Goal: Contribute content: Contribute content

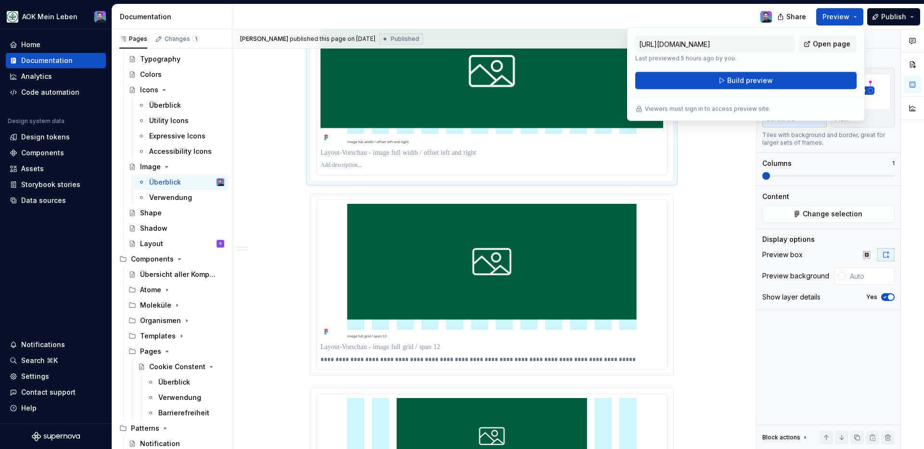
scroll to position [818, 0]
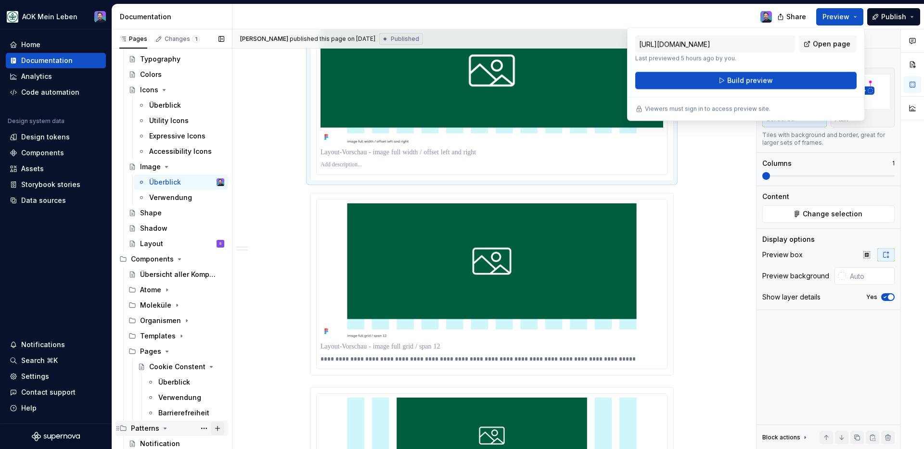
click at [216, 428] on button "Page tree" at bounding box center [217, 428] width 13 height 13
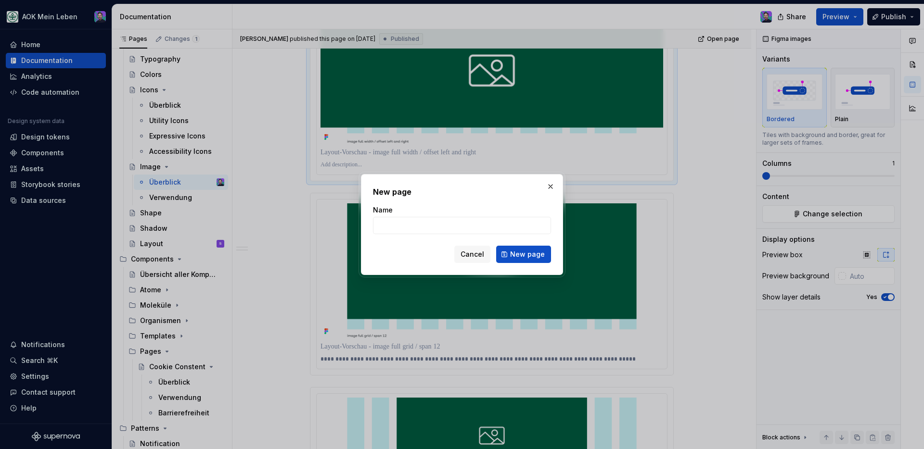
type textarea "*"
type input "Error"
click at [520, 252] on span "New page" at bounding box center [527, 255] width 35 height 10
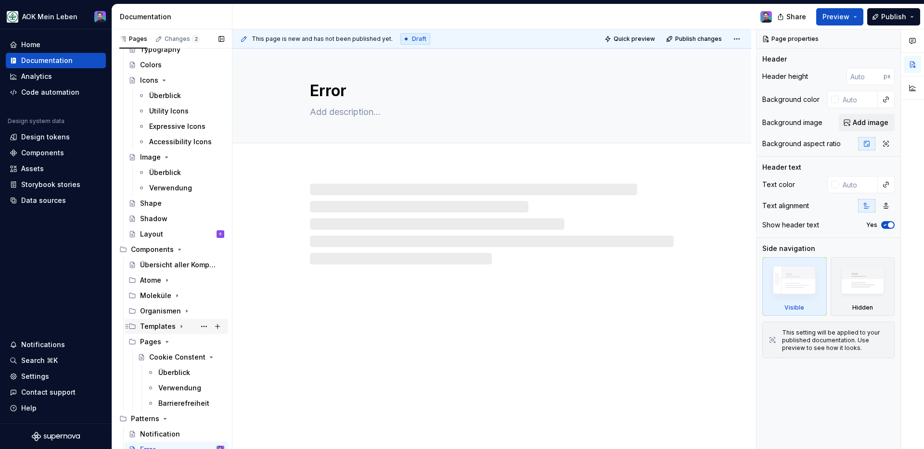
scroll to position [326, 0]
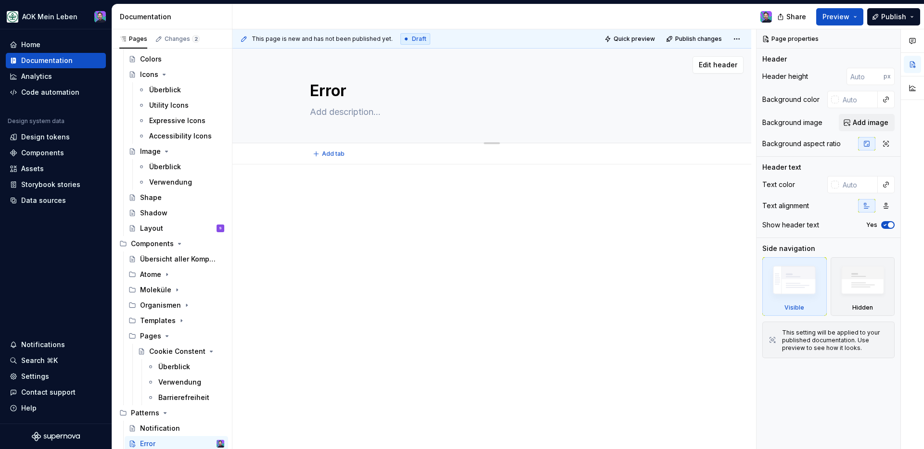
click at [323, 130] on div "Error" at bounding box center [492, 96] width 364 height 94
click at [330, 116] on textarea at bounding box center [490, 111] width 364 height 15
paste textarea "Error Patterns sind Richtlinien und Regelwerke, die festlegen, wie Fehlermeldun…"
type textarea "*"
type textarea "Error Patterns sind Richtlinien und Regelwerke, die festlegen, wie Fehlermeldun…"
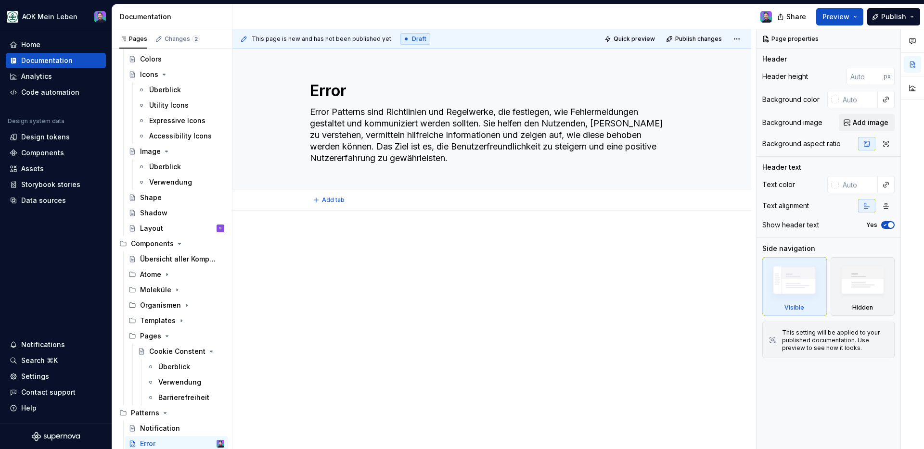
type textarea "*"
type textarea "Error Patterns sind Richtlinien und Regelwerke, die festlegen, wie Fehlermeldun…"
click at [485, 276] on div at bounding box center [492, 258] width 364 height 48
click at [159, 429] on div "Notification" at bounding box center [160, 429] width 40 height 10
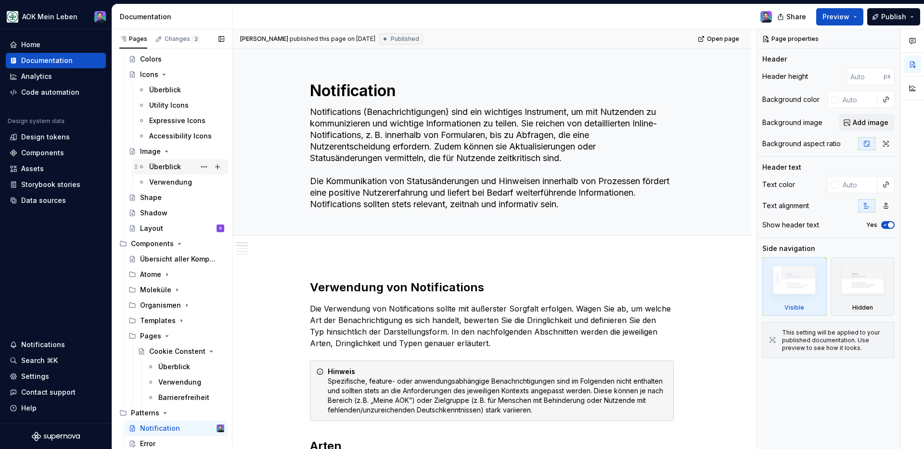
click at [159, 162] on div "Überblick" at bounding box center [165, 167] width 32 height 10
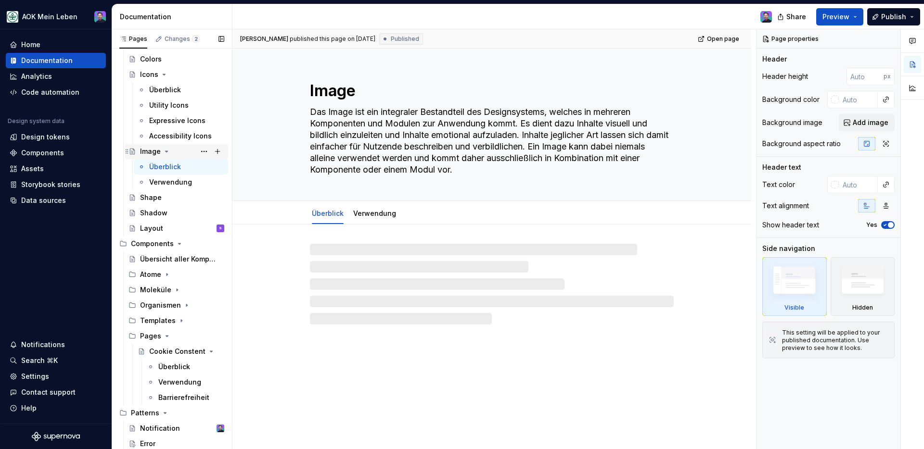
click at [153, 149] on div "Image" at bounding box center [150, 152] width 21 height 10
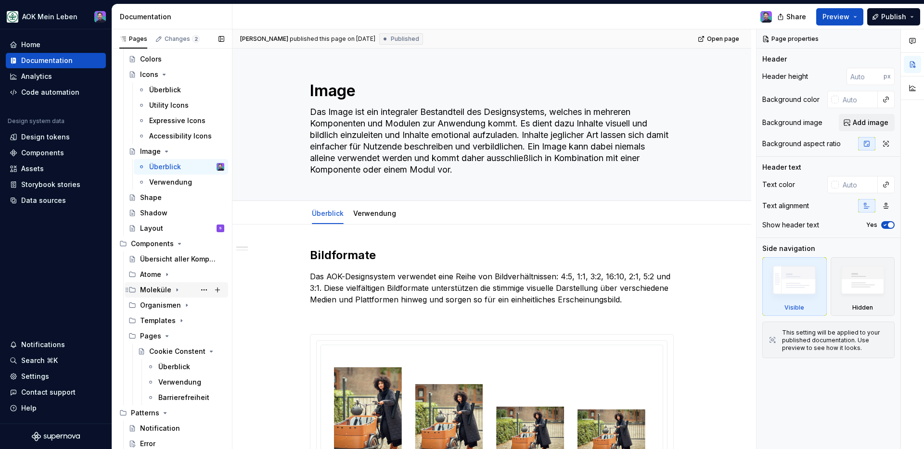
click at [164, 290] on div "Moleküle" at bounding box center [155, 290] width 31 height 10
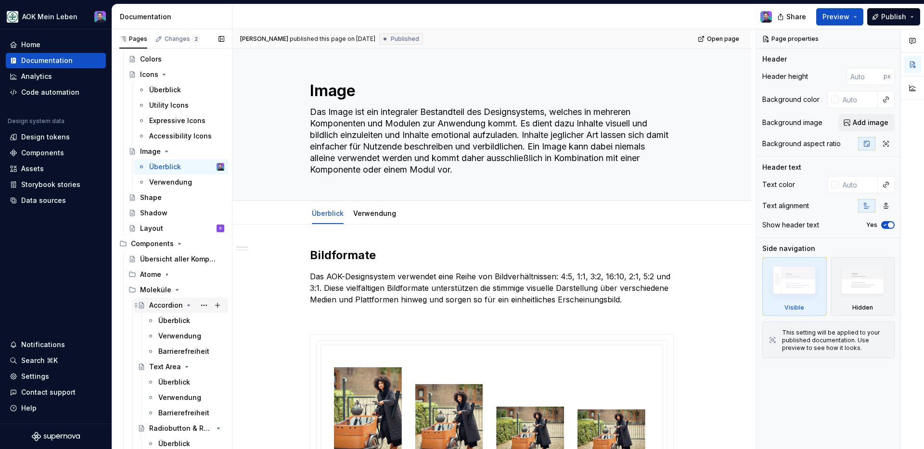
click at [172, 305] on div "Accordion" at bounding box center [166, 306] width 34 height 10
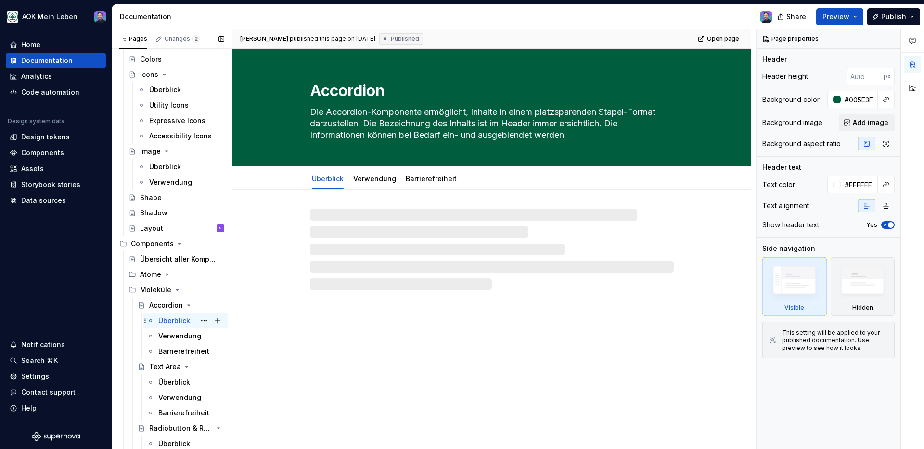
click at [184, 324] on div "Überblick" at bounding box center [174, 321] width 32 height 10
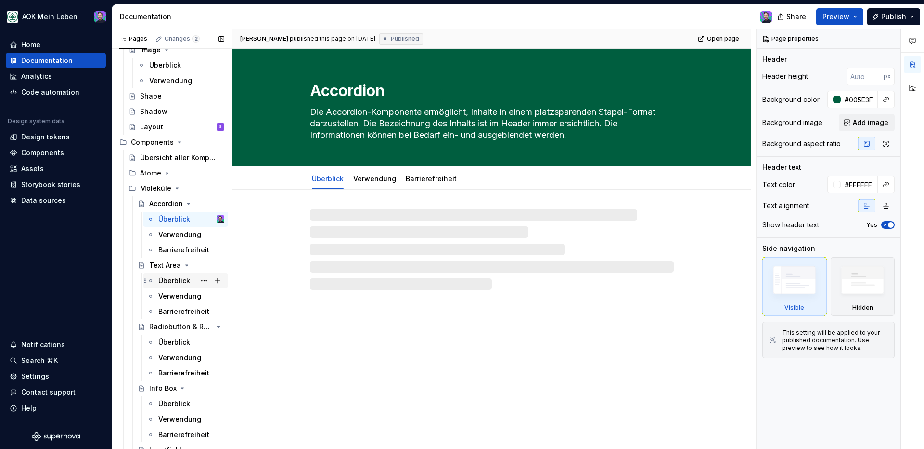
scroll to position [506, 0]
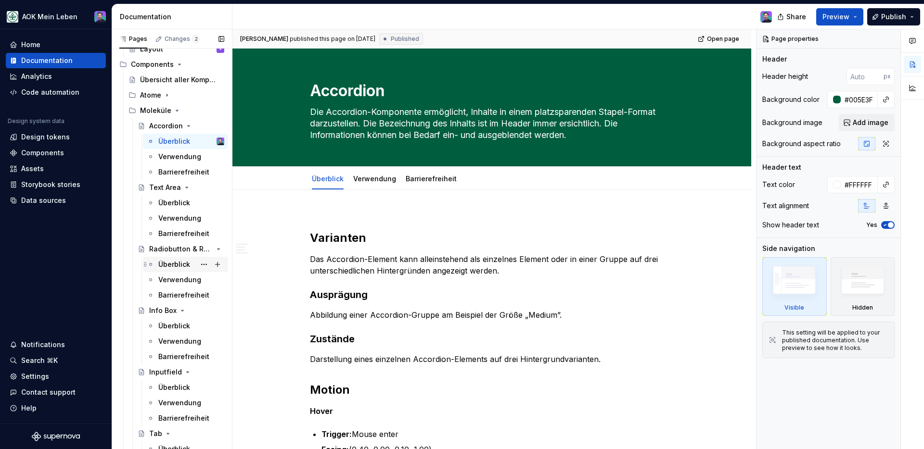
click at [180, 270] on div "Überblick" at bounding box center [191, 264] width 66 height 13
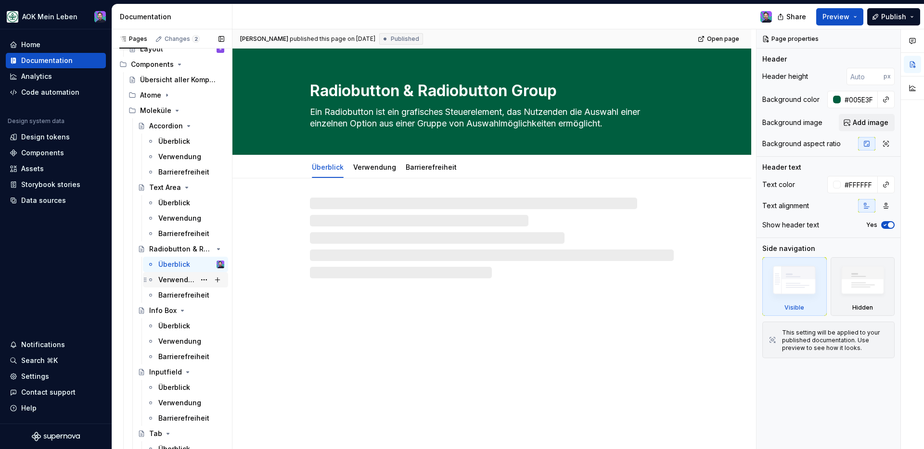
click at [177, 287] on div "Überblick Verwendung Barrierefreiheit" at bounding box center [181, 280] width 94 height 46
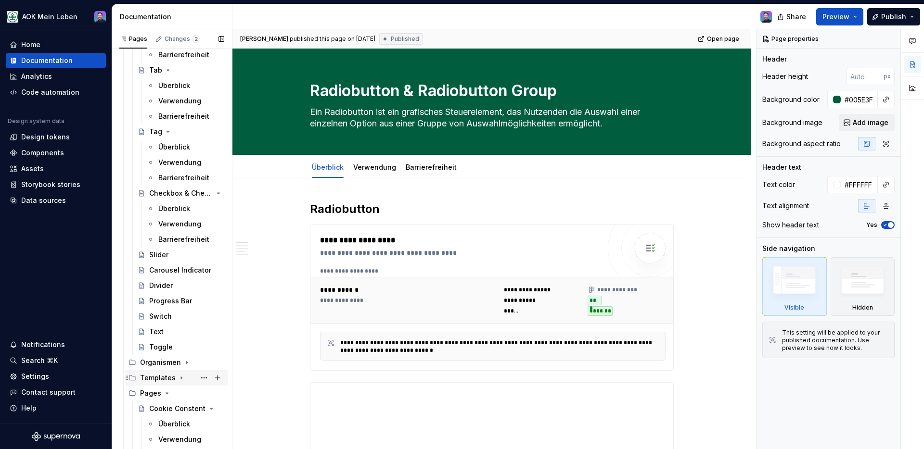
scroll to position [927, 0]
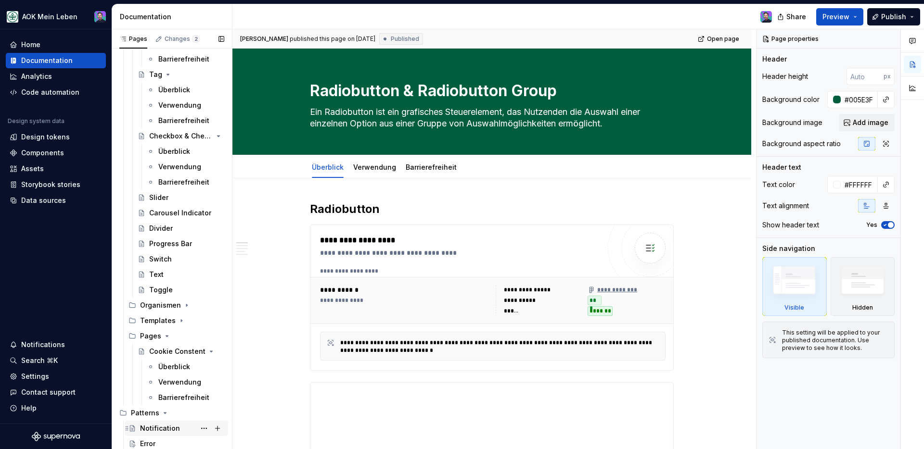
click at [172, 421] on div "Notification" at bounding box center [176, 428] width 103 height 15
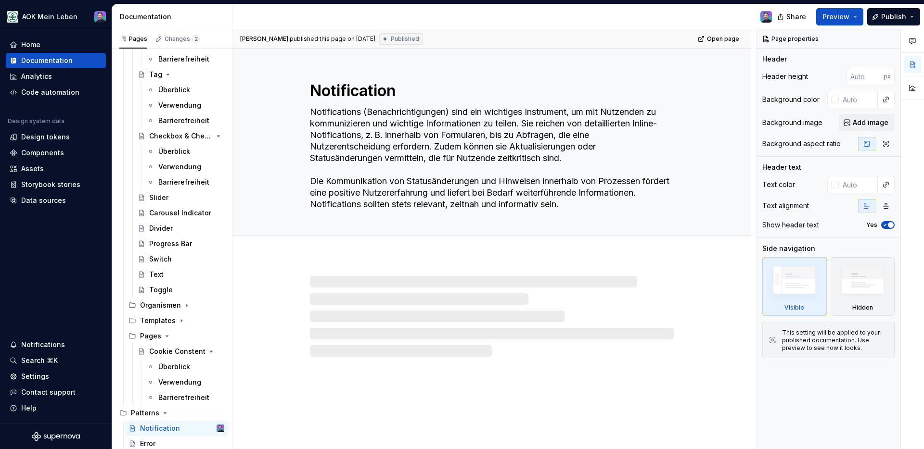
type textarea "*"
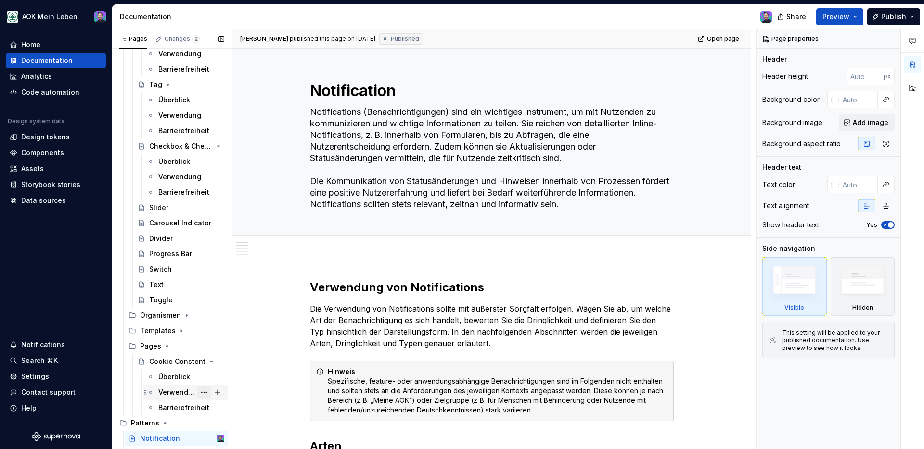
scroll to position [927, 0]
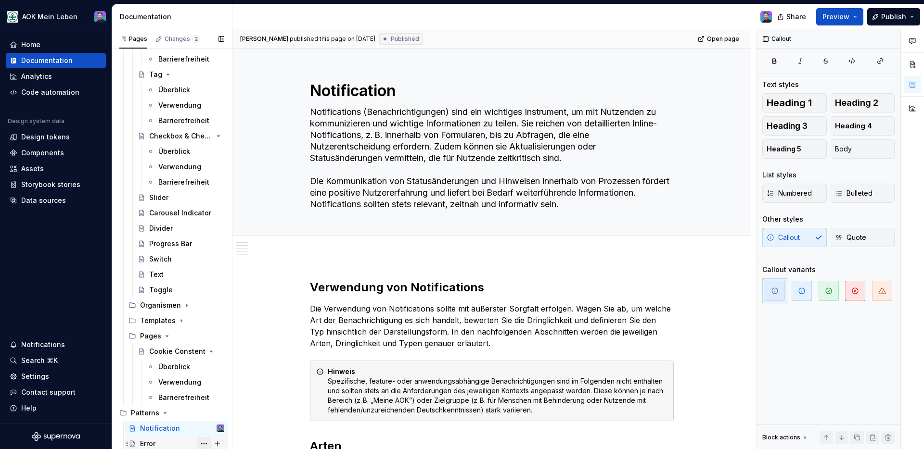
click at [197, 448] on button "Page tree" at bounding box center [203, 443] width 13 height 13
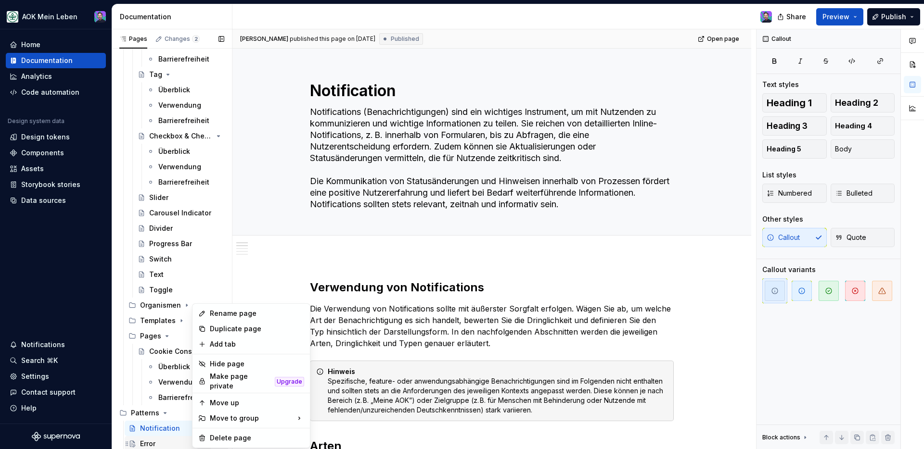
scroll to position [2, 0]
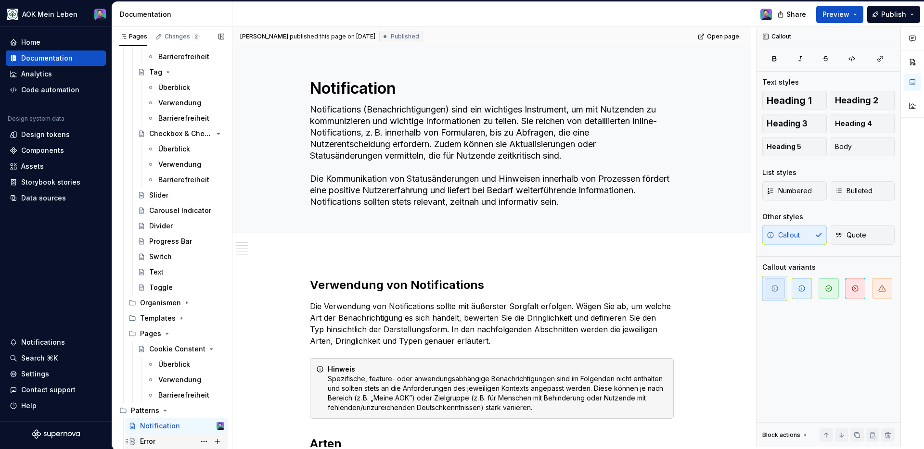
drag, startPoint x: 171, startPoint y: 441, endPoint x: 165, endPoint y: 442, distance: 5.9
click at [171, 441] on div "Pages Changes 2 Add Accessibility guide for tree Page tree. Navigate the tree w…" at bounding box center [172, 239] width 120 height 424
click at [162, 442] on div "Error" at bounding box center [182, 441] width 84 height 13
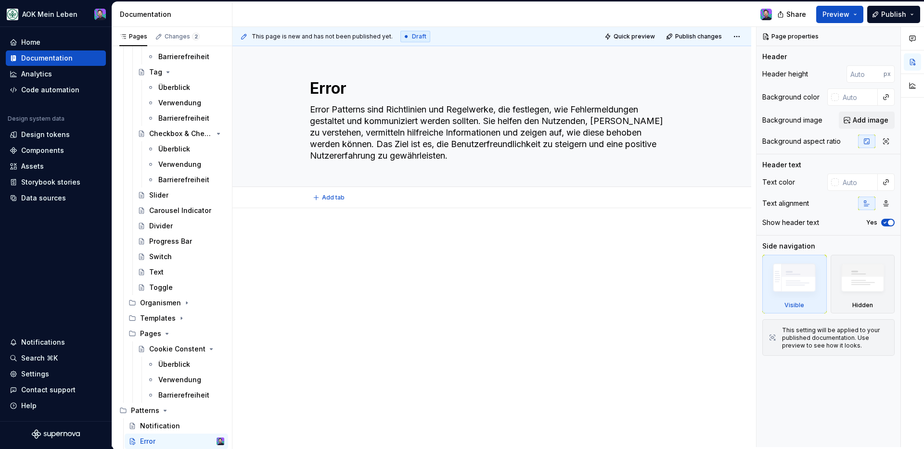
click at [420, 205] on div "Add tab" at bounding box center [491, 197] width 519 height 21
type textarea "*"
click at [397, 233] on p at bounding box center [492, 237] width 364 height 12
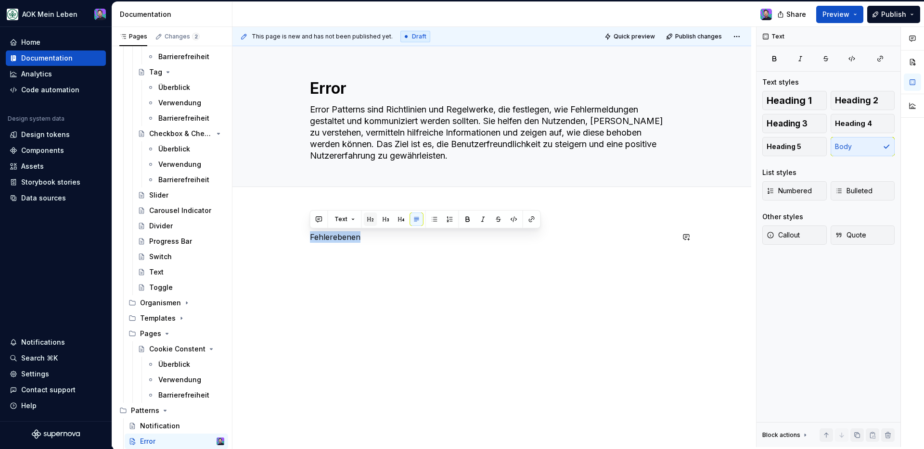
click at [371, 220] on button "button" at bounding box center [370, 219] width 13 height 13
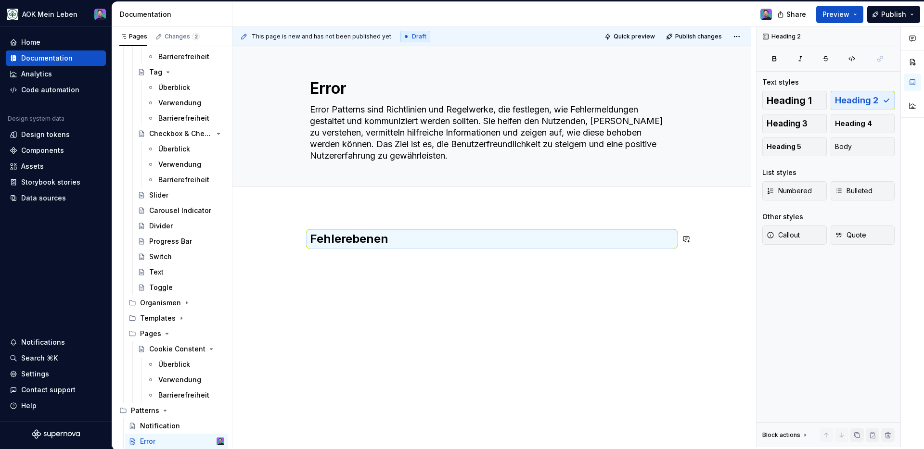
click at [422, 262] on div "Fehlerebenen" at bounding box center [492, 249] width 364 height 37
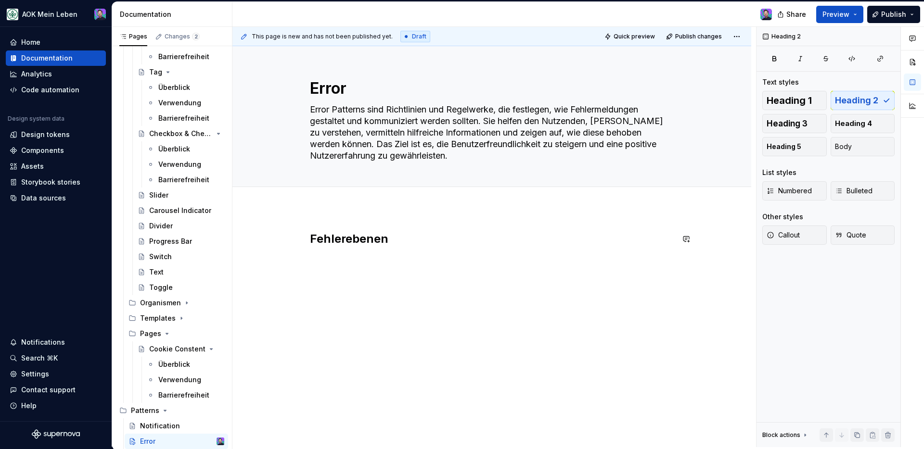
click at [436, 259] on div "Fehlerebenen" at bounding box center [492, 249] width 364 height 37
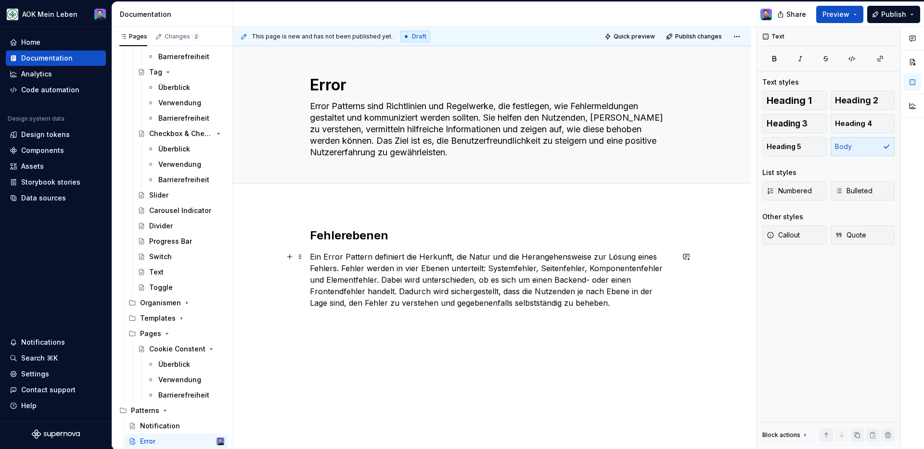
scroll to position [11, 0]
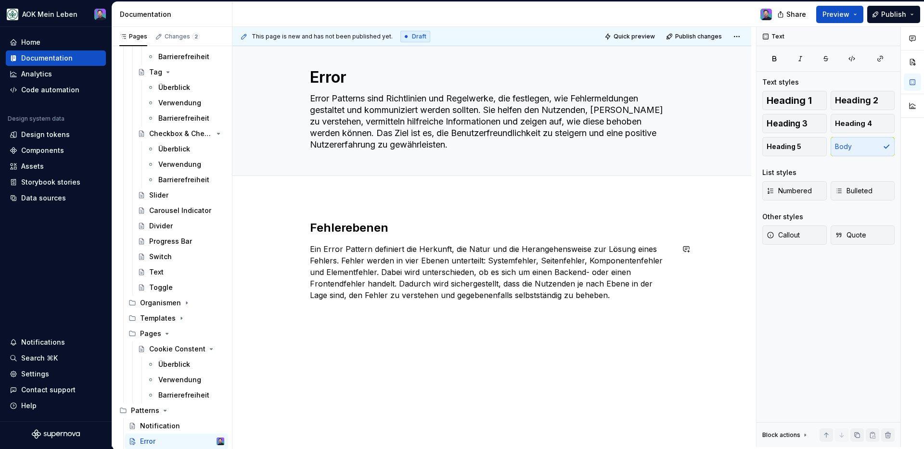
click at [602, 312] on div "Fehlerebenen Ein Error Pattern definiert die Herkunft, die Natur und die Herang…" at bounding box center [492, 266] width 364 height 92
click at [618, 302] on div "Fehlerebenen Ein Error Pattern definiert die Herkunft, die Natur und die Herang…" at bounding box center [492, 266] width 364 height 92
click at [561, 312] on div "Fehlerebenen Ein Error Pattern definiert die Herkunft, die Natur und die Herang…" at bounding box center [492, 266] width 364 height 92
click at [608, 294] on p "Ein Error Pattern definiert die Herkunft, die Natur und die Herangehensweise zu…" at bounding box center [492, 273] width 364 height 58
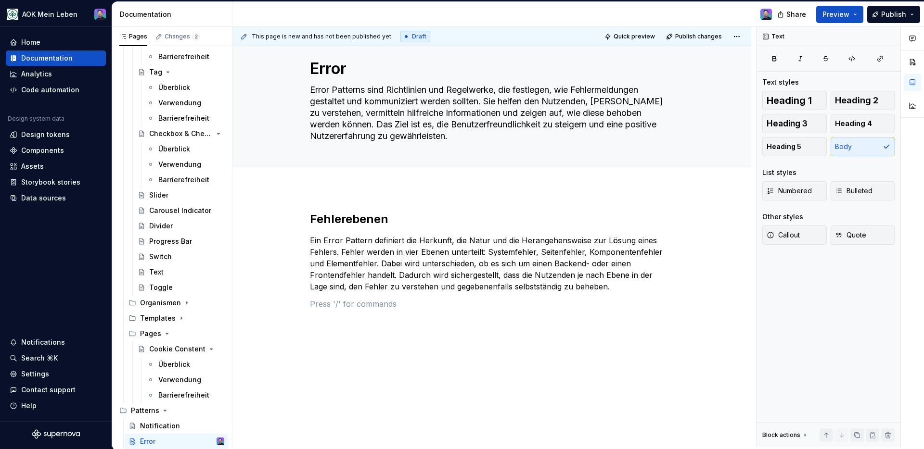
scroll to position [28, 0]
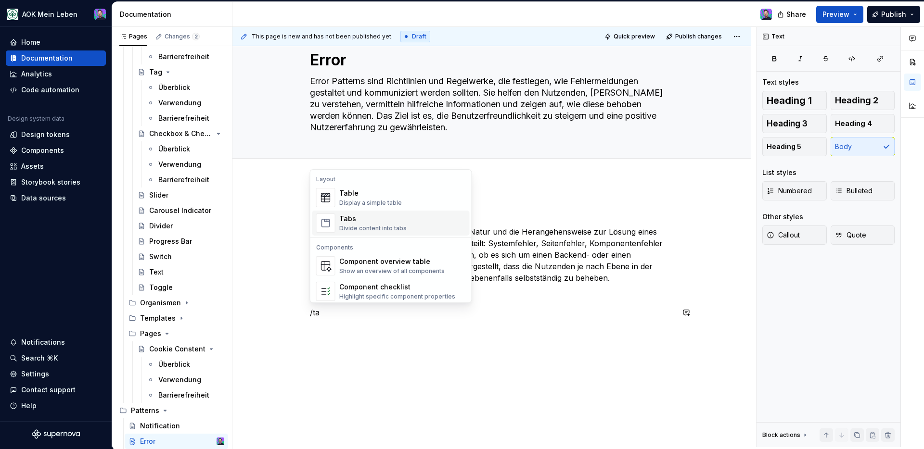
click at [376, 219] on div "Tabs" at bounding box center [372, 219] width 67 height 10
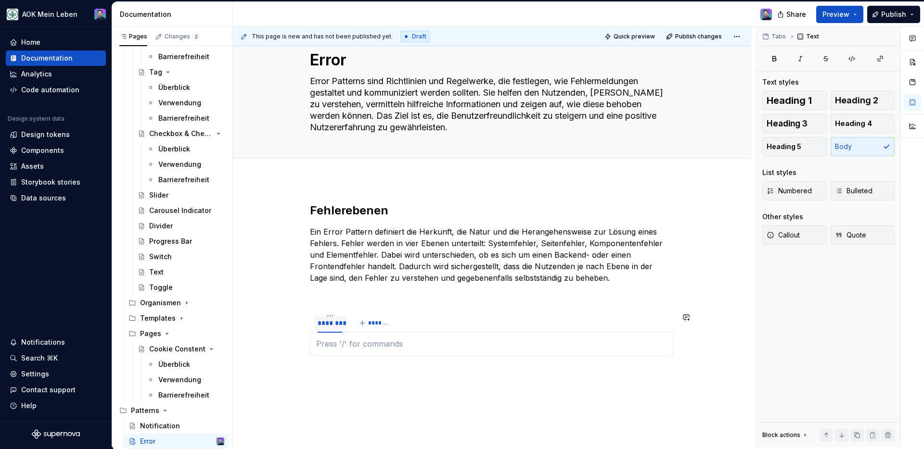
click at [325, 326] on div "********" at bounding box center [330, 324] width 25 height 10
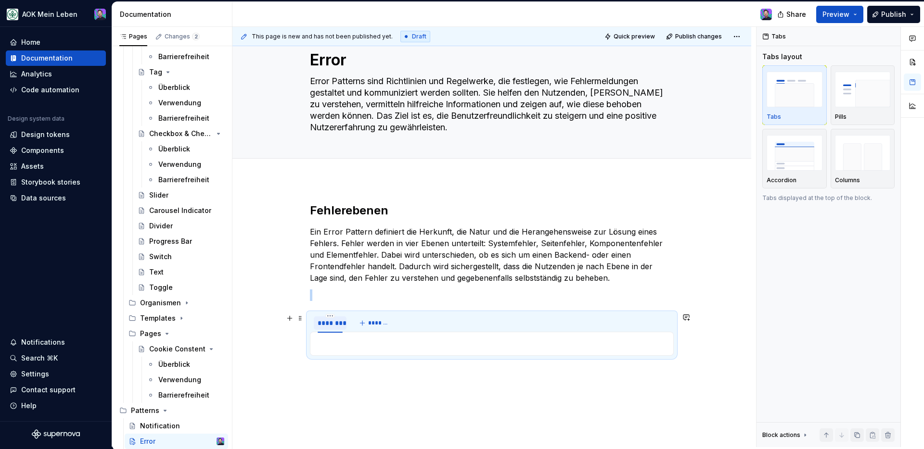
click at [325, 326] on div "********" at bounding box center [330, 324] width 25 height 10
type input "**********"
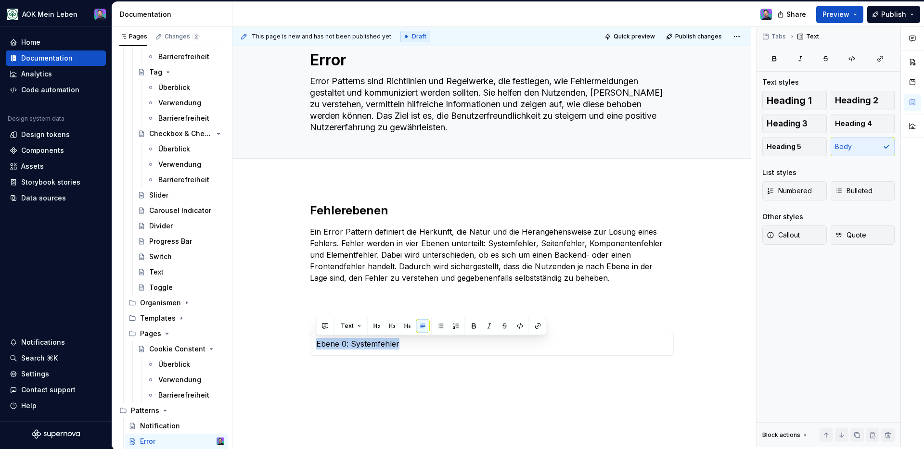
click at [445, 347] on p "Ebene 0: Systemfehler" at bounding box center [491, 344] width 351 height 12
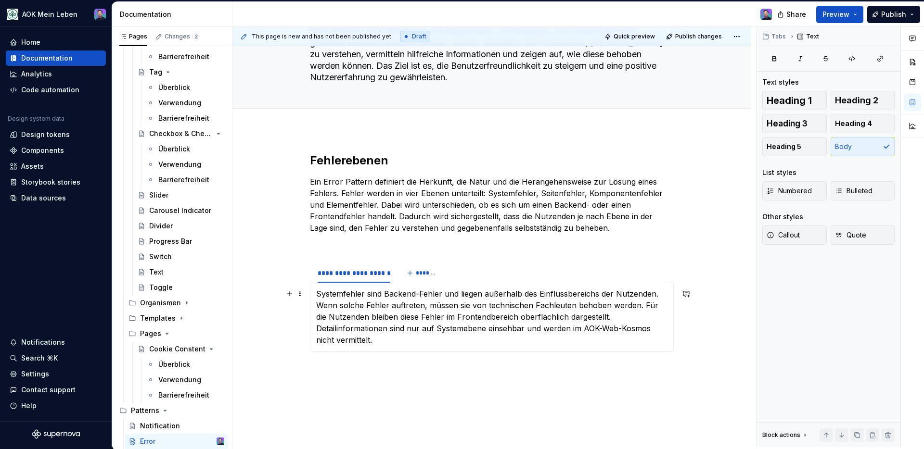
scroll to position [80, 0]
click at [532, 375] on div "**********" at bounding box center [491, 316] width 519 height 376
click at [455, 340] on p "Systemfehler sind Backend-Fehler und liegen außerhalb des Einflussbereichs der …" at bounding box center [491, 316] width 351 height 58
click at [359, 354] on p at bounding box center [491, 356] width 351 height 12
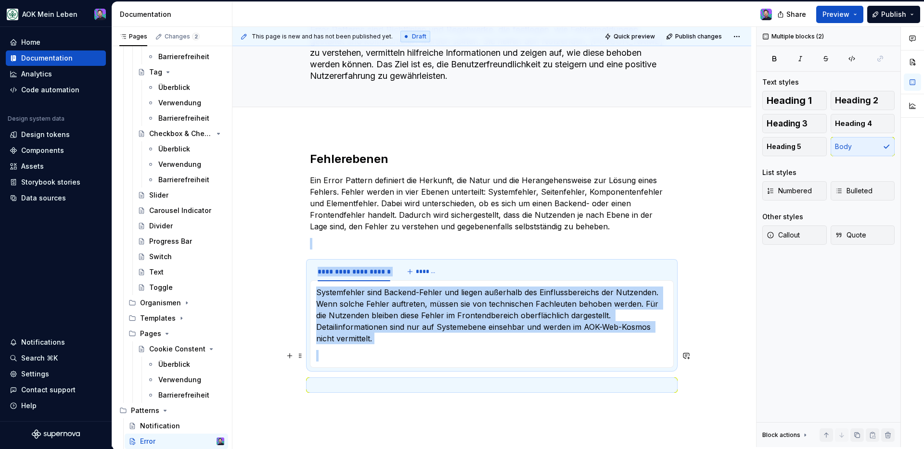
click at [359, 354] on p at bounding box center [491, 356] width 351 height 12
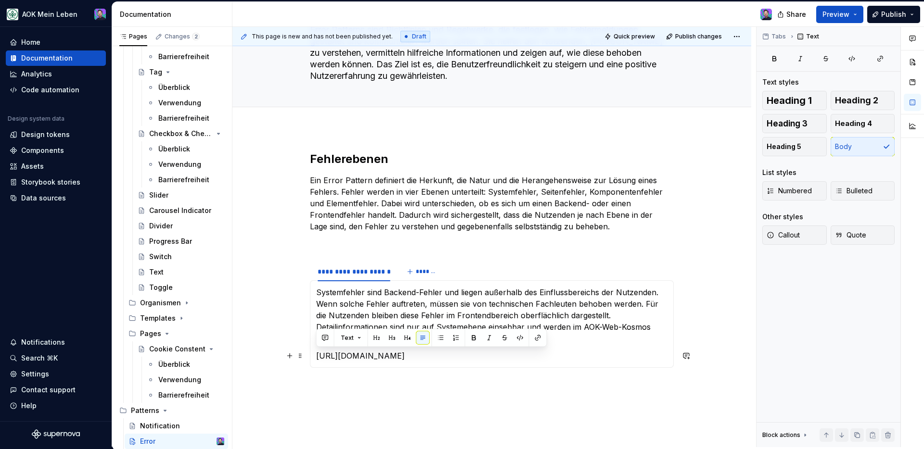
drag, startPoint x: 497, startPoint y: 367, endPoint x: 263, endPoint y: 358, distance: 234.5
click at [263, 358] on div "**********" at bounding box center [491, 332] width 519 height 409
click at [385, 360] on p at bounding box center [491, 356] width 351 height 12
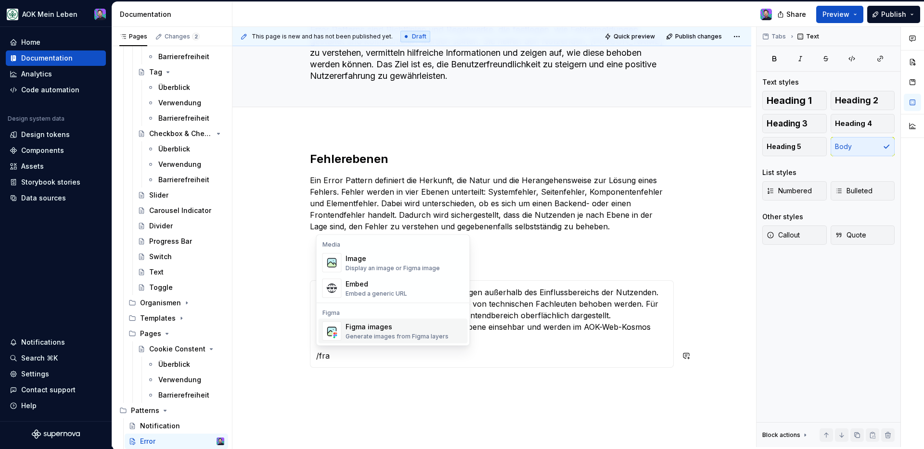
click at [345, 331] on span "Figma images Generate images from Figma layers" at bounding box center [393, 331] width 149 height 25
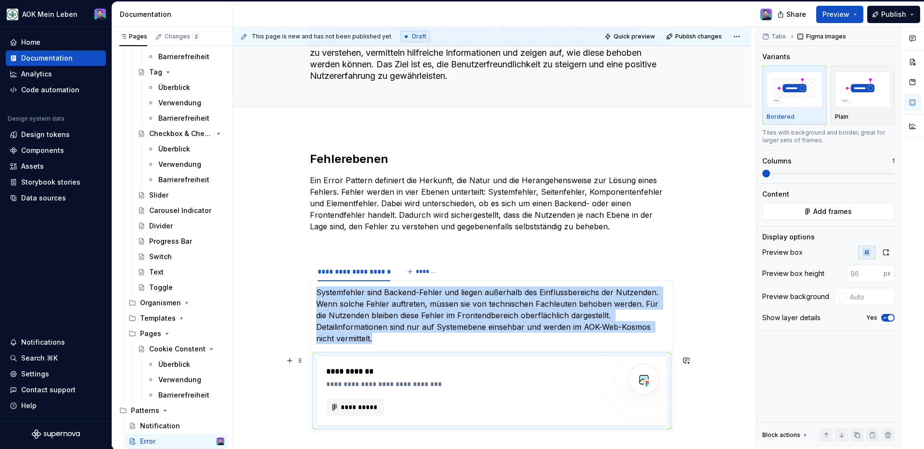
click at [352, 398] on div "**********" at bounding box center [460, 391] width 268 height 50
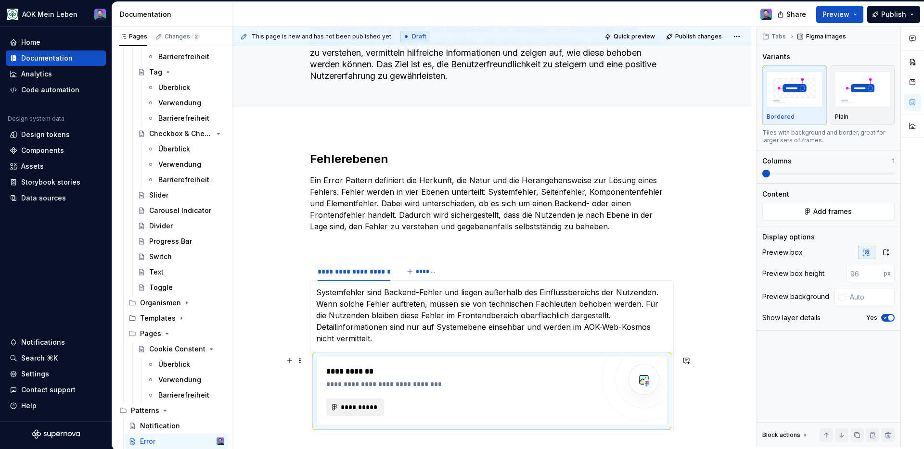
click at [354, 407] on span "**********" at bounding box center [359, 408] width 38 height 10
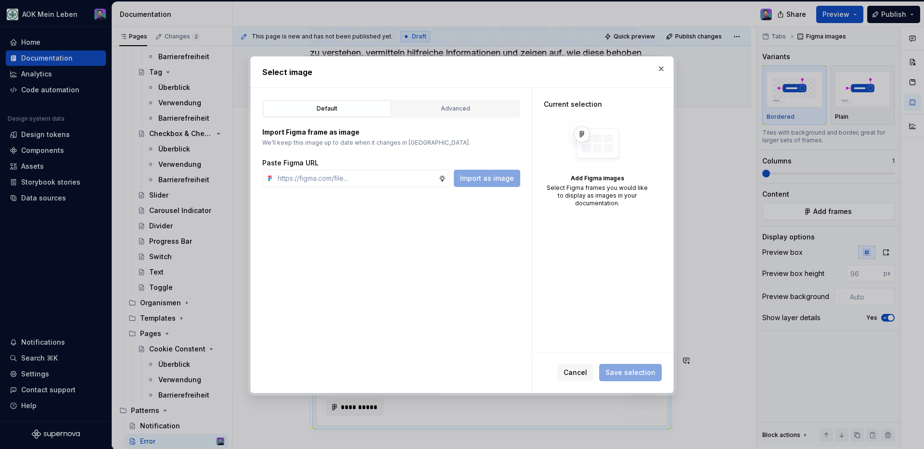
type textarea "*"
type input "https://www.figma.com/design/h3quR2me0t8yxvd40CMizU/AOK-UI-Library-3.0.30--ades…"
click at [463, 189] on div "Default Advanced Import Figma frame as image We’ll keep this image up to date w…" at bounding box center [391, 240] width 281 height 305
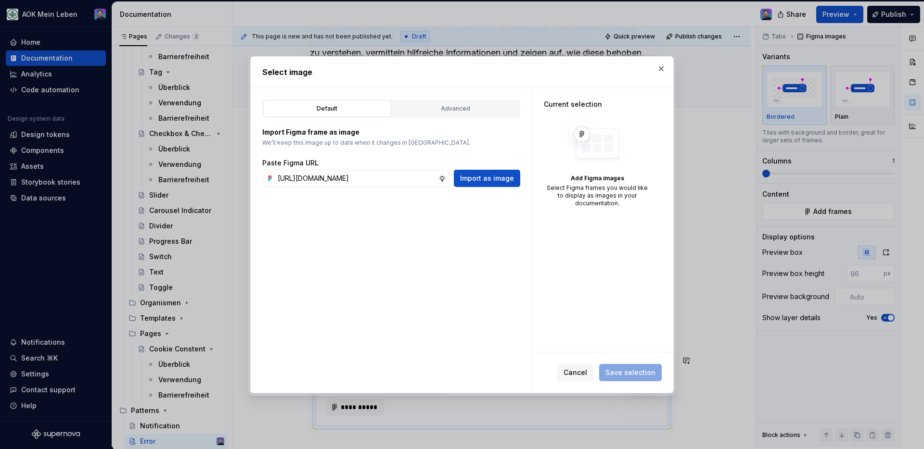
click at [468, 182] on span "Import as image" at bounding box center [487, 179] width 54 height 10
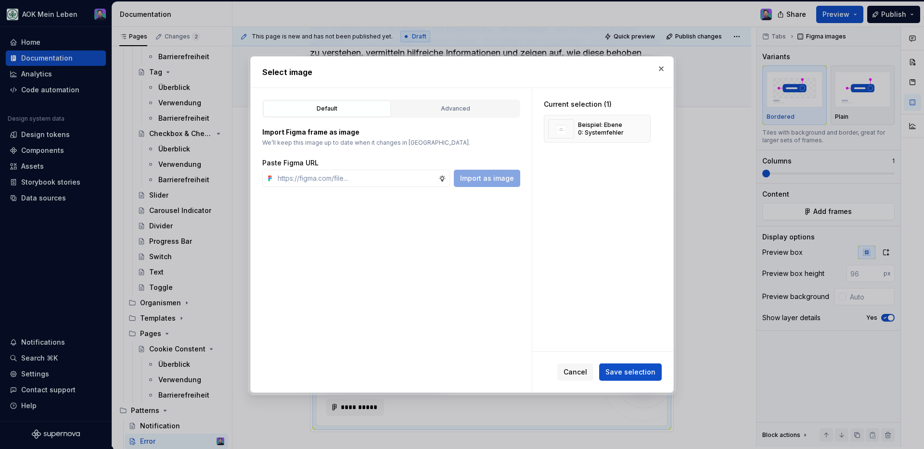
type textarea "*"
click at [641, 376] on span "Save selection" at bounding box center [630, 373] width 50 height 10
click at [641, 376] on div "Cancel Save selection" at bounding box center [609, 372] width 104 height 17
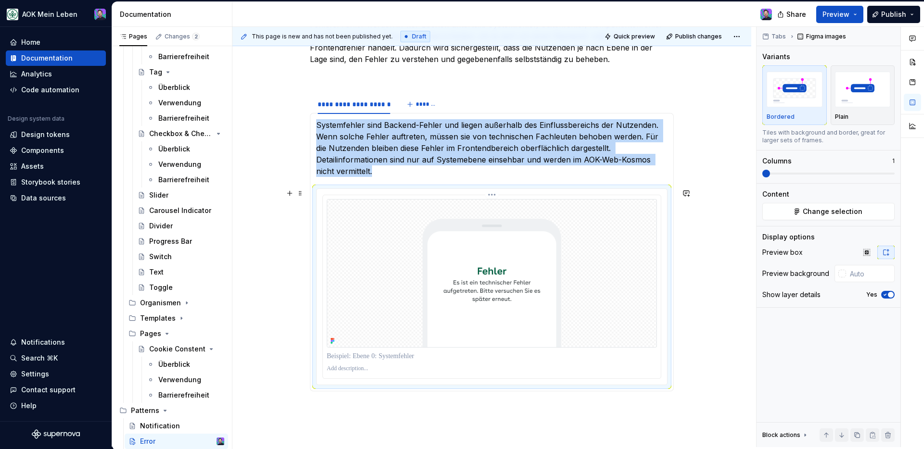
scroll to position [250, 0]
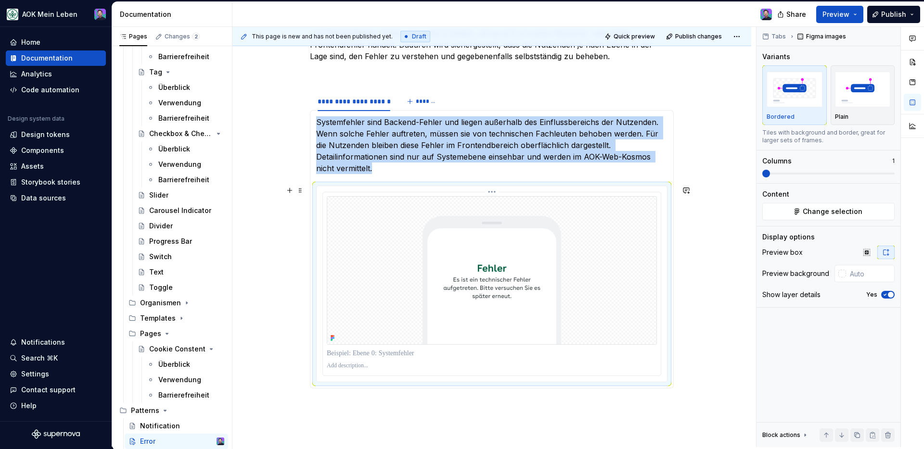
click at [401, 366] on p at bounding box center [492, 366] width 330 height 8
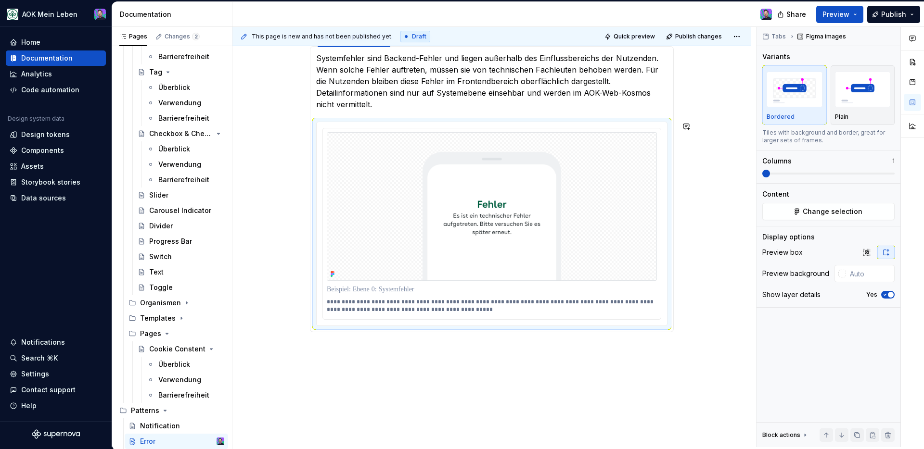
scroll to position [314, 0]
click at [693, 312] on div "**********" at bounding box center [491, 199] width 519 height 608
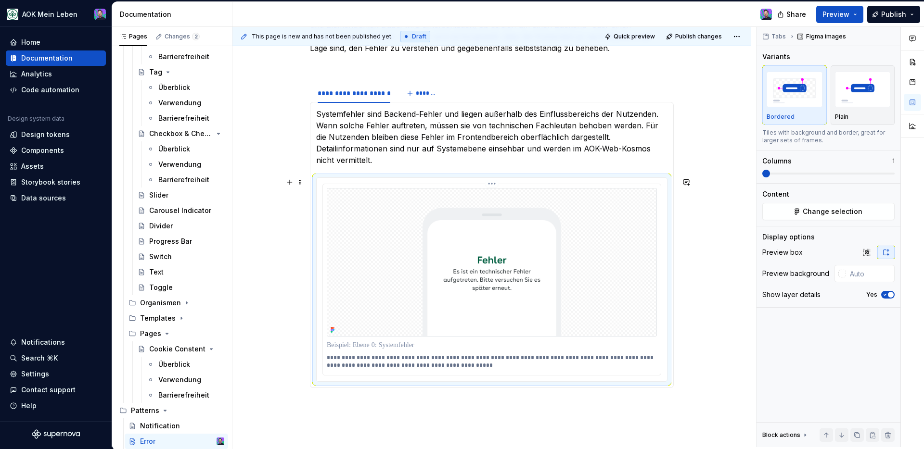
scroll to position [191, 0]
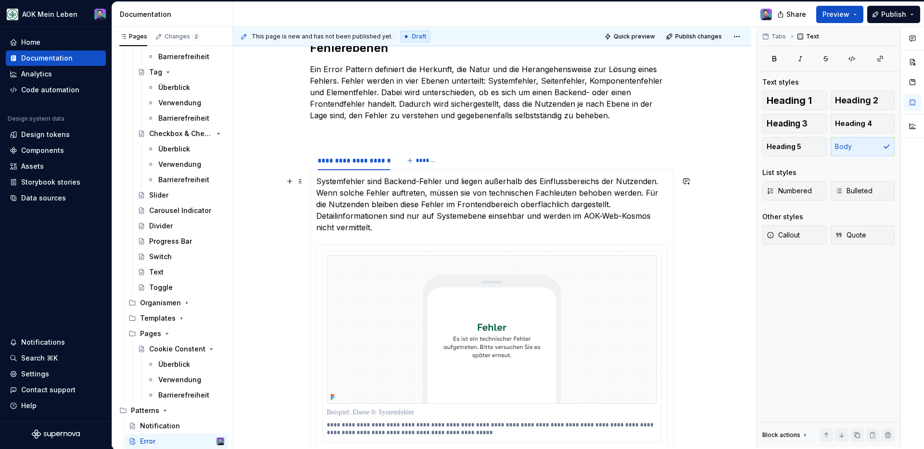
click at [315, 180] on div "**********" at bounding box center [492, 312] width 364 height 286
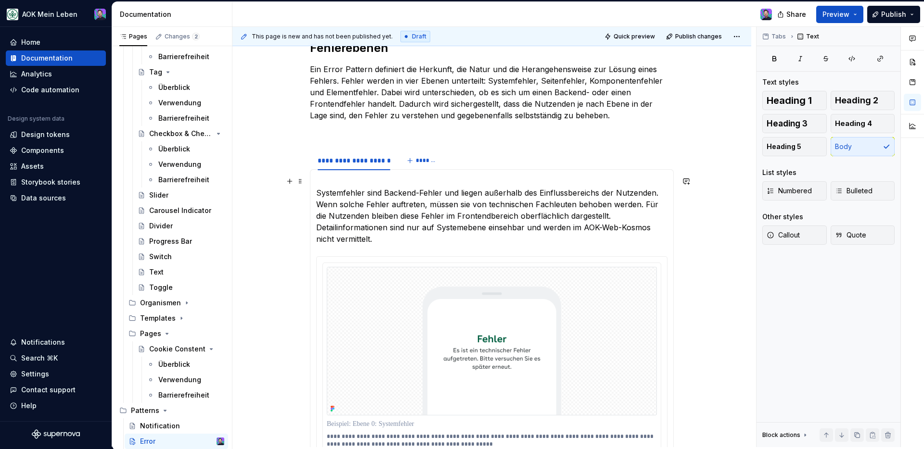
click at [391, 240] on p "Systemfehler sind Backend-Fehler und liegen außerhalb des Einflussbereichs der …" at bounding box center [491, 210] width 351 height 69
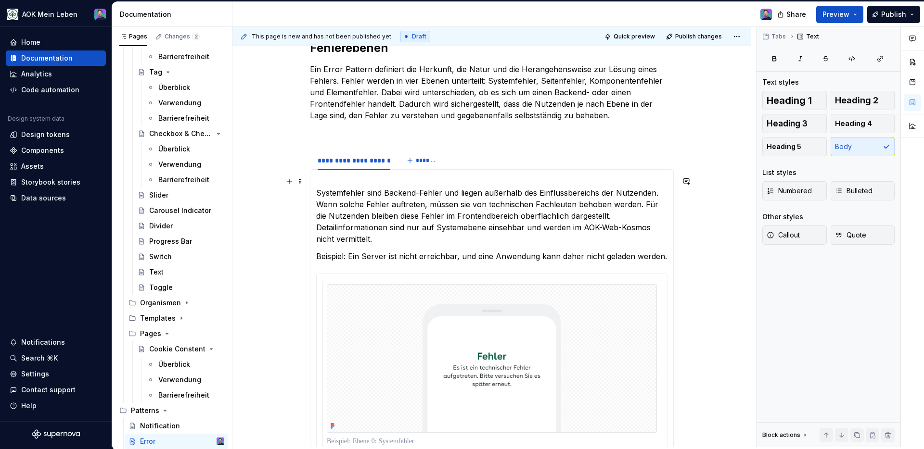
click at [351, 186] on p "Systemfehler sind Backend-Fehler und liegen außerhalb des Einflussbereichs der …" at bounding box center [491, 210] width 351 height 69
click at [316, 193] on p "Systemfehler sind Backend-Fehler und liegen außerhalb des Einflussbereichs der …" at bounding box center [491, 210] width 351 height 69
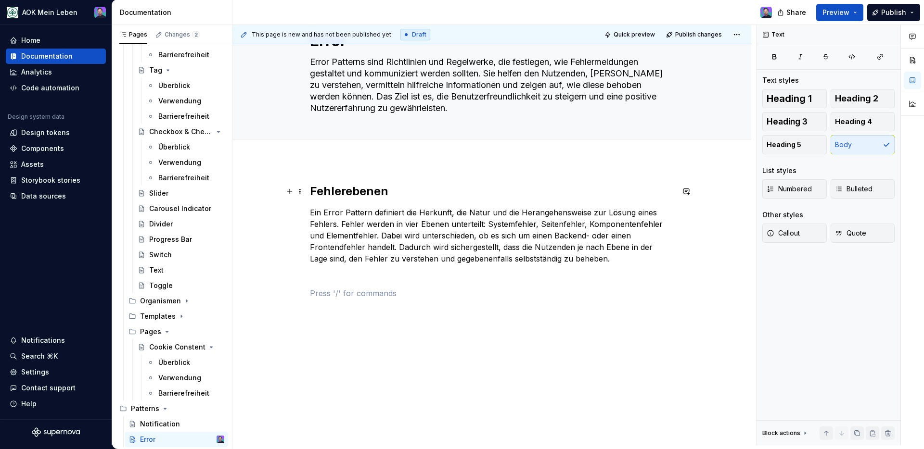
scroll to position [252, 0]
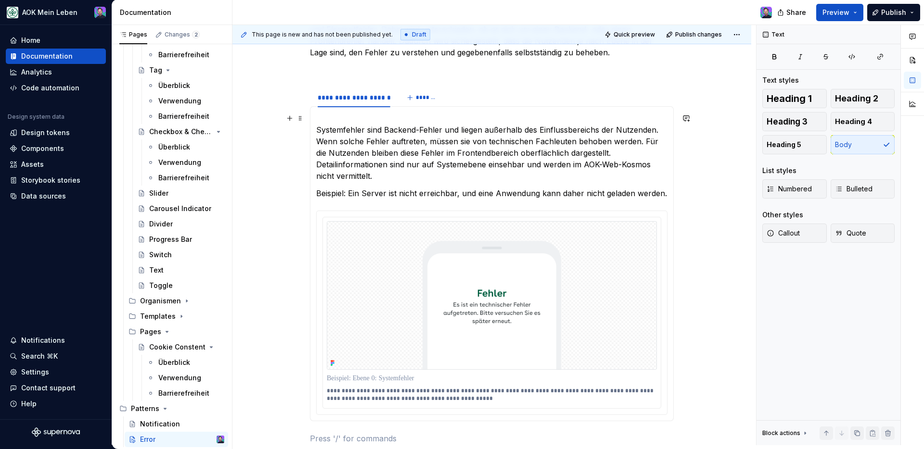
click at [334, 118] on p "Systemfehler sind Backend-Fehler und liegen außerhalb des Einflussbereichs der …" at bounding box center [491, 147] width 351 height 69
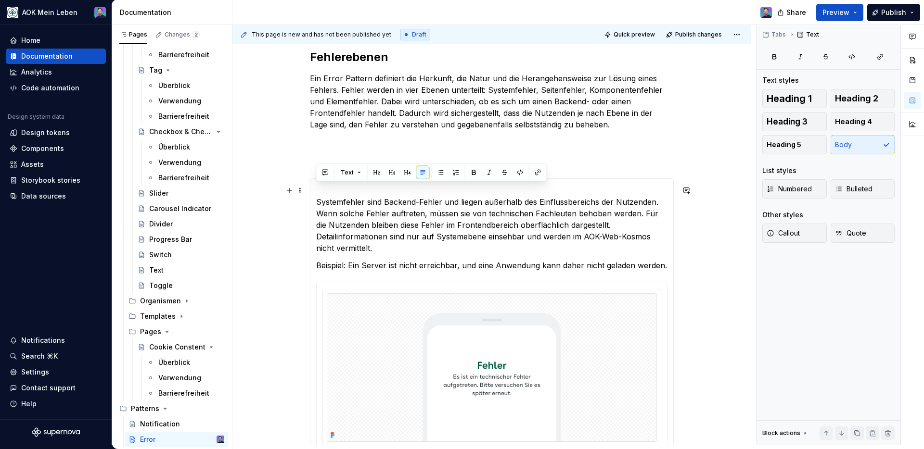
drag, startPoint x: 316, startPoint y: 189, endPoint x: 568, endPoint y: 189, distance: 252.2
click at [568, 189] on p "Systemfehler sind Backend-Fehler und liegen außerhalb des Einflussbereichs der …" at bounding box center [491, 219] width 351 height 69
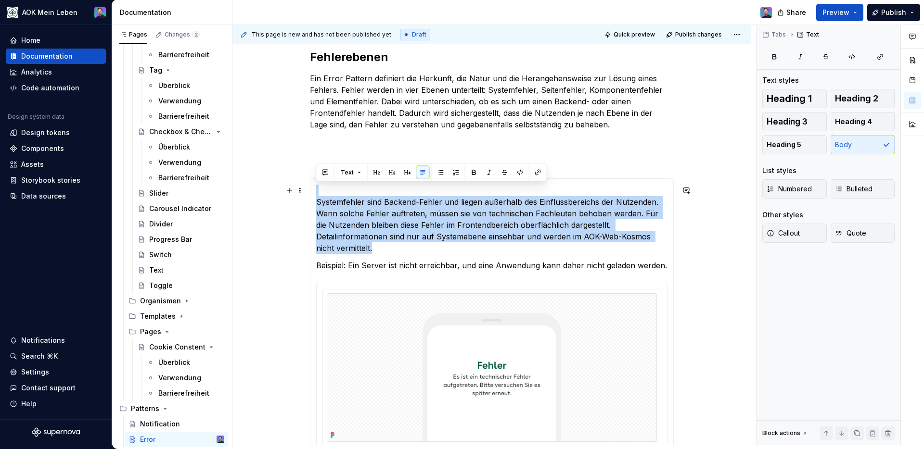
click at [568, 189] on p "Systemfehler sind Backend-Fehler und liegen außerhalb des Einflussbereichs der …" at bounding box center [491, 219] width 351 height 69
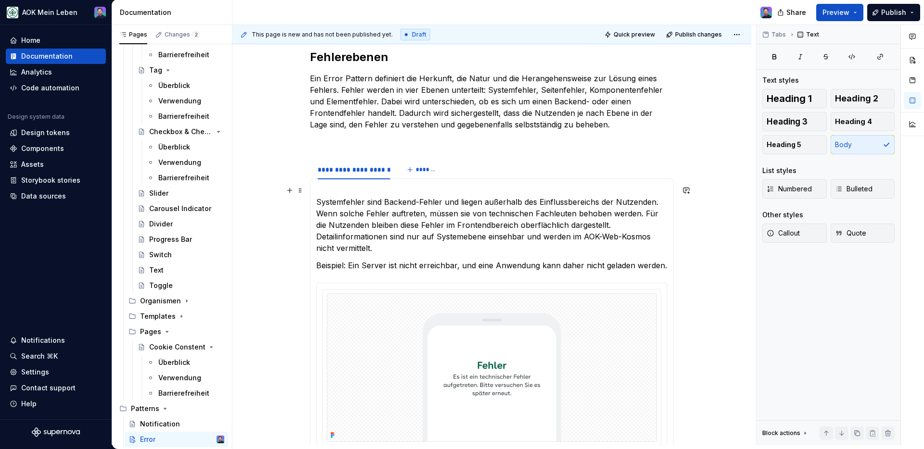
click at [319, 203] on p "Systemfehler sind Backend-Fehler und liegen außerhalb des Einflussbereichs der …" at bounding box center [491, 219] width 351 height 69
click at [318, 203] on p "Systemfehler sind Backend-Fehler und liegen außerhalb des Einflussbereichs der …" at bounding box center [491, 219] width 351 height 69
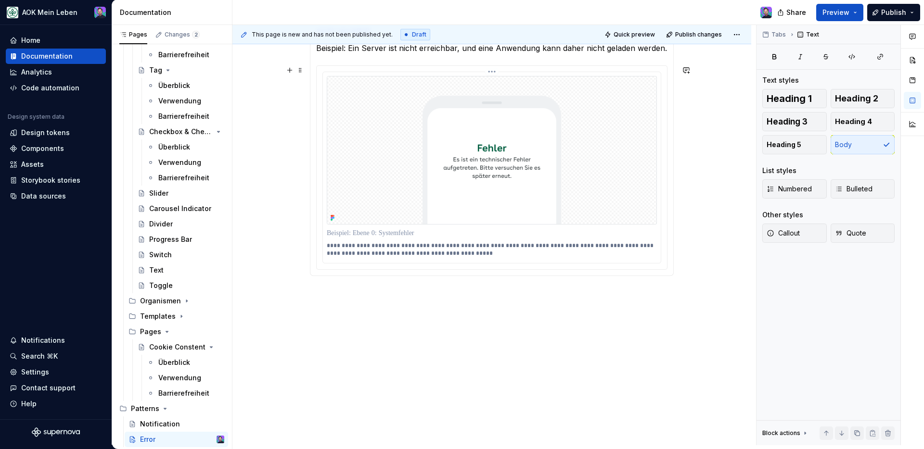
scroll to position [237, 0]
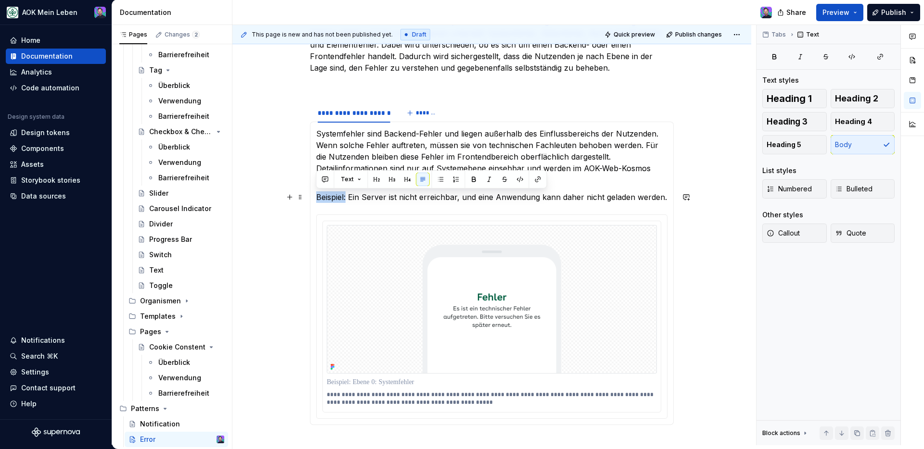
drag, startPoint x: 345, startPoint y: 197, endPoint x: 315, endPoint y: 196, distance: 29.9
click at [315, 196] on div "**********" at bounding box center [492, 274] width 364 height 304
click at [476, 181] on button "button" at bounding box center [473, 179] width 13 height 13
click at [501, 241] on img at bounding box center [492, 299] width 330 height 149
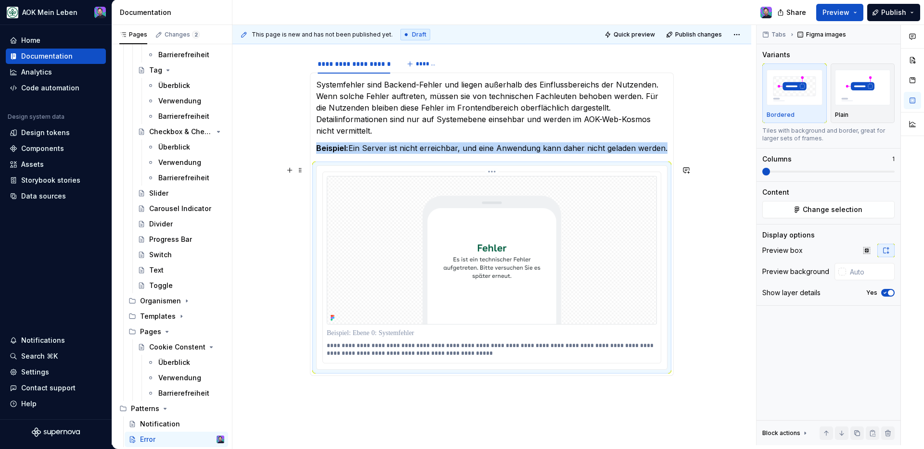
scroll to position [325, 0]
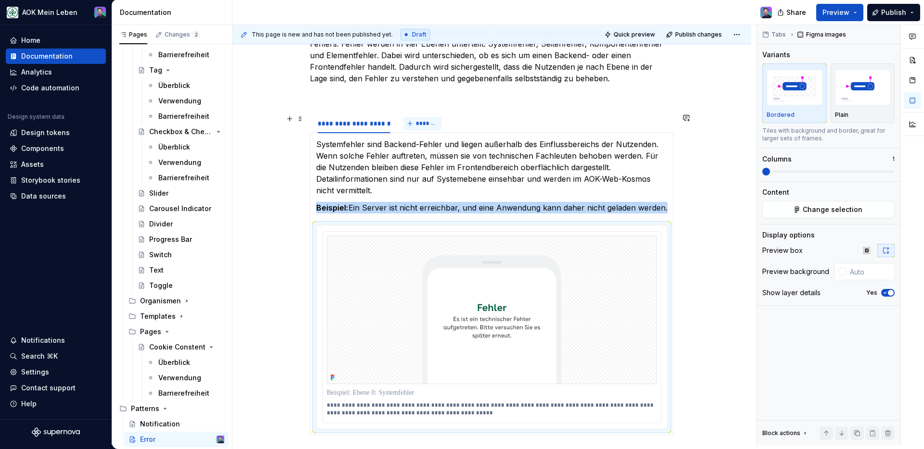
click at [406, 121] on button "*******" at bounding box center [423, 123] width 38 height 13
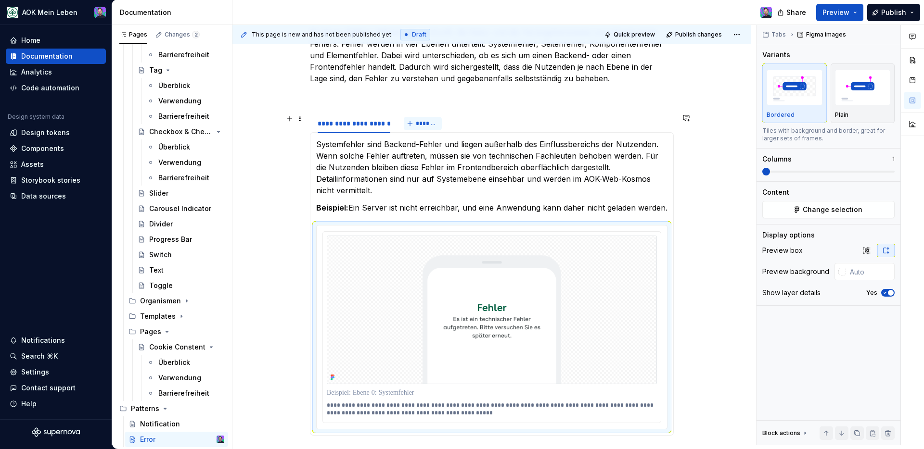
scroll to position [106, 0]
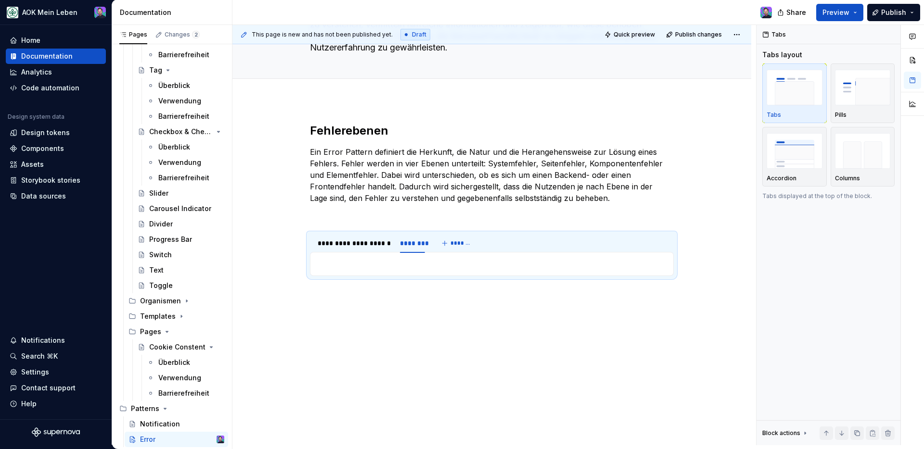
click at [444, 270] on p at bounding box center [491, 264] width 351 height 12
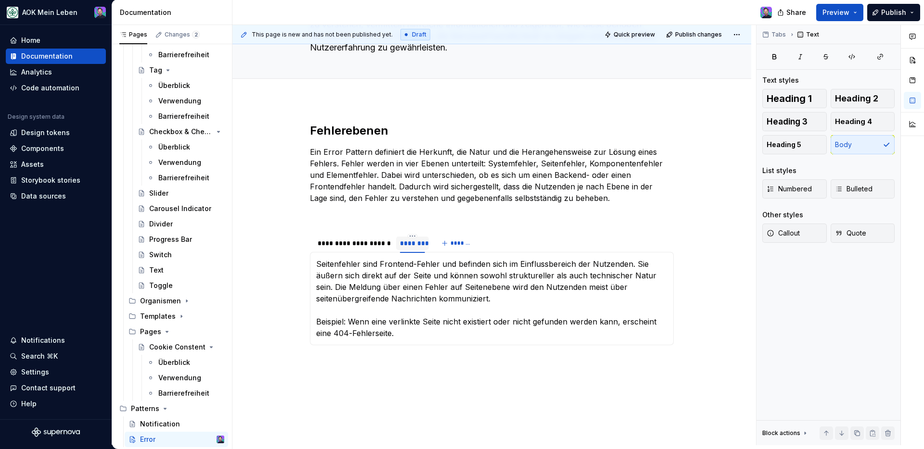
click at [408, 241] on div "********" at bounding box center [412, 244] width 25 height 10
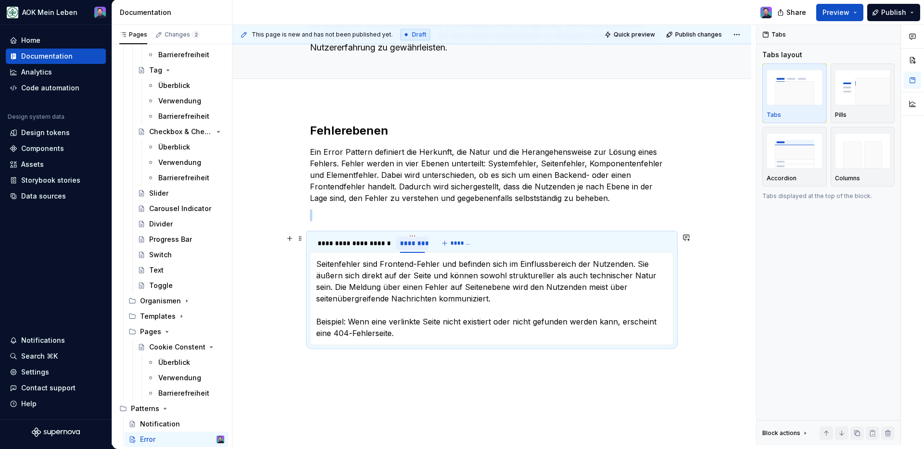
click at [408, 241] on div "********" at bounding box center [412, 244] width 25 height 10
type input "**********"
click at [516, 325] on p "Seitenfehler sind Frontend-Fehler und befinden sich im Einflussbereich der Nutz…" at bounding box center [491, 298] width 351 height 81
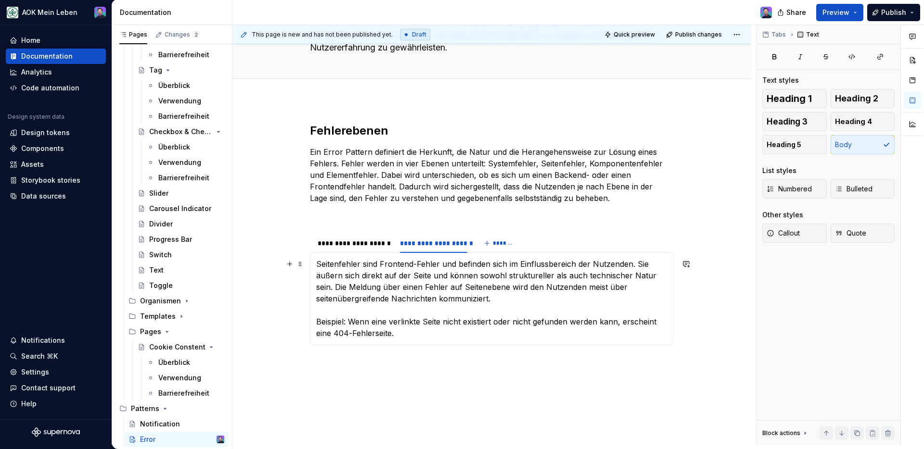
click at [513, 330] on p "Seitenfehler sind Frontend-Fehler und befinden sich im Einflussbereich der Nutz…" at bounding box center [491, 298] width 351 height 81
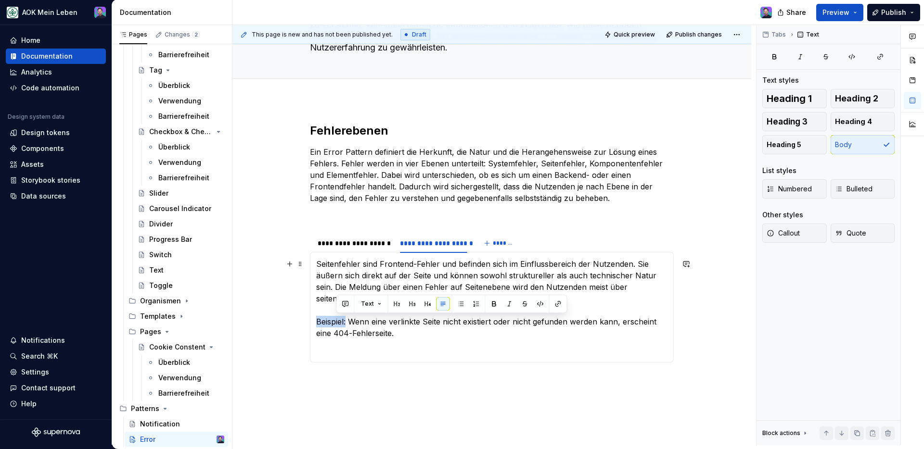
drag, startPoint x: 346, startPoint y: 322, endPoint x: 312, endPoint y: 321, distance: 33.7
click at [312, 321] on div "**********" at bounding box center [492, 307] width 364 height 111
click at [471, 305] on button "button" at bounding box center [473, 303] width 13 height 13
click at [488, 338] on p "Seitenfehler sind Frontend-Fehler und befinden sich im Einflussbereich der Nutz…" at bounding box center [491, 298] width 351 height 81
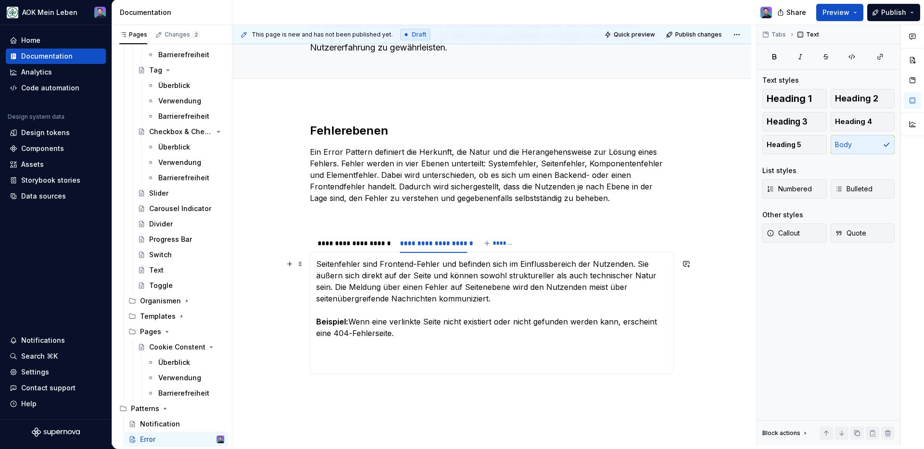
scroll to position [120, 0]
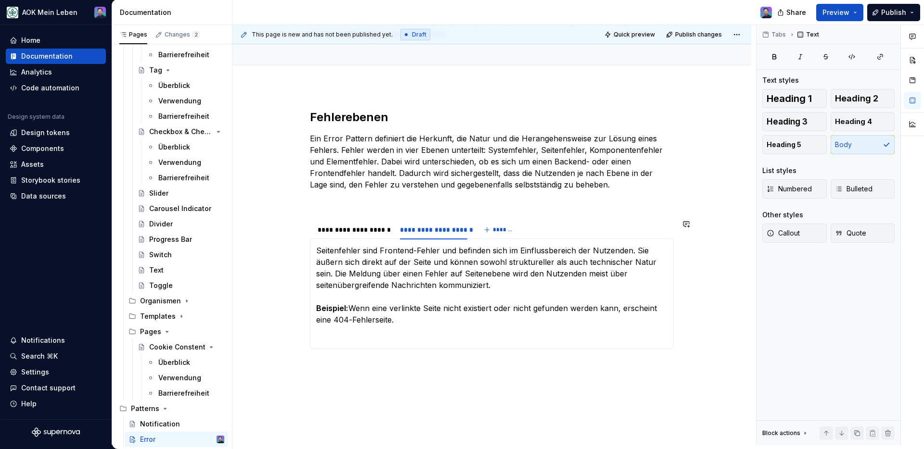
click at [626, 292] on p "Seitenfehler sind Frontend-Fehler und befinden sich im Einflussbereich der Nutz…" at bounding box center [491, 285] width 351 height 81
click at [416, 279] on p "Seitenfehler sind Frontend-Fehler und befinden sich im Einflussbereich der Nutz…" at bounding box center [491, 285] width 351 height 81
click at [372, 235] on div "**********" at bounding box center [354, 229] width 80 height 13
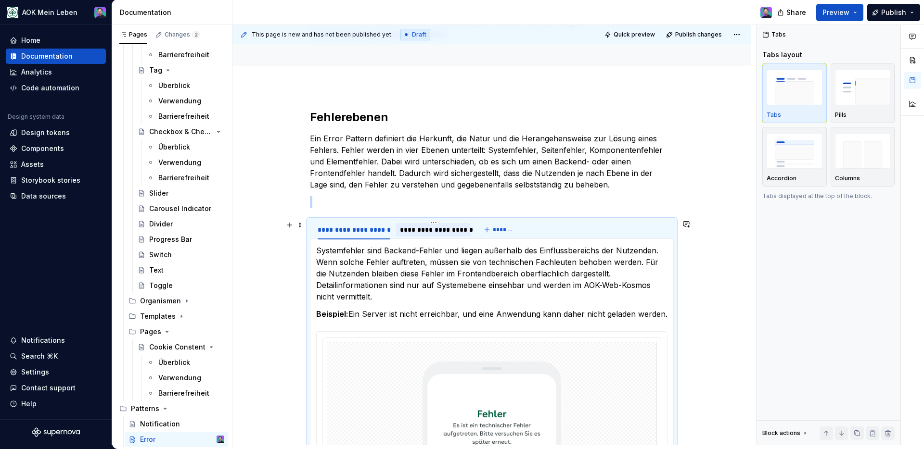
click at [412, 234] on div "**********" at bounding box center [433, 230] width 67 height 10
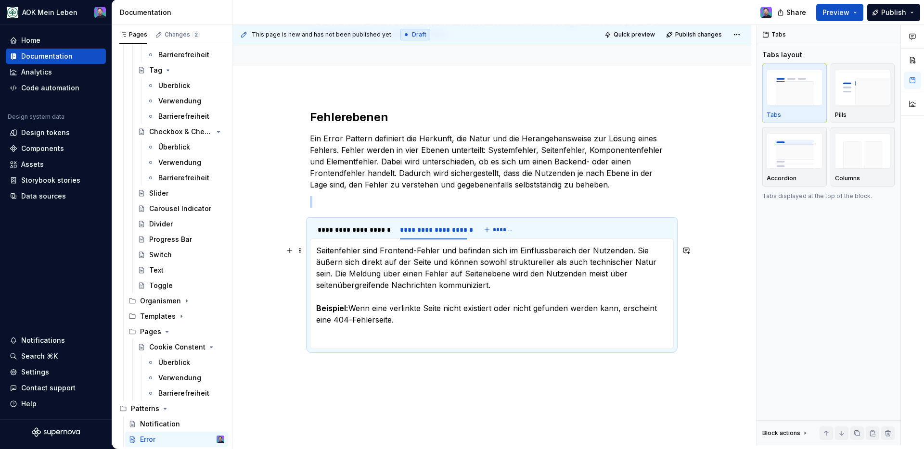
click at [411, 327] on section-item-column "Seitenfehler sind Frontend-Fehler und befinden sich im Einflussbereich der Nutz…" at bounding box center [491, 294] width 351 height 98
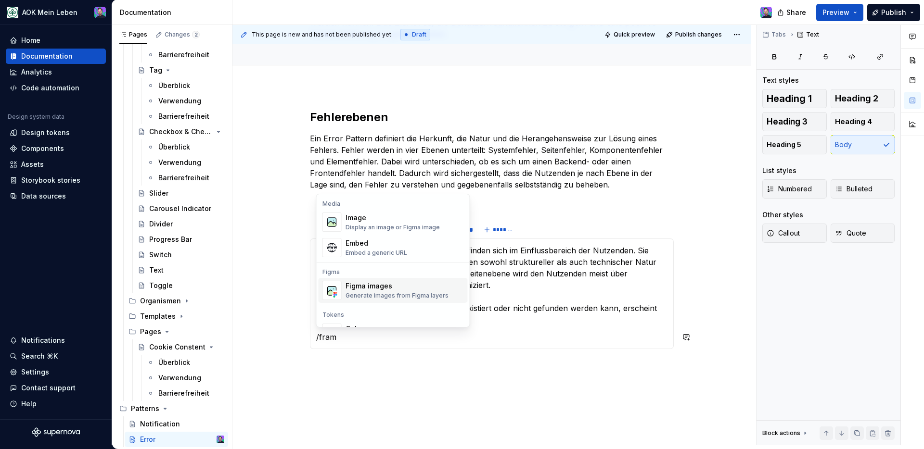
click at [346, 287] on div "Figma images" at bounding box center [397, 287] width 103 height 10
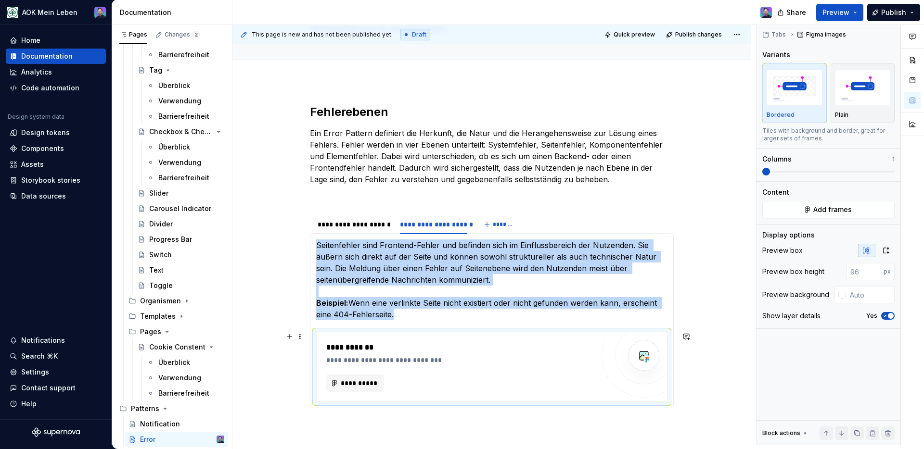
scroll to position [133, 0]
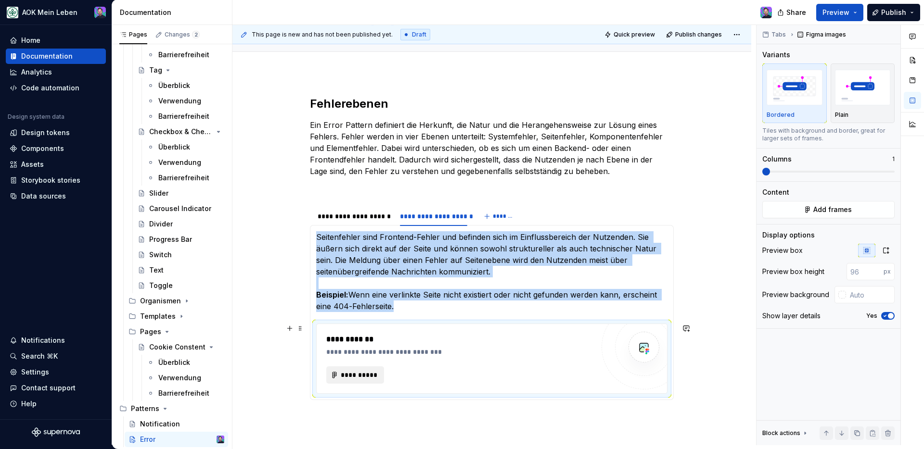
click at [351, 372] on span "**********" at bounding box center [359, 376] width 38 height 10
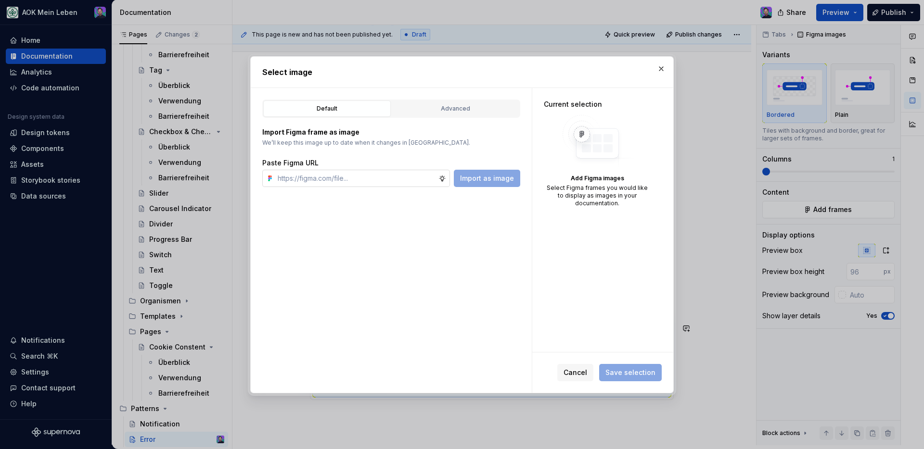
type textarea "*"
click at [377, 178] on input "text" at bounding box center [356, 178] width 165 height 17
type input "https://www.figma.com/design/h3quR2me0t8yxvd40CMizU/AOK-UI-Library-3.0.30--ades…"
click at [480, 181] on span "Import as image" at bounding box center [487, 179] width 54 height 10
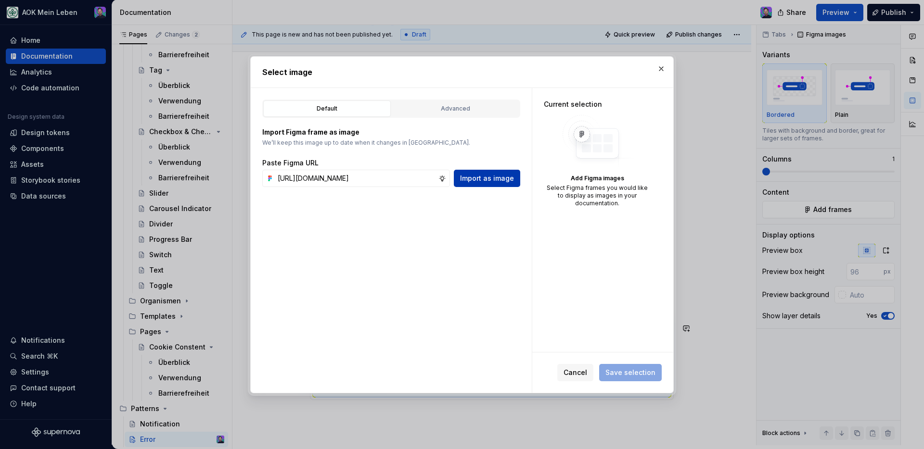
scroll to position [0, 0]
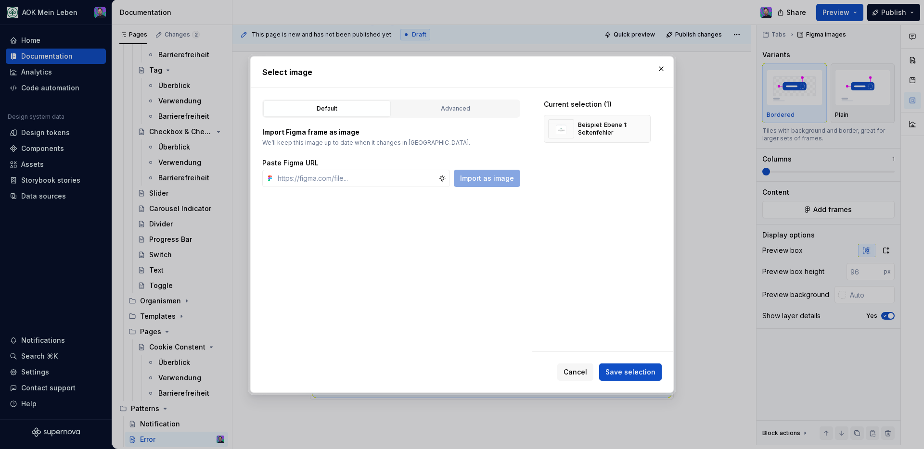
click at [636, 373] on span "Save selection" at bounding box center [630, 373] width 50 height 10
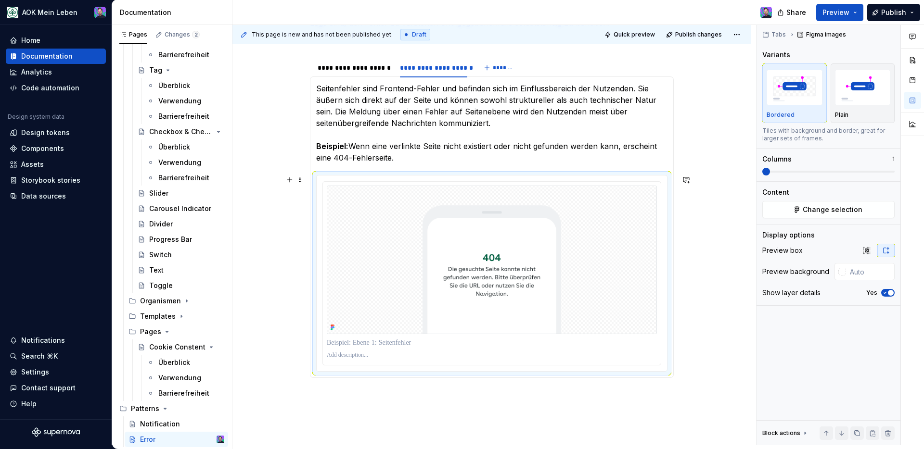
scroll to position [283, 0]
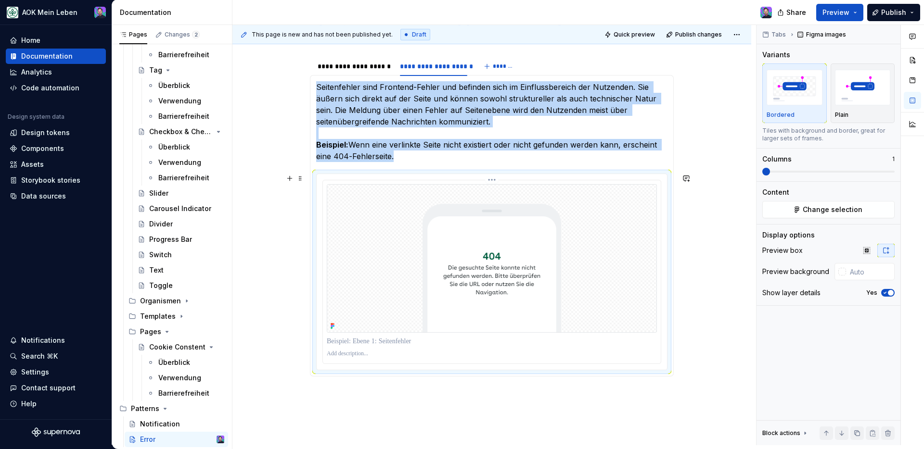
click at [356, 354] on p at bounding box center [492, 354] width 330 height 8
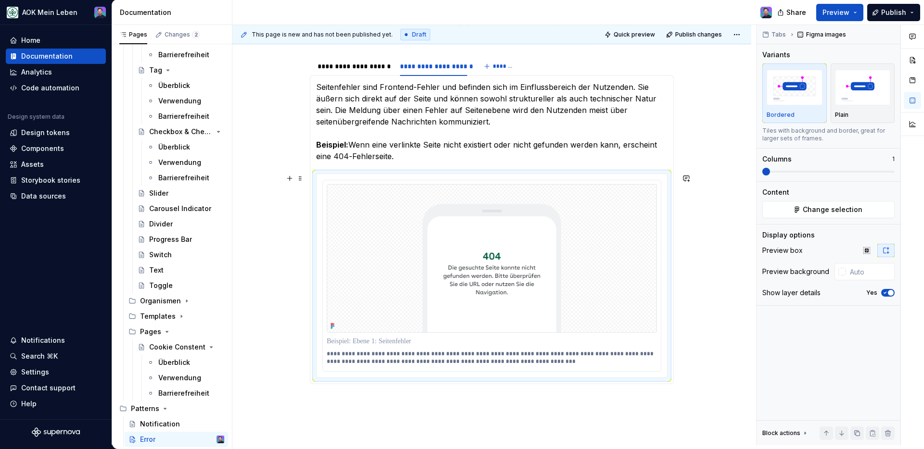
click at [697, 355] on div "**********" at bounding box center [491, 238] width 519 height 631
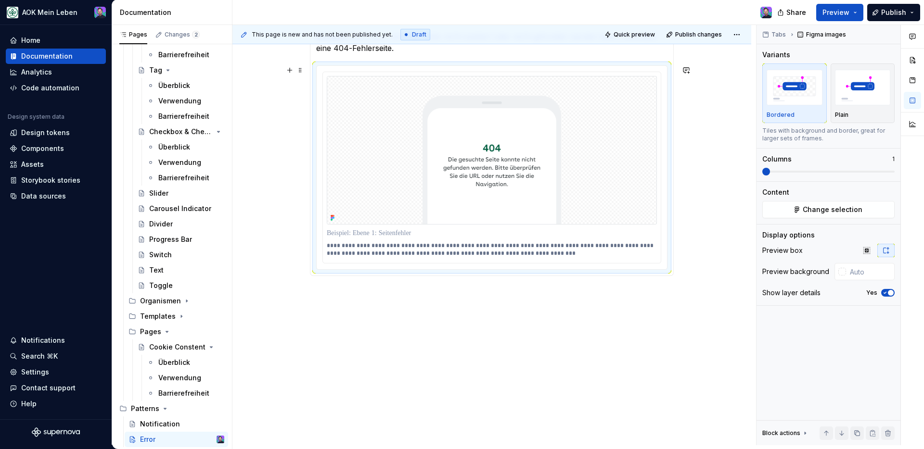
scroll to position [219, 0]
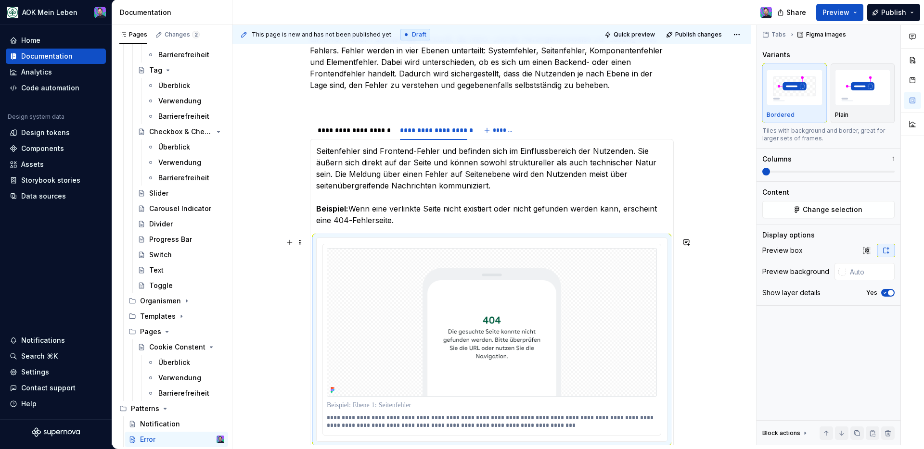
type textarea "*"
click at [491, 128] on button "*******" at bounding box center [500, 130] width 38 height 13
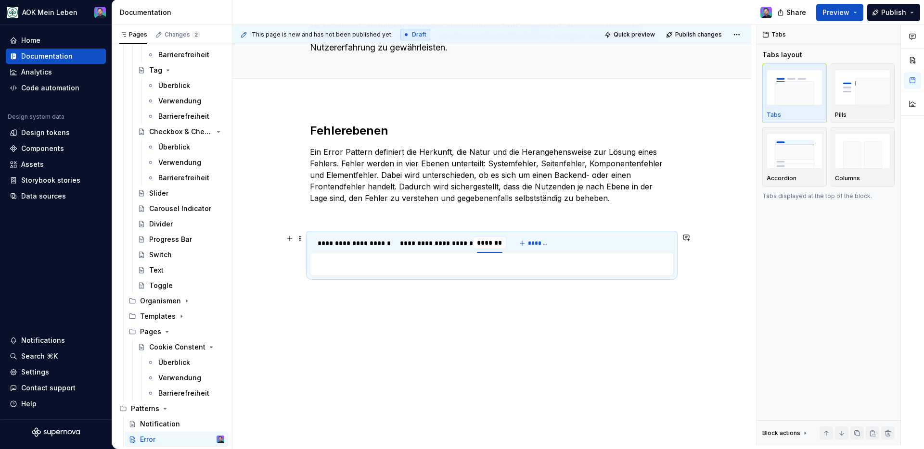
scroll to position [106, 0]
click at [483, 242] on div "********" at bounding box center [489, 244] width 25 height 10
type input "**********"
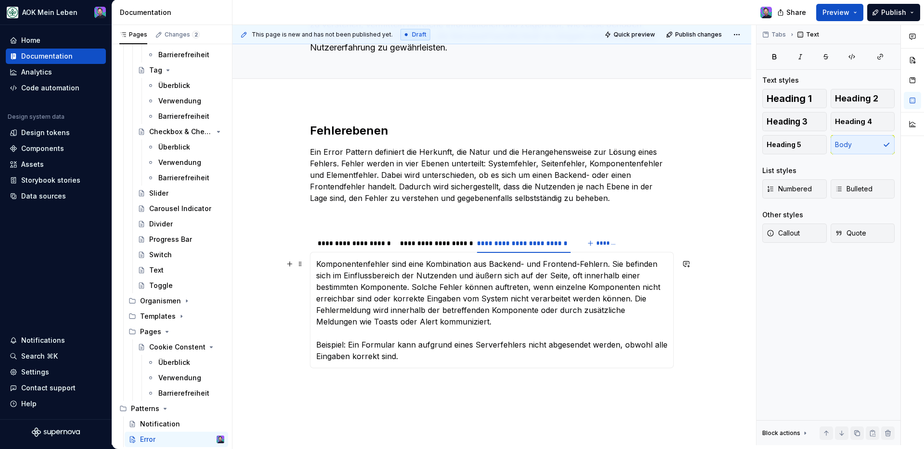
click at [330, 346] on p "Komponentenfehler sind eine Kombination aus Backend- und Frontend-Fehlern. Sie …" at bounding box center [491, 310] width 351 height 104
click at [474, 325] on button "button" at bounding box center [473, 327] width 13 height 13
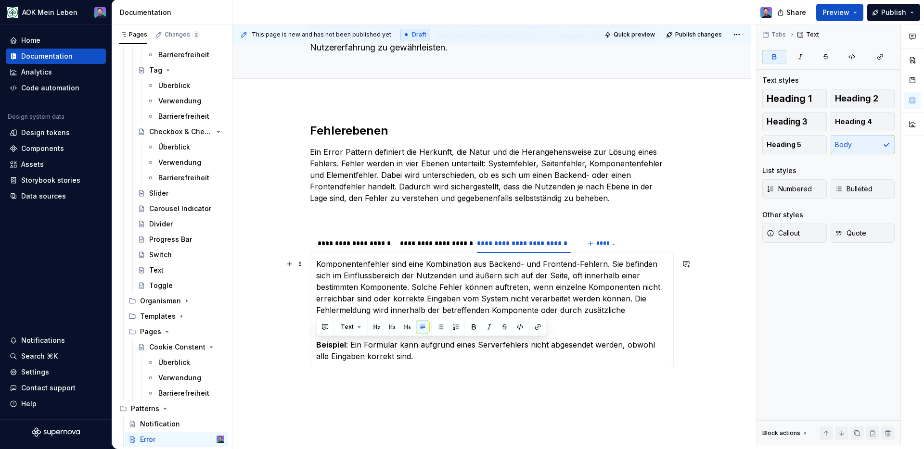
click at [424, 363] on div "**********" at bounding box center [492, 310] width 364 height 116
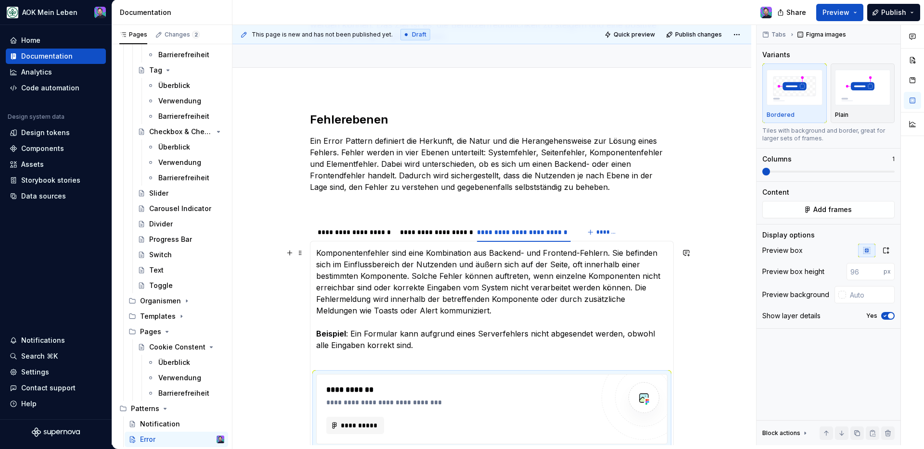
click at [449, 362] on p "Komponentenfehler sind eine Kombination aus Backend- und Frontend-Fehlern. Sie …" at bounding box center [491, 305] width 351 height 116
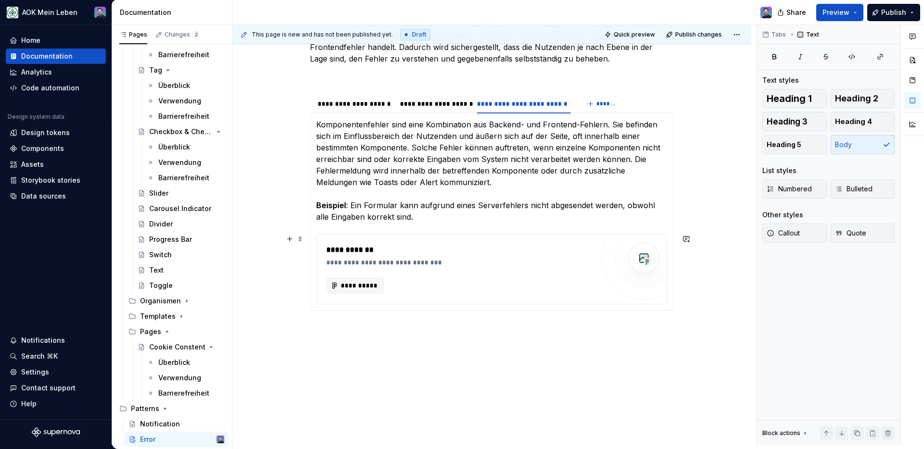
scroll to position [202, 0]
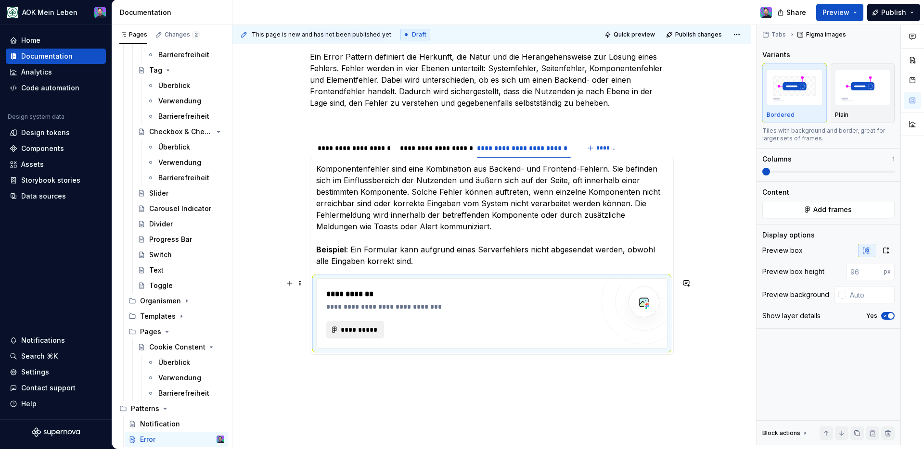
click at [359, 328] on span "**********" at bounding box center [359, 330] width 38 height 10
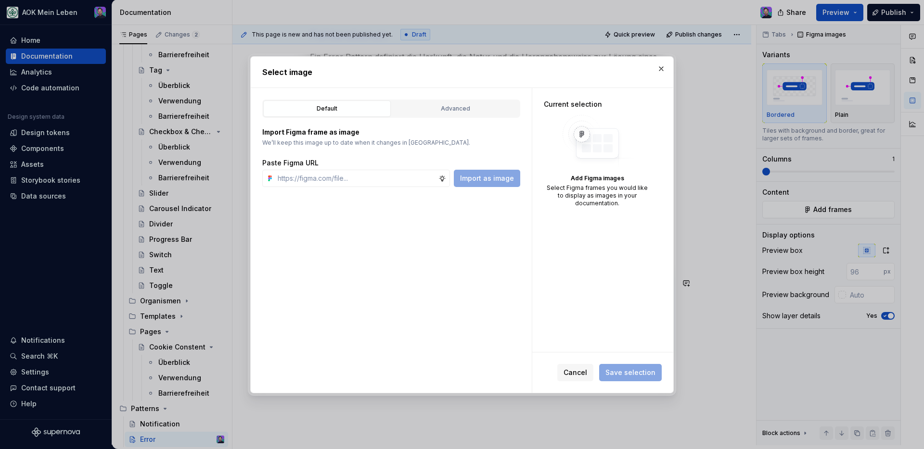
type textarea "*"
click at [369, 179] on input "text" at bounding box center [356, 178] width 165 height 17
type input "[URL][DOMAIN_NAME]"
click at [488, 177] on span "Import as image" at bounding box center [487, 179] width 54 height 10
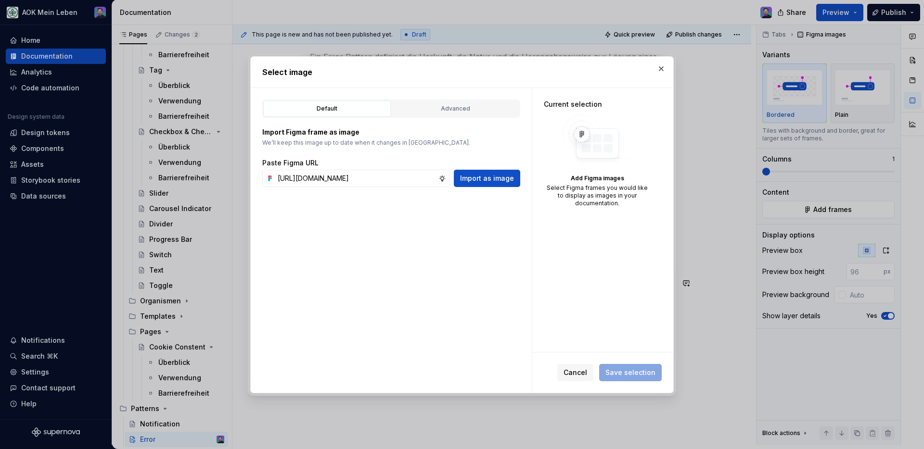
scroll to position [0, 0]
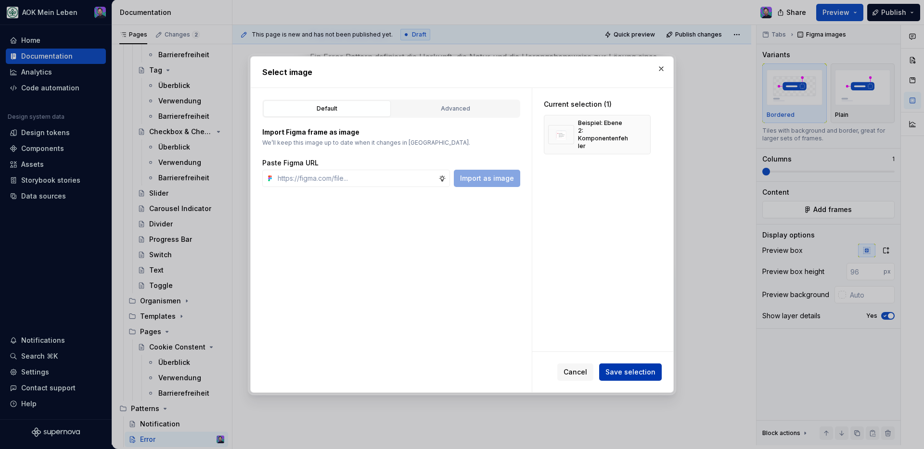
click at [638, 372] on span "Save selection" at bounding box center [630, 373] width 50 height 10
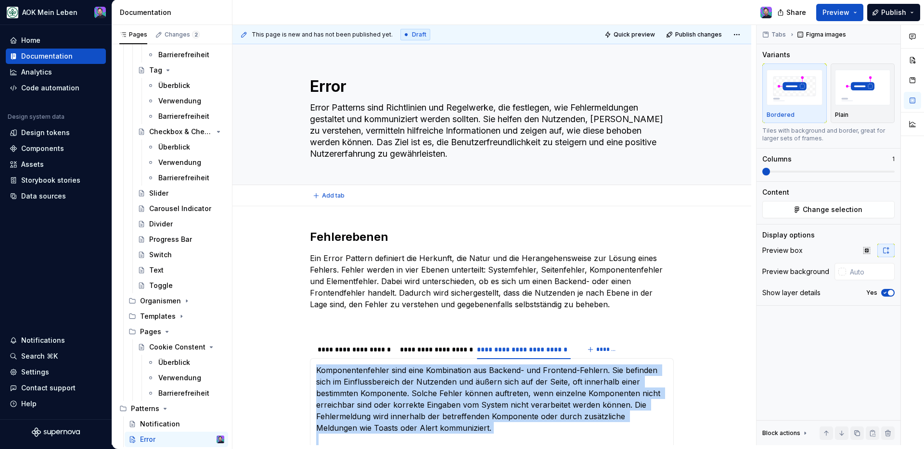
type textarea "*"
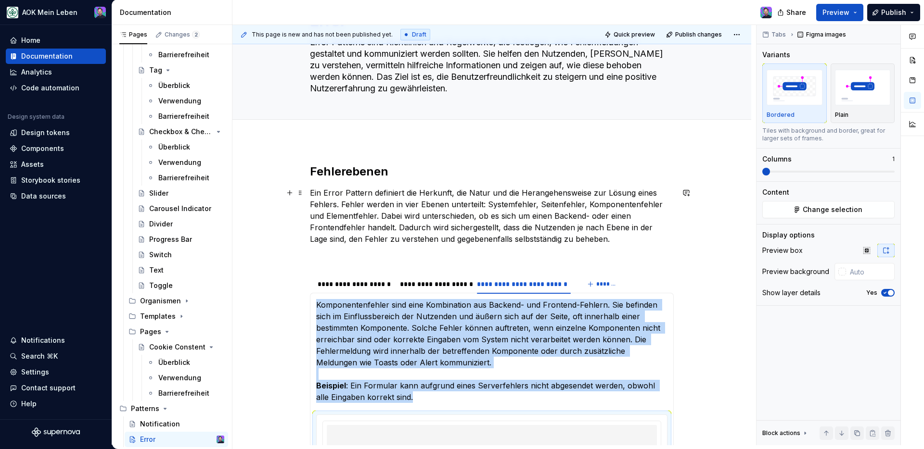
scroll to position [355, 0]
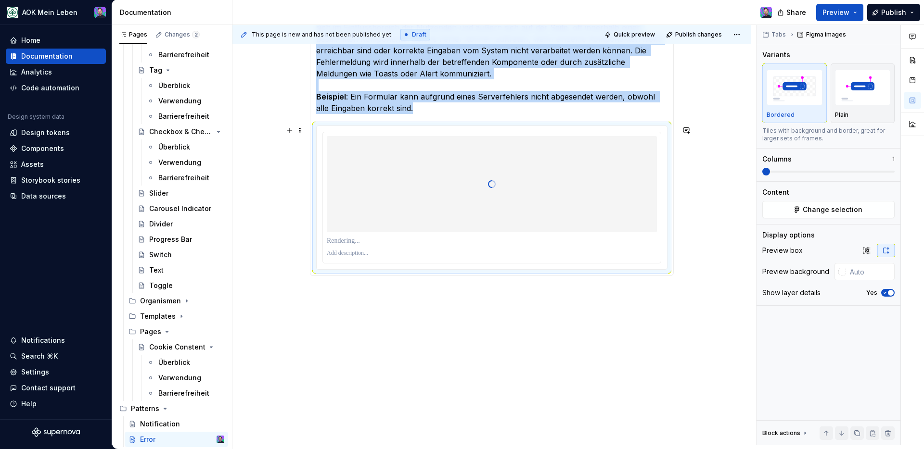
click at [402, 221] on div at bounding box center [492, 184] width 330 height 96
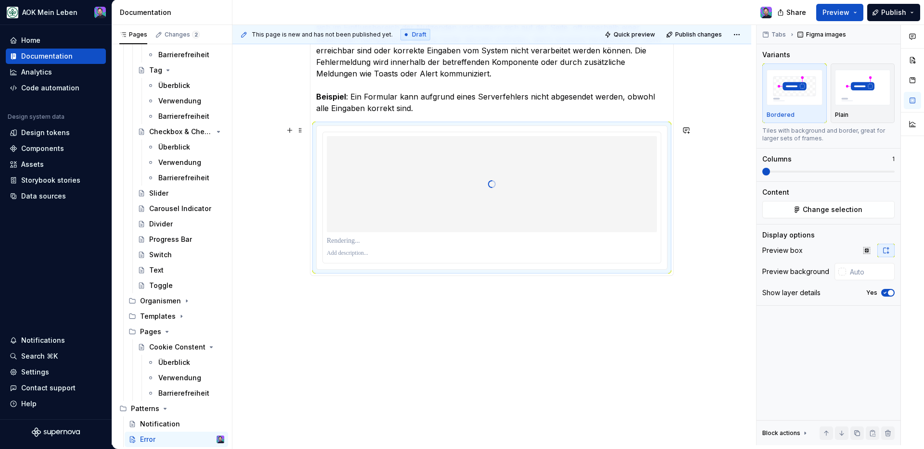
click at [402, 221] on div at bounding box center [492, 184] width 330 height 96
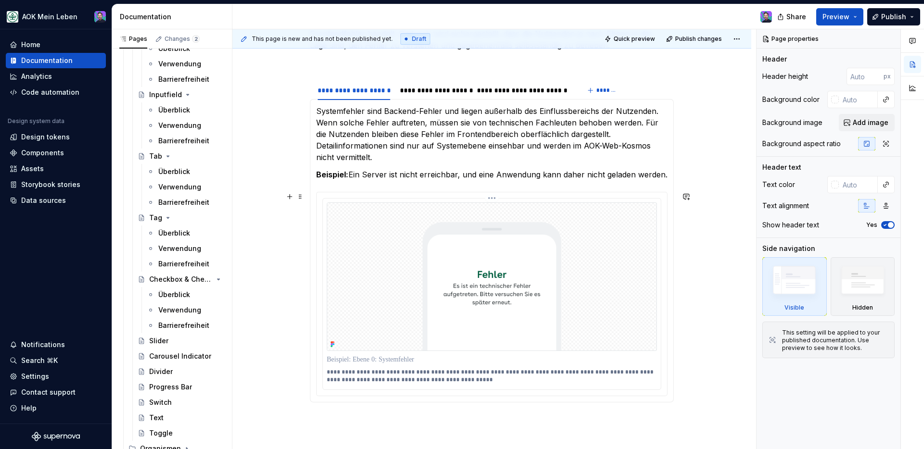
scroll to position [248, 0]
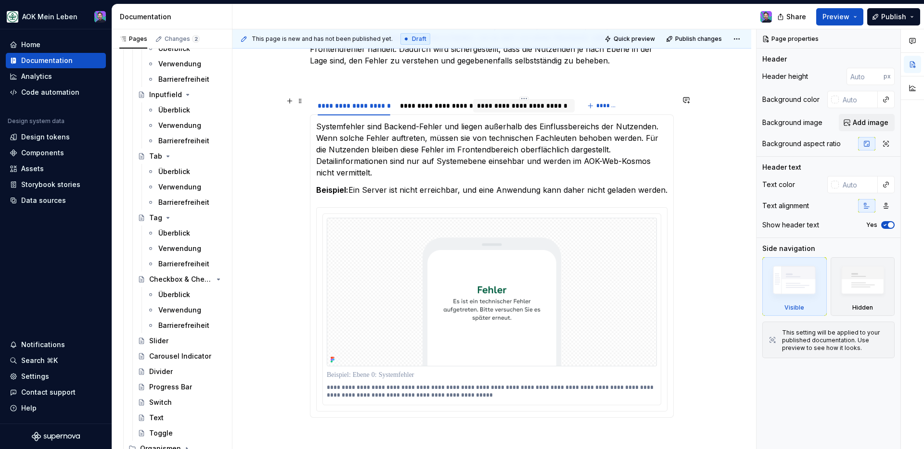
click at [511, 108] on div "**********" at bounding box center [523, 106] width 93 height 10
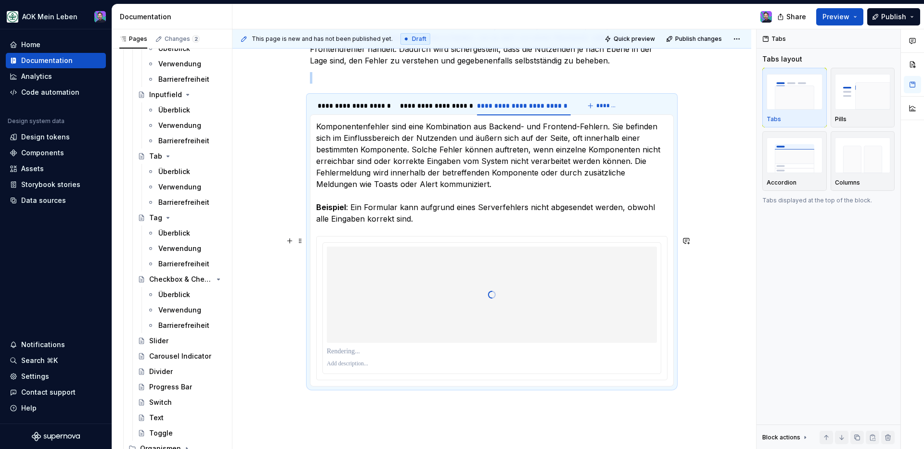
click at [350, 363] on p at bounding box center [492, 364] width 330 height 8
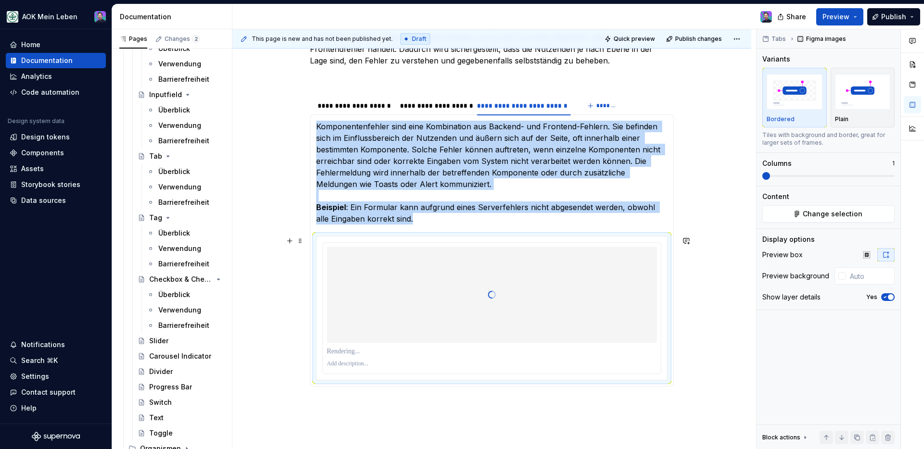
click at [353, 364] on p at bounding box center [492, 364] width 330 height 8
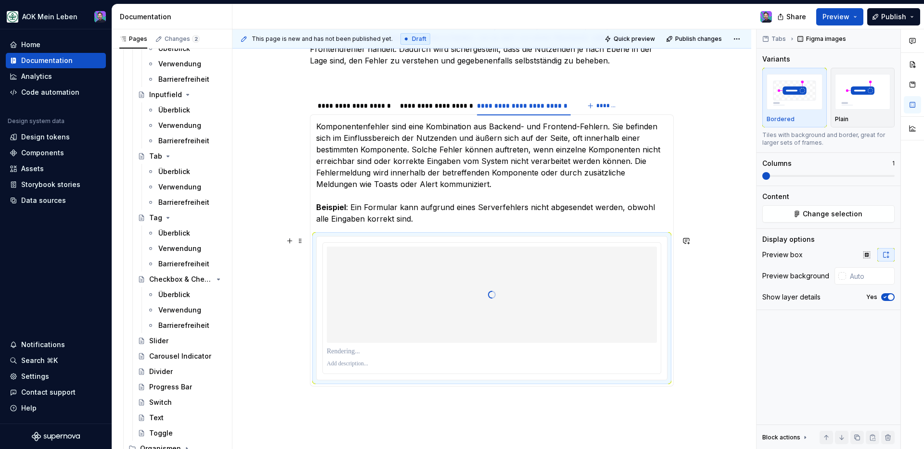
click at [353, 364] on p at bounding box center [492, 364] width 330 height 8
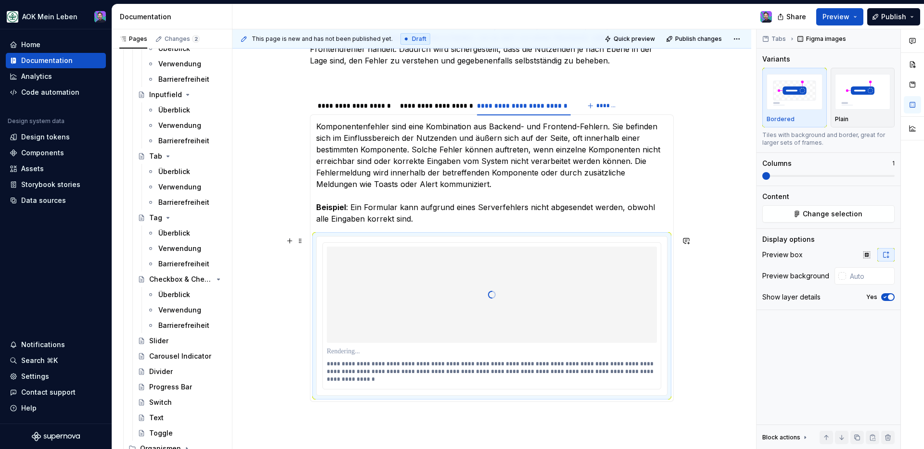
click at [696, 347] on div "**********" at bounding box center [491, 266] width 519 height 609
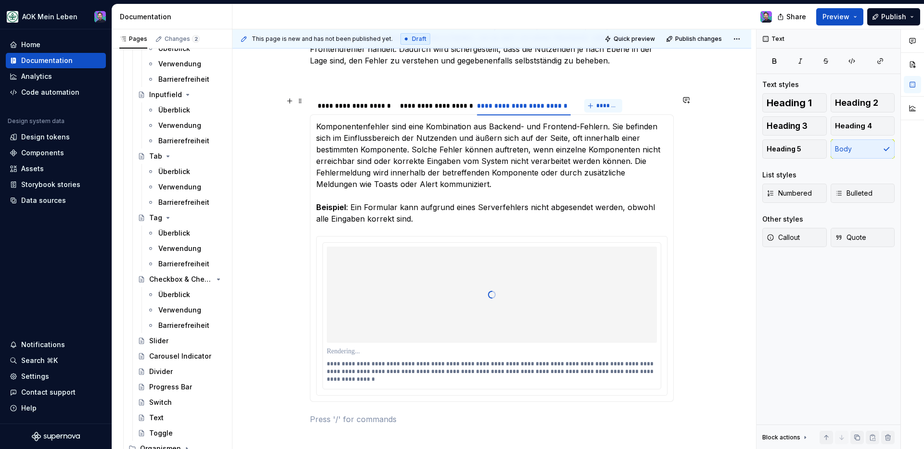
click at [591, 104] on button "*******" at bounding box center [603, 105] width 38 height 13
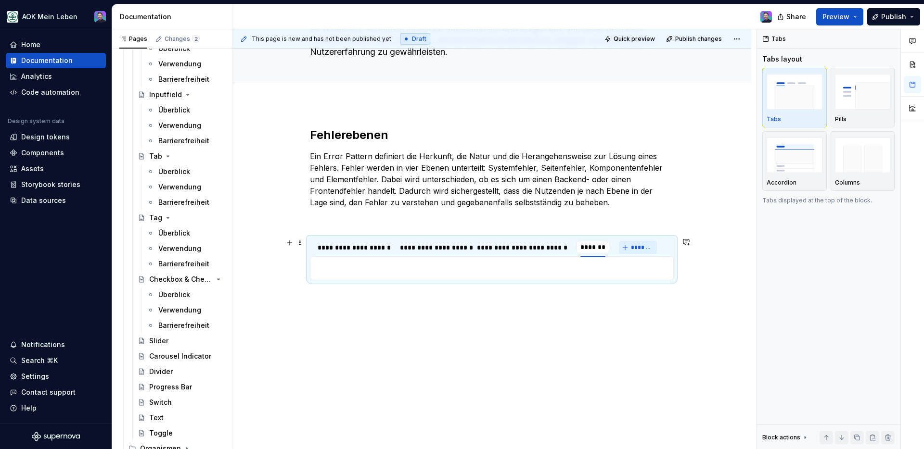
scroll to position [106, 0]
type textarea "*"
click at [581, 253] on div "********" at bounding box center [593, 247] width 33 height 13
type input "**********"
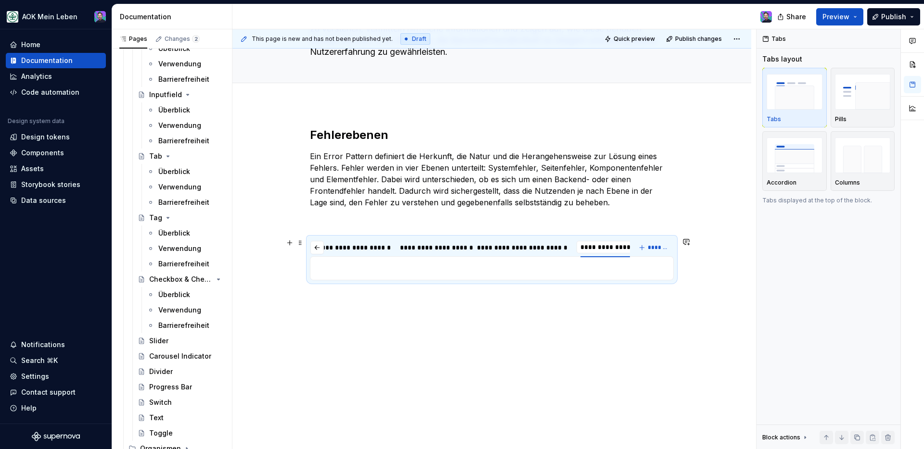
scroll to position [0, 32]
click at [615, 274] on p at bounding box center [491, 269] width 351 height 12
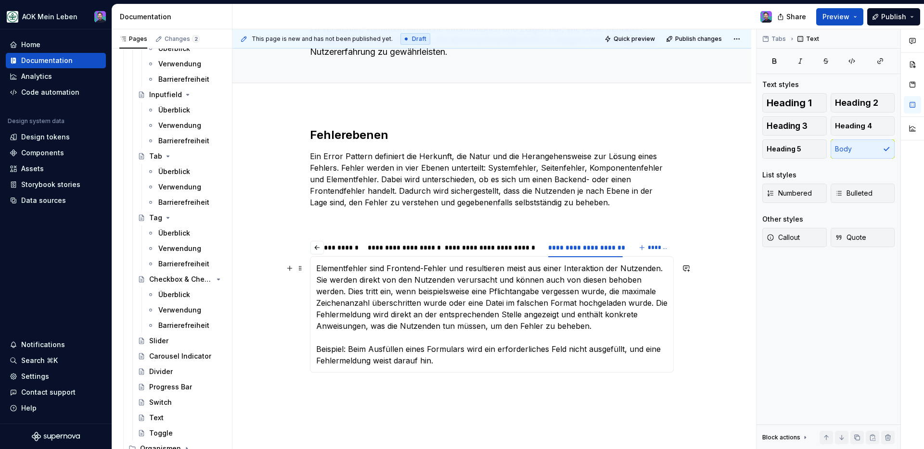
click at [441, 363] on p "Elementfehler sind Frontend-Fehler und resultieren meist aus einer Interaktion …" at bounding box center [491, 315] width 351 height 104
type textarea "*"
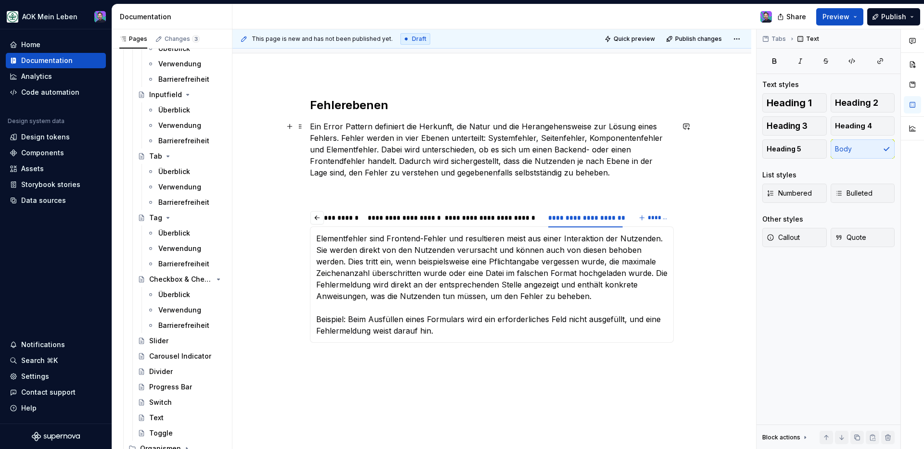
scroll to position [179, 0]
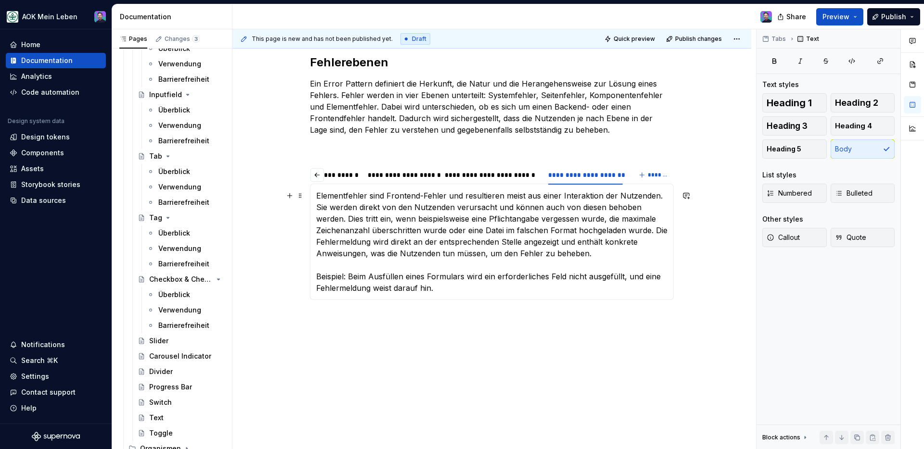
click at [337, 281] on p "Elementfehler sind Frontend-Fehler und resultieren meist aus einer Interaktion …" at bounding box center [491, 242] width 351 height 104
click at [473, 260] on button "button" at bounding box center [473, 258] width 13 height 13
click at [475, 286] on p "Elementfehler sind Frontend-Fehler und resultieren meist aus einer Interaktion …" at bounding box center [491, 242] width 351 height 104
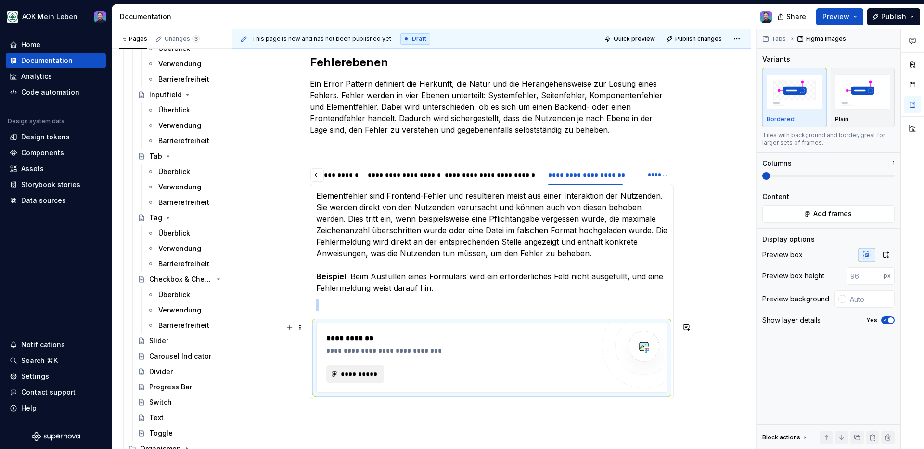
click at [343, 376] on span "**********" at bounding box center [359, 375] width 38 height 10
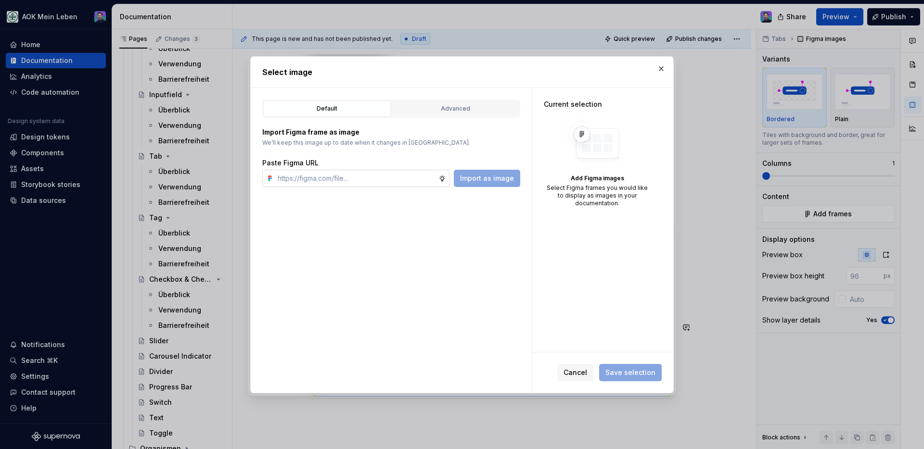
type textarea "*"
type input "[URL][DOMAIN_NAME]"
click at [472, 180] on span "Import as image" at bounding box center [487, 179] width 54 height 10
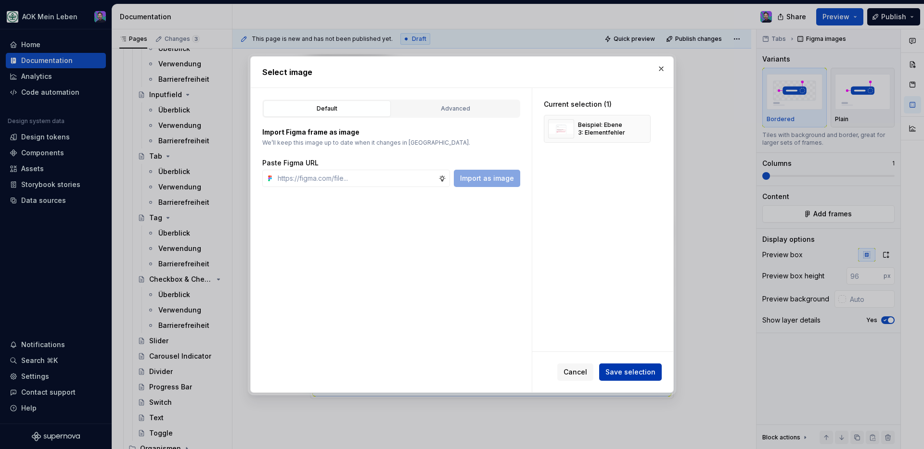
click at [629, 370] on span "Save selection" at bounding box center [630, 373] width 50 height 10
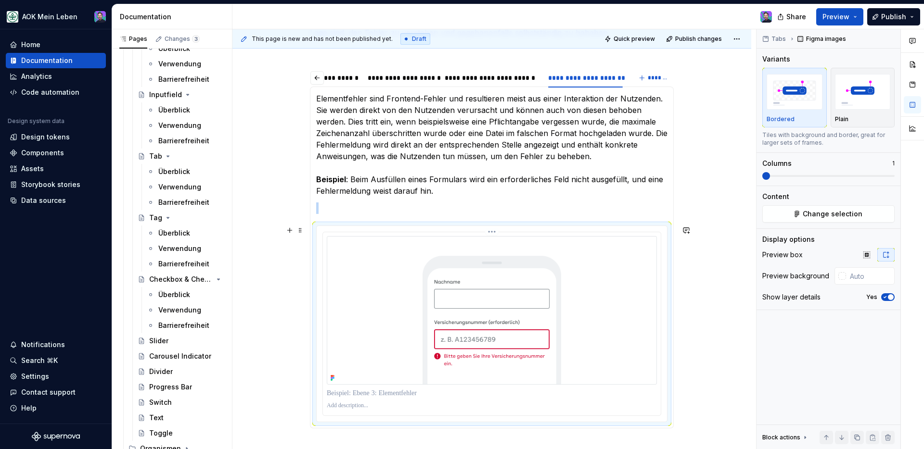
scroll to position [315, 0]
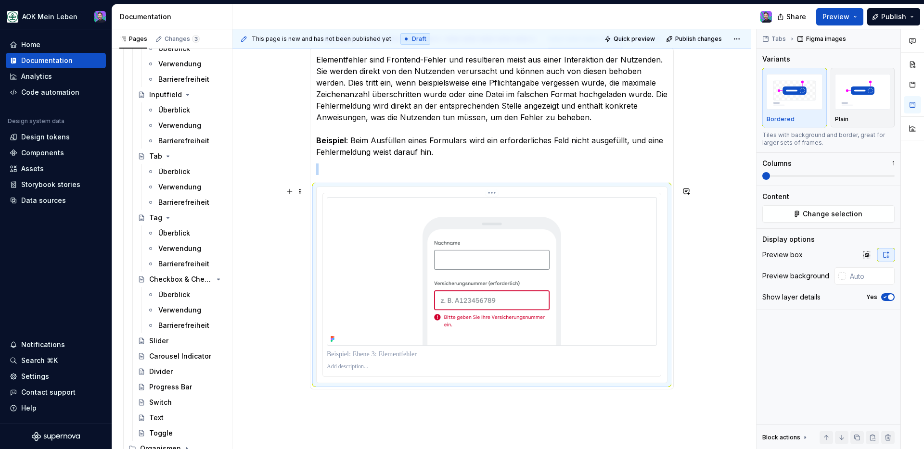
click at [355, 370] on p at bounding box center [492, 367] width 330 height 8
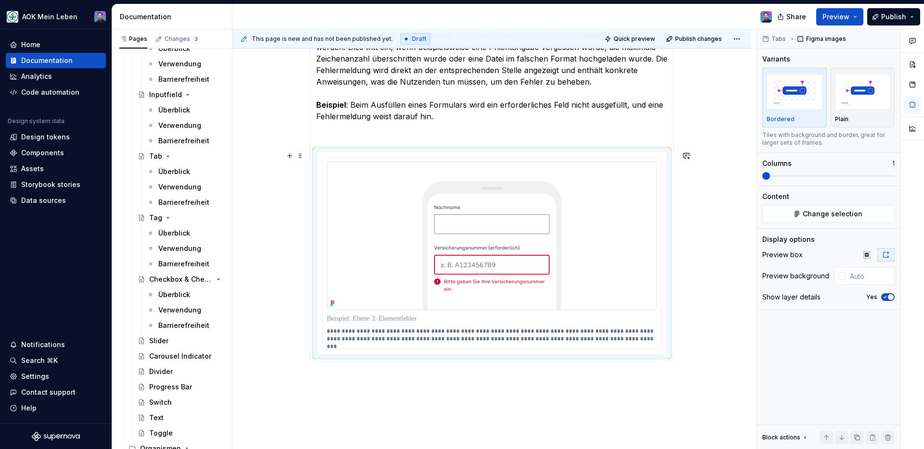
click at [706, 302] on div "**********" at bounding box center [491, 195] width 519 height 671
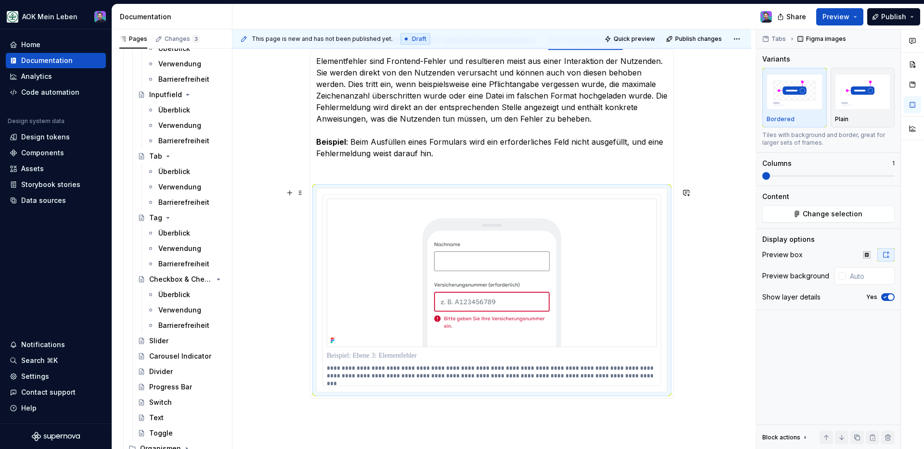
scroll to position [270, 0]
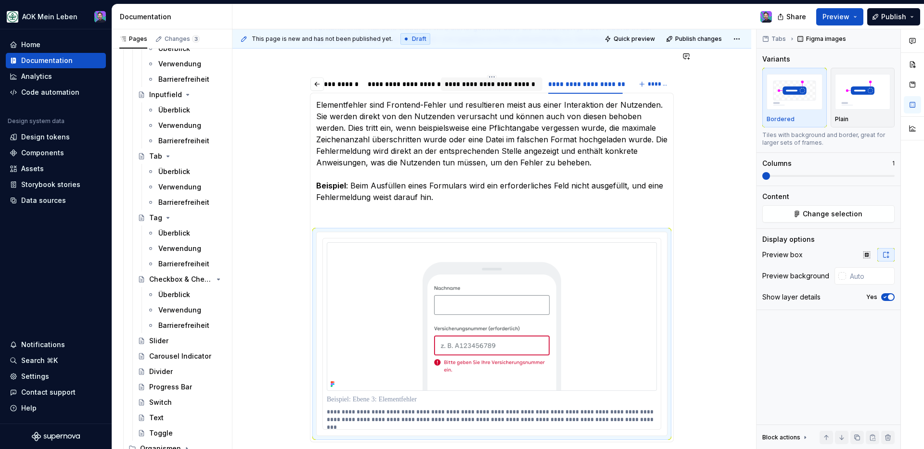
click at [513, 82] on div "**********" at bounding box center [491, 84] width 93 height 10
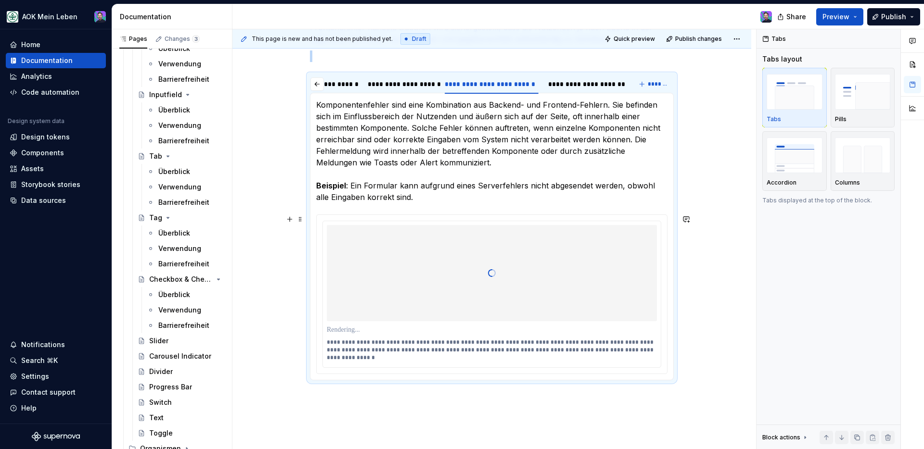
click at [487, 304] on div at bounding box center [492, 273] width 330 height 96
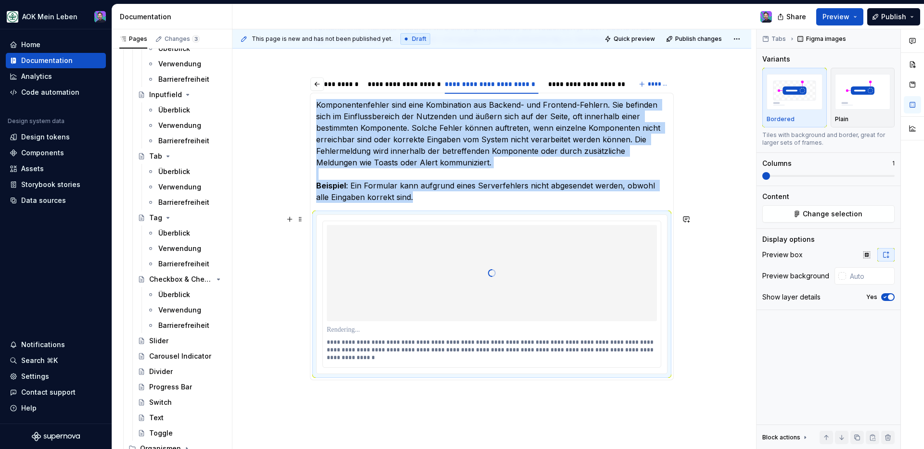
click at [486, 303] on div at bounding box center [492, 273] width 330 height 96
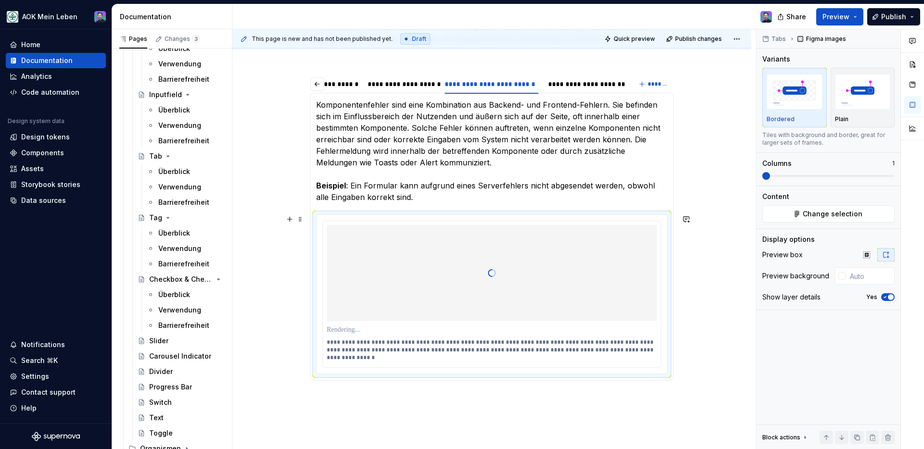
click at [486, 303] on div at bounding box center [492, 273] width 330 height 96
click at [811, 215] on span "Change selection" at bounding box center [833, 214] width 60 height 10
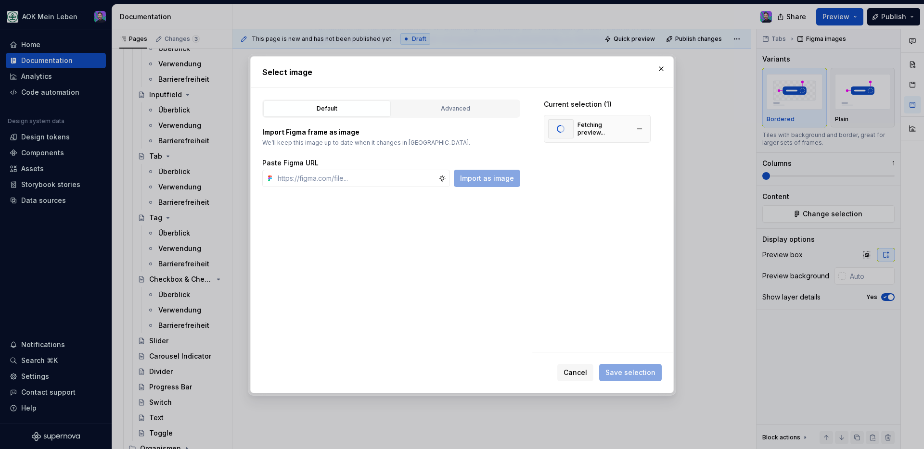
click at [627, 137] on div "Fetching preview..." at bounding box center [588, 128] width 81 height 19
type textarea "*"
click at [642, 130] on button "button" at bounding box center [639, 128] width 13 height 13
click at [420, 180] on input "text" at bounding box center [356, 178] width 165 height 17
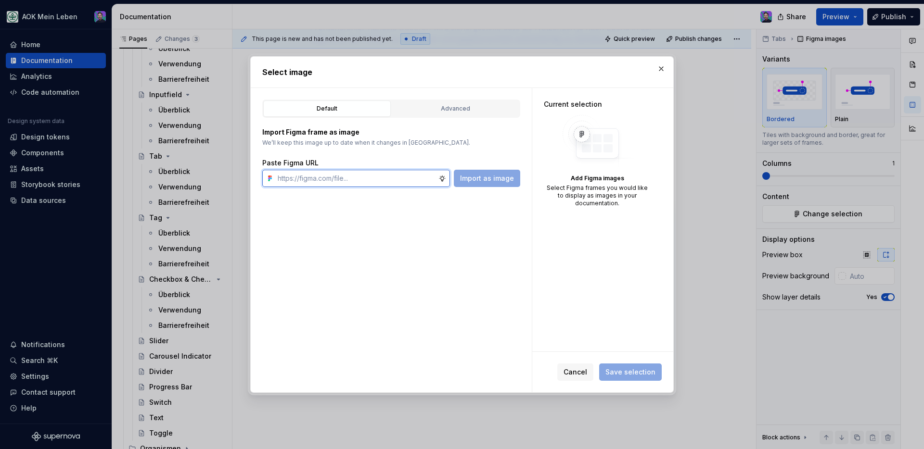
paste input "[URL][DOMAIN_NAME]"
type input "[URL][DOMAIN_NAME]"
click at [462, 183] on span "Import as image" at bounding box center [487, 179] width 54 height 10
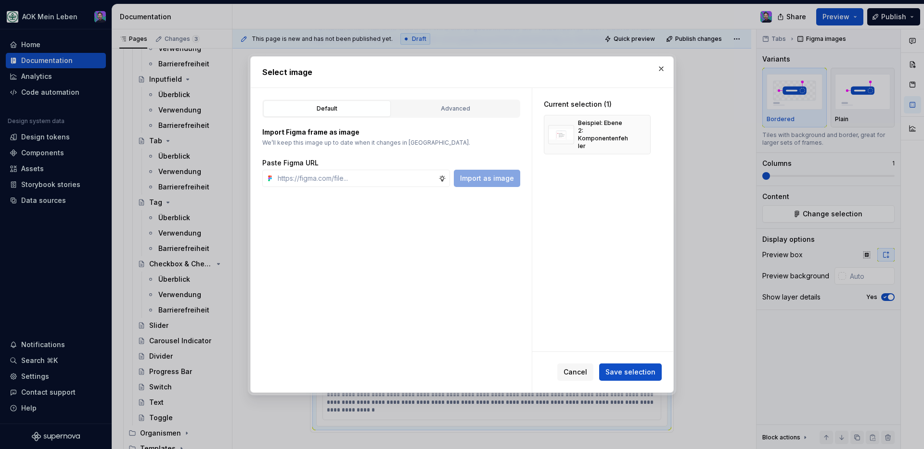
scroll to position [783, 0]
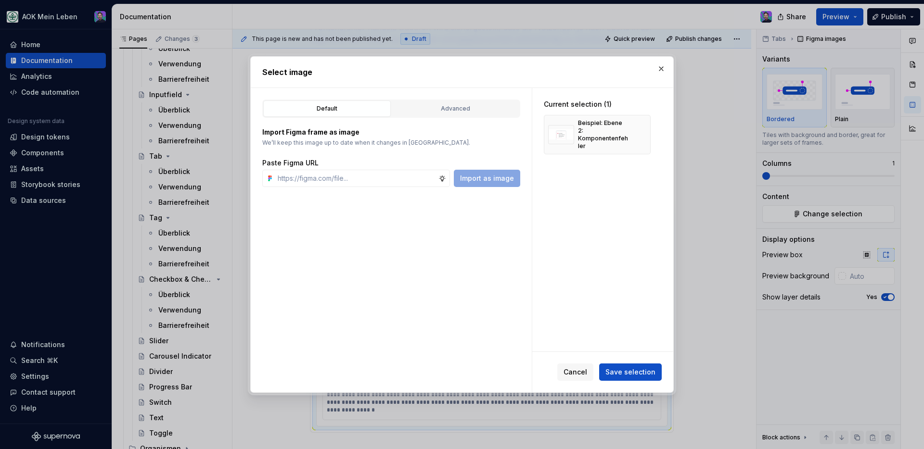
click at [630, 369] on span "Save selection" at bounding box center [630, 373] width 50 height 10
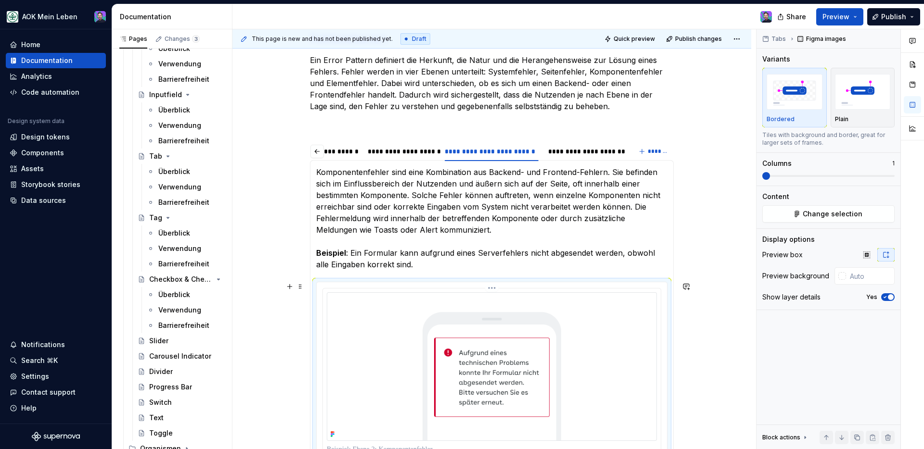
scroll to position [153, 0]
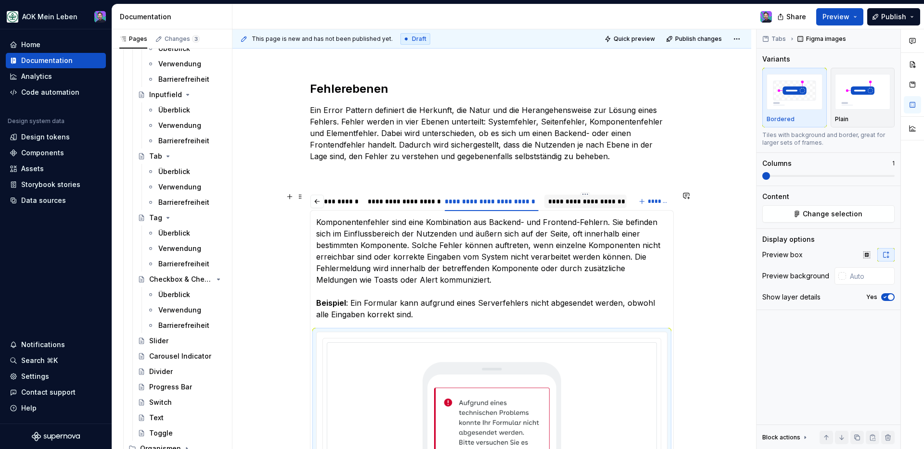
click at [559, 200] on div "**********" at bounding box center [585, 202] width 75 height 10
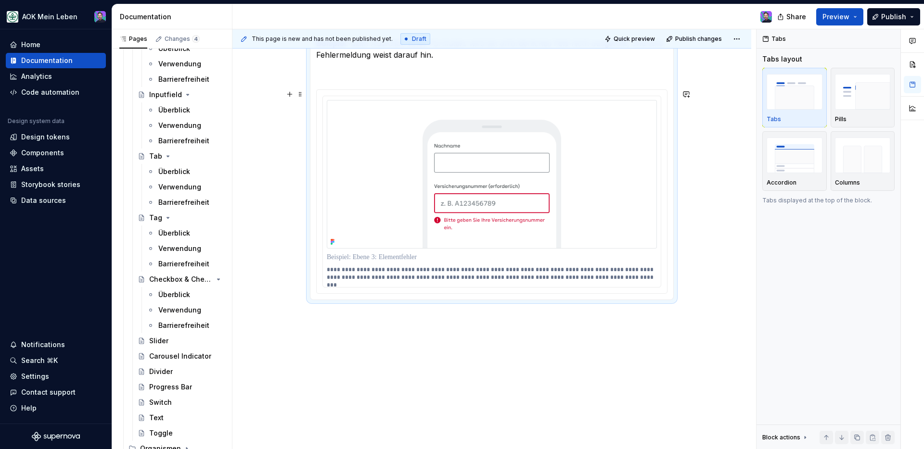
scroll to position [432, 0]
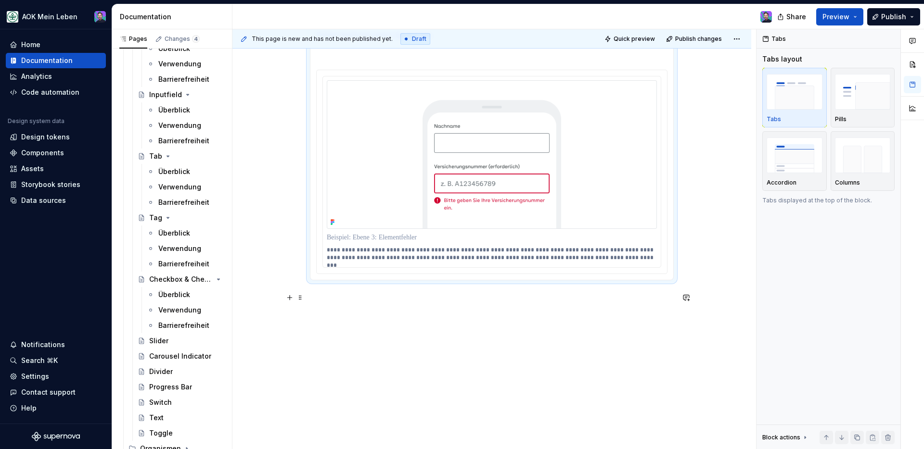
click at [358, 304] on div "**********" at bounding box center [492, 58] width 364 height 513
click at [351, 301] on p at bounding box center [492, 298] width 364 height 12
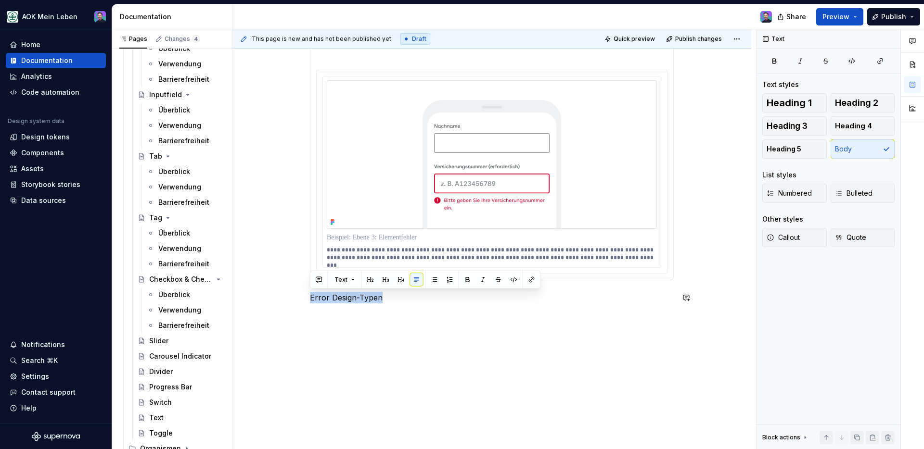
click at [364, 281] on button "button" at bounding box center [370, 279] width 13 height 13
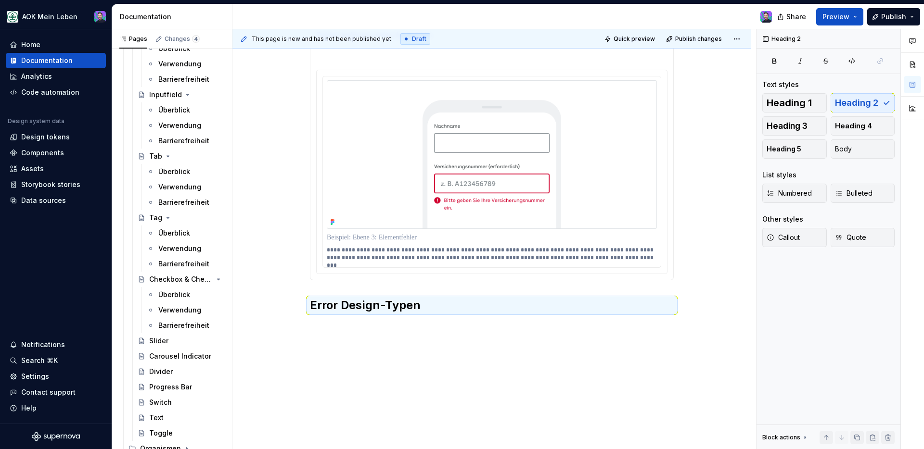
click at [358, 328] on div "**********" at bounding box center [491, 119] width 519 height 681
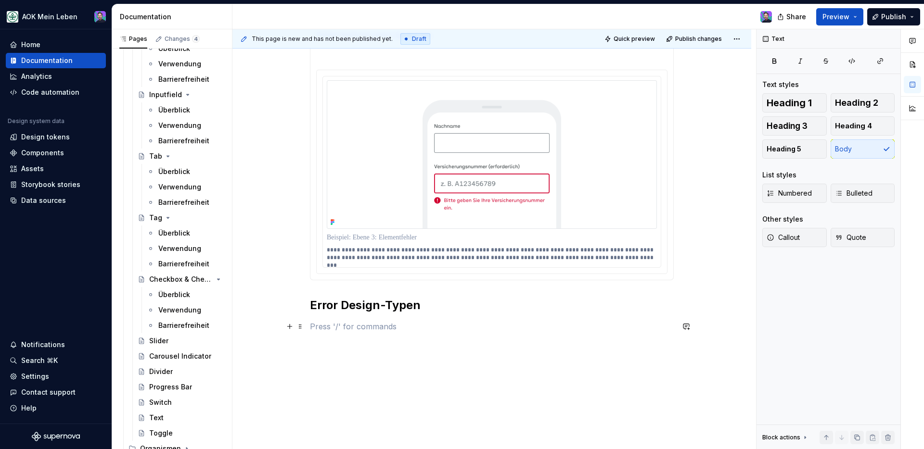
click at [358, 328] on p at bounding box center [492, 327] width 364 height 12
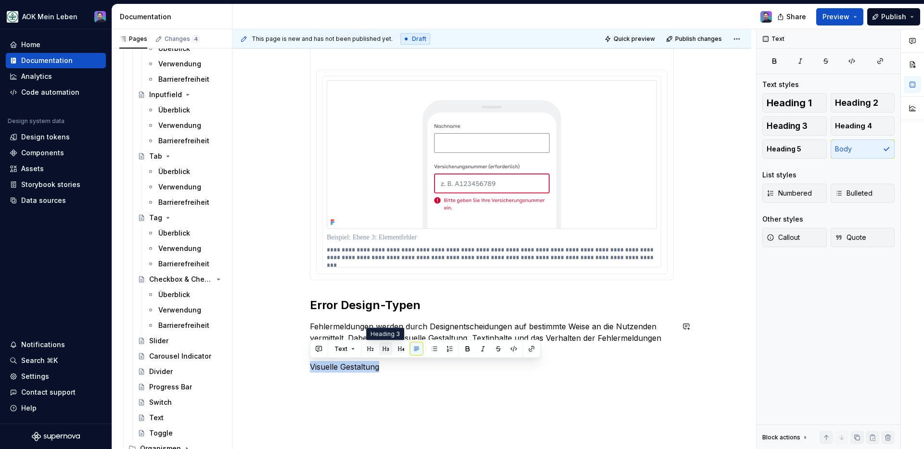
click at [382, 351] on button "button" at bounding box center [385, 349] width 13 height 13
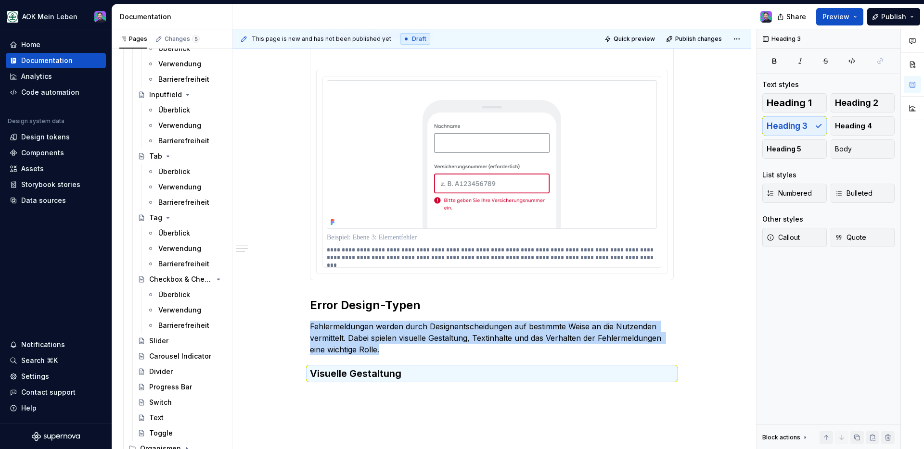
click at [329, 393] on div "**********" at bounding box center [494, 239] width 524 height 421
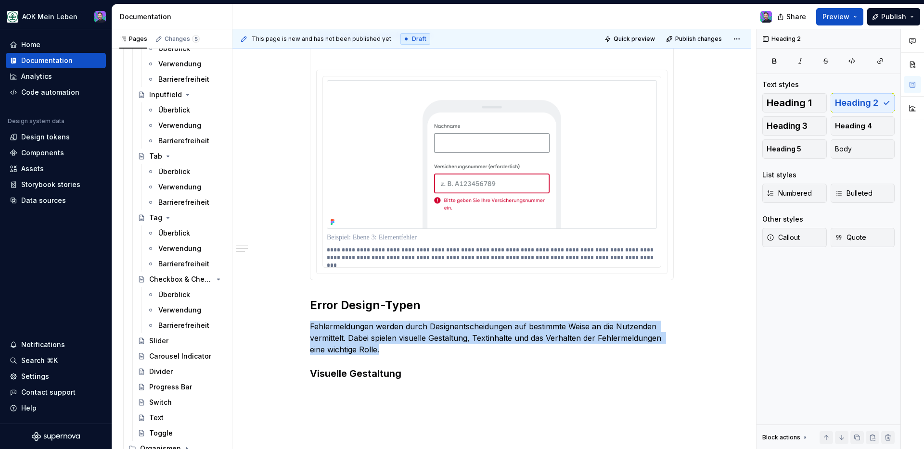
click at [334, 392] on div "**********" at bounding box center [492, 97] width 364 height 590
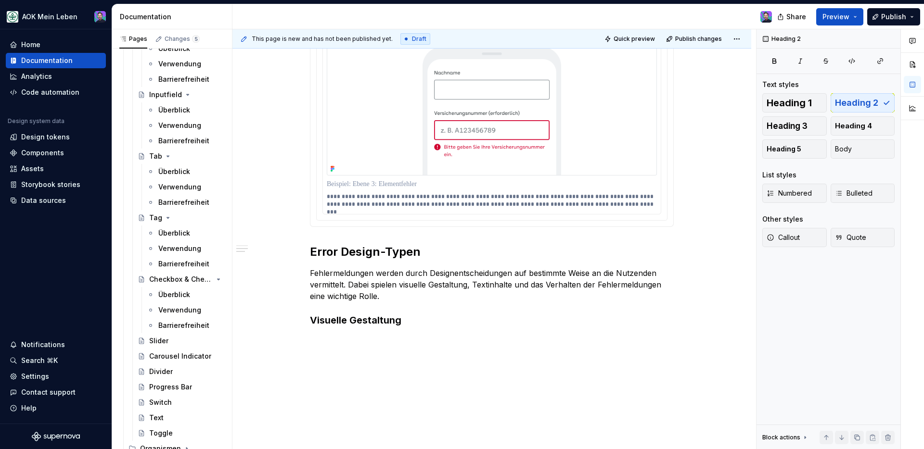
scroll to position [509, 0]
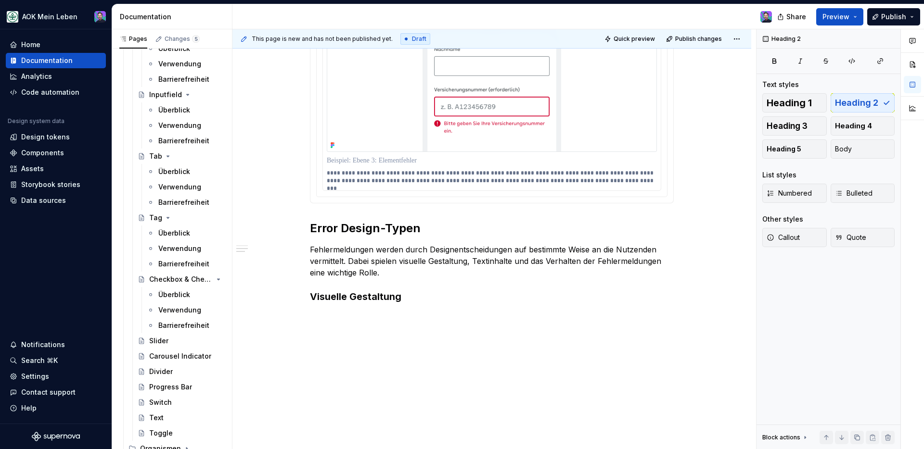
click at [341, 312] on div "**********" at bounding box center [492, 20] width 364 height 590
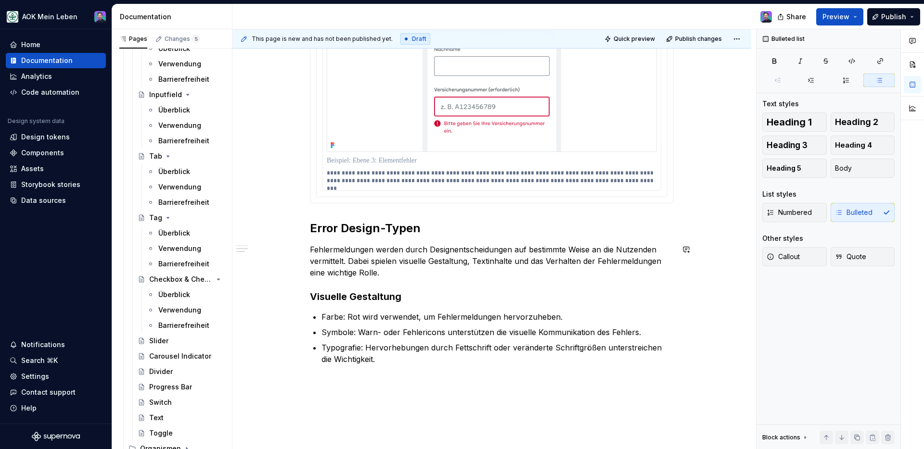
scroll to position [571, 0]
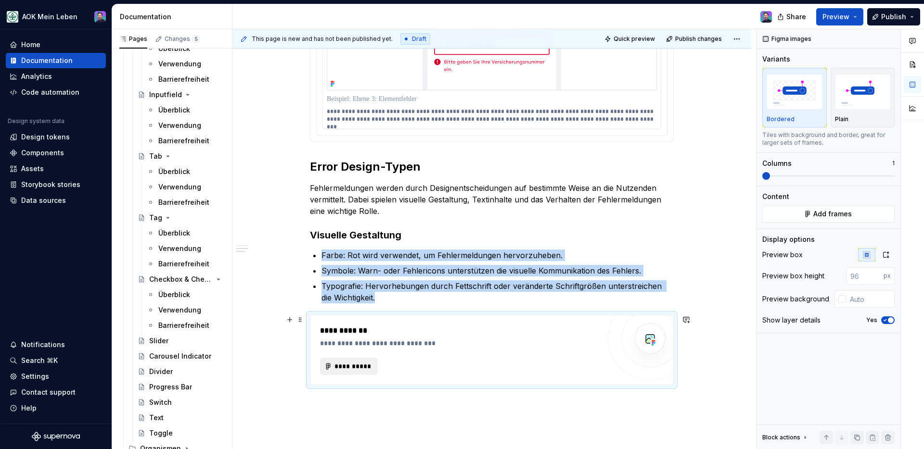
click at [323, 371] on button "**********" at bounding box center [349, 366] width 58 height 17
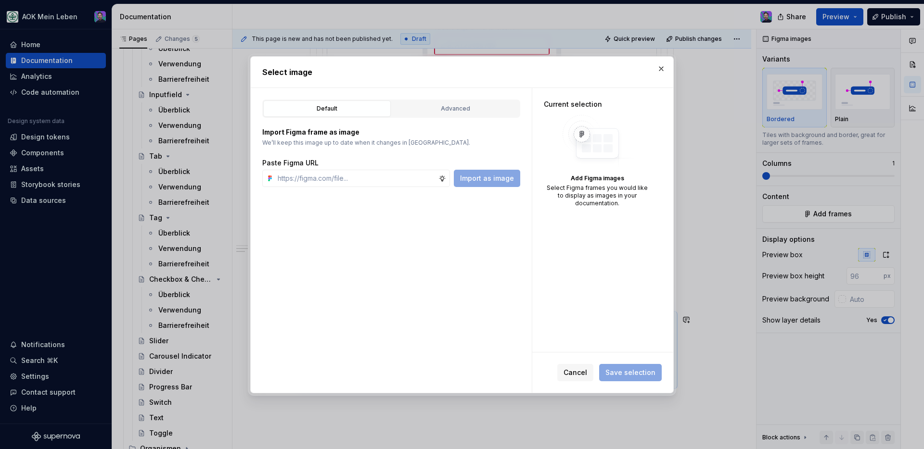
type textarea "*"
type input "[URL][DOMAIN_NAME]"
click at [484, 192] on div "Default Advanced Import Figma frame as image We’ll keep this image up to date w…" at bounding box center [391, 240] width 281 height 305
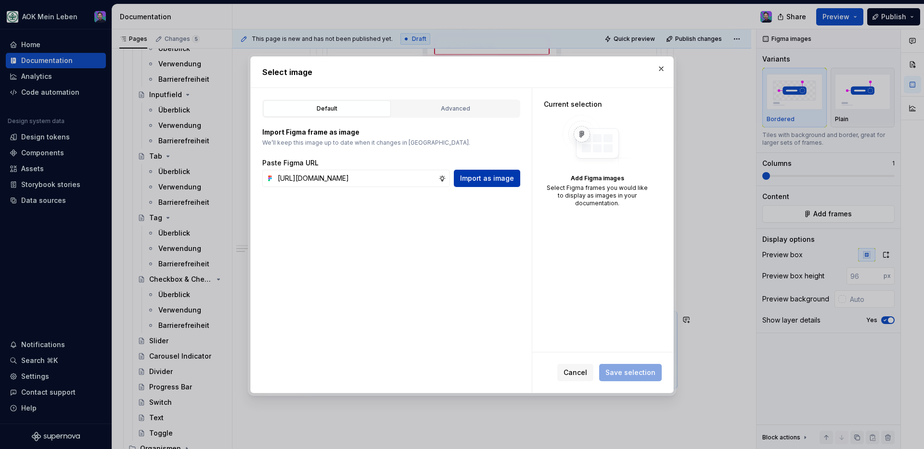
click at [486, 180] on span "Import as image" at bounding box center [487, 179] width 54 height 10
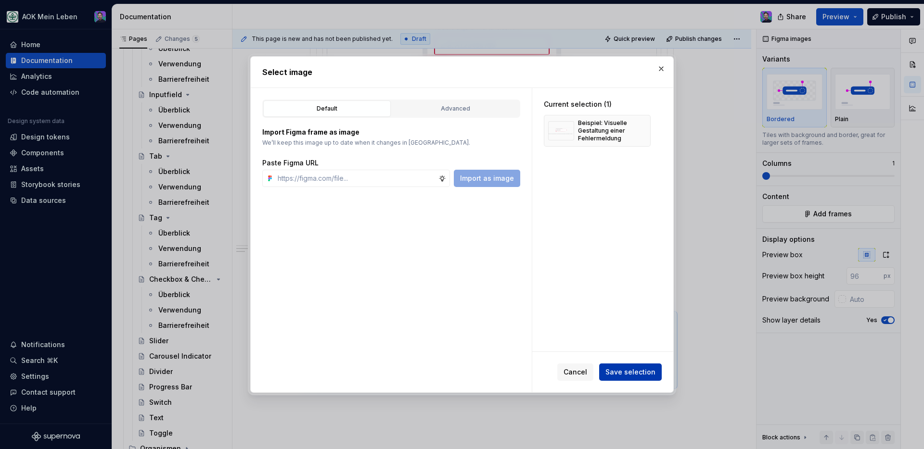
click at [633, 371] on span "Save selection" at bounding box center [630, 373] width 50 height 10
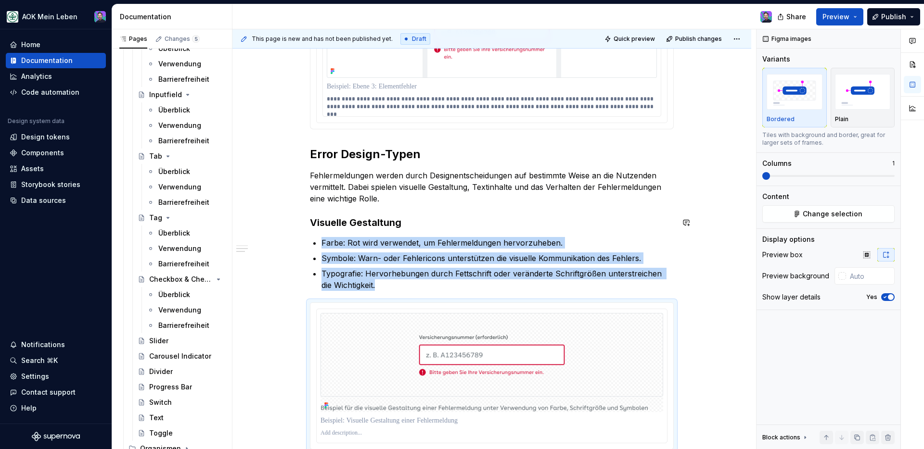
scroll to position [730, 0]
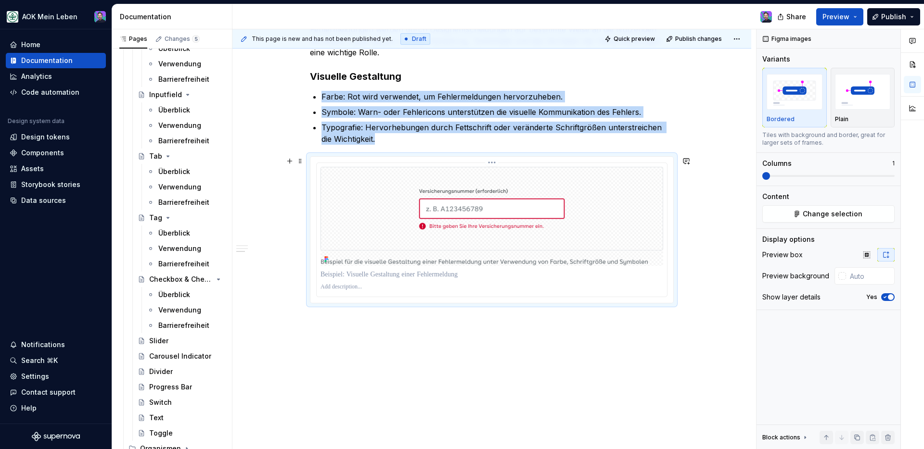
click at [404, 289] on p at bounding box center [492, 287] width 343 height 8
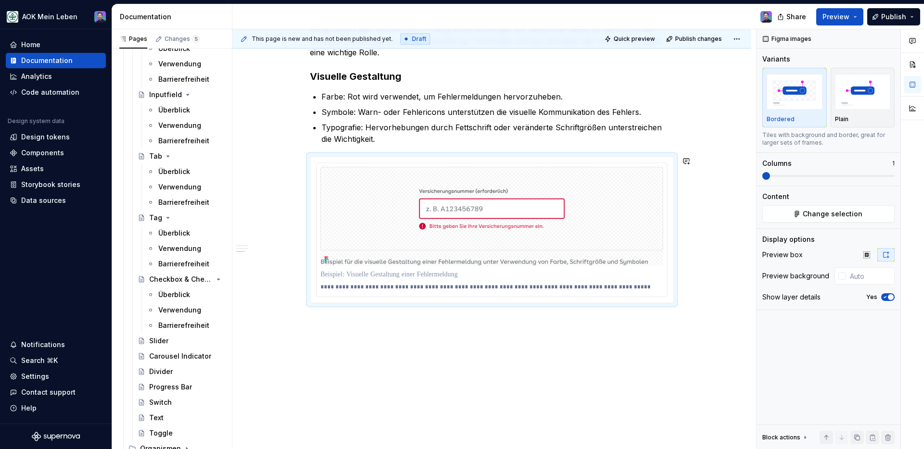
click at [489, 163] on html "AOK Mein Leben Home Documentation Analytics Code automation Design system data …" at bounding box center [462, 224] width 924 height 449
click at [534, 199] on div "Update Figma image" at bounding box center [538, 198] width 70 height 10
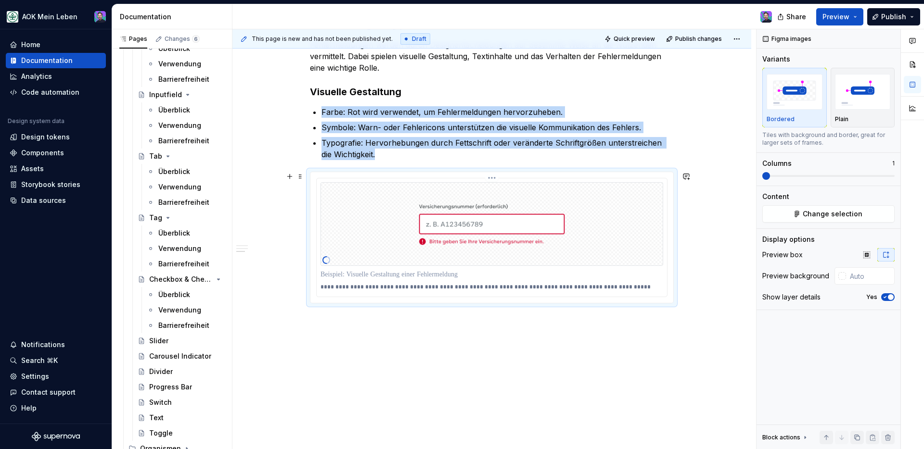
scroll to position [714, 0]
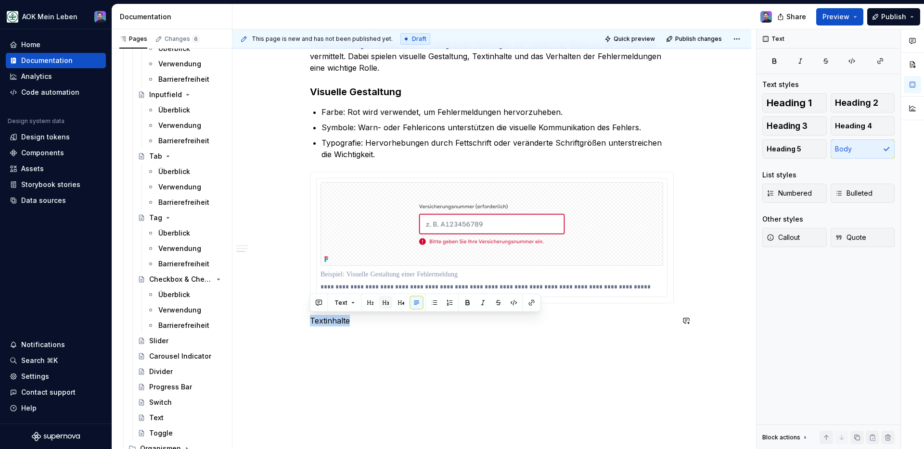
click at [379, 301] on button "button" at bounding box center [385, 302] width 13 height 13
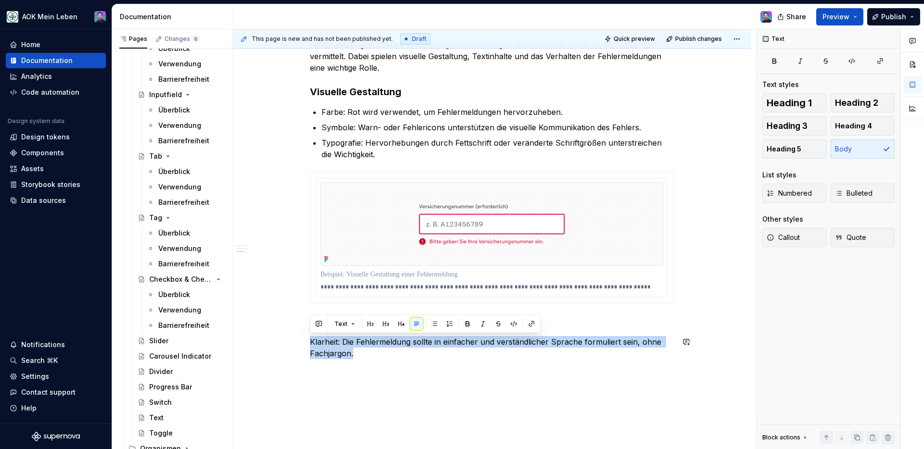
click at [433, 325] on button "button" at bounding box center [434, 324] width 13 height 13
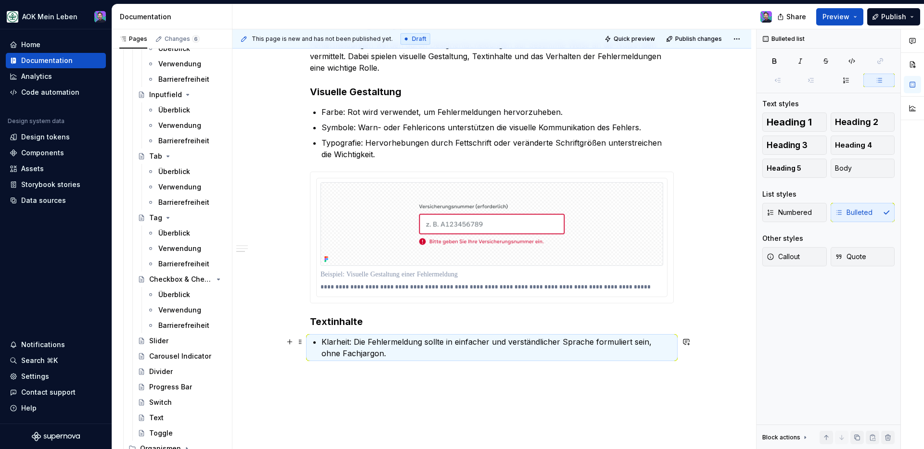
click at [381, 357] on p "Klarheit: Die Fehlermeldung sollte in einfacher und verständlicher Sprache form…" at bounding box center [497, 347] width 352 height 23
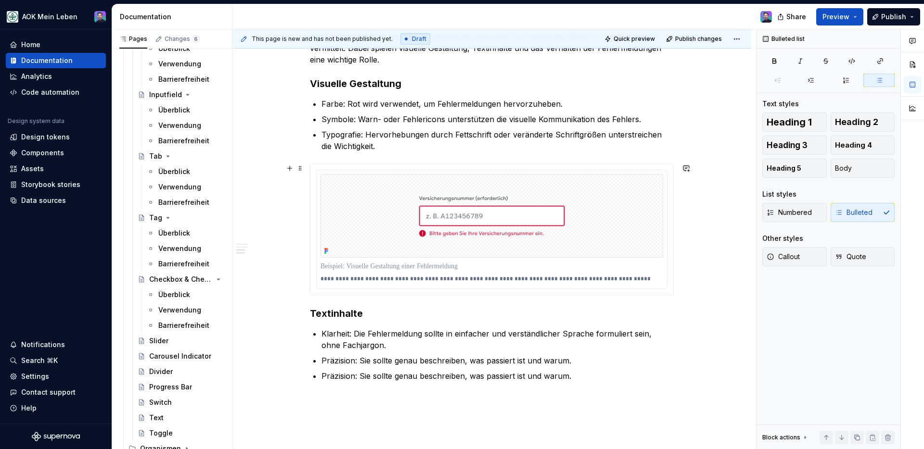
scroll to position [723, 0]
click at [407, 371] on p "Präzision: Sie sollte genau beschreiben, was passiert ist und warum." at bounding box center [497, 376] width 352 height 12
click at [408, 371] on p "Präzision: Sie sollte genau beschreiben, was passiert ist und warum." at bounding box center [497, 376] width 352 height 12
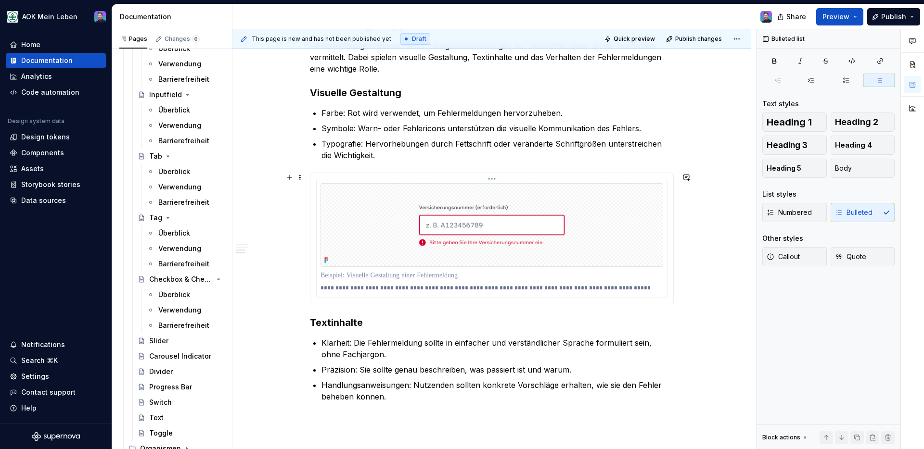
scroll to position [713, 0]
click at [331, 117] on p "Farbe: Rot wird verwendet, um Fehlermeldungen hervorzuheben." at bounding box center [497, 114] width 352 height 12
click at [330, 114] on p "Farbe: Rot wird verwendet, um Fehlermeldungen hervorzuheben." at bounding box center [497, 114] width 352 height 12
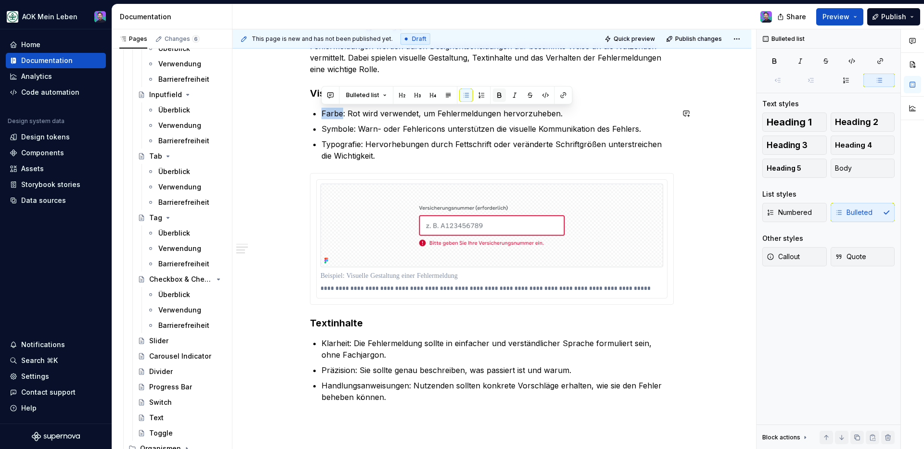
click at [495, 98] on button "button" at bounding box center [499, 95] width 13 height 13
click at [334, 131] on p "Symbole: Warn- oder Fehlericons unterstützen die visuelle Kommunikation des Feh…" at bounding box center [497, 129] width 352 height 12
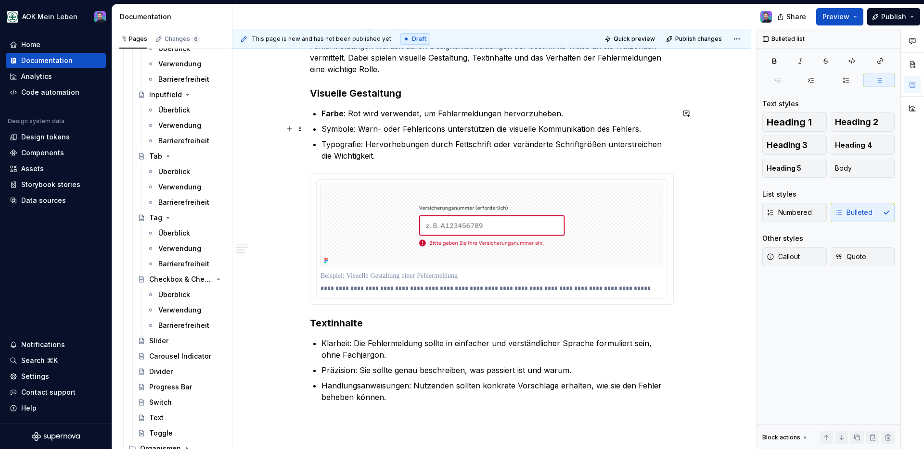
click at [335, 126] on p "Symbole: Warn- oder Fehlericons unterstützen die visuelle Kommunikation des Feh…" at bounding box center [497, 129] width 352 height 12
click at [498, 110] on button "button" at bounding box center [499, 110] width 13 height 13
click at [339, 145] on p "Typografie: Hervorhebungen durch Fettschrift oder veränderte Schriftgrößen unte…" at bounding box center [497, 150] width 352 height 23
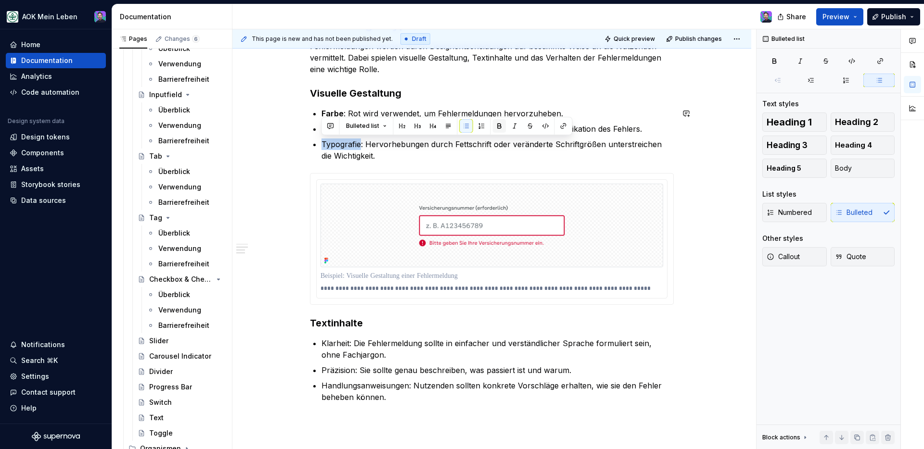
click at [494, 124] on button "button" at bounding box center [499, 125] width 13 height 13
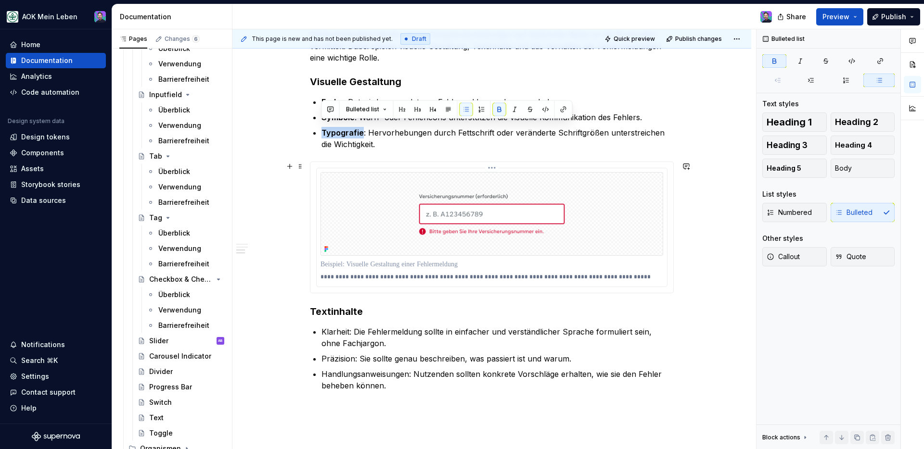
scroll to position [730, 0]
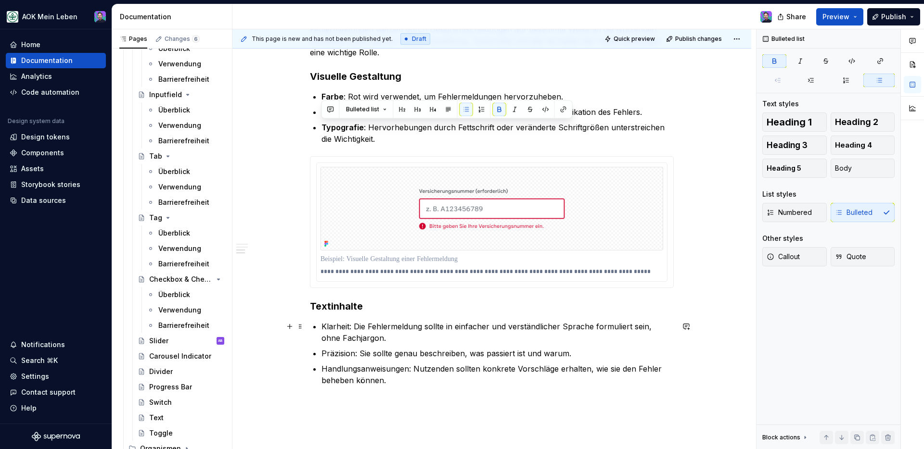
click at [337, 329] on p "Klarheit: Die Fehlermeldung sollte in einfacher und verständlicher Sprache form…" at bounding box center [497, 332] width 352 height 23
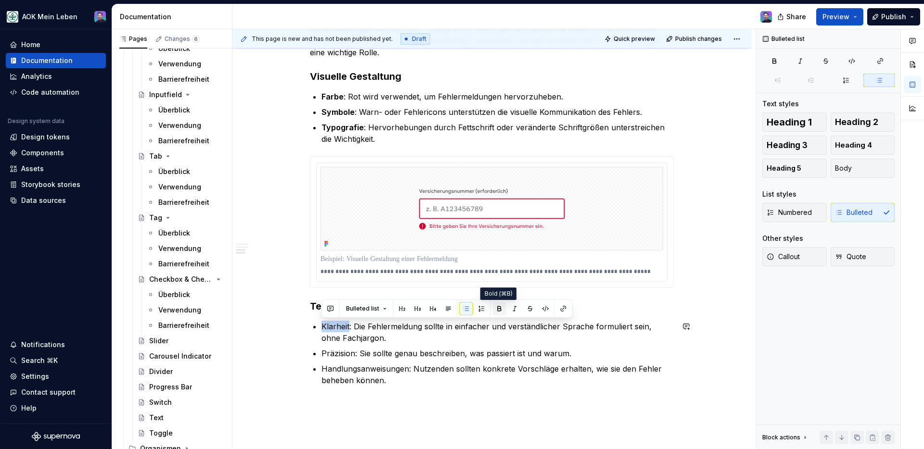
click at [499, 310] on button "button" at bounding box center [499, 308] width 13 height 13
click at [337, 354] on p "Präzision: Sie sollte genau beschreiben, was passiert ist und warum." at bounding box center [497, 354] width 352 height 12
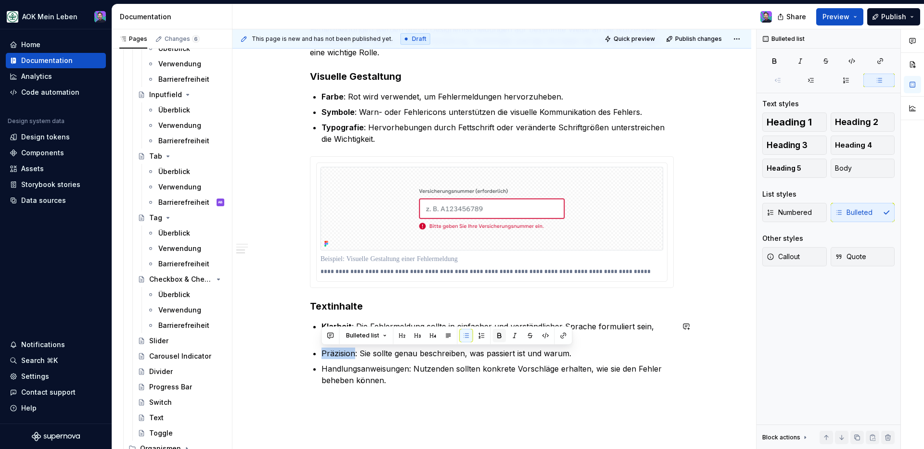
click at [498, 335] on button "button" at bounding box center [499, 335] width 13 height 13
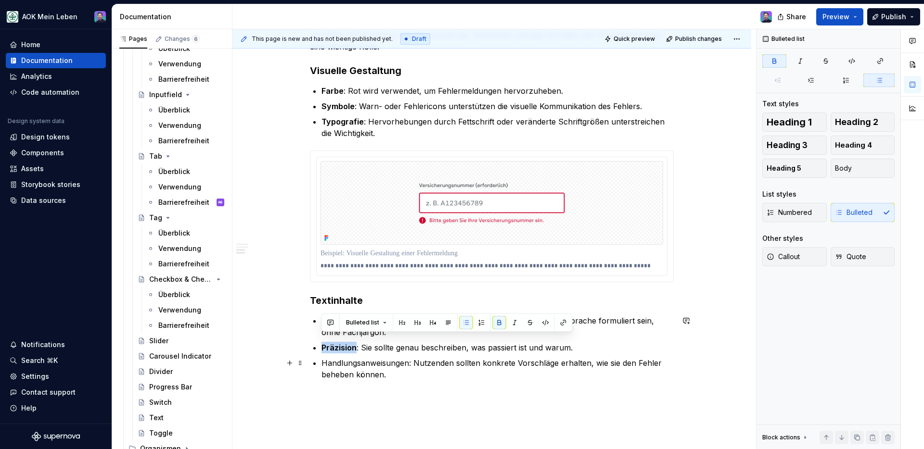
scroll to position [744, 0]
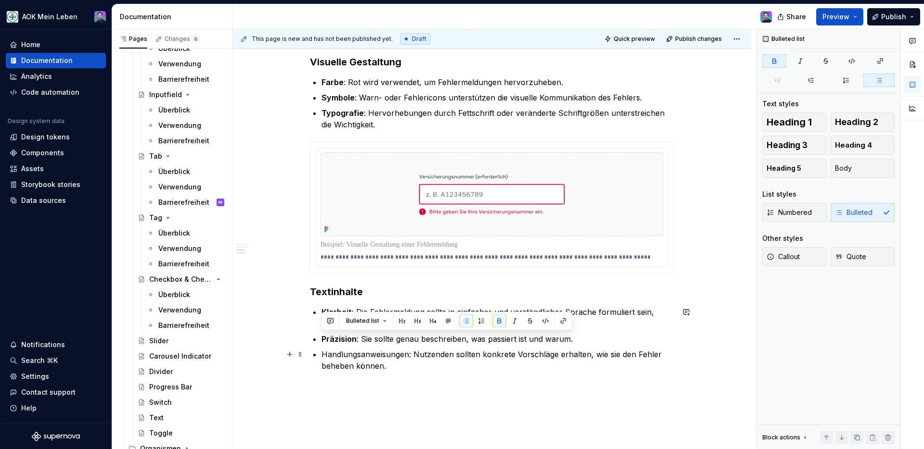
click at [359, 355] on p "Handlungsanweisungen: Nutzenden sollten konkrete Vorschläge erhalten, wie sie d…" at bounding box center [497, 360] width 352 height 23
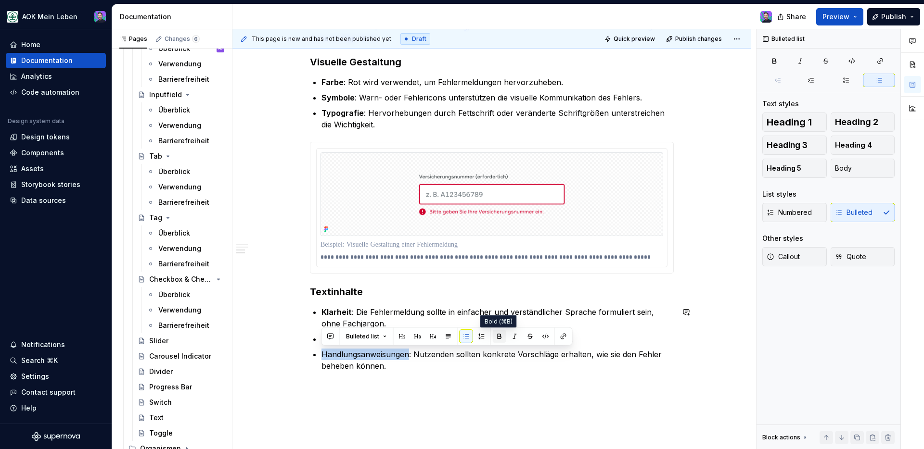
click at [494, 334] on button "button" at bounding box center [499, 336] width 13 height 13
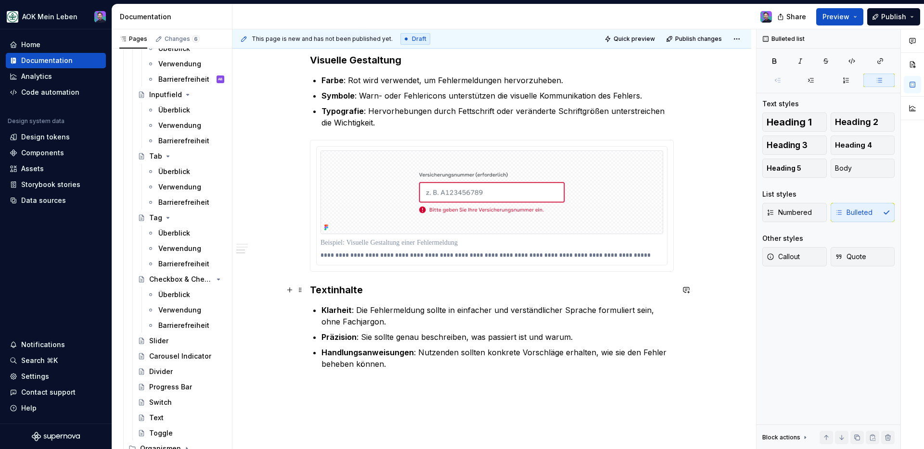
scroll to position [761, 0]
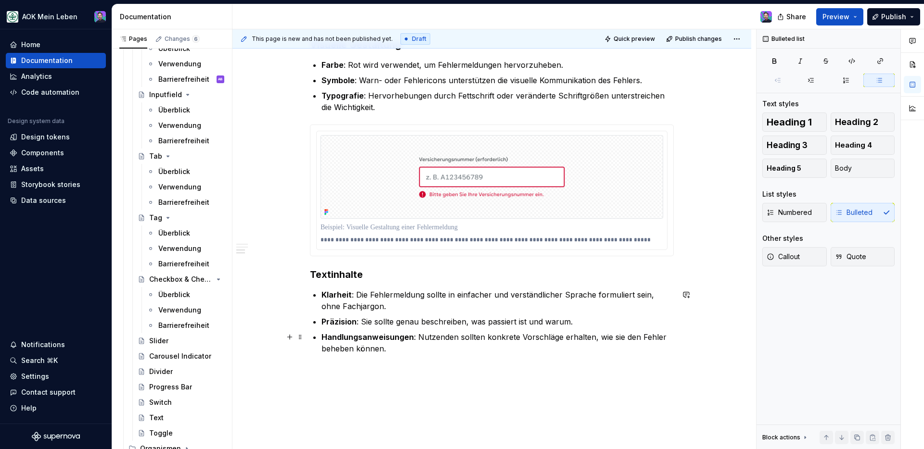
click at [426, 350] on p "Handlungsanweisungen : Nutzenden sollten konkrete Vorschläge erhalten, wie sie …" at bounding box center [497, 343] width 352 height 23
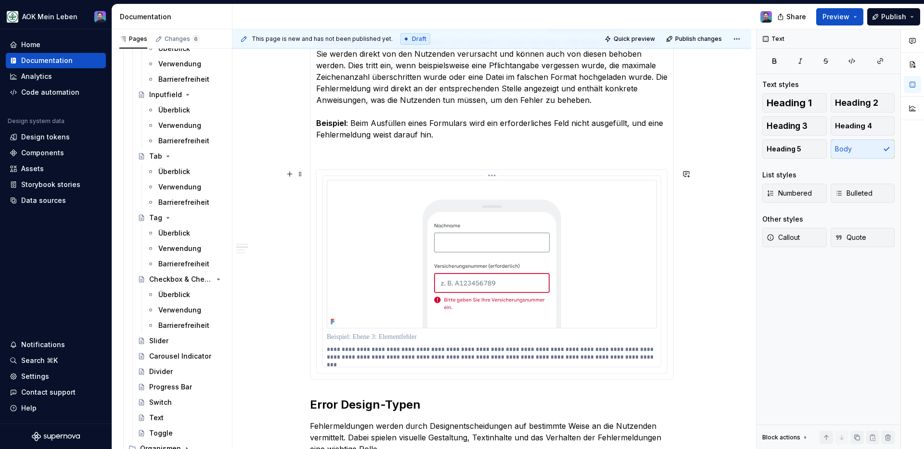
scroll to position [332, 0]
click at [173, 201] on div "Barrierefreiheit" at bounding box center [176, 203] width 37 height 10
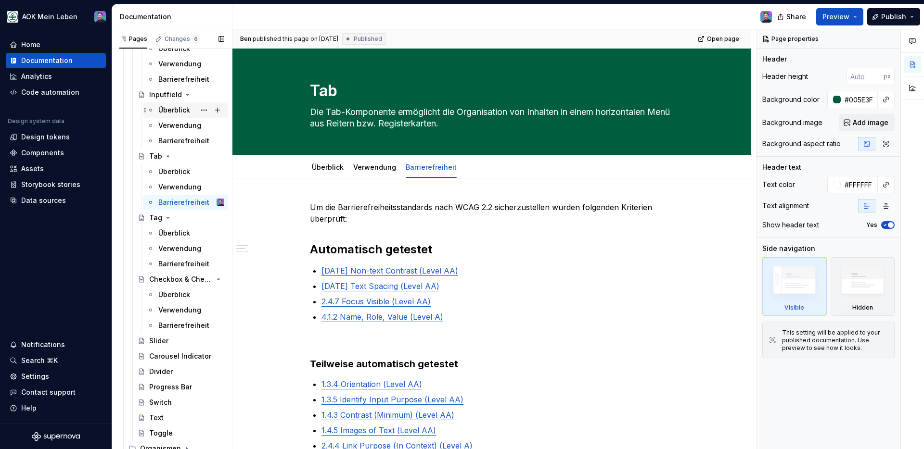
click at [171, 113] on div "Überblick" at bounding box center [174, 110] width 32 height 10
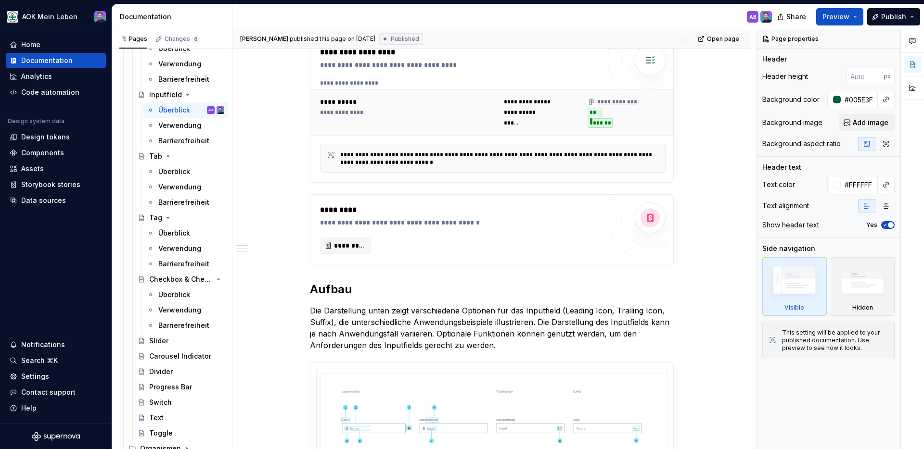
scroll to position [13, 0]
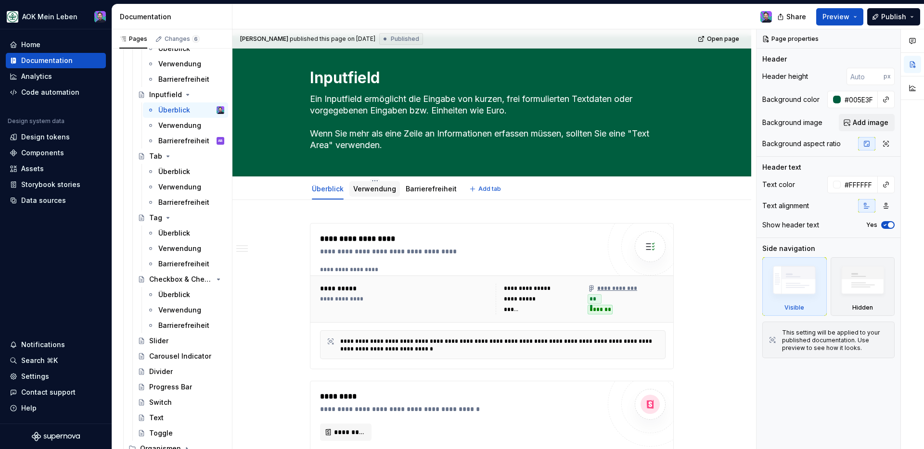
click at [388, 189] on link "Verwendung" at bounding box center [374, 189] width 43 height 8
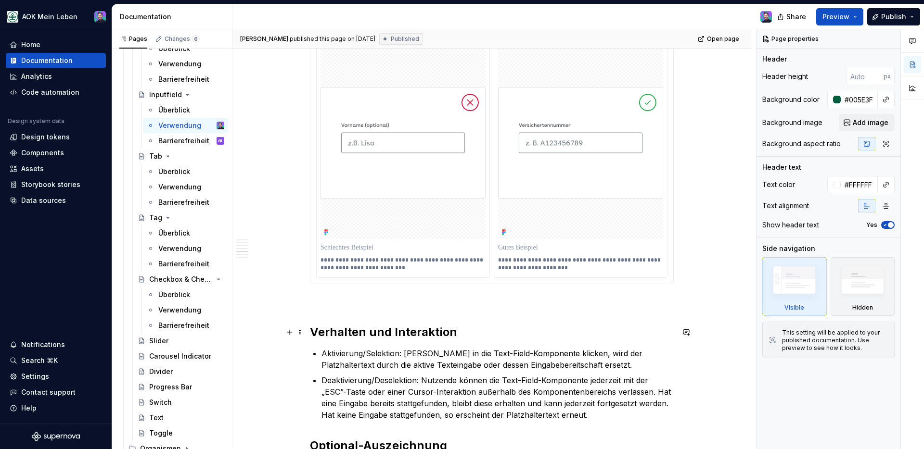
scroll to position [1909, 0]
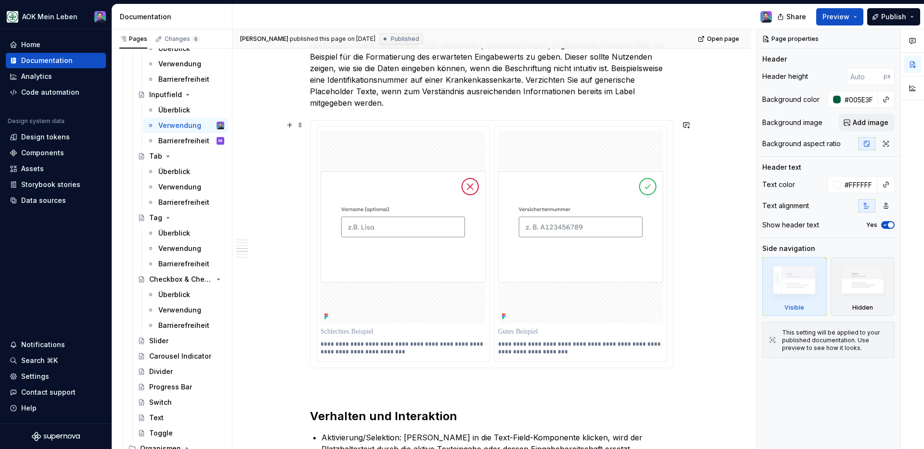
click at [469, 123] on div "**********" at bounding box center [491, 244] width 363 height 247
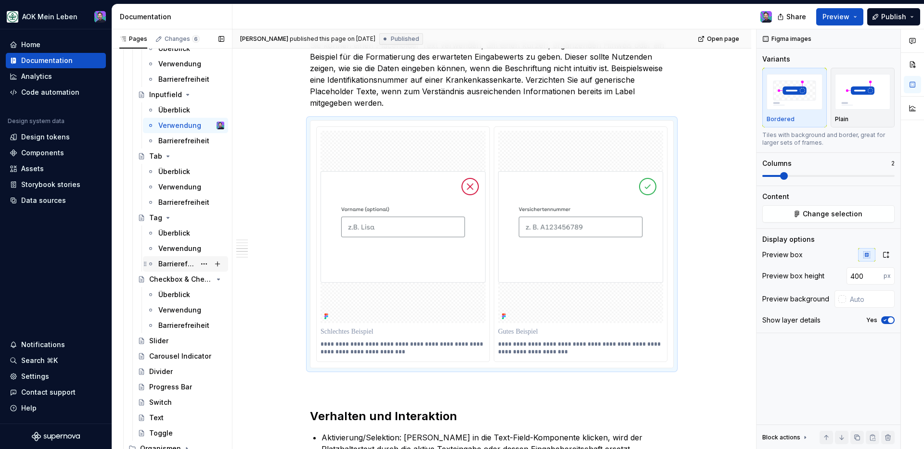
scroll to position [927, 0]
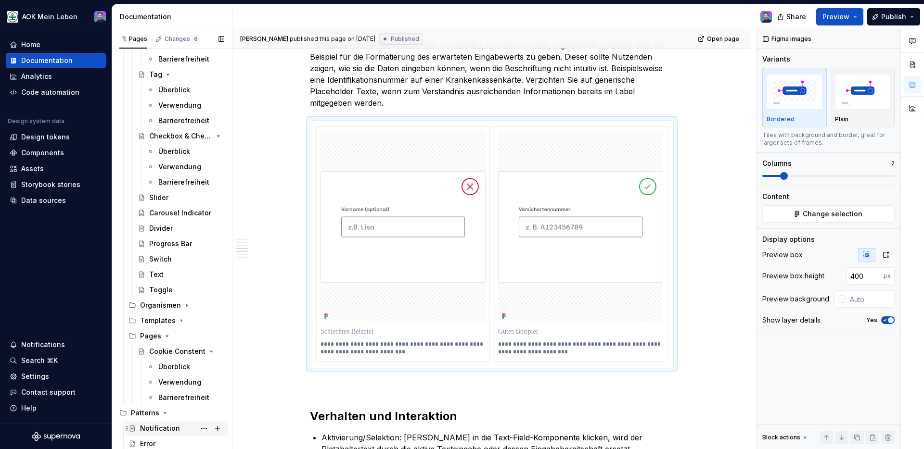
click at [162, 432] on div "Notification" at bounding box center [160, 429] width 40 height 10
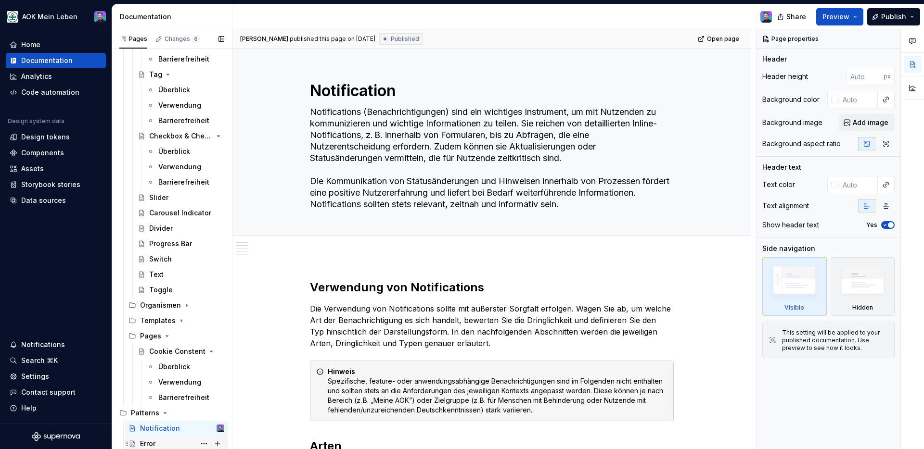
click at [181, 443] on div "Error" at bounding box center [182, 443] width 84 height 13
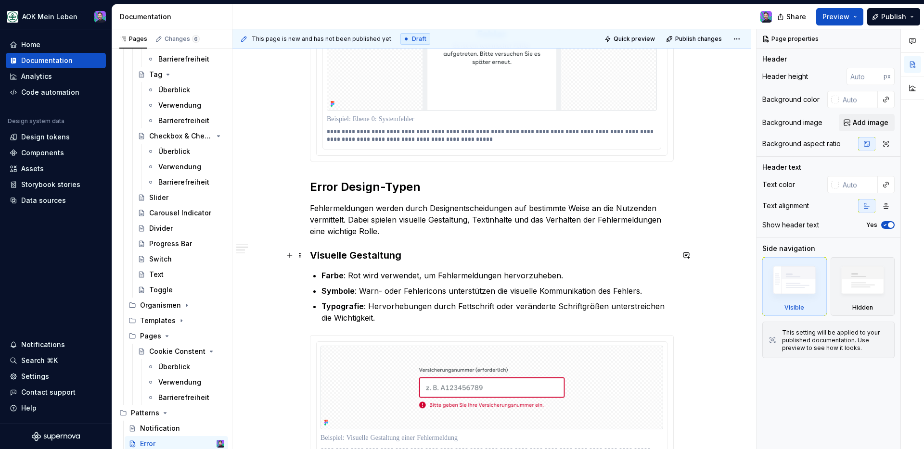
scroll to position [789, 0]
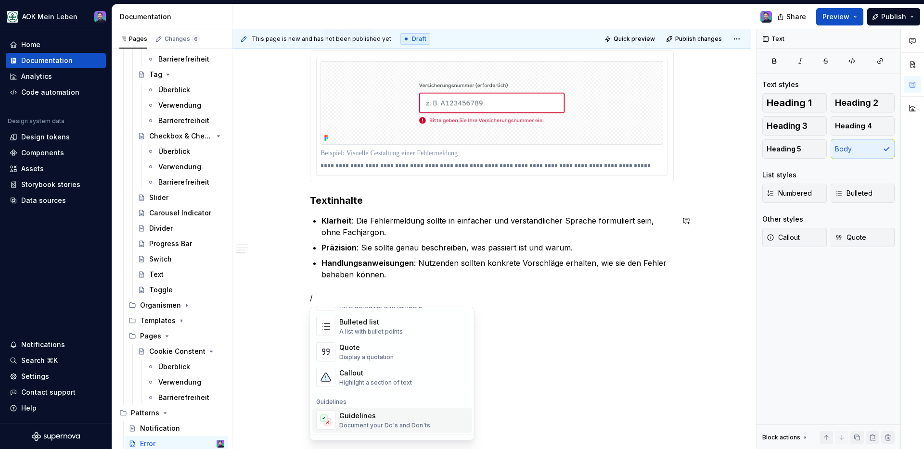
scroll to position [197, 0]
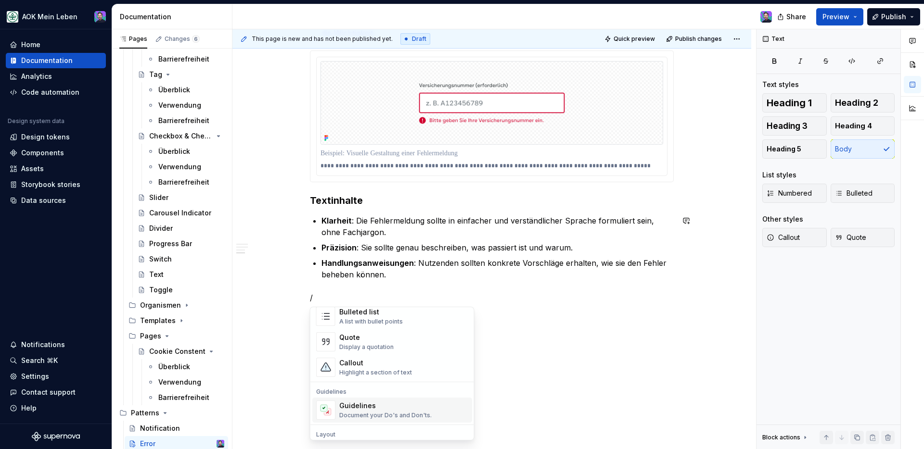
click at [396, 408] on div "Guidelines" at bounding box center [385, 406] width 92 height 10
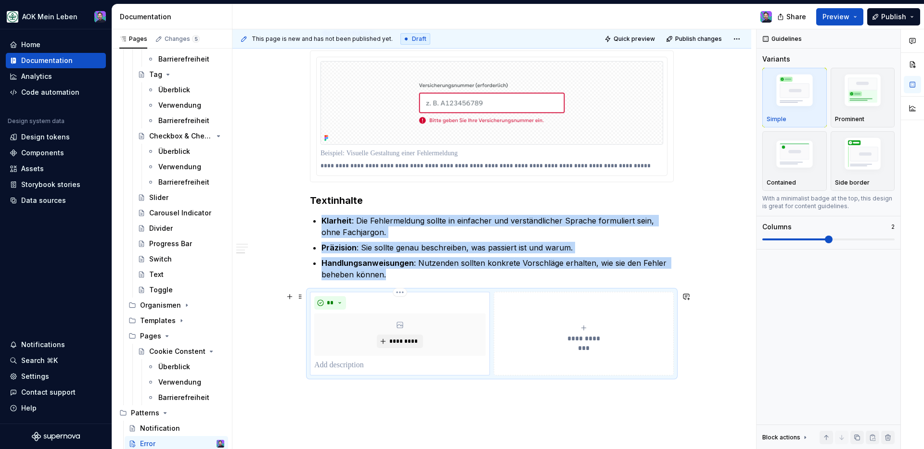
click at [404, 334] on div "*********" at bounding box center [399, 335] width 171 height 42
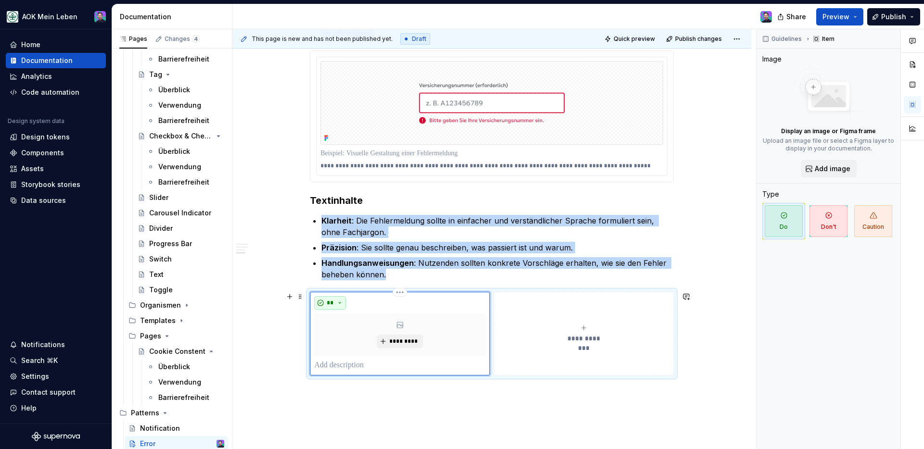
click at [328, 305] on span "**" at bounding box center [330, 303] width 8 height 8
click at [344, 333] on div "Don't" at bounding box center [353, 338] width 18 height 10
click at [406, 345] on span "*********" at bounding box center [403, 342] width 29 height 8
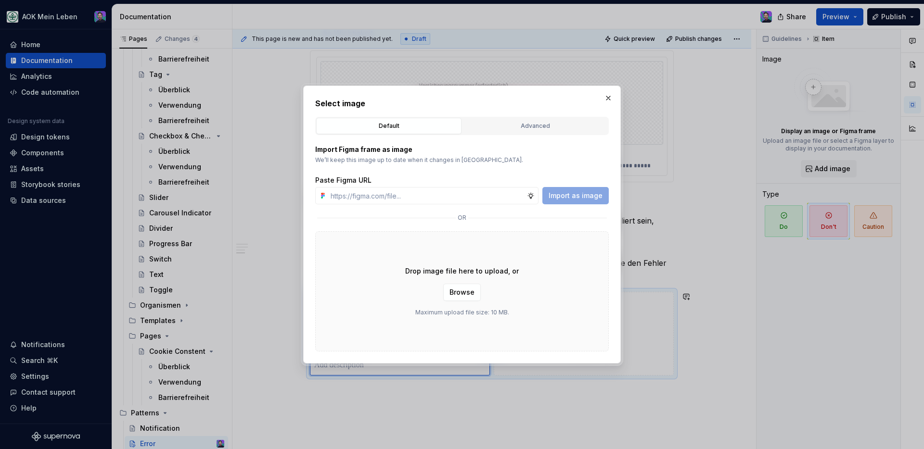
type textarea "*"
type input "[URL][DOMAIN_NAME]"
click at [568, 193] on span "Import as image" at bounding box center [576, 196] width 54 height 10
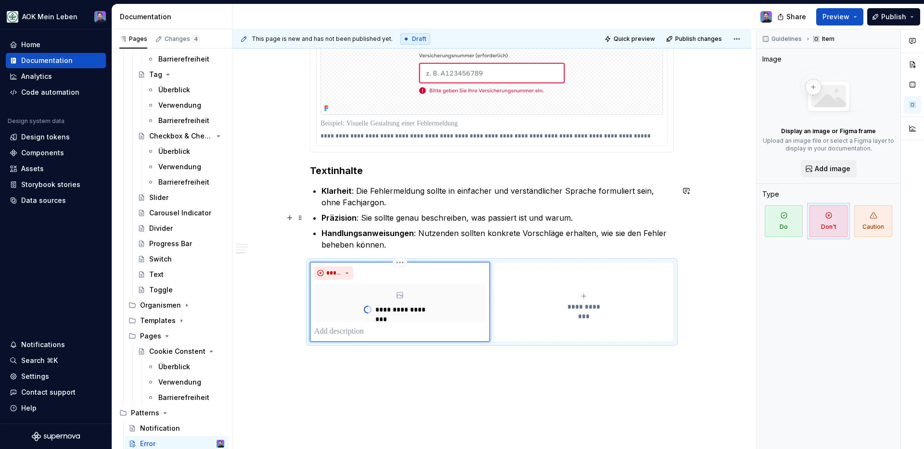
scroll to position [858, 0]
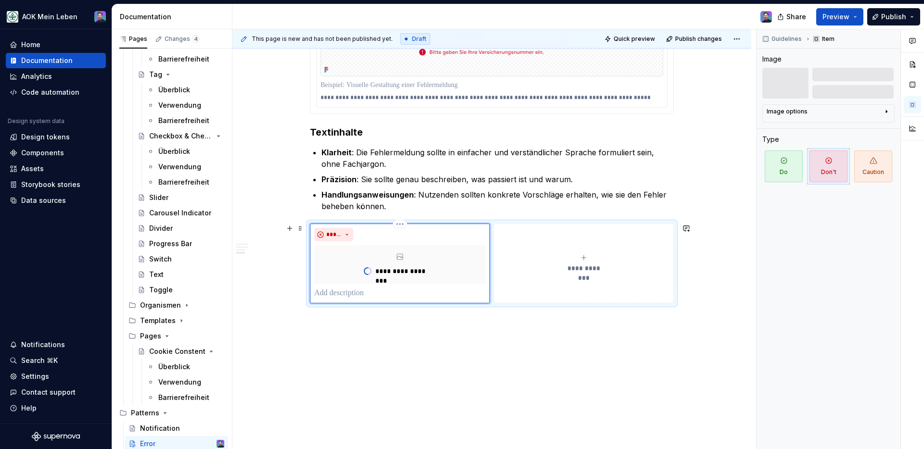
click at [353, 295] on p at bounding box center [399, 294] width 171 height 12
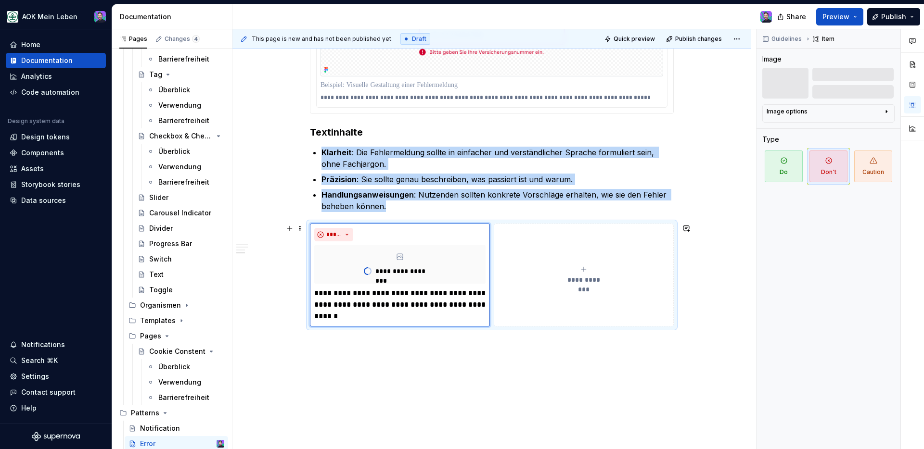
click at [528, 234] on button "**********" at bounding box center [584, 275] width 180 height 103
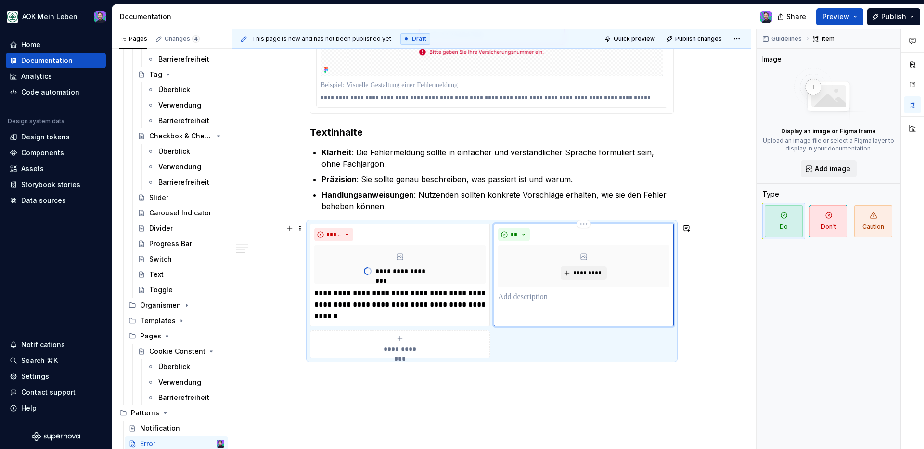
click at [530, 294] on p at bounding box center [583, 298] width 171 height 12
click at [450, 382] on div "**********" at bounding box center [494, 239] width 524 height 421
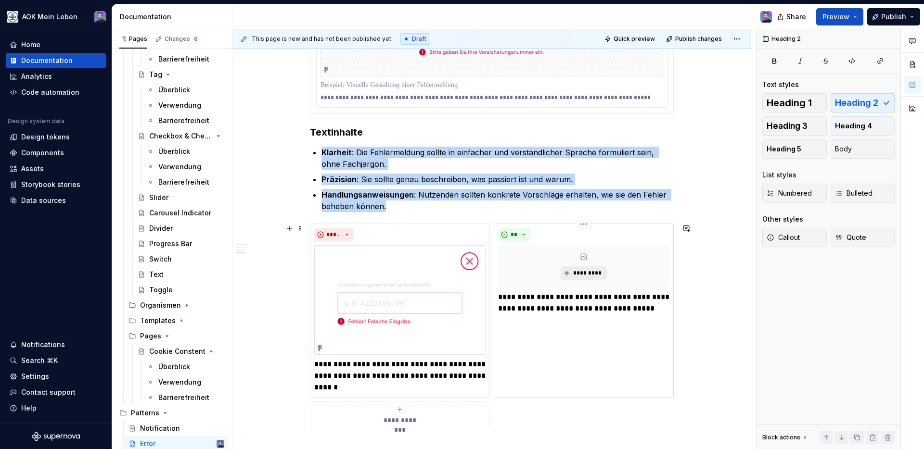
click at [578, 272] on span "*********" at bounding box center [587, 274] width 29 height 8
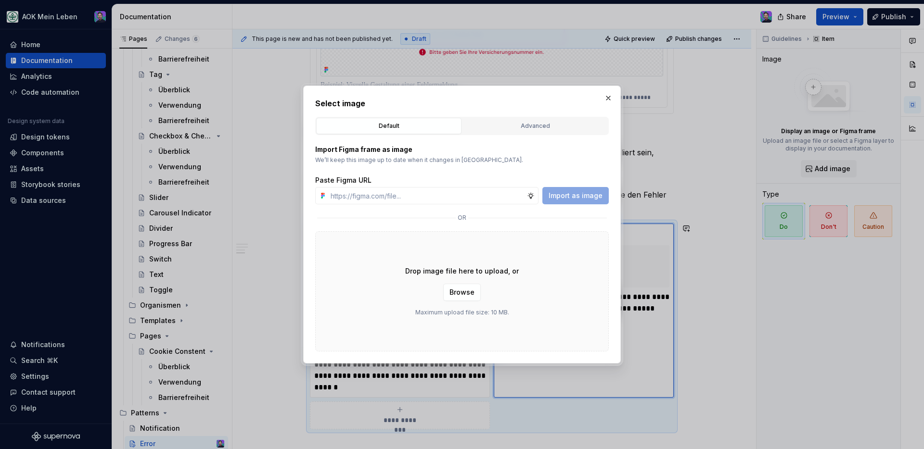
type textarea "*"
type input "[URL][DOMAIN_NAME]"
click at [587, 200] on span "Import as image" at bounding box center [576, 196] width 54 height 10
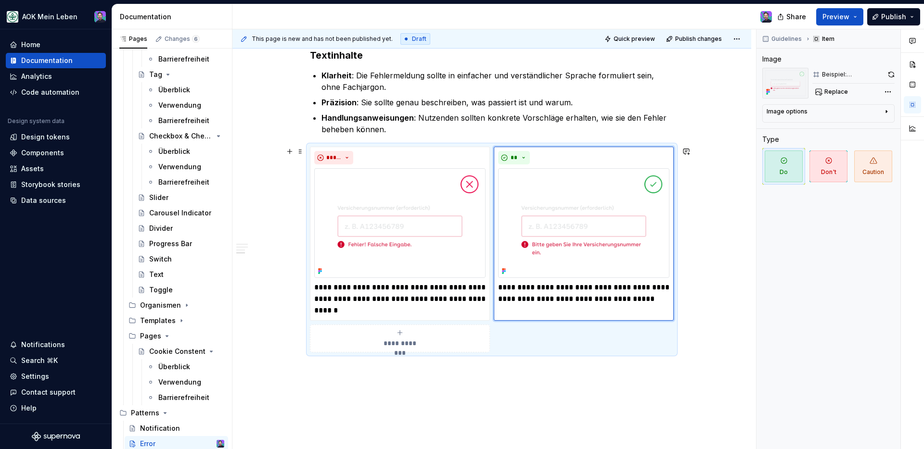
scroll to position [982, 0]
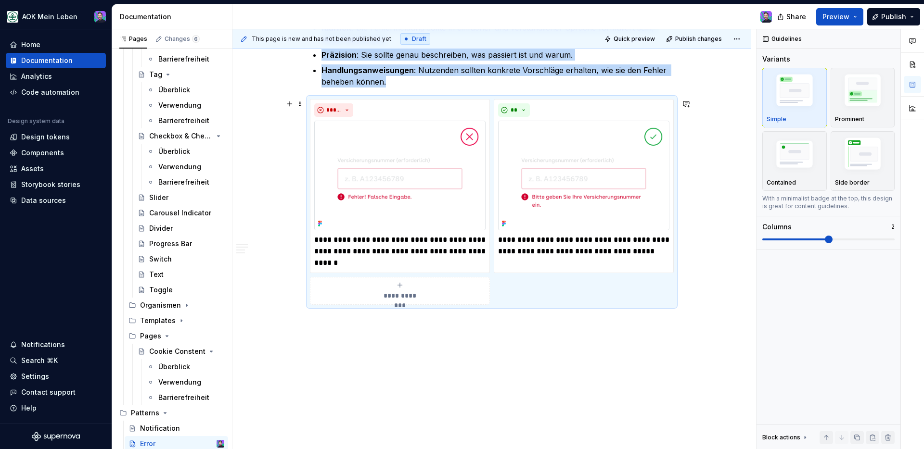
click at [612, 331] on div "**********" at bounding box center [494, 239] width 524 height 421
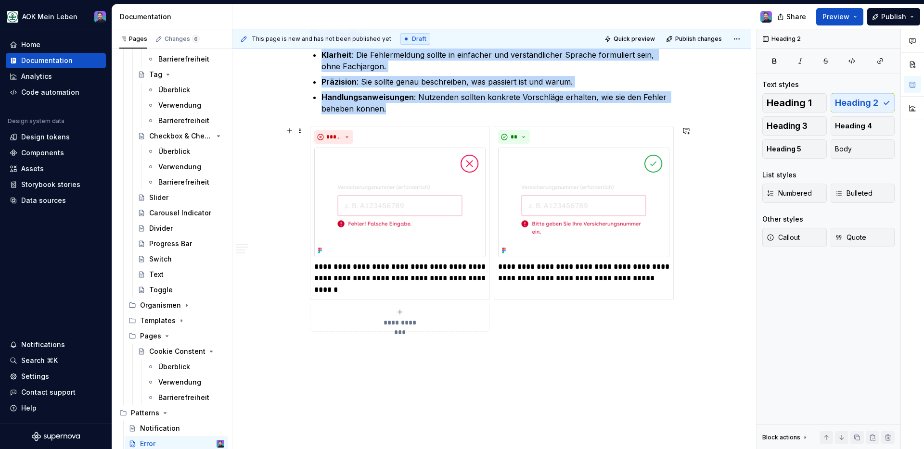
scroll to position [903, 0]
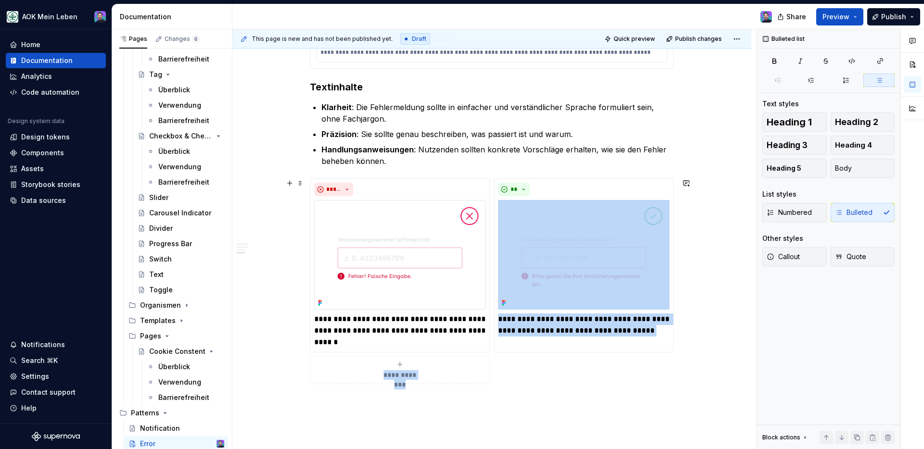
click at [512, 373] on div "**********" at bounding box center [492, 282] width 364 height 206
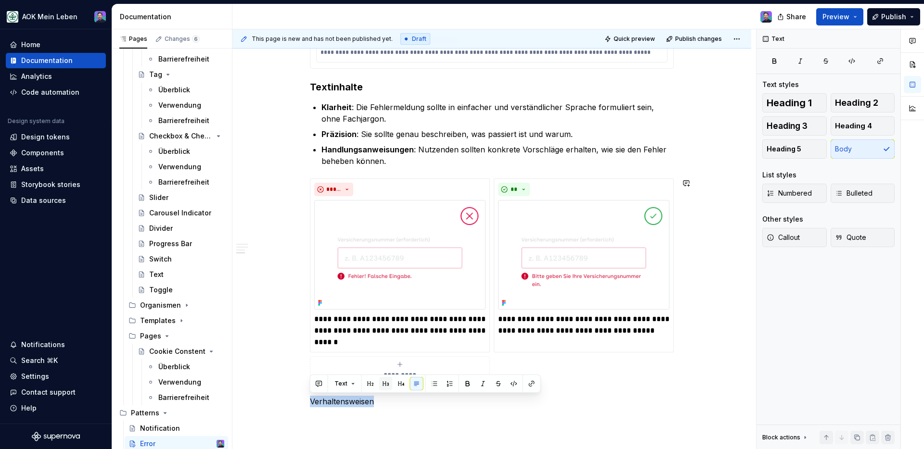
click at [380, 385] on button "button" at bounding box center [385, 383] width 13 height 13
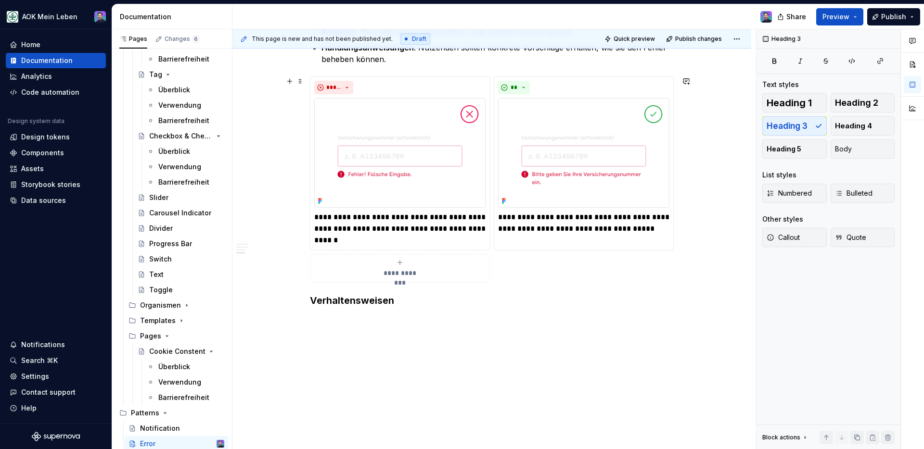
scroll to position [1009, 0]
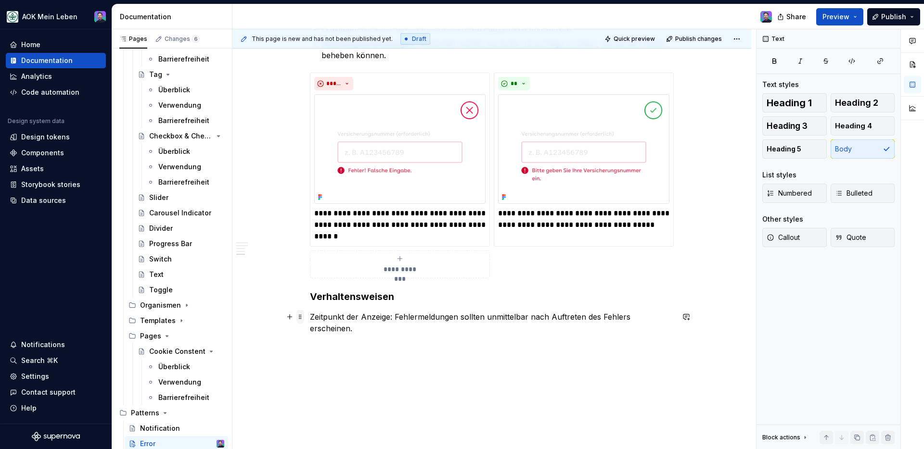
click at [300, 319] on span at bounding box center [300, 316] width 8 height 13
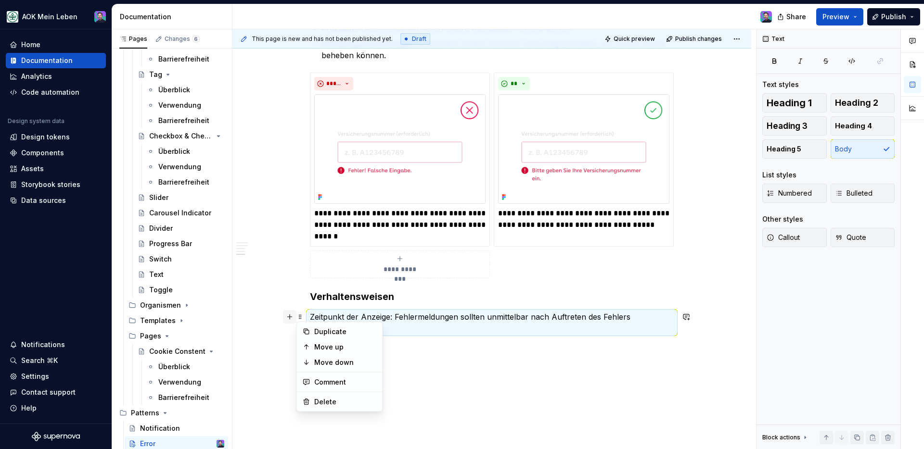
click at [294, 321] on button "button" at bounding box center [289, 316] width 13 height 13
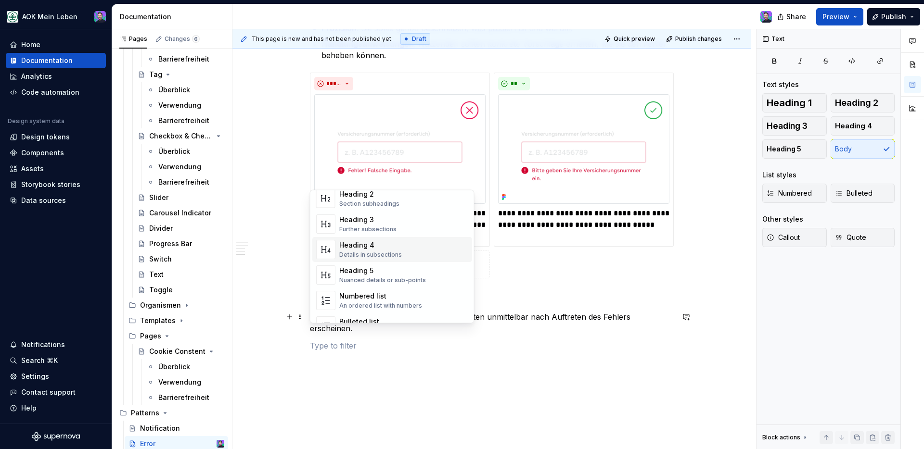
scroll to position [89, 0]
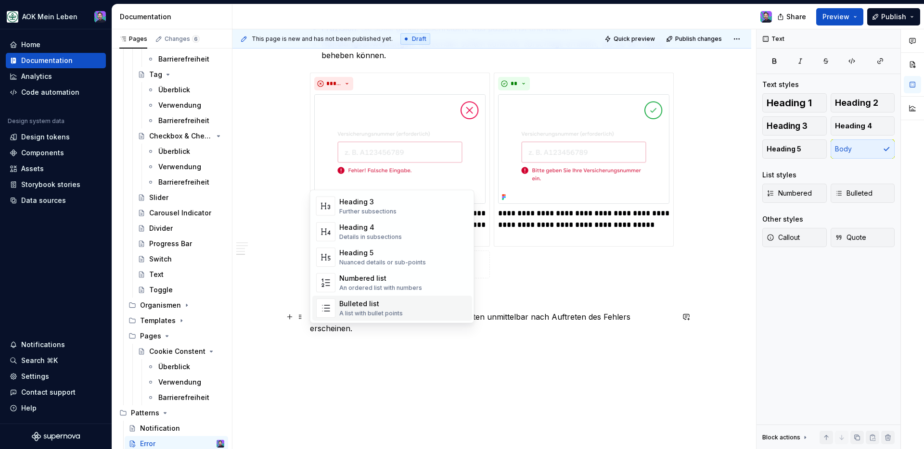
click at [364, 301] on div "Bulleted list" at bounding box center [371, 304] width 64 height 10
type textarea "*"
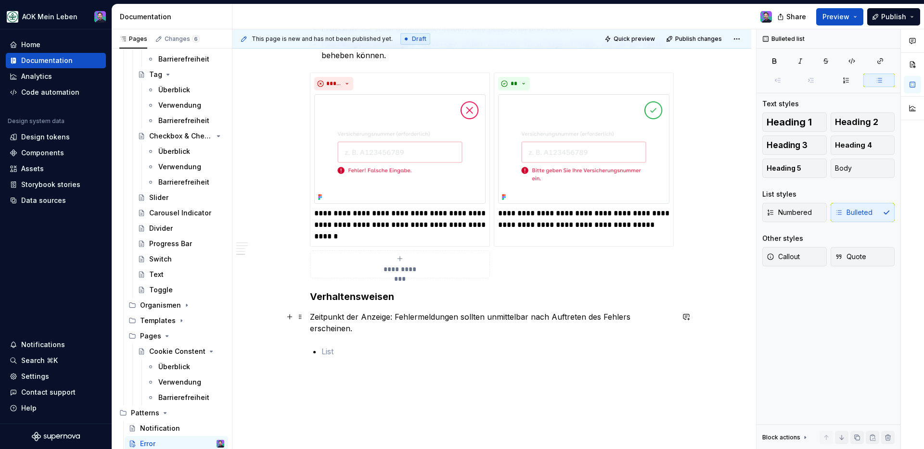
click at [322, 319] on p "Zeitpunkt der Anzeige: Fehlermeldungen sollten unmittelbar nach Auftreten des F…" at bounding box center [492, 322] width 364 height 23
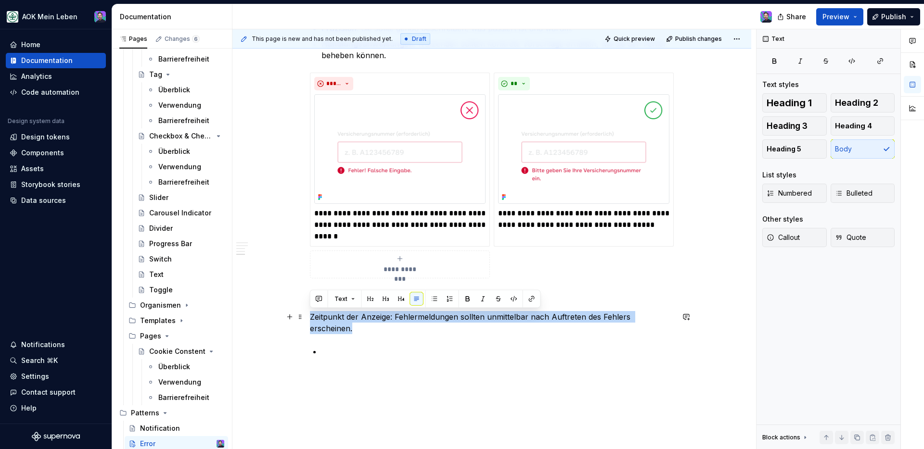
drag, startPoint x: 310, startPoint y: 317, endPoint x: 720, endPoint y: 319, distance: 410.0
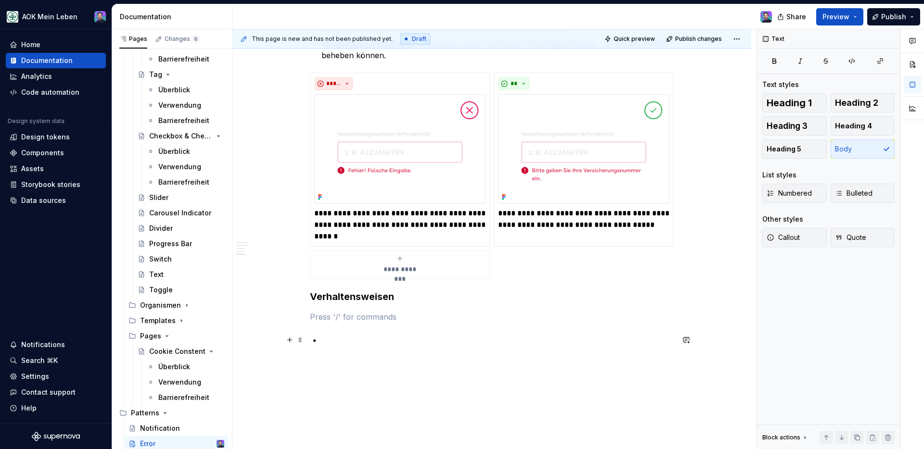
click at [458, 343] on p at bounding box center [497, 340] width 352 height 12
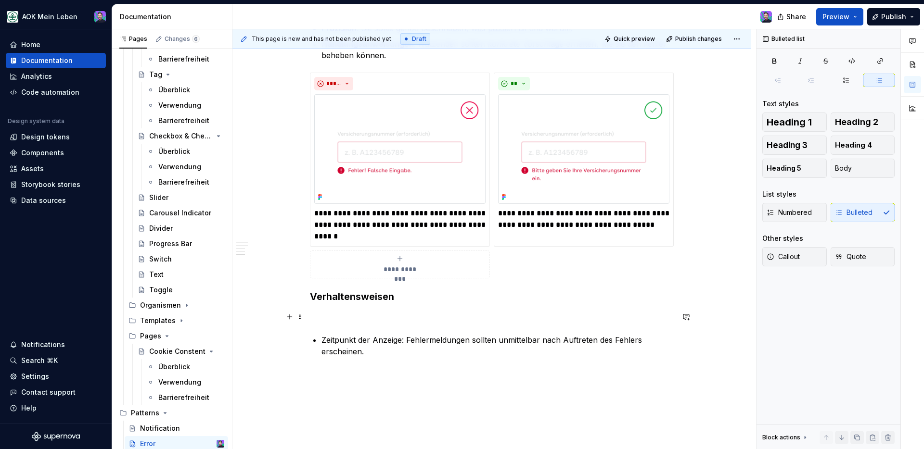
click at [395, 319] on p at bounding box center [492, 317] width 364 height 12
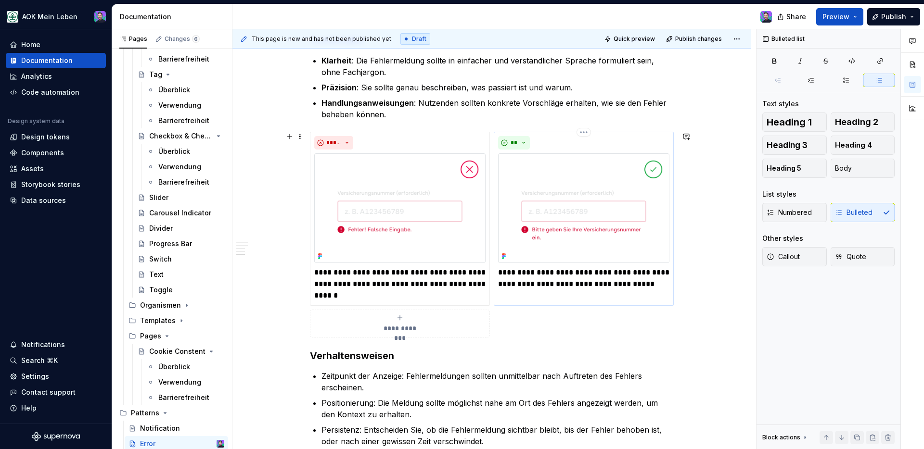
scroll to position [1093, 0]
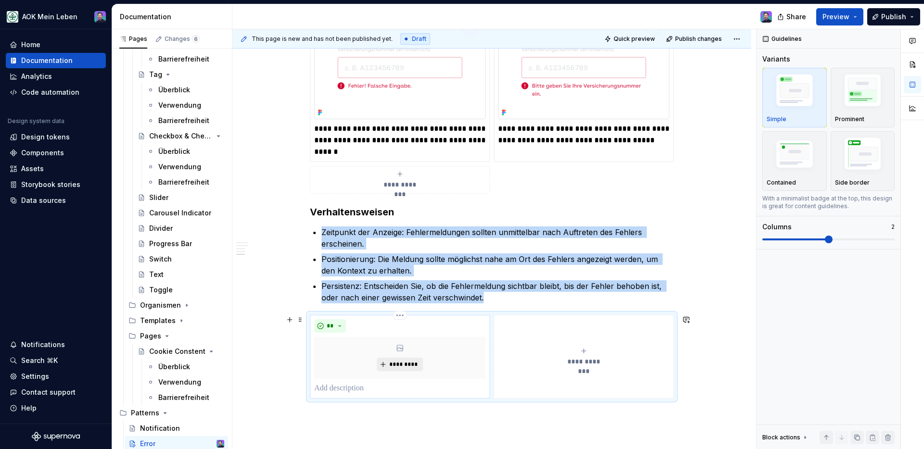
click at [385, 365] on button "*********" at bounding box center [400, 364] width 46 height 13
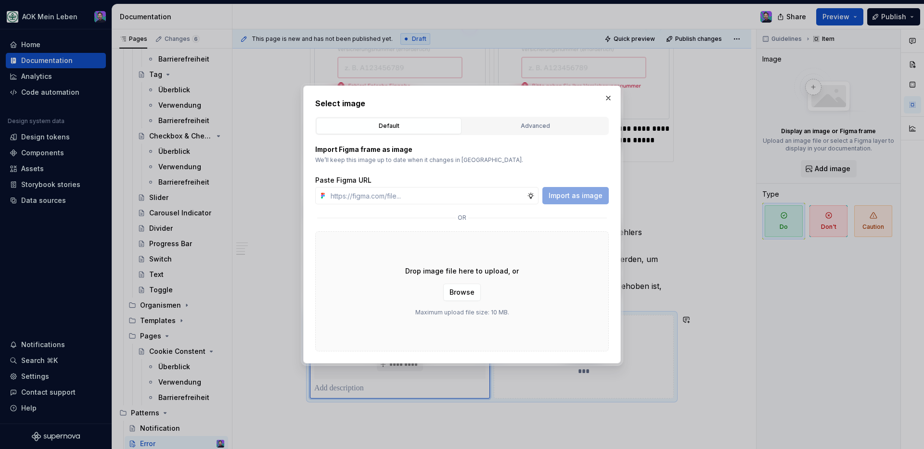
type textarea "*"
click at [395, 193] on input "text" at bounding box center [427, 195] width 200 height 17
type input "[URL][DOMAIN_NAME]"
click at [557, 198] on span "Import as image" at bounding box center [576, 196] width 54 height 10
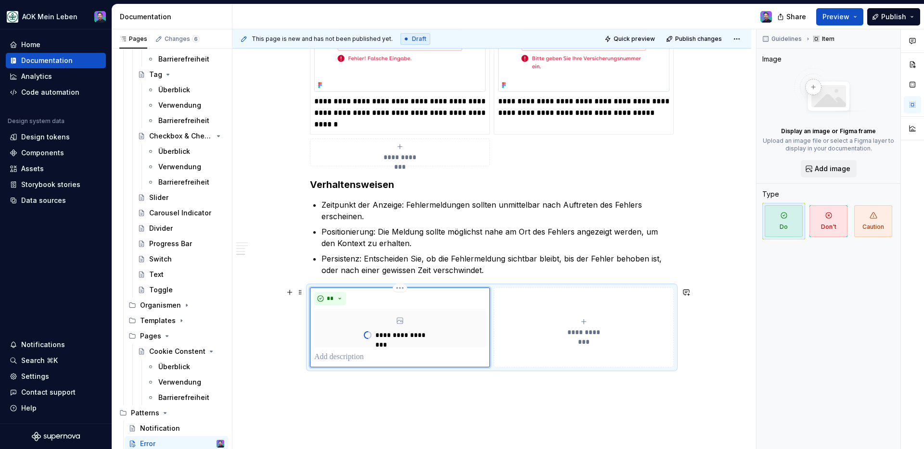
scroll to position [1173, 0]
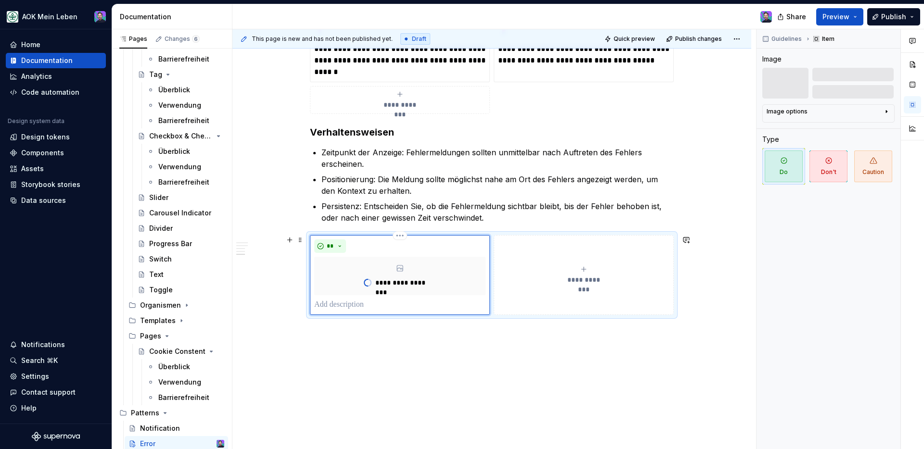
click at [383, 304] on p at bounding box center [399, 305] width 171 height 12
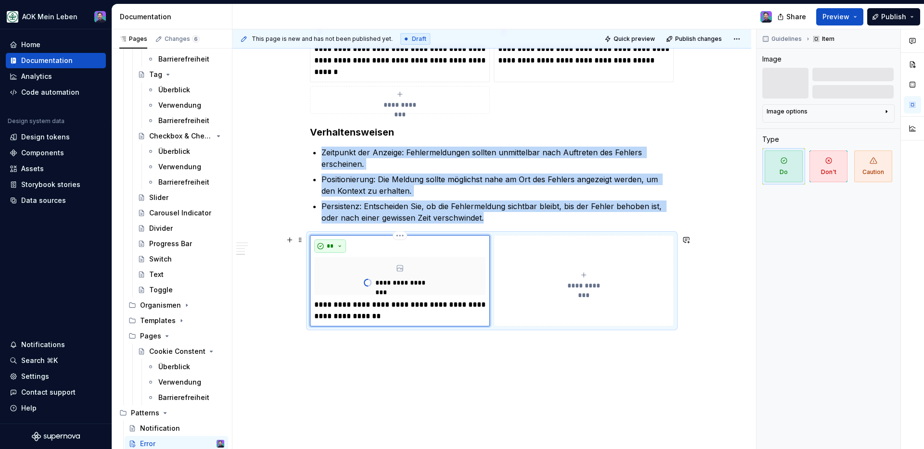
click at [338, 247] on button "**" at bounding box center [330, 246] width 32 height 13
click at [348, 279] on div "Don't" at bounding box center [353, 281] width 18 height 10
type textarea "*"
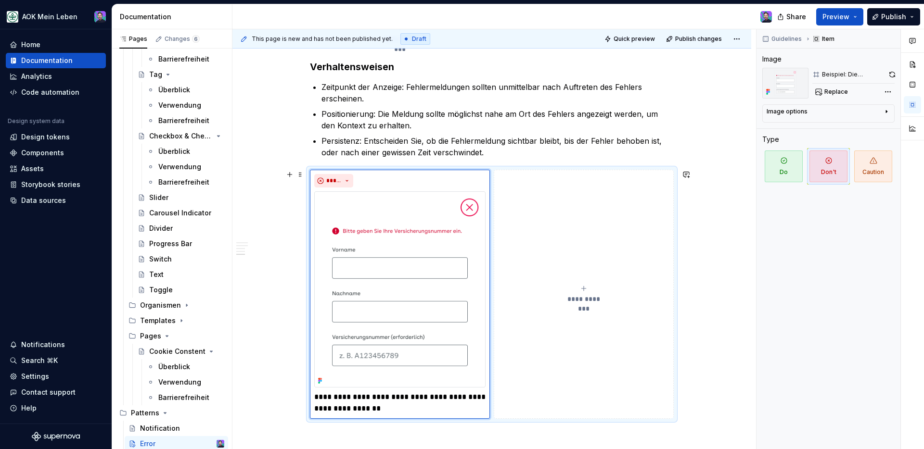
scroll to position [1248, 0]
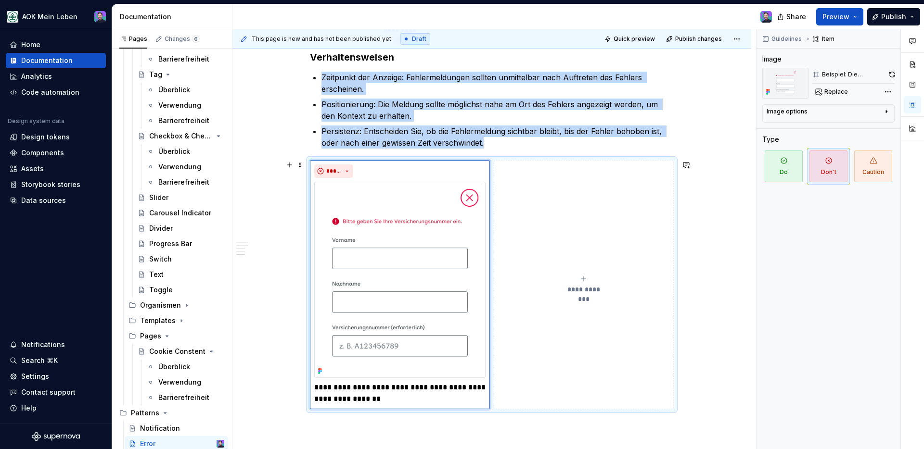
click at [580, 276] on icon "submit" at bounding box center [584, 279] width 8 height 8
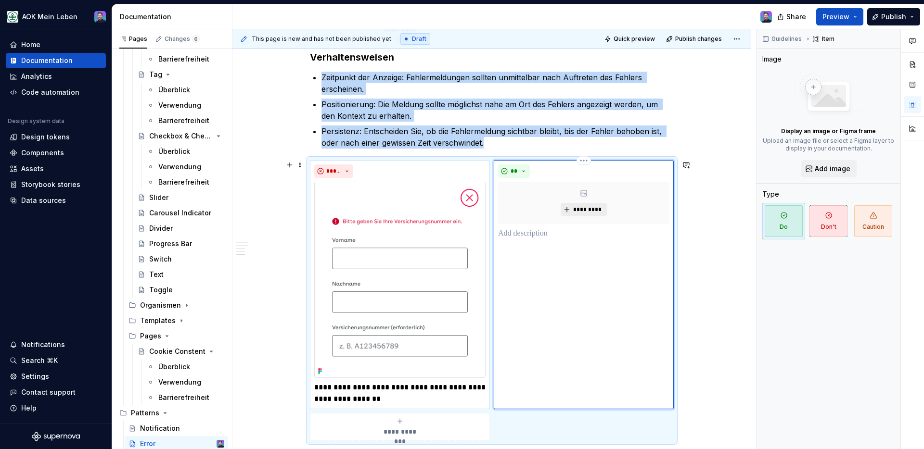
click at [577, 212] on span "*********" at bounding box center [587, 210] width 29 height 8
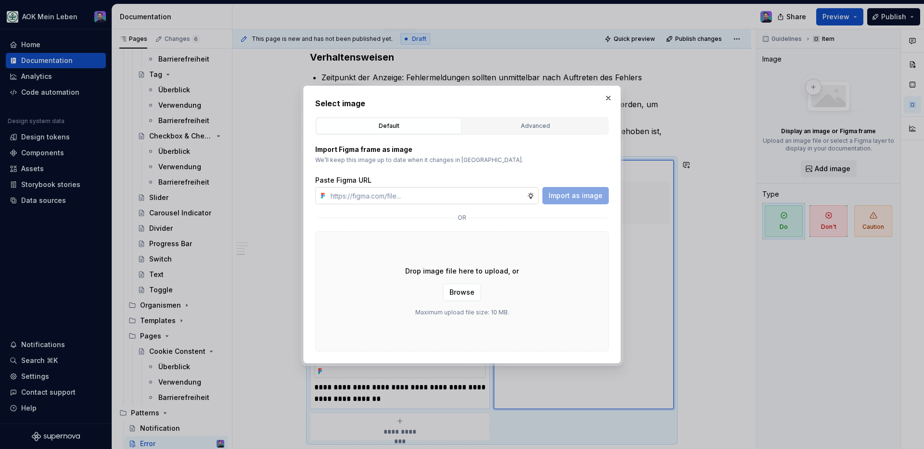
type input "[URL][DOMAIN_NAME]"
click at [575, 199] on span "Import as image" at bounding box center [576, 196] width 54 height 10
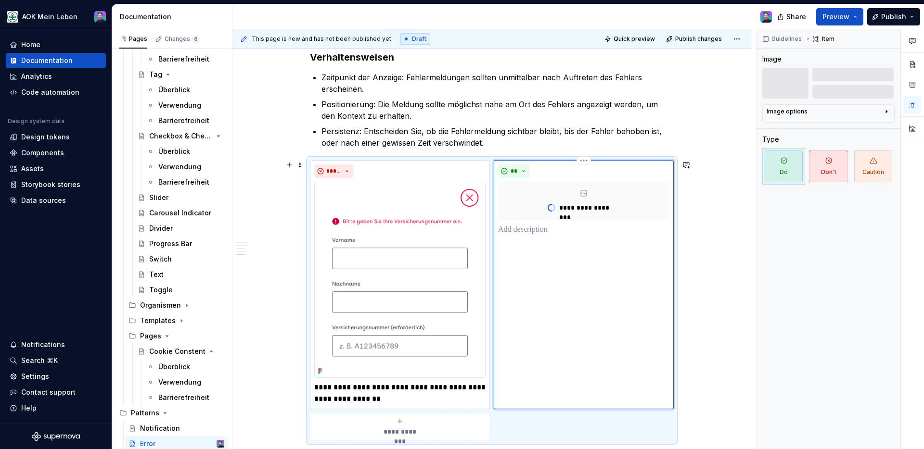
click at [536, 232] on p at bounding box center [583, 230] width 171 height 12
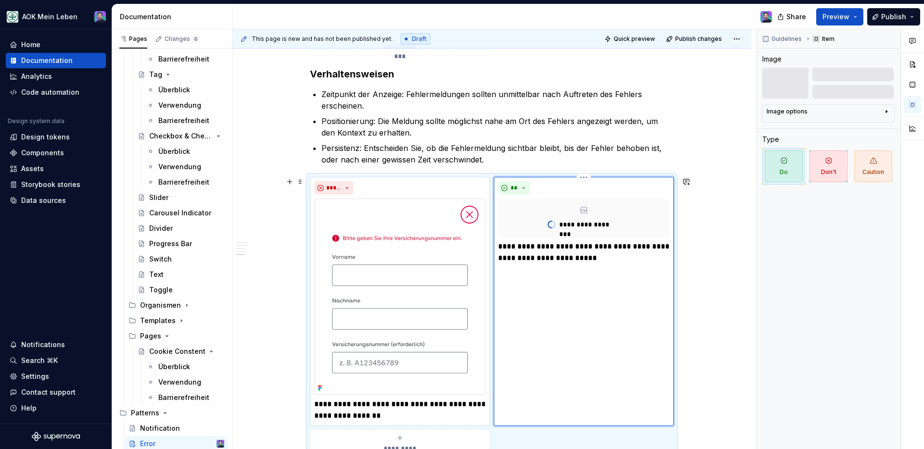
scroll to position [1386, 0]
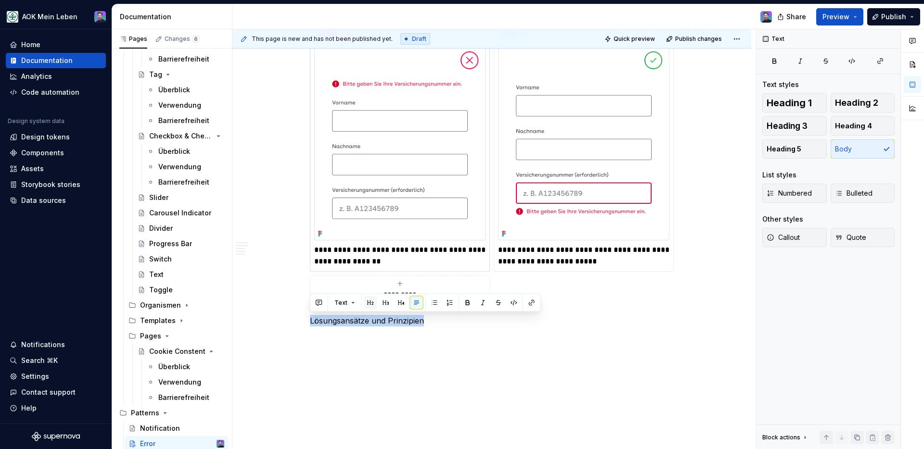
click at [373, 306] on button "button" at bounding box center [370, 302] width 13 height 13
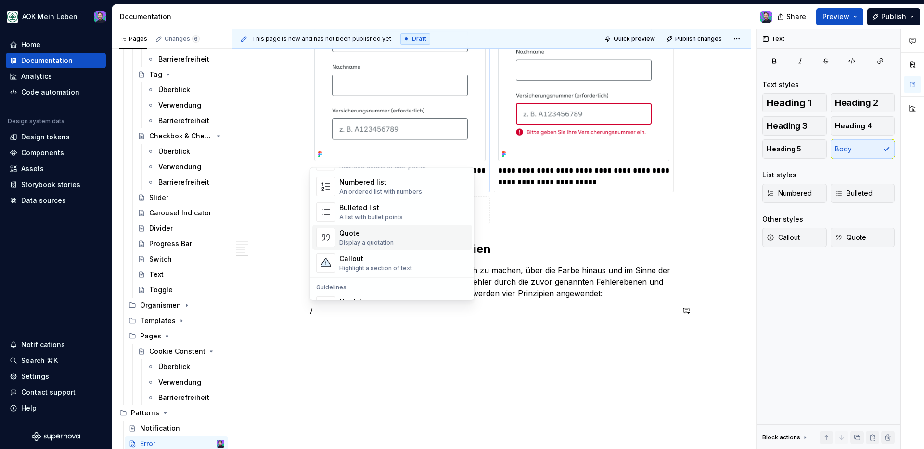
scroll to position [124, 0]
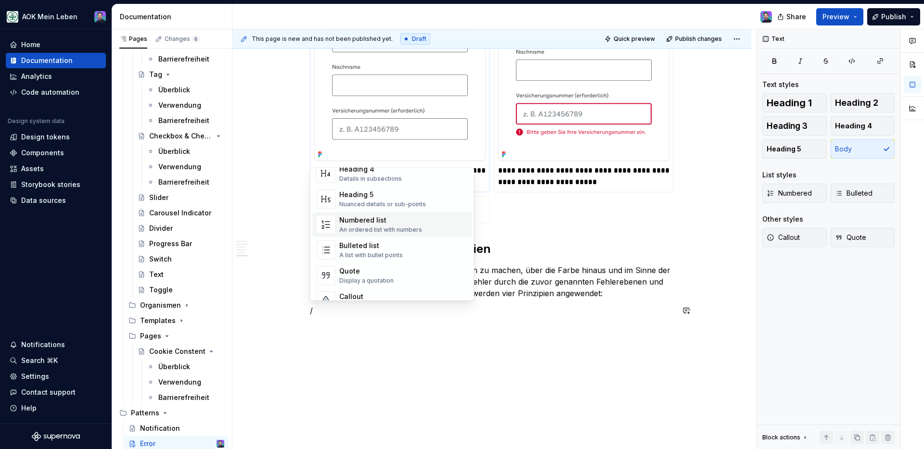
click at [369, 213] on span "Numbered list An ordered list with numbers" at bounding box center [392, 224] width 160 height 25
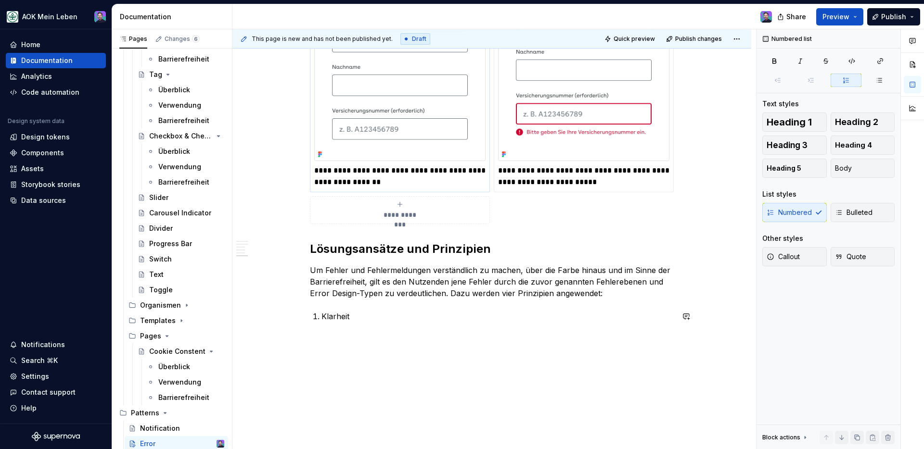
click at [378, 315] on p "Klarheit" at bounding box center [497, 317] width 352 height 12
click at [536, 329] on p "Klarheit Verwenden Sie einfache und präzise Sprache." at bounding box center [497, 322] width 352 height 23
click at [544, 342] on p "Klarheit Verwenden Sie einfache und präzise Sprache. Vermeiden Sie technische F…" at bounding box center [497, 328] width 352 height 35
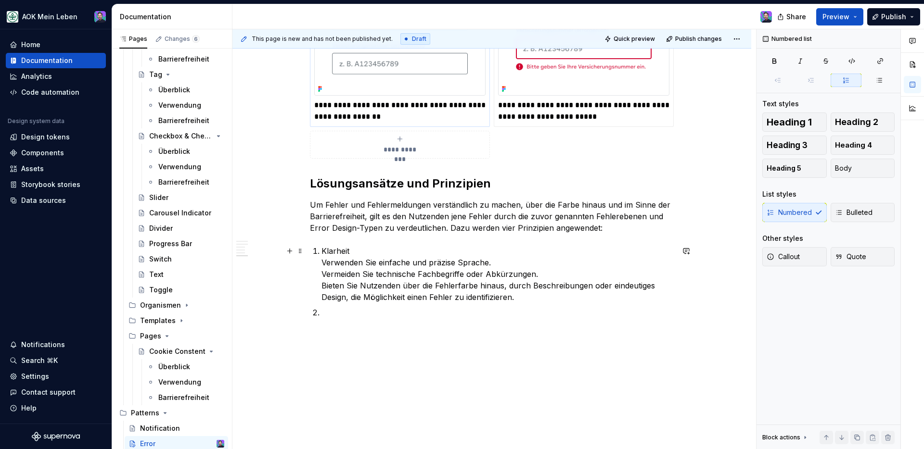
scroll to position [1539, 0]
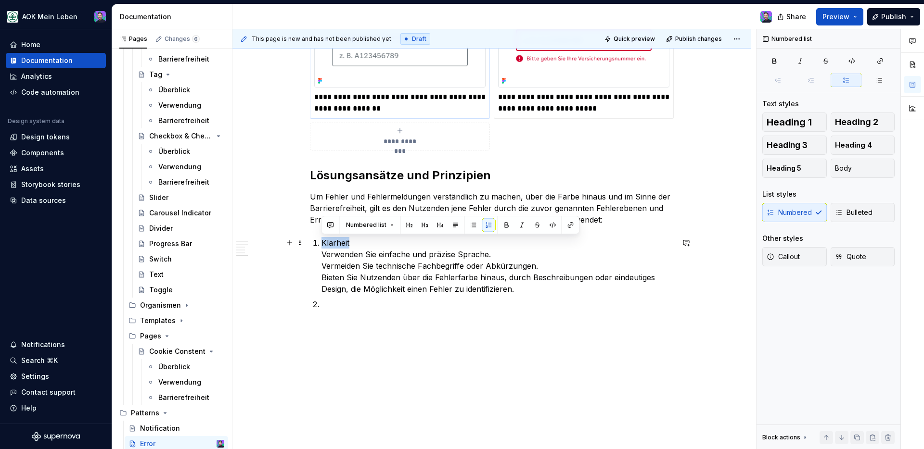
drag, startPoint x: 356, startPoint y: 244, endPoint x: 312, endPoint y: 240, distance: 43.4
click at [321, 240] on li "Klarheit Verwenden Sie einfache und präzise Sprache. Vermeiden Sie technische F…" at bounding box center [497, 266] width 352 height 58
click at [336, 252] on p "Klarheit Verwenden Sie einfache und präzise Sprache. Vermeiden Sie technische F…" at bounding box center [497, 266] width 352 height 58
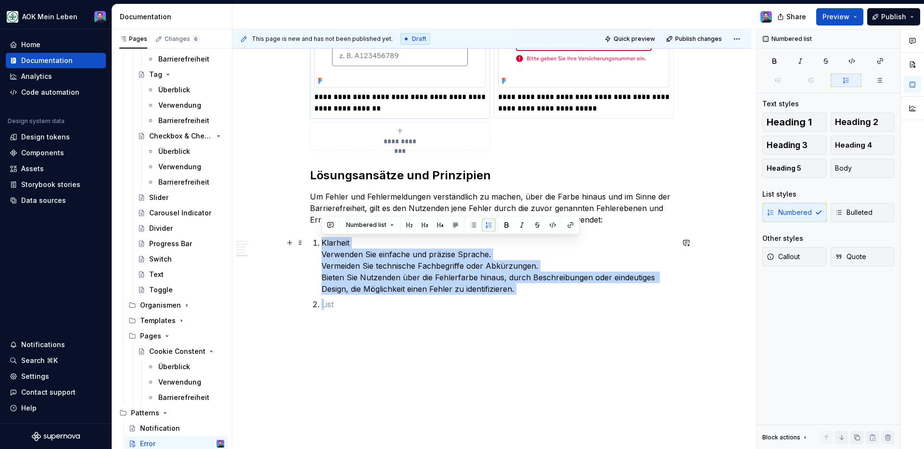
drag, startPoint x: 461, startPoint y: 313, endPoint x: 278, endPoint y: 244, distance: 195.4
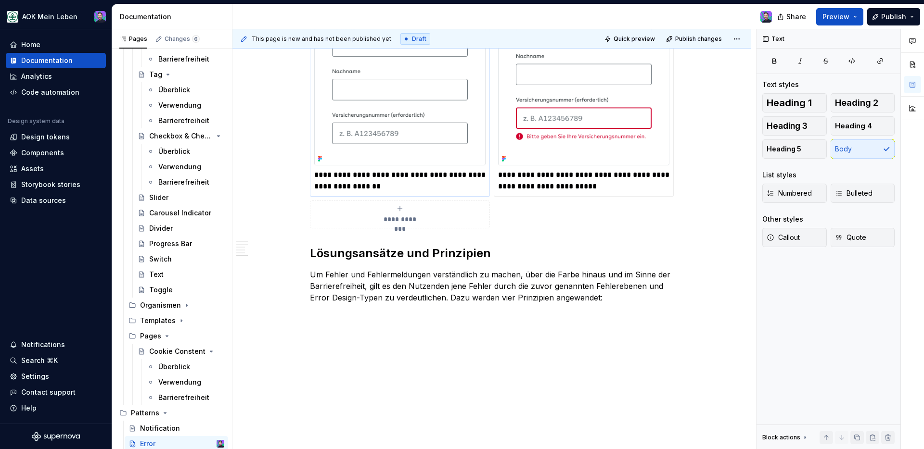
scroll to position [1461, 0]
click at [644, 299] on p "Um Fehler und Fehlermeldungen verständlich zu machen, über die Farbe hinaus und…" at bounding box center [492, 286] width 364 height 35
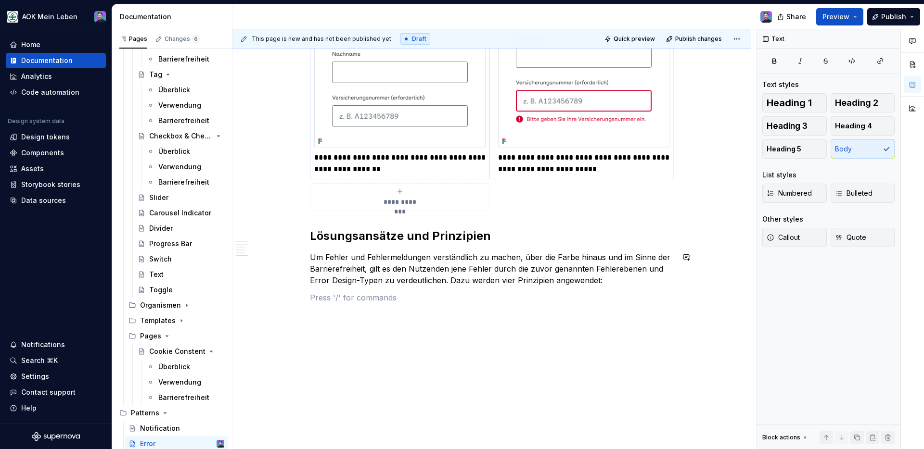
scroll to position [1496, 0]
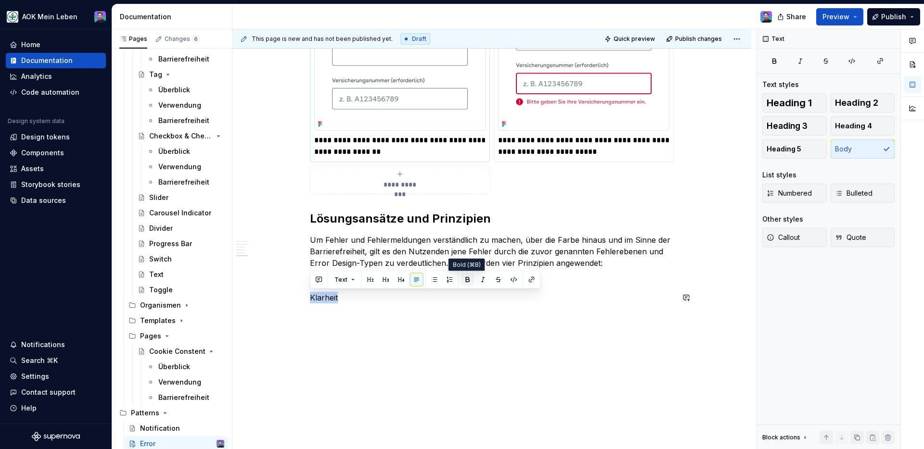
click at [464, 282] on button "button" at bounding box center [467, 279] width 13 height 13
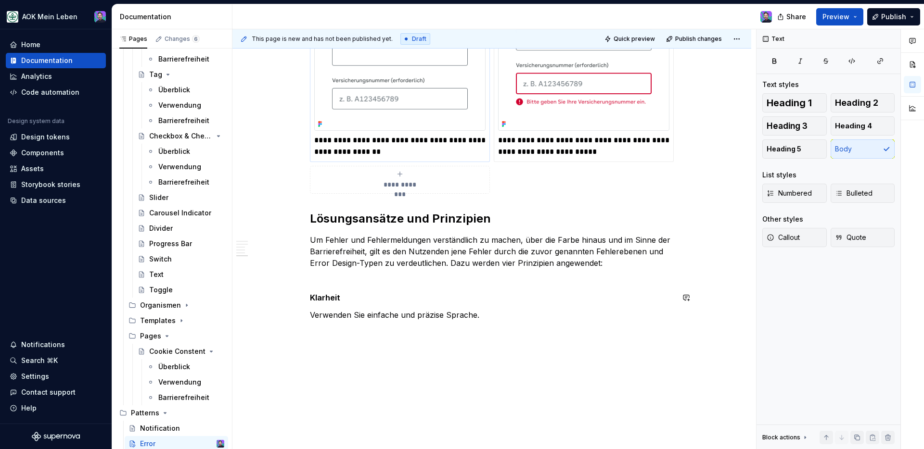
click at [300, 315] on span at bounding box center [300, 314] width 8 height 13
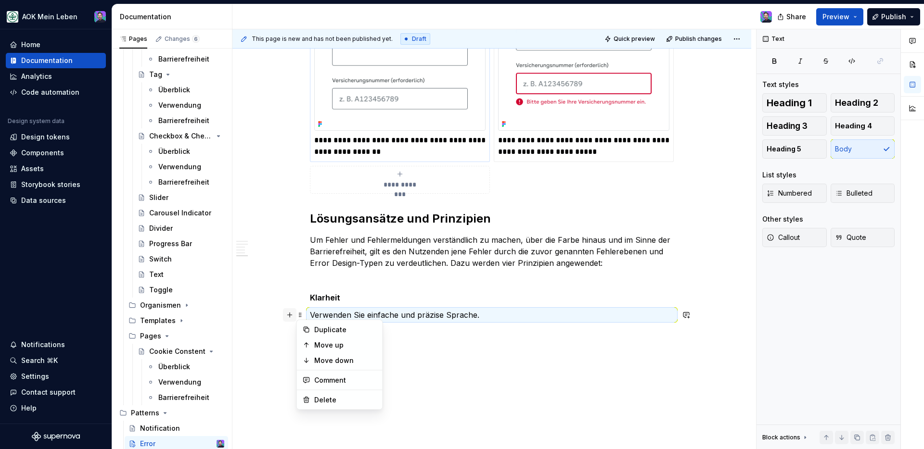
click at [293, 316] on button "button" at bounding box center [289, 314] width 13 height 13
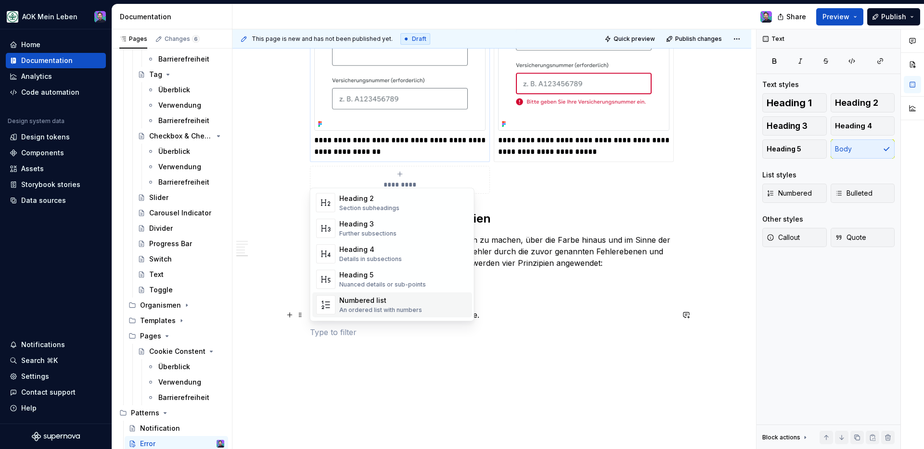
scroll to position [81, 0]
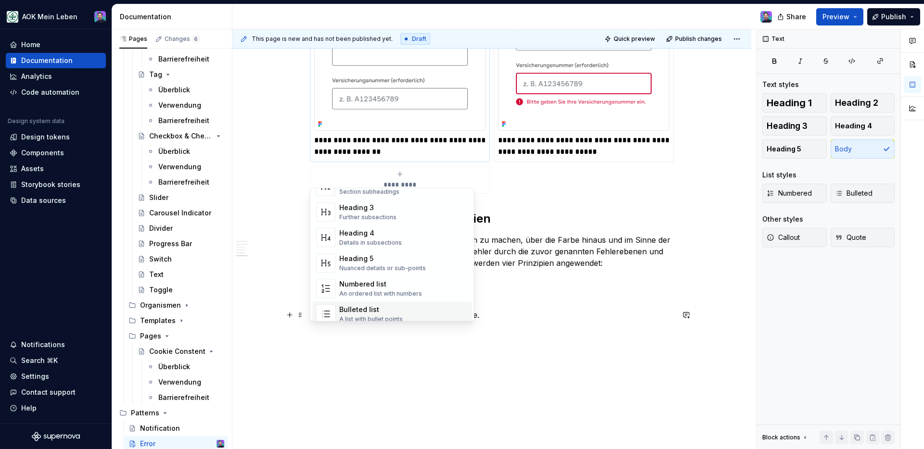
click at [370, 305] on div "Bulleted list" at bounding box center [371, 310] width 64 height 10
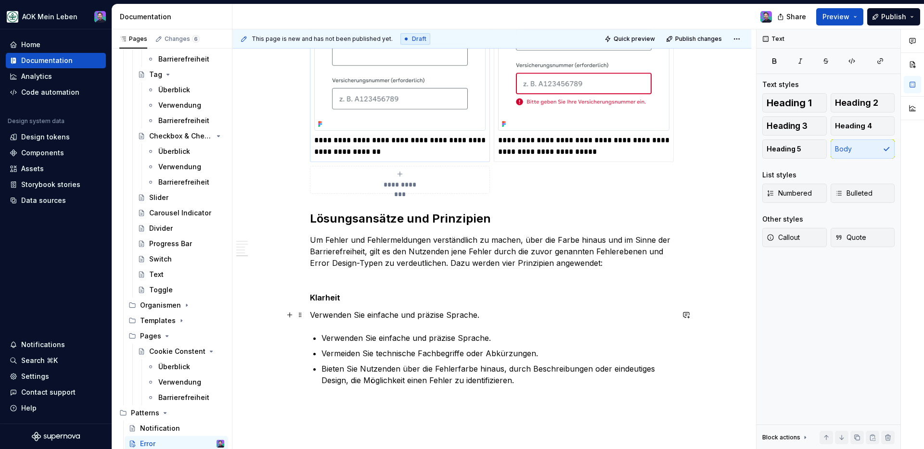
click at [478, 320] on p "Verwenden Sie einfache und präzise Sprache." at bounding box center [492, 315] width 364 height 12
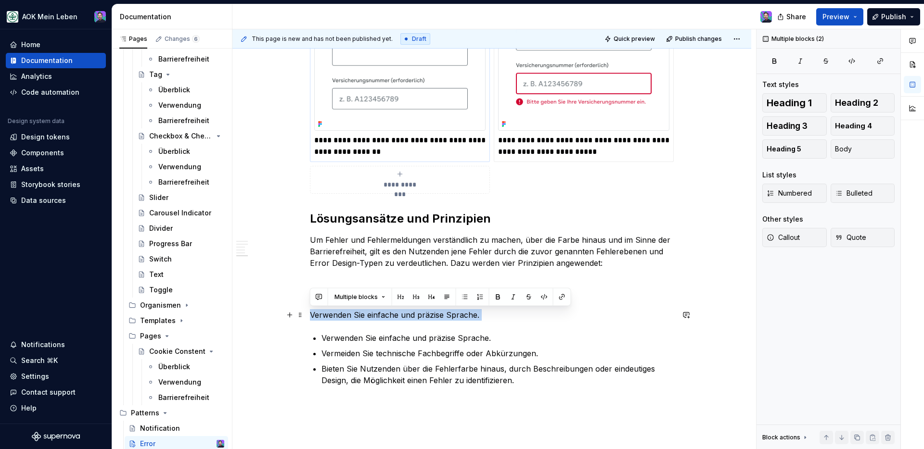
drag, startPoint x: 470, startPoint y: 328, endPoint x: 306, endPoint y: 317, distance: 164.5
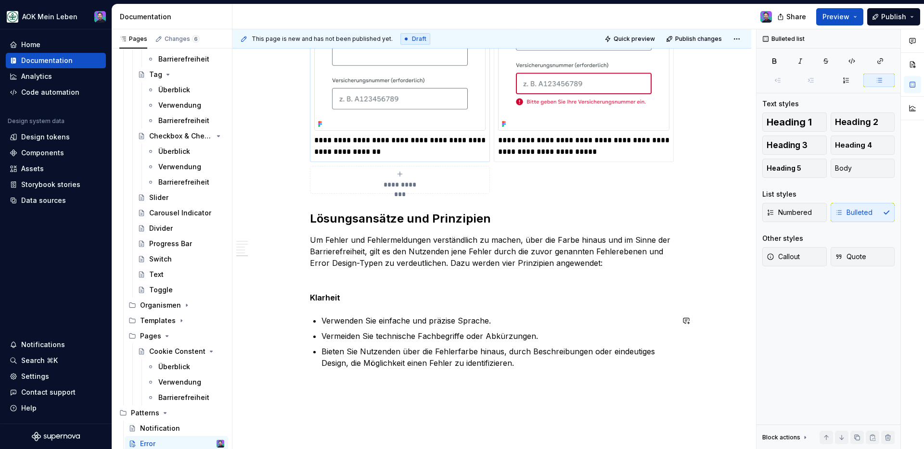
click at [536, 367] on p "Bieten Sie Nutzenden über die Fehlerfarbe hinaus, durch Beschreibungen oder ein…" at bounding box center [497, 357] width 352 height 23
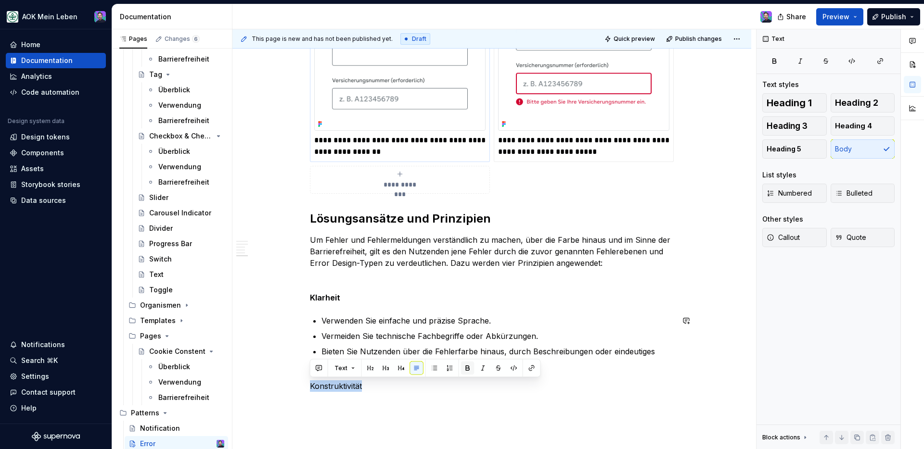
click at [467, 366] on button "button" at bounding box center [467, 368] width 13 height 13
click at [433, 390] on p "Konstruktivität" at bounding box center [492, 387] width 364 height 12
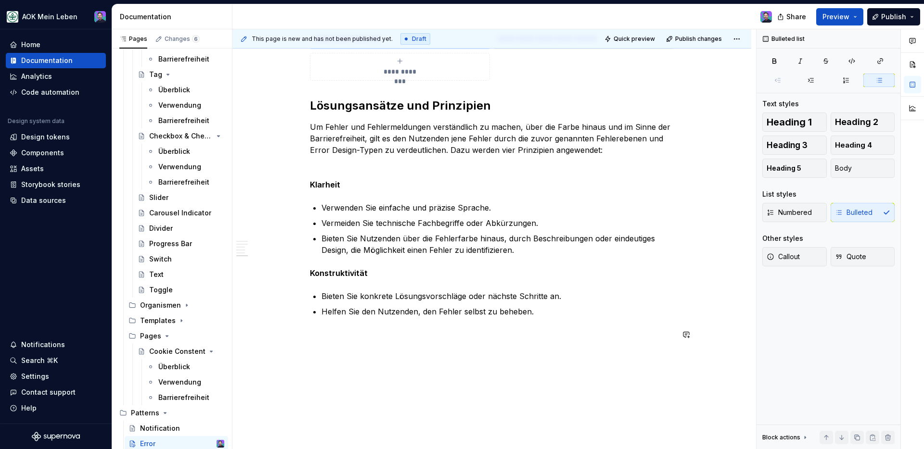
scroll to position [1646, 0]
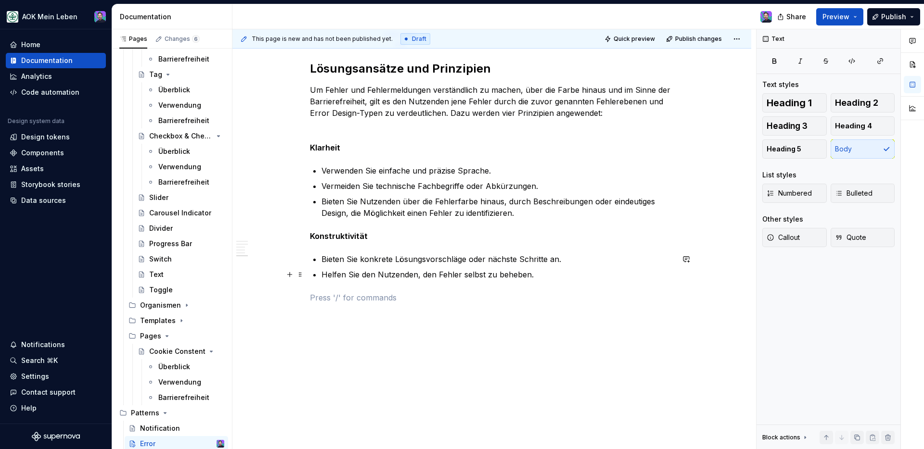
click at [544, 277] on p "Helfen Sie den Nutzenden, den Fehler selbst zu beheben." at bounding box center [497, 275] width 352 height 12
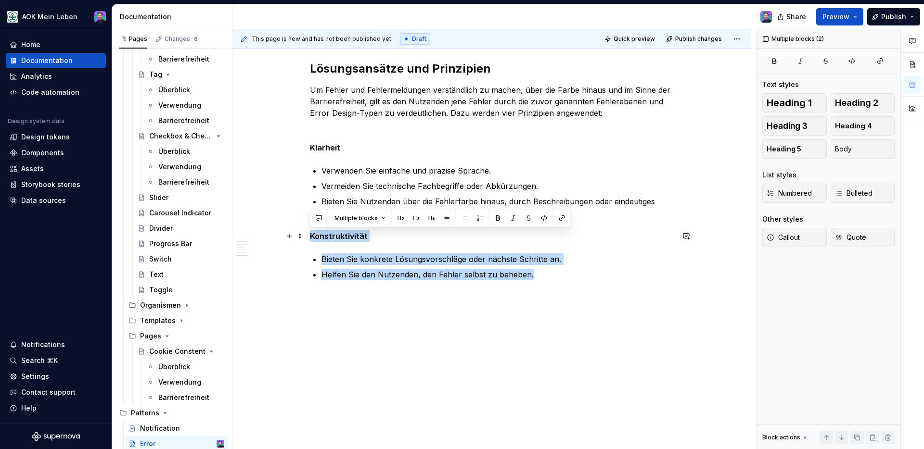
drag, startPoint x: 544, startPoint y: 276, endPoint x: 239, endPoint y: 233, distance: 307.7
copy div "Konstruktivität Bieten Sie konkrete Lösungsvorschläge oder nächste Schritte an.…"
click at [547, 280] on p "Helfen Sie den Nutzenden, den Fehler selbst zu beheben." at bounding box center [497, 275] width 352 height 12
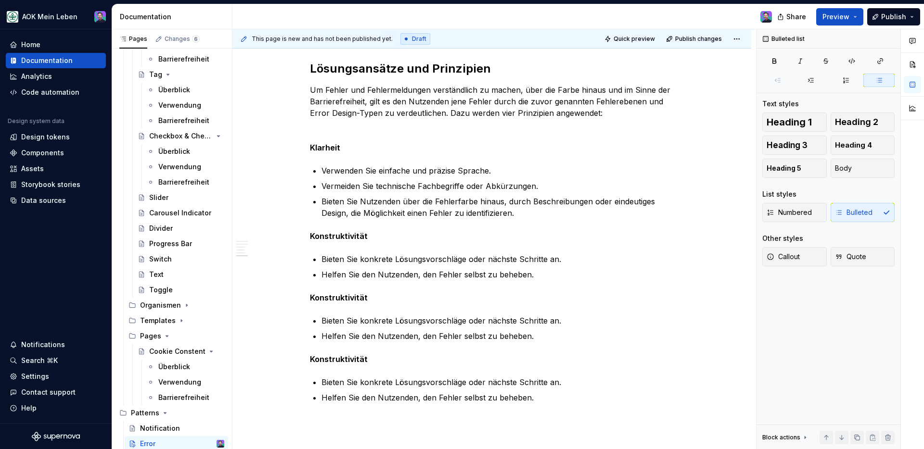
click at [338, 298] on strong "Konstruktivität" at bounding box center [339, 298] width 58 height 10
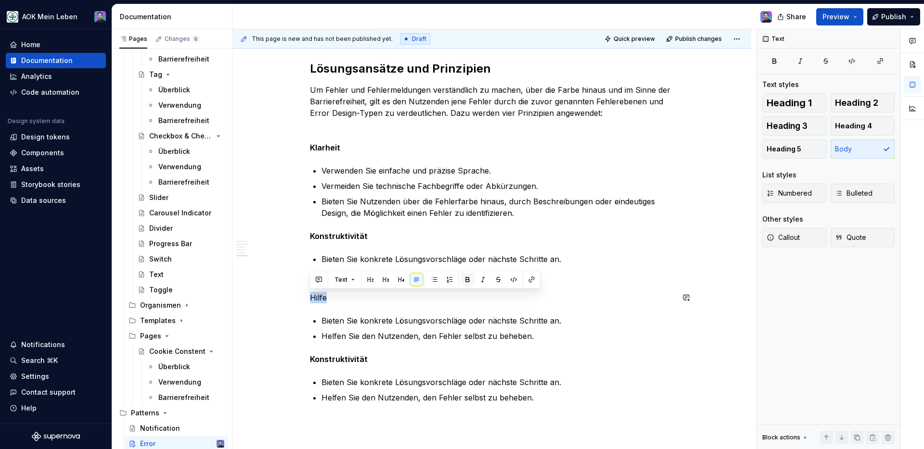
click at [471, 280] on button "button" at bounding box center [467, 279] width 13 height 13
click at [334, 319] on p "Bieten Sie konkrete Lösungsvorschläge oder nächste Schritte an." at bounding box center [497, 321] width 352 height 12
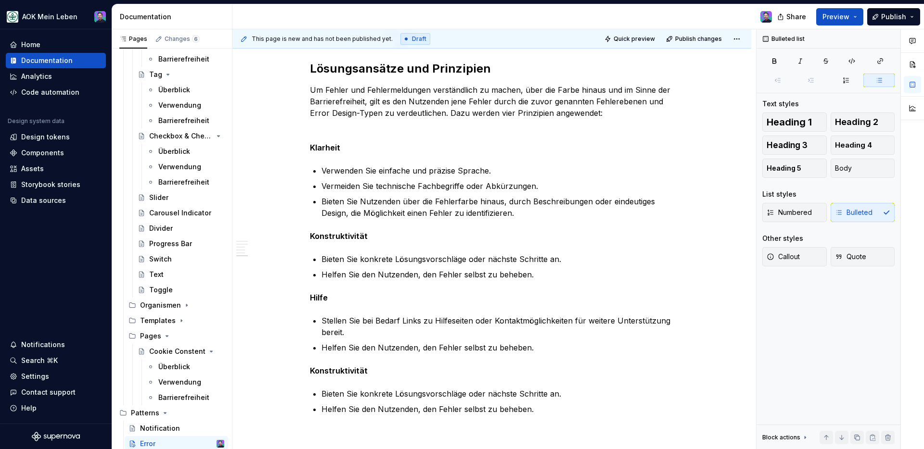
click at [330, 346] on p "Helfen Sie den Nutzenden, den Fehler selbst zu beheben." at bounding box center [497, 348] width 352 height 12
click at [338, 372] on strong "Konstruktivität" at bounding box center [339, 371] width 58 height 10
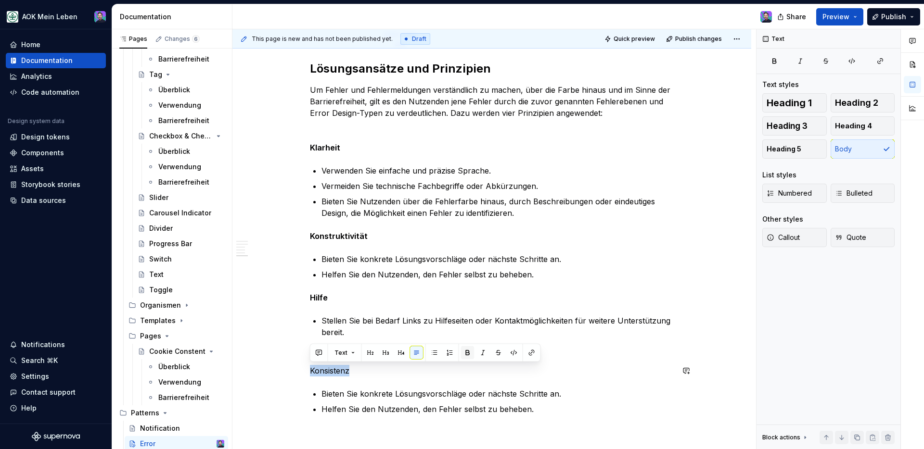
click at [462, 350] on button "button" at bounding box center [467, 353] width 13 height 13
click at [467, 406] on p "Helfen Sie den Nutzenden, den Fehler selbst zu beheben." at bounding box center [497, 410] width 352 height 12
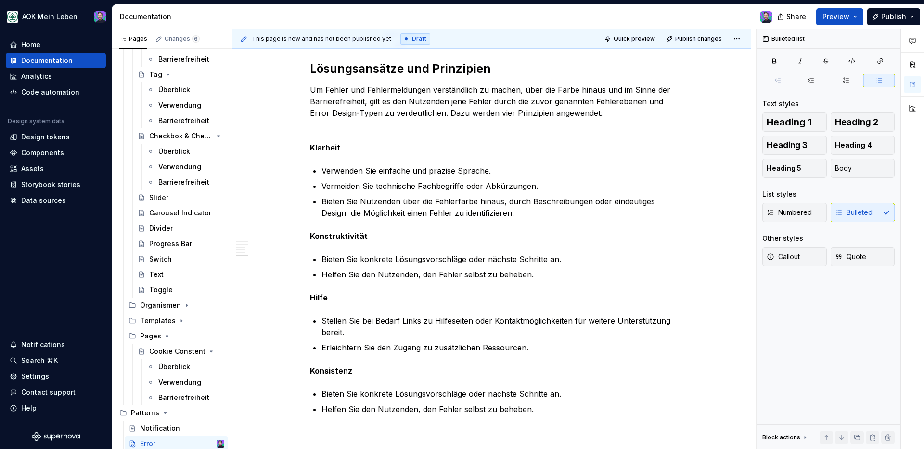
click at [450, 391] on p "Bieten Sie konkrete Lösungsvorschläge oder nächste Schritte an." at bounding box center [497, 394] width 352 height 12
click at [453, 408] on p "Helfen Sie den Nutzenden, den Fehler selbst zu beheben." at bounding box center [497, 410] width 352 height 12
click at [590, 410] on p "Stellen Sie sicher, dass die Gestaltung der Fehlermeldungen im gesamten System …" at bounding box center [497, 410] width 352 height 12
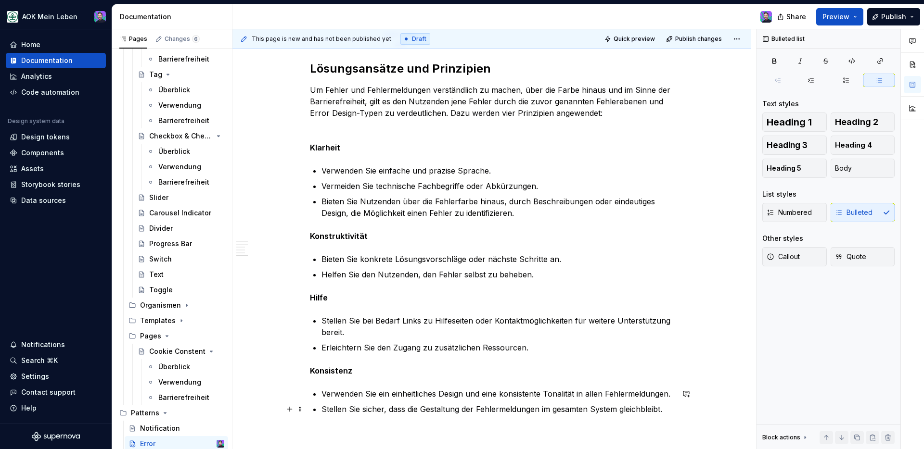
scroll to position [1721, 0]
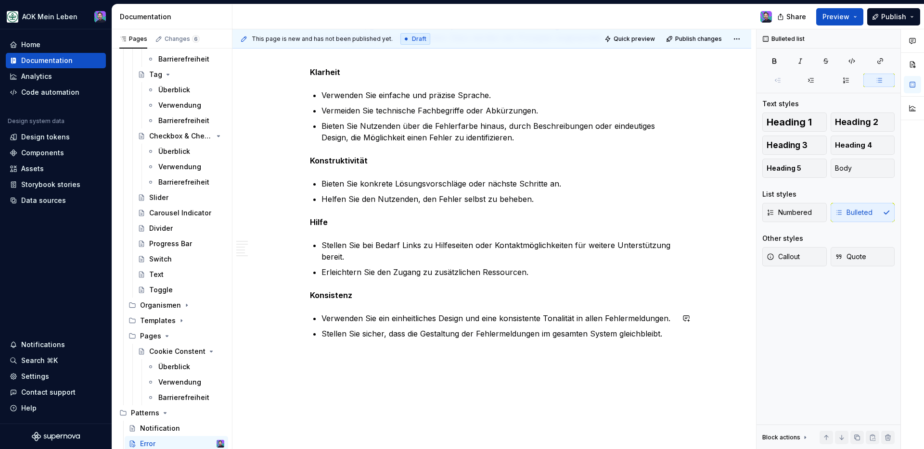
click at [580, 370] on div "**********" at bounding box center [494, 239] width 524 height 421
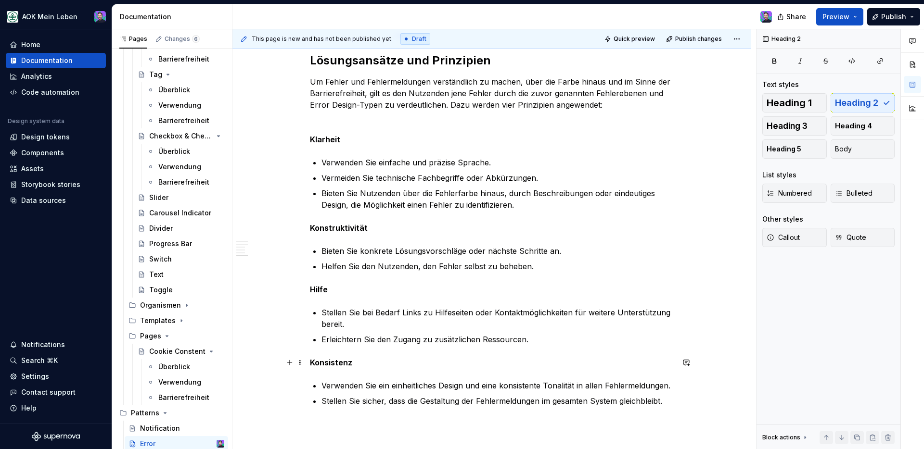
scroll to position [1542, 0]
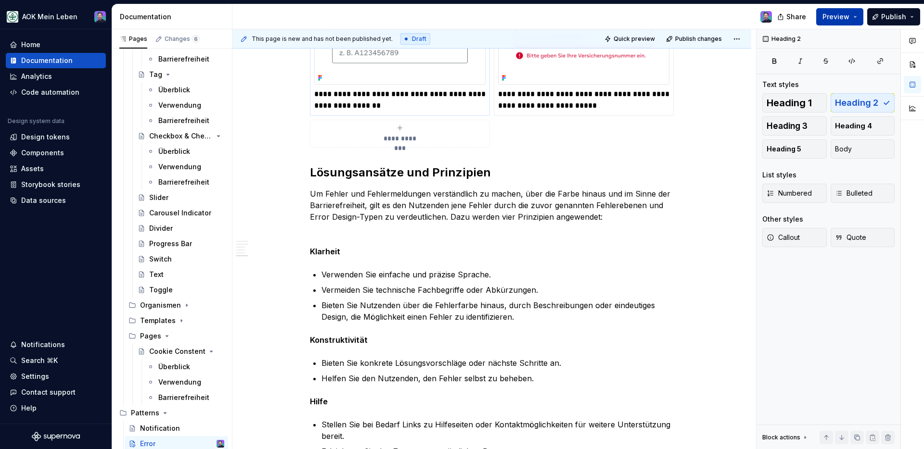
click at [832, 19] on span "Preview" at bounding box center [835, 17] width 27 height 10
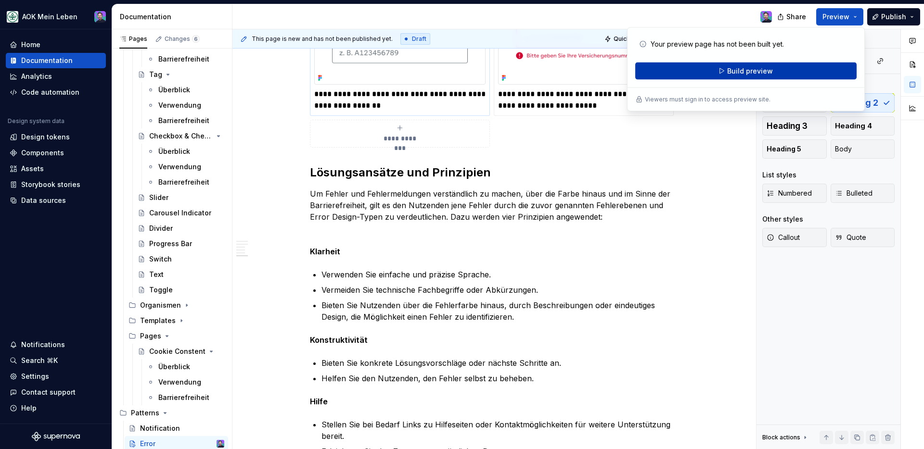
click at [766, 68] on span "Build preview" at bounding box center [750, 71] width 46 height 10
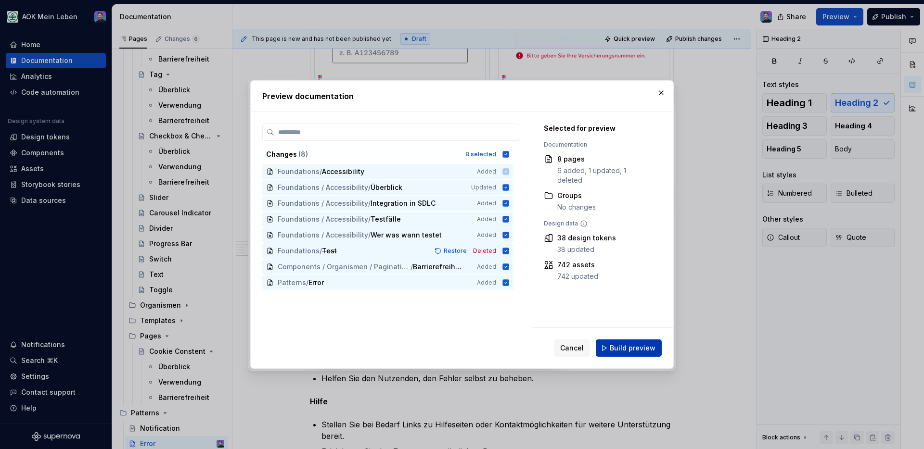
click at [633, 350] on span "Build preview" at bounding box center [633, 349] width 46 height 10
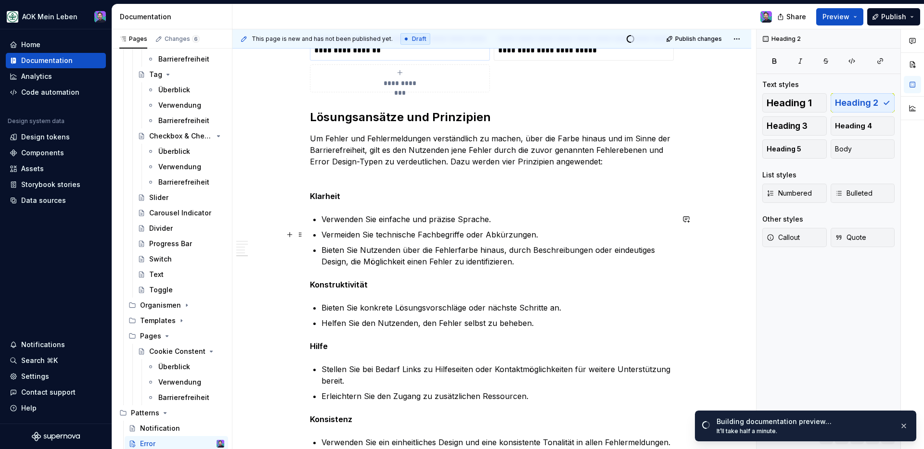
scroll to position [1597, 0]
click at [312, 193] on strong "Klarheit" at bounding box center [325, 197] width 30 height 10
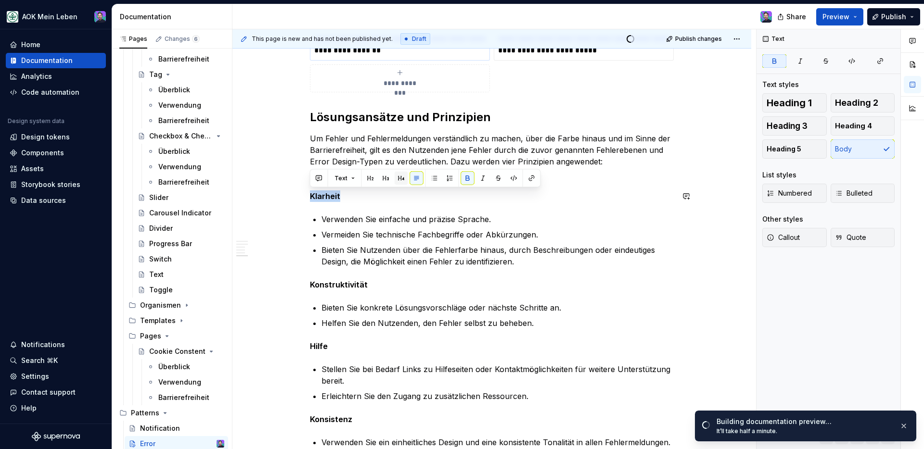
click at [396, 179] on button "button" at bounding box center [401, 178] width 13 height 13
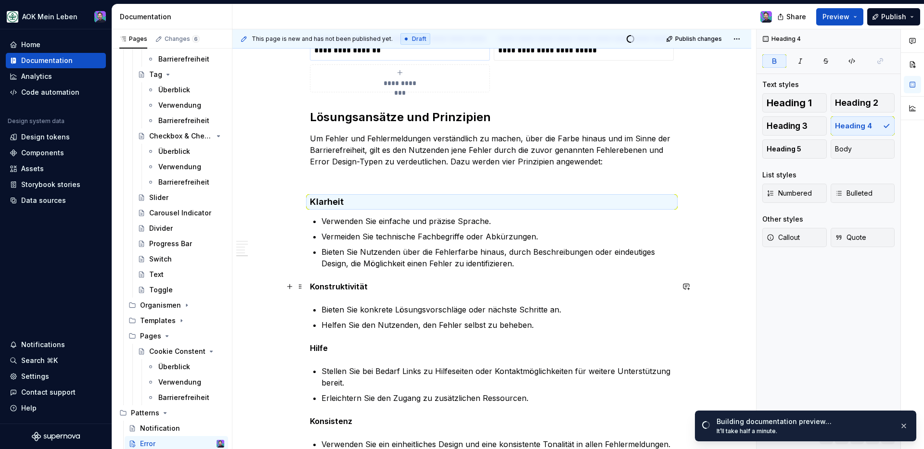
click at [336, 285] on strong "Konstruktivität" at bounding box center [339, 287] width 58 height 10
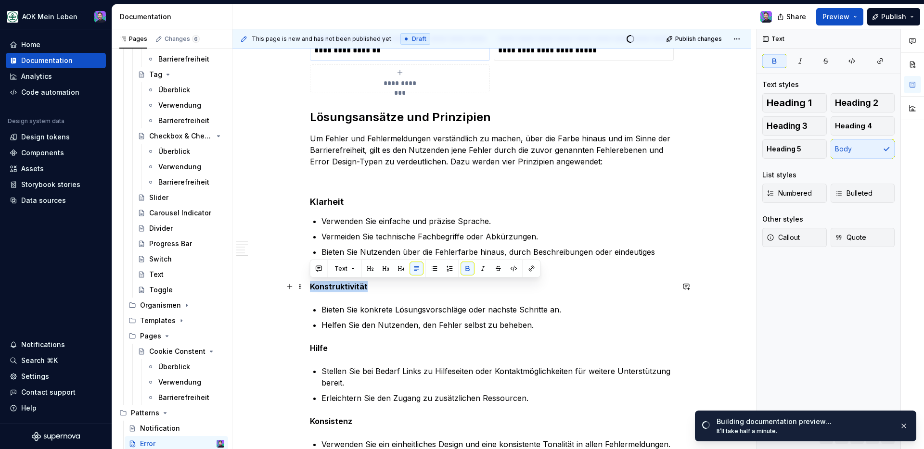
click at [336, 285] on strong "Konstruktivität" at bounding box center [339, 287] width 58 height 10
click at [402, 270] on button "button" at bounding box center [401, 268] width 13 height 13
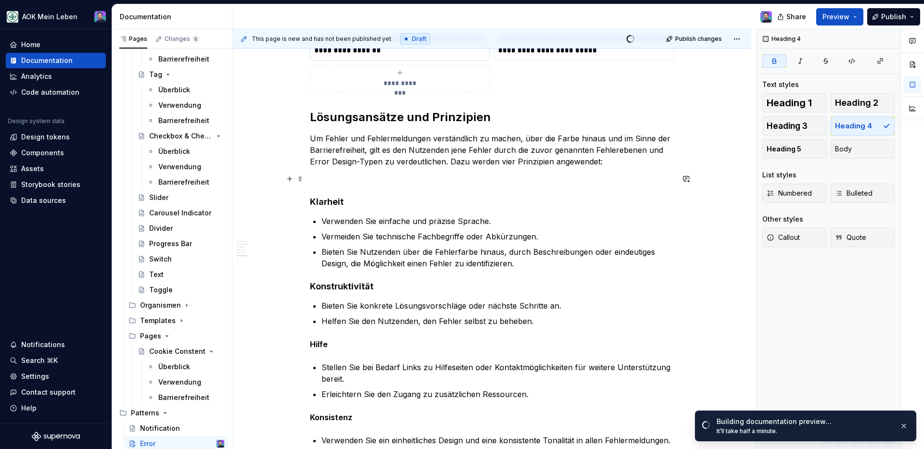
click at [332, 179] on p at bounding box center [492, 179] width 364 height 12
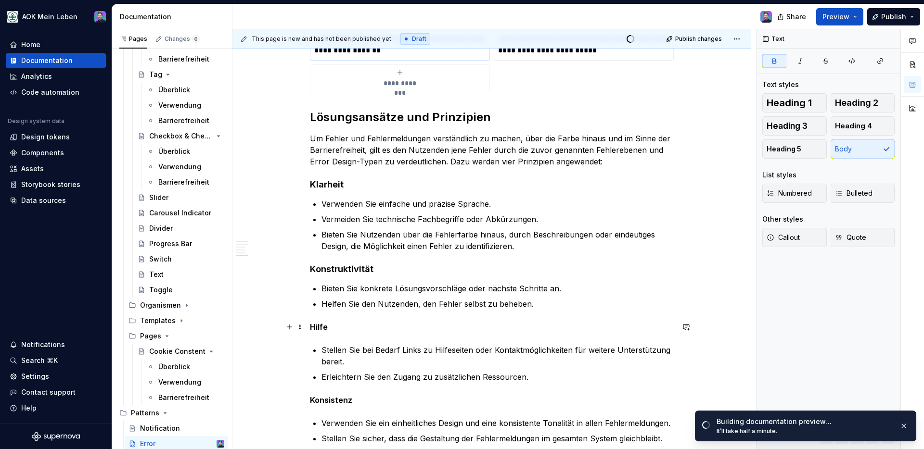
click at [317, 329] on strong "Hilfe" at bounding box center [319, 327] width 18 height 10
click at [320, 270] on strong "Konstruktivität" at bounding box center [342, 269] width 64 height 10
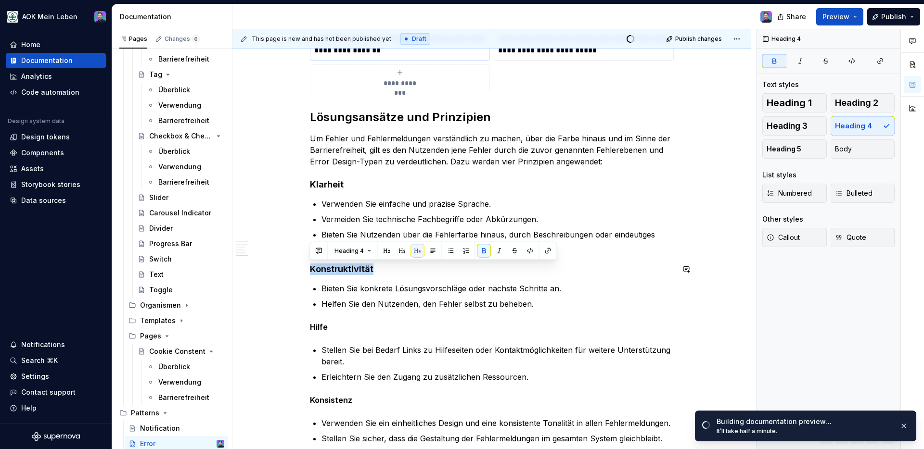
click at [420, 250] on button "button" at bounding box center [417, 250] width 13 height 13
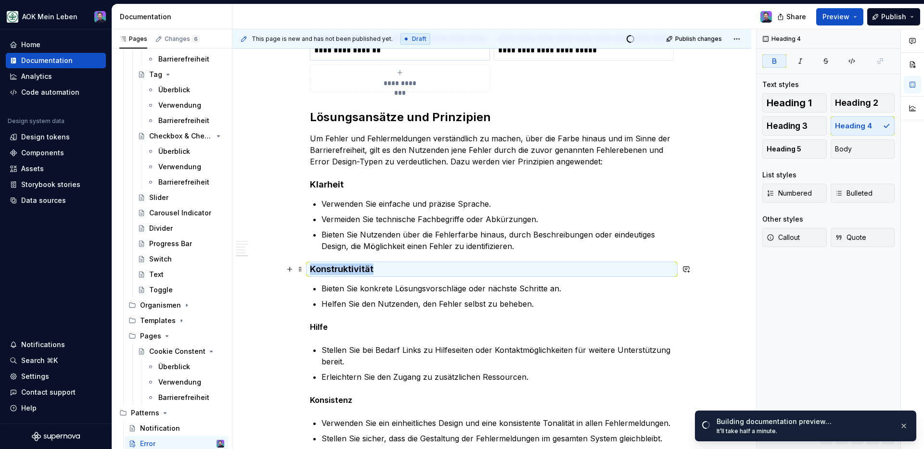
click at [344, 272] on strong "Konstruktivität" at bounding box center [342, 269] width 64 height 10
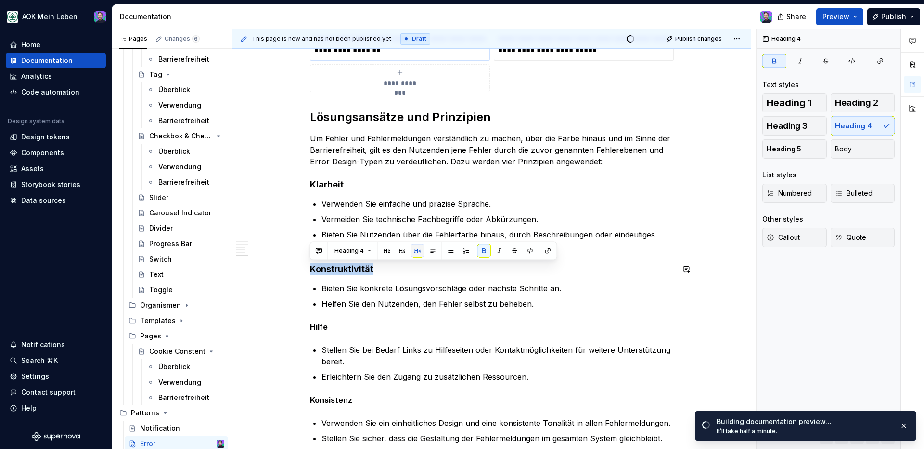
click at [414, 255] on button "button" at bounding box center [417, 250] width 13 height 13
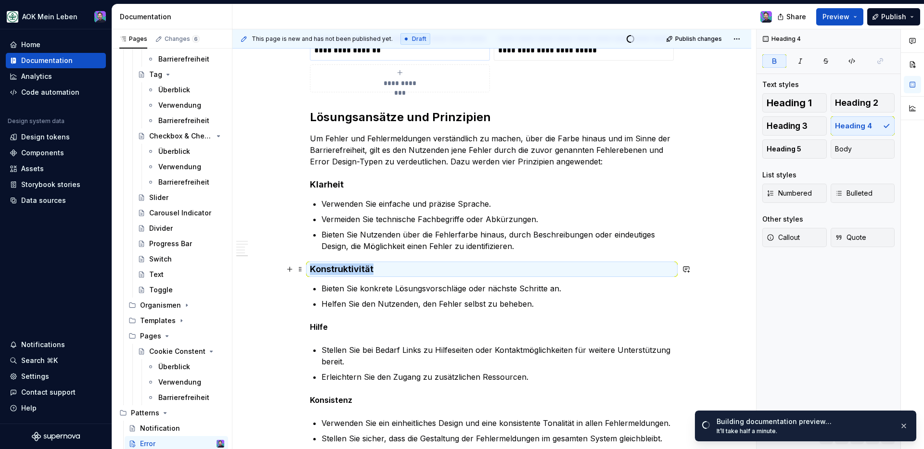
click at [363, 272] on strong "Konstruktivität" at bounding box center [342, 269] width 64 height 10
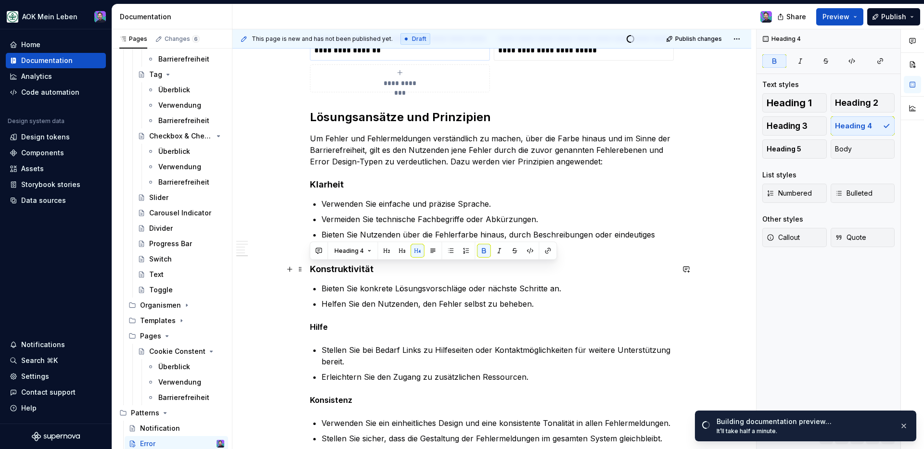
click at [363, 272] on strong "Konstruktivität" at bounding box center [342, 269] width 64 height 10
click at [358, 254] on span "Heading 4" at bounding box center [348, 251] width 29 height 8
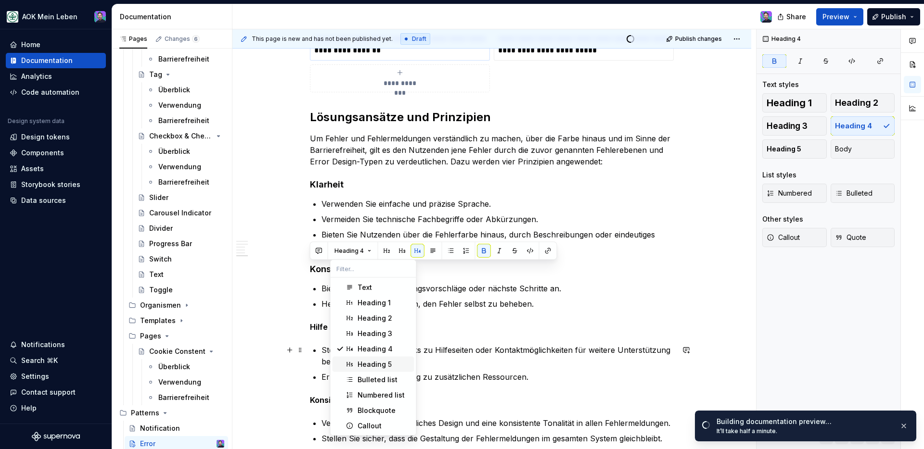
click at [389, 364] on div "Heading 5" at bounding box center [375, 365] width 34 height 10
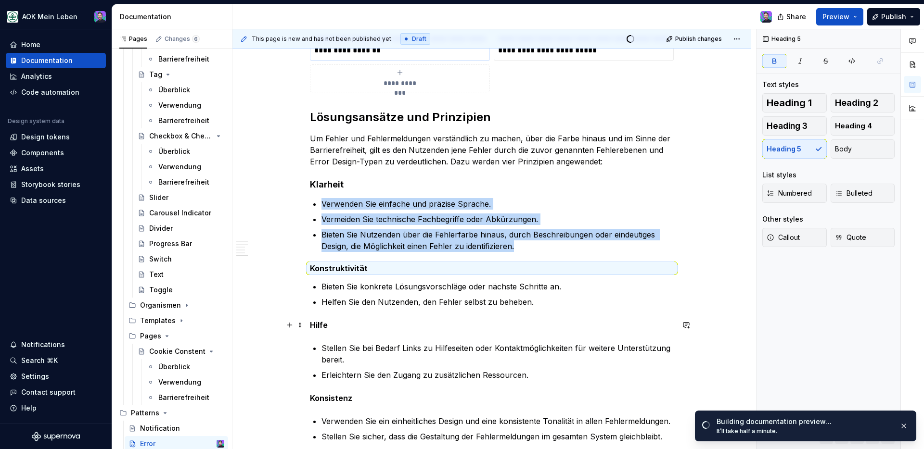
click at [319, 327] on strong "Hilfe" at bounding box center [319, 326] width 18 height 10
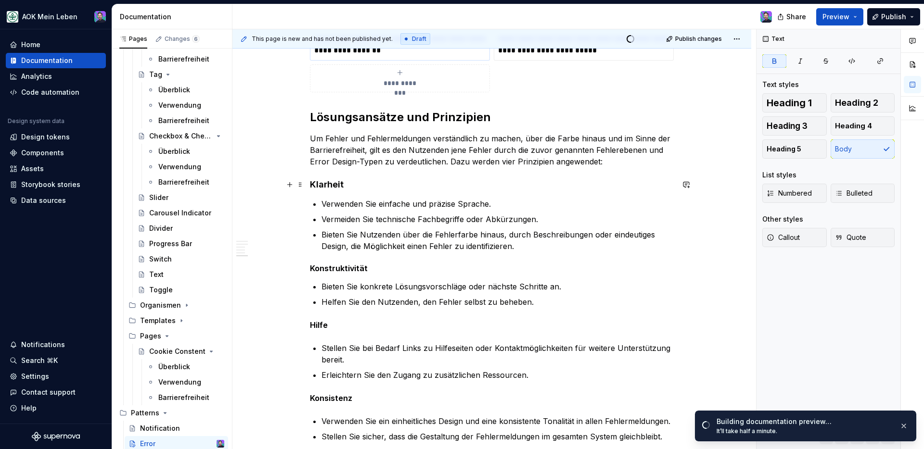
click at [330, 180] on strong "Klarheit" at bounding box center [327, 185] width 34 height 10
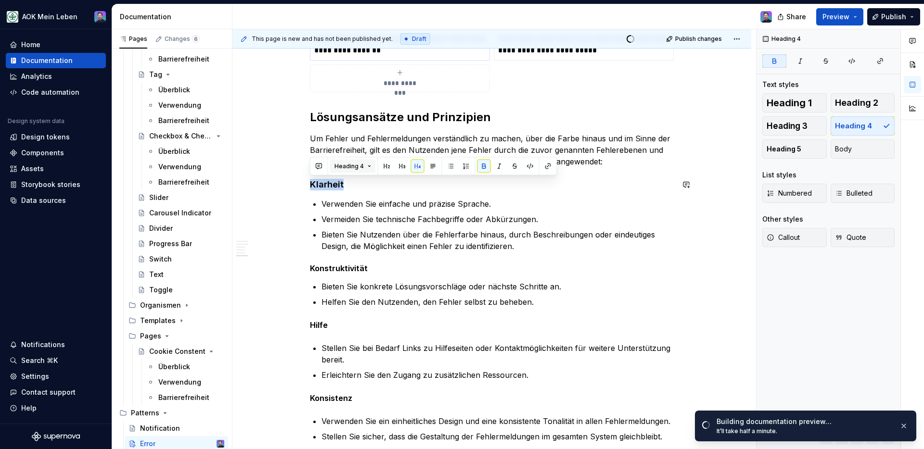
click at [366, 167] on button "Heading 4" at bounding box center [353, 166] width 46 height 13
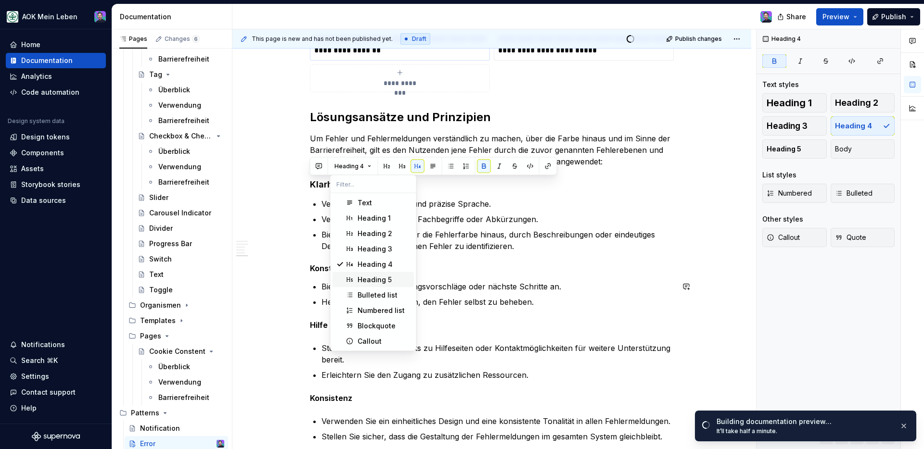
click at [381, 278] on div "Heading 5" at bounding box center [375, 280] width 34 height 10
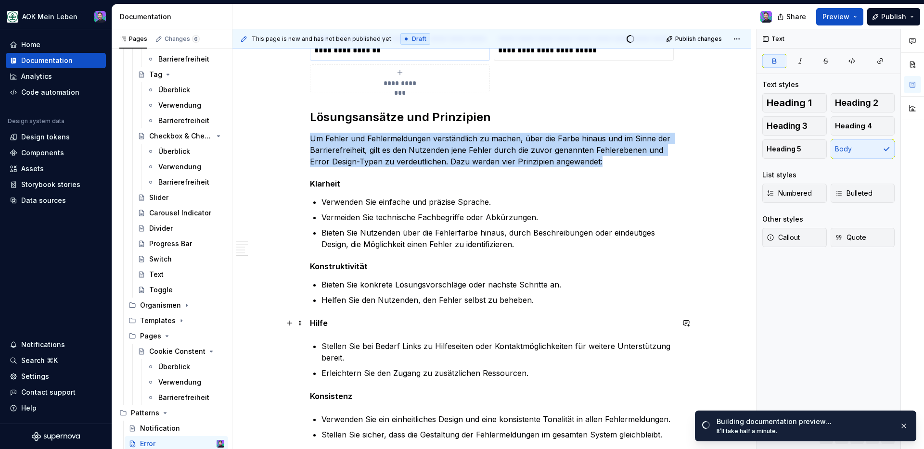
click at [320, 323] on strong "Hilfe" at bounding box center [319, 324] width 18 height 10
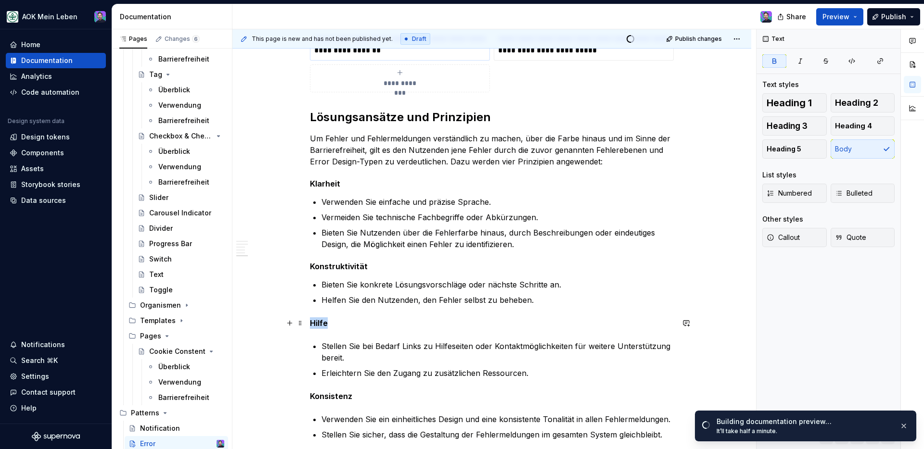
click at [320, 323] on strong "Hilfe" at bounding box center [319, 324] width 18 height 10
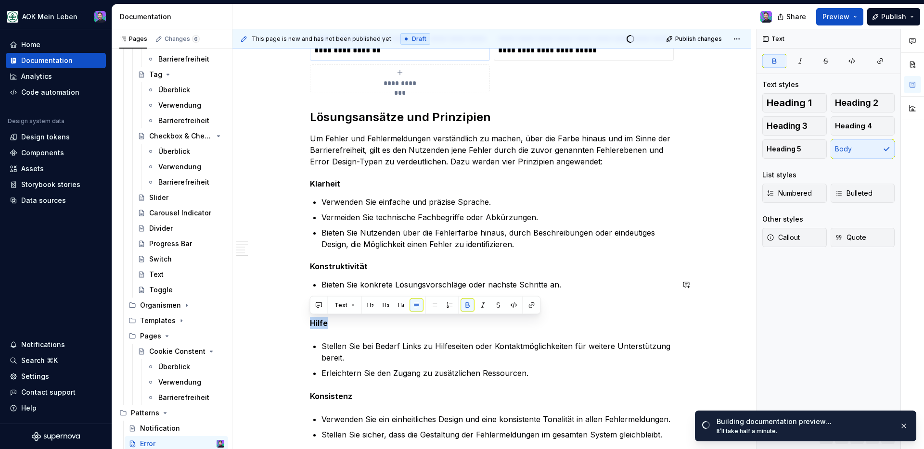
drag, startPoint x: 354, startPoint y: 308, endPoint x: 355, endPoint y: 315, distance: 6.4
click at [354, 308] on button "Text" at bounding box center [344, 305] width 29 height 13
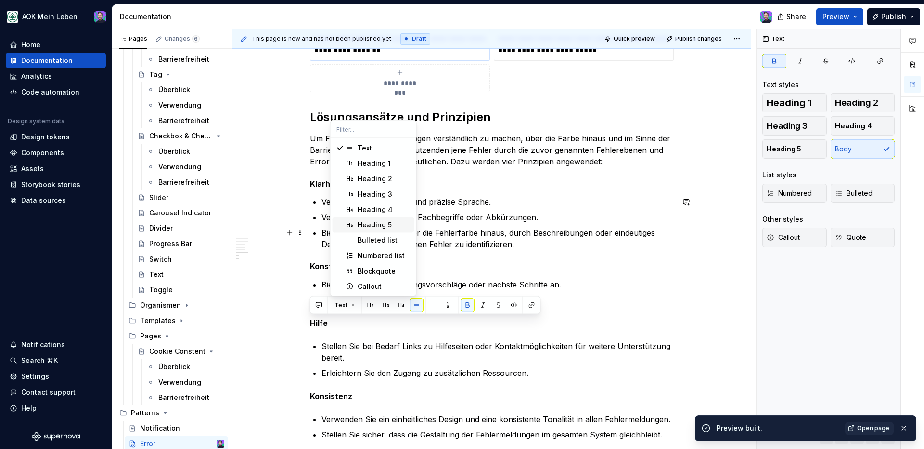
click at [372, 223] on div "Heading 5" at bounding box center [375, 225] width 34 height 10
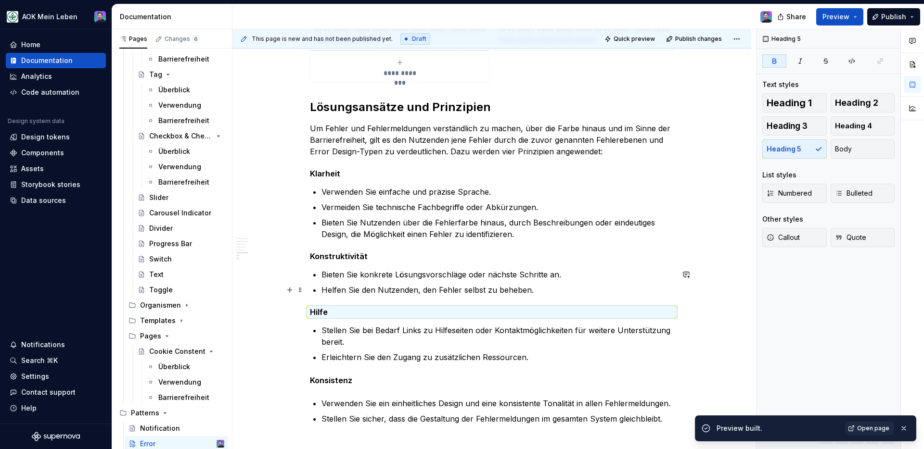
scroll to position [1682, 0]
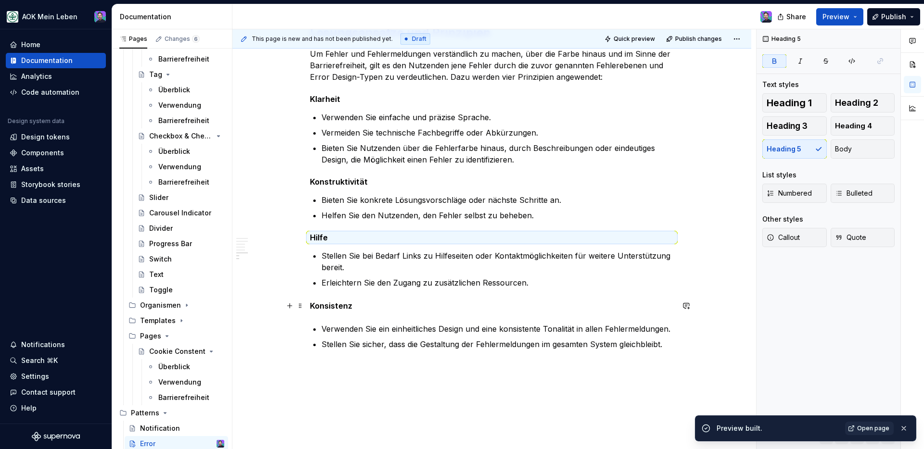
click at [337, 305] on strong "Konsistenz" at bounding box center [331, 306] width 42 height 10
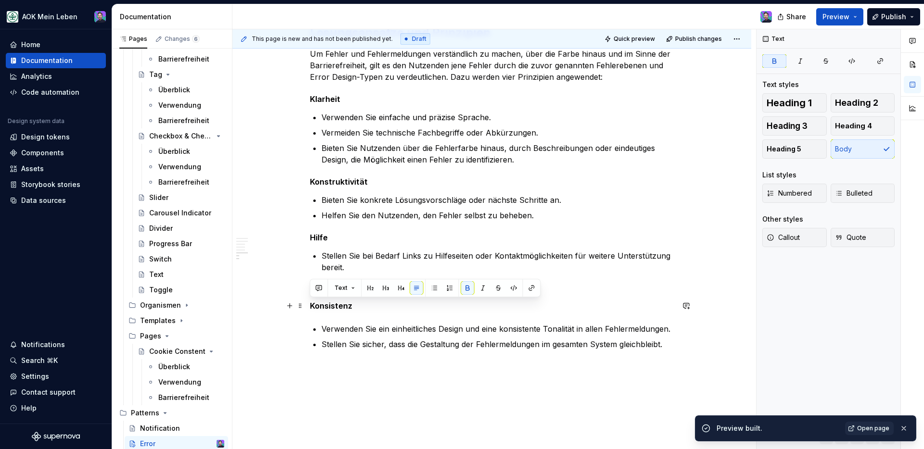
click at [337, 304] on strong "Konsistenz" at bounding box center [331, 306] width 42 height 10
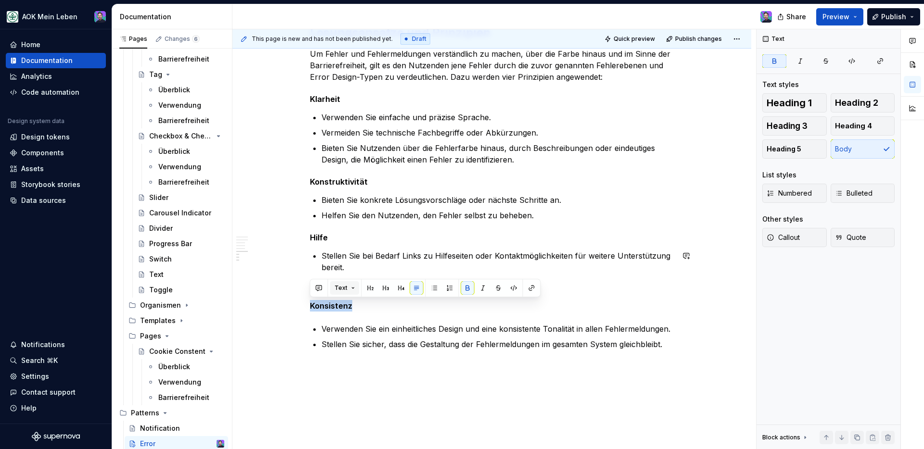
click at [353, 293] on button "Text" at bounding box center [344, 288] width 29 height 13
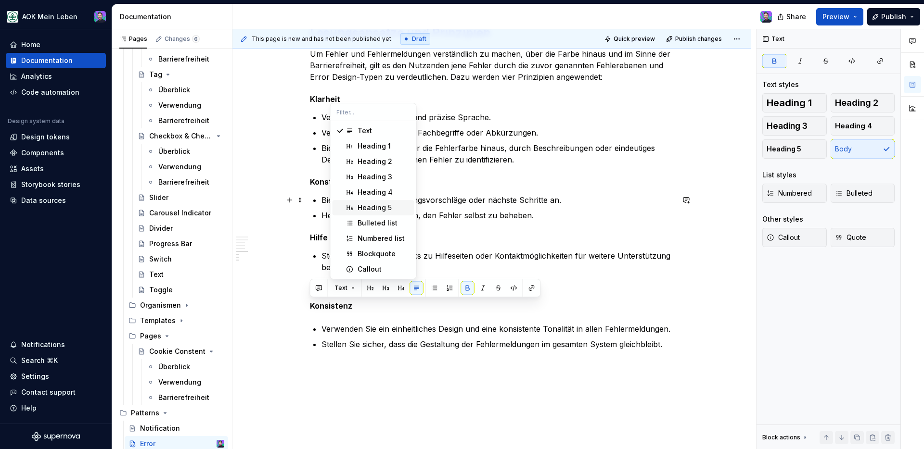
click at [373, 205] on div "Heading 5" at bounding box center [375, 208] width 34 height 10
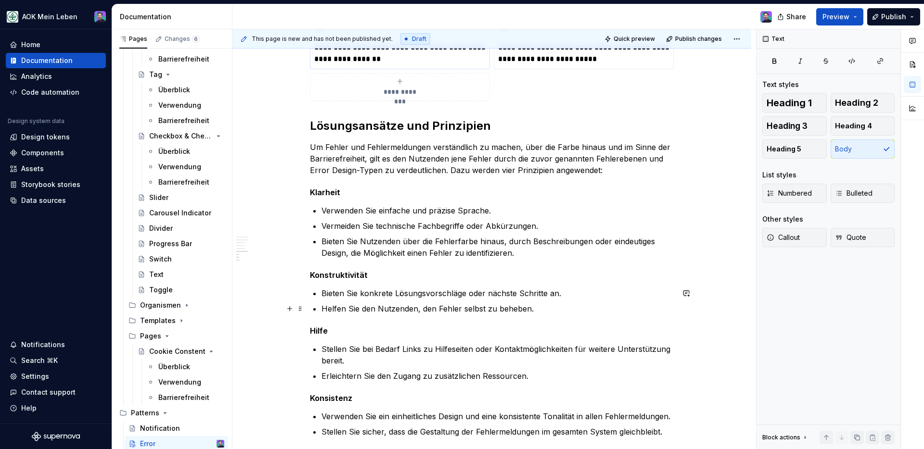
scroll to position [1676, 0]
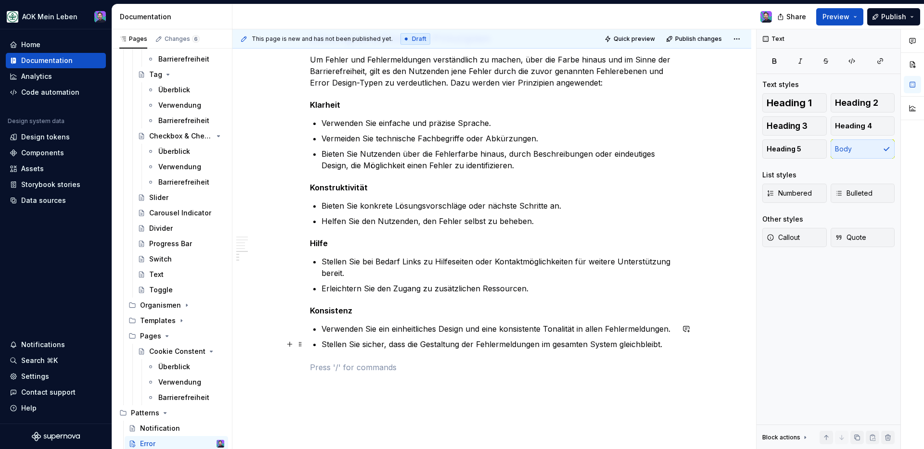
click at [664, 341] on p "Stellen Sie sicher, dass die Gestaltung der Fehlermeldungen im gesamten System …" at bounding box center [497, 345] width 352 height 12
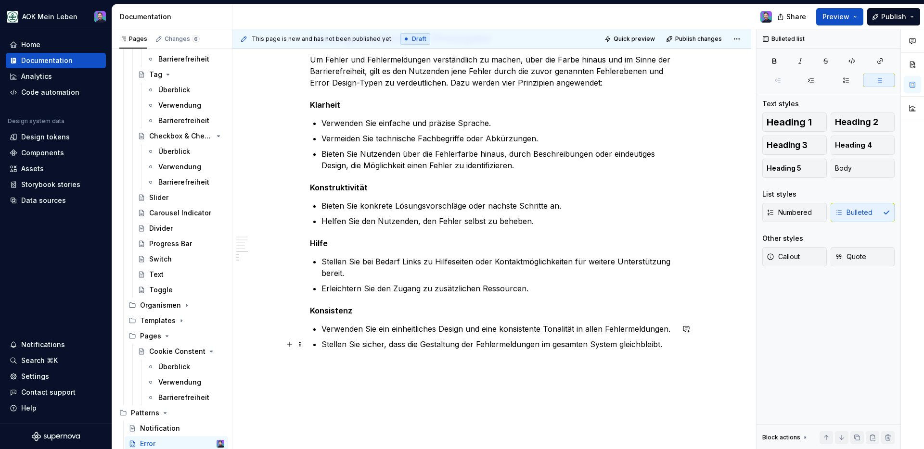
click at [645, 348] on p "Stellen Sie sicher, dass die Gestaltung der Fehlermeldungen im gesamten System …" at bounding box center [497, 345] width 352 height 12
click at [668, 346] on p "Stellen Sie sicher, dass die Gestaltung der Fehlermeldungen im gesamten System …" at bounding box center [497, 345] width 352 height 12
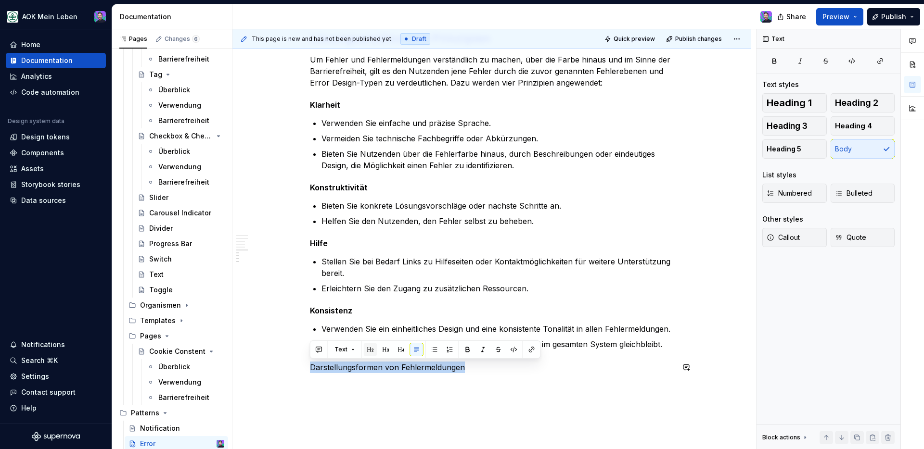
click at [364, 353] on button "button" at bounding box center [370, 349] width 13 height 13
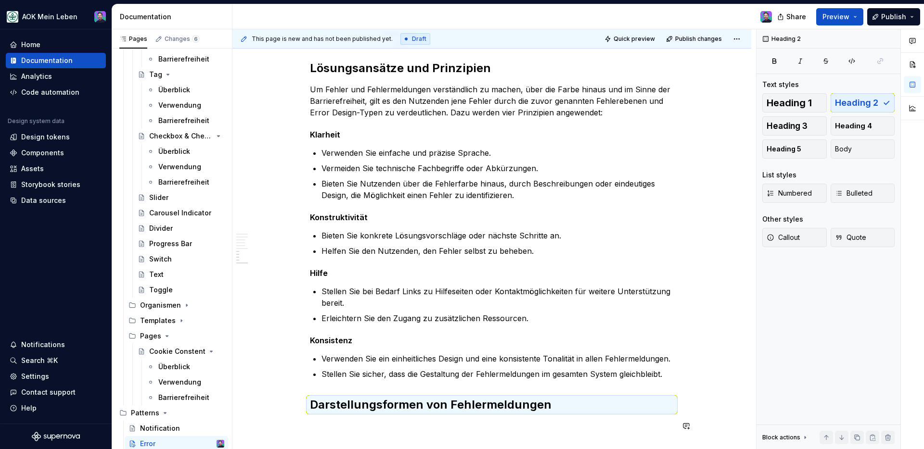
scroll to position [1775, 0]
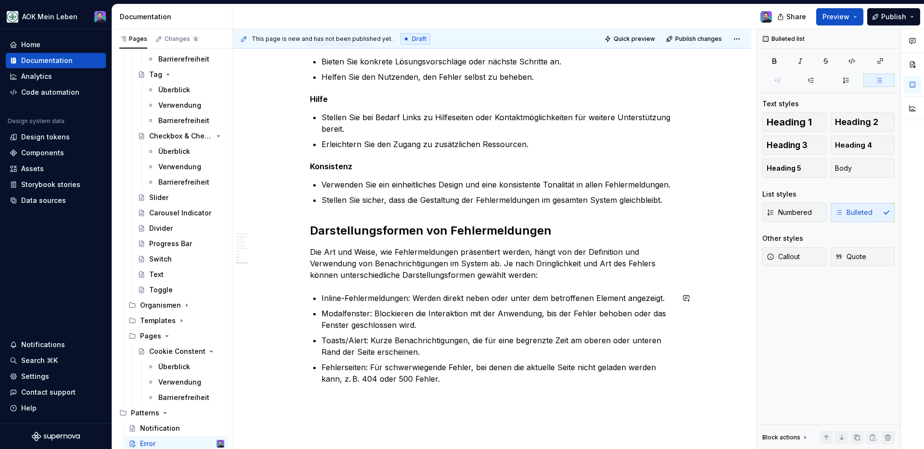
scroll to position [1856, 0]
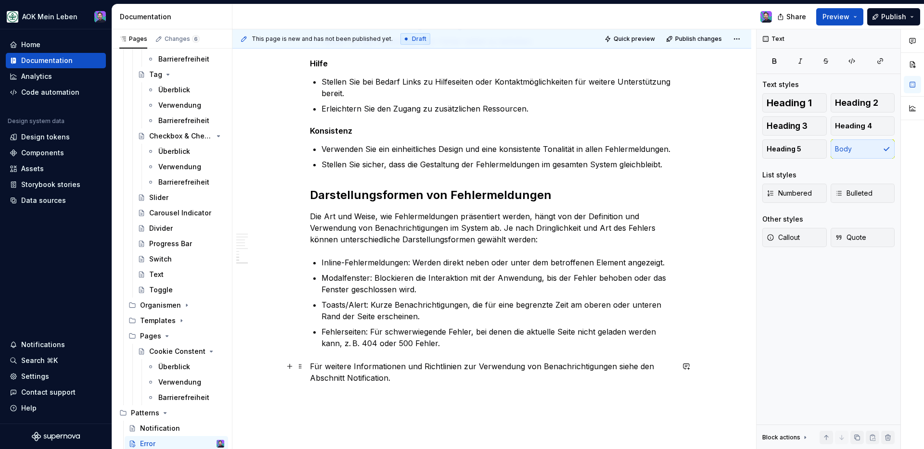
click at [353, 381] on p "Für weitere Informationen und Richtlinien zur Verwendung von Benachrichtigungen…" at bounding box center [492, 372] width 364 height 23
click at [563, 360] on button "button" at bounding box center [568, 360] width 13 height 13
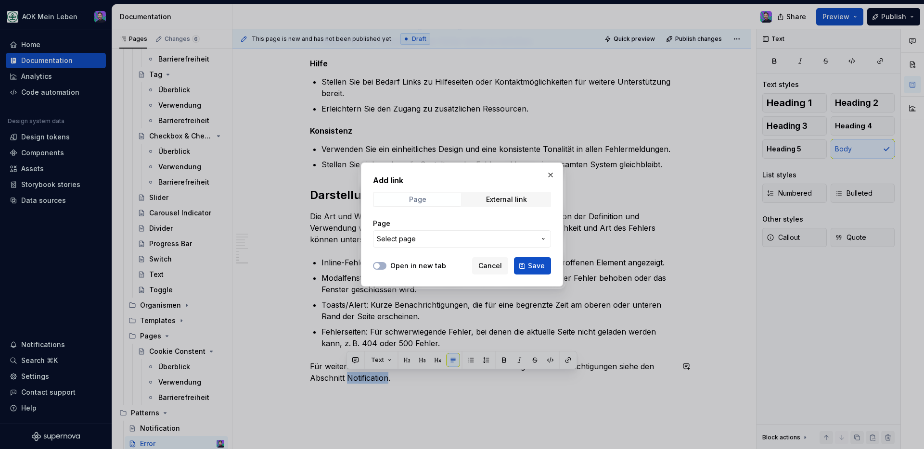
click at [442, 199] on span "Page" at bounding box center [417, 199] width 87 height 13
click at [454, 241] on span "Select page" at bounding box center [456, 239] width 159 height 10
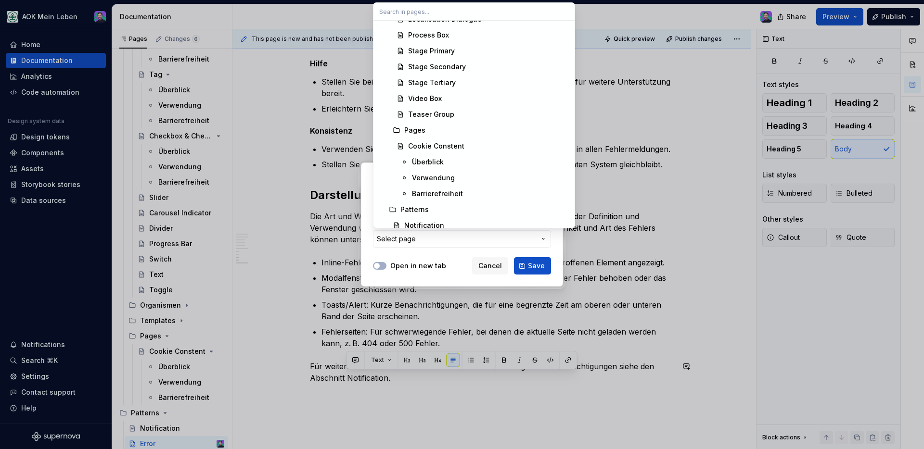
scroll to position [2893, 0]
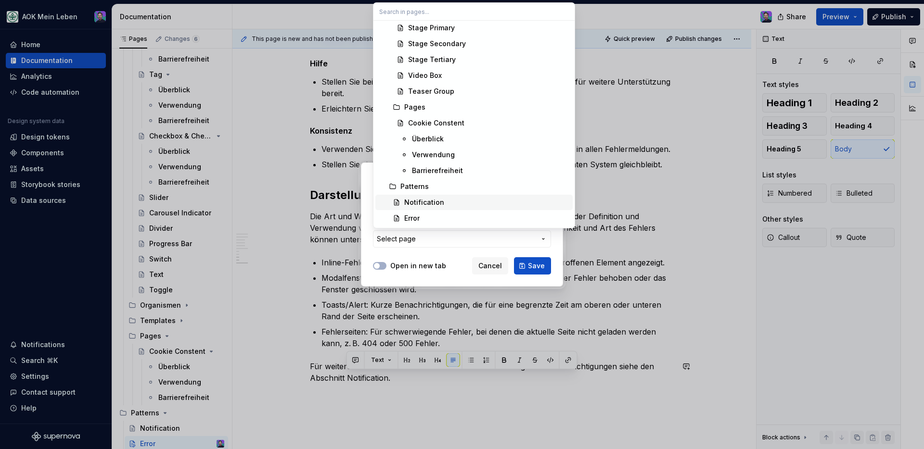
click at [460, 206] on div "Notification" at bounding box center [486, 203] width 165 height 10
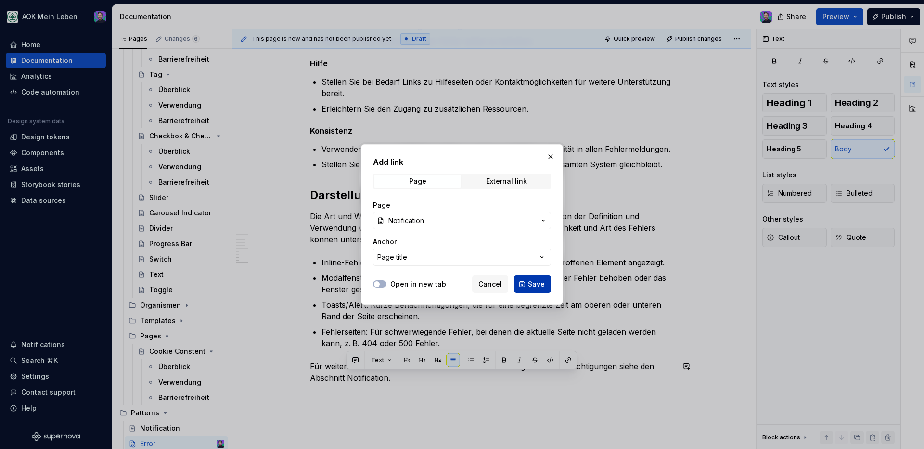
click at [535, 286] on span "Save" at bounding box center [536, 285] width 17 height 10
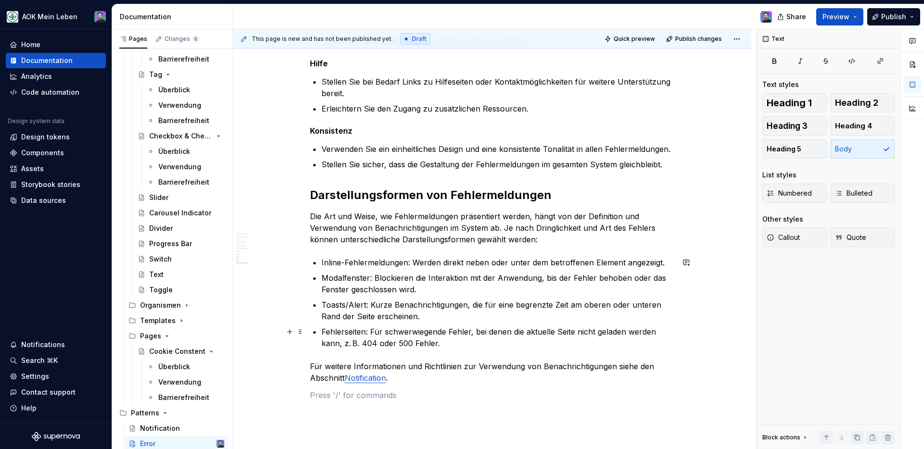
click at [343, 335] on p "Fehlerseiten: Für schwerwiegende Fehler, bei denen die aktuelle Seite nicht gel…" at bounding box center [497, 337] width 352 height 23
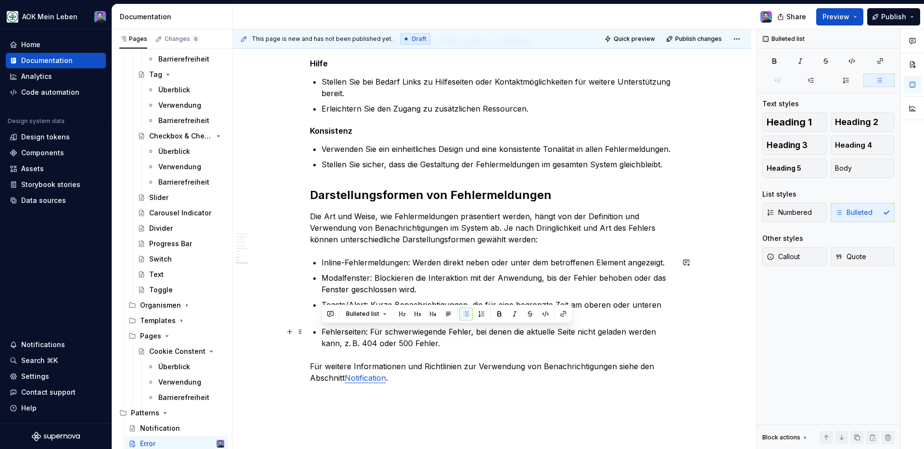
click at [343, 335] on p "Fehlerseiten: Für schwerwiegende Fehler, bei denen die aktuelle Seite nicht gel…" at bounding box center [497, 337] width 352 height 23
click at [502, 309] on button "button" at bounding box center [499, 314] width 13 height 13
click at [338, 280] on p "Modalfenster: Blockieren die Interaktion mit der Anwendung, bis der Fehler beho…" at bounding box center [497, 283] width 352 height 23
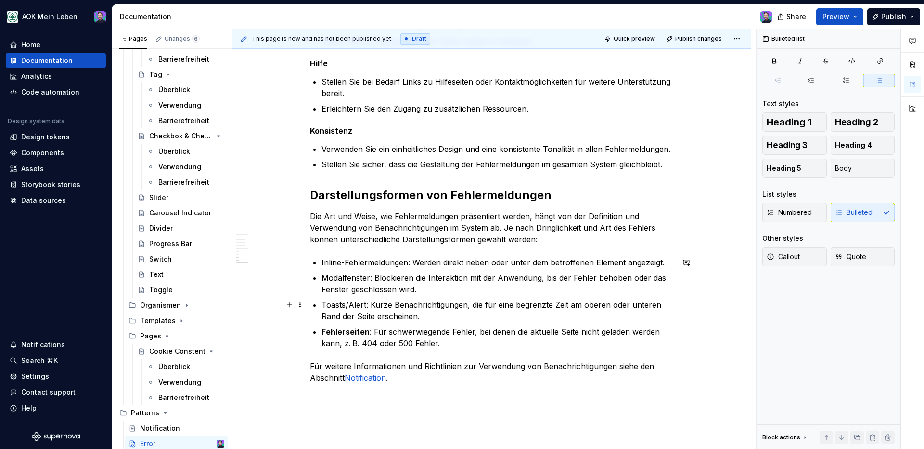
click at [336, 305] on p "Toasts/Alert: Kurze Benachrichtigungen, die für eine begrenzte Zeit am oberen o…" at bounding box center [497, 310] width 352 height 23
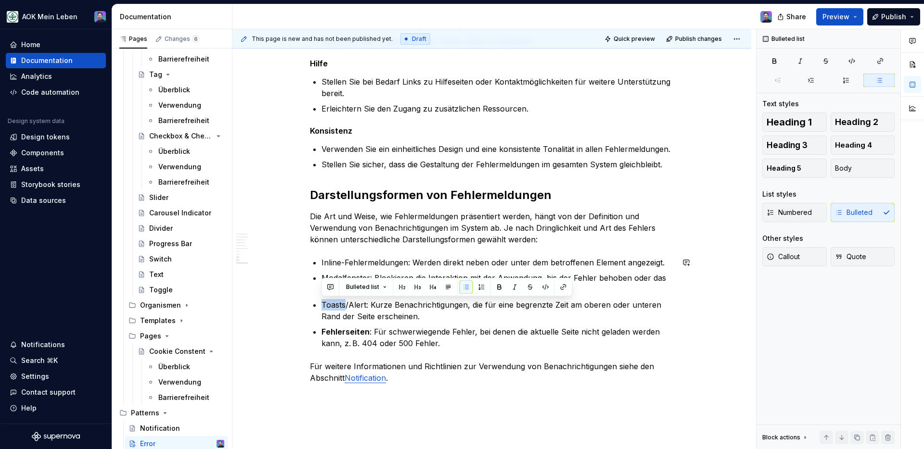
drag, startPoint x: 497, startPoint y: 284, endPoint x: 446, endPoint y: 295, distance: 52.2
click at [497, 284] on button "button" at bounding box center [499, 287] width 13 height 13
click at [360, 306] on p "Toasts /Alert: Kurze Benachrichtigungen, die für eine begrenzte Zeit am oberen …" at bounding box center [497, 310] width 352 height 23
click at [526, 287] on button "button" at bounding box center [526, 287] width 13 height 13
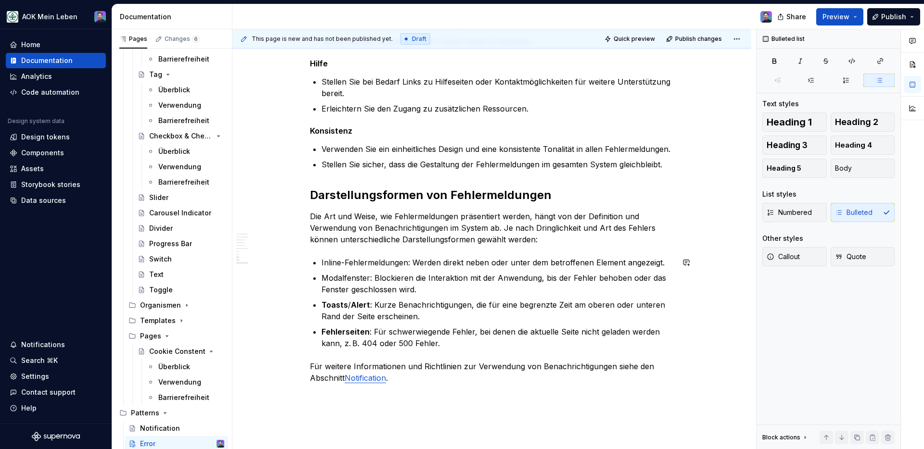
click at [333, 279] on p "Modalfenster: Blockieren die Interaktion mit der Anwendung, bis der Fehler beho…" at bounding box center [497, 283] width 352 height 23
click at [494, 262] on button "button" at bounding box center [499, 260] width 13 height 13
click at [328, 240] on p "Die Art und Weise, wie Fehlermeldungen präsentiert werden, hängt von der Defini…" at bounding box center [492, 228] width 364 height 35
click at [334, 258] on p "Inline-Fehlermeldungen: Werden direkt neben oder unter dem betroffenen Element …" at bounding box center [497, 263] width 352 height 12
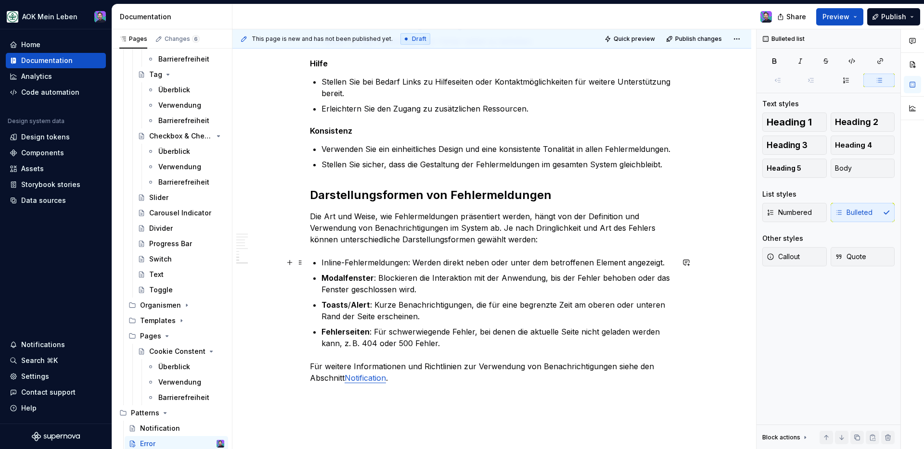
click at [334, 258] on p "Inline-Fehlermeldungen: Werden direkt neben oder unter dem betroffenen Element …" at bounding box center [497, 263] width 352 height 12
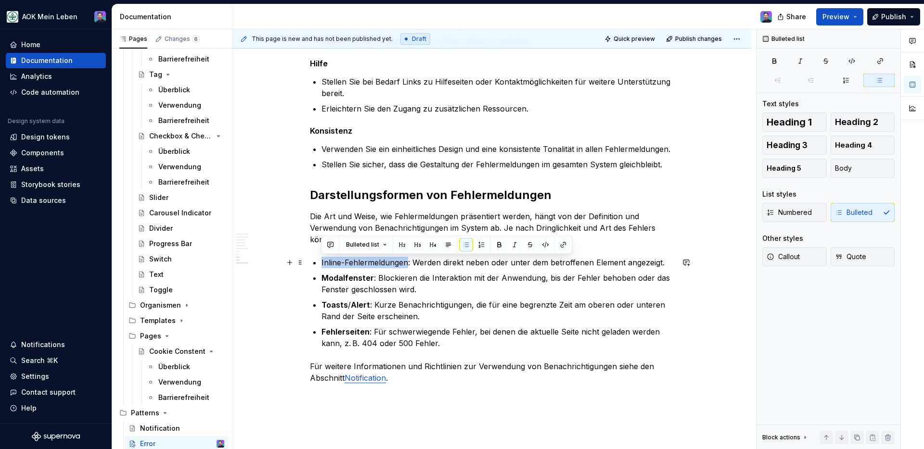
drag, startPoint x: 407, startPoint y: 262, endPoint x: 319, endPoint y: 262, distance: 87.6
click at [498, 244] on button "button" at bounding box center [499, 244] width 13 height 13
click at [504, 284] on p "Modalfenster : Blockieren die Interaktion mit der Anwendung, bis der Fehler beh…" at bounding box center [497, 283] width 352 height 23
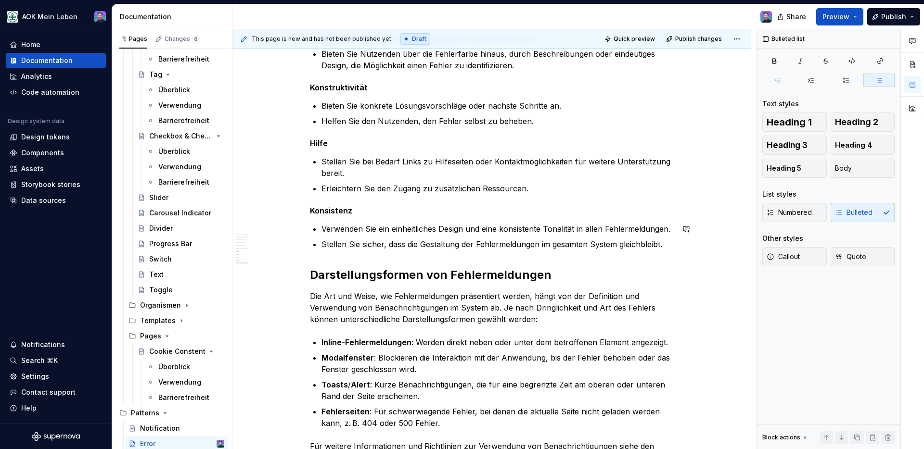
scroll to position [1587, 0]
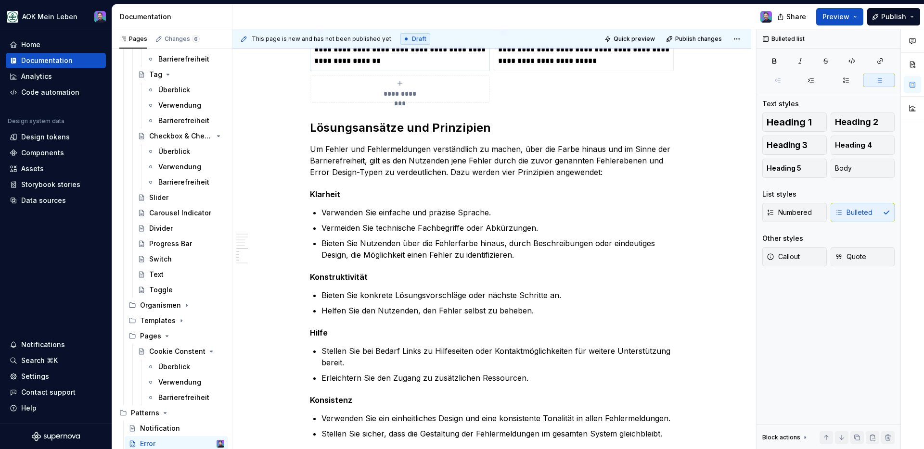
click at [546, 121] on h2 "Lösungsansätze und Prinzipien" at bounding box center [492, 127] width 364 height 15
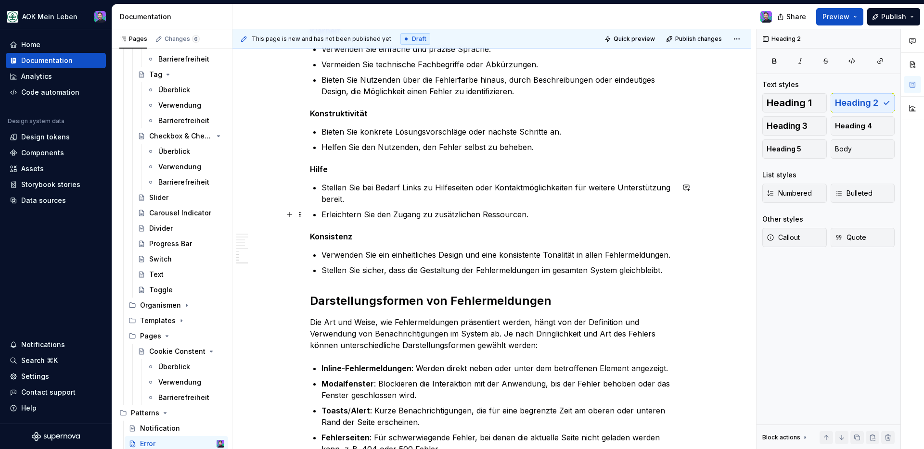
scroll to position [1836, 0]
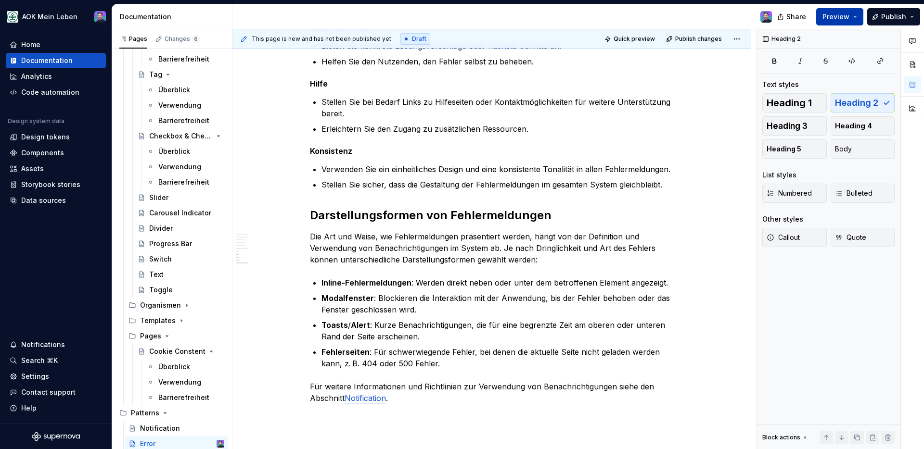
click at [831, 16] on span "Preview" at bounding box center [835, 17] width 27 height 10
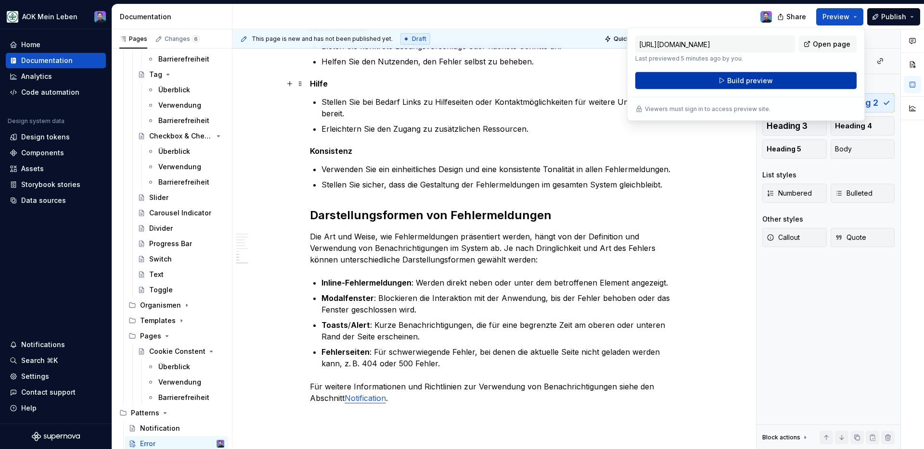
click at [724, 85] on button "Build preview" at bounding box center [745, 80] width 221 height 17
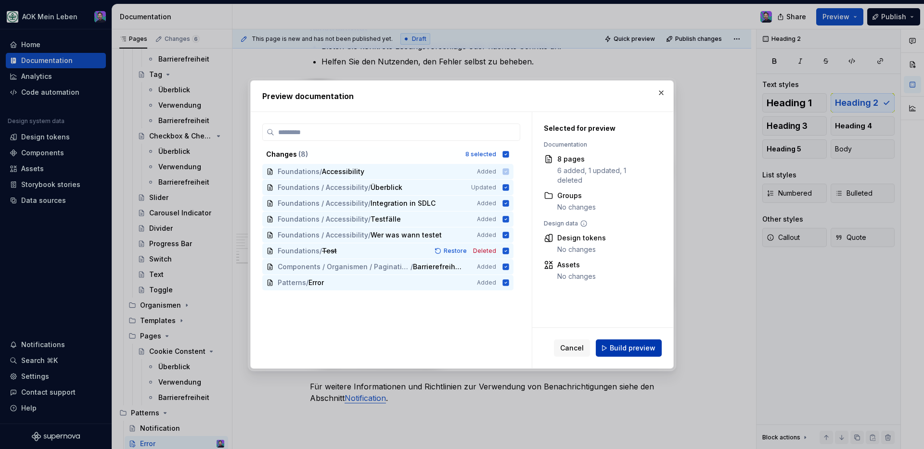
click at [619, 340] on button "Build preview" at bounding box center [629, 348] width 66 height 17
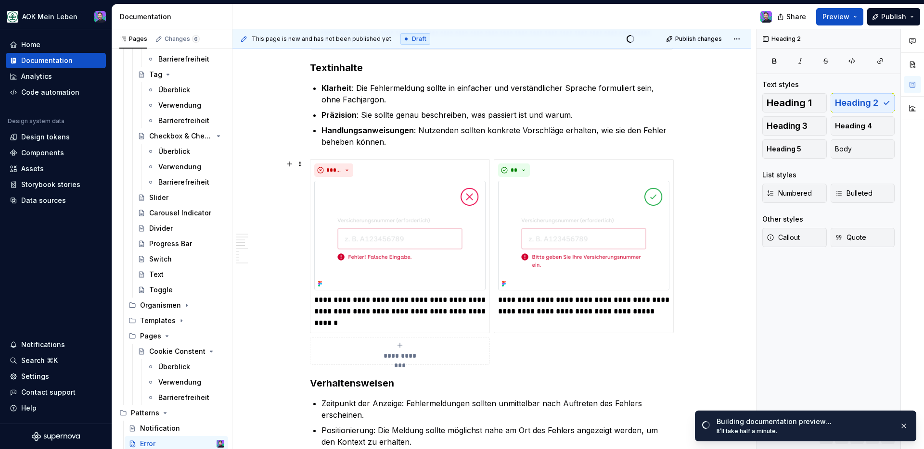
scroll to position [0, 0]
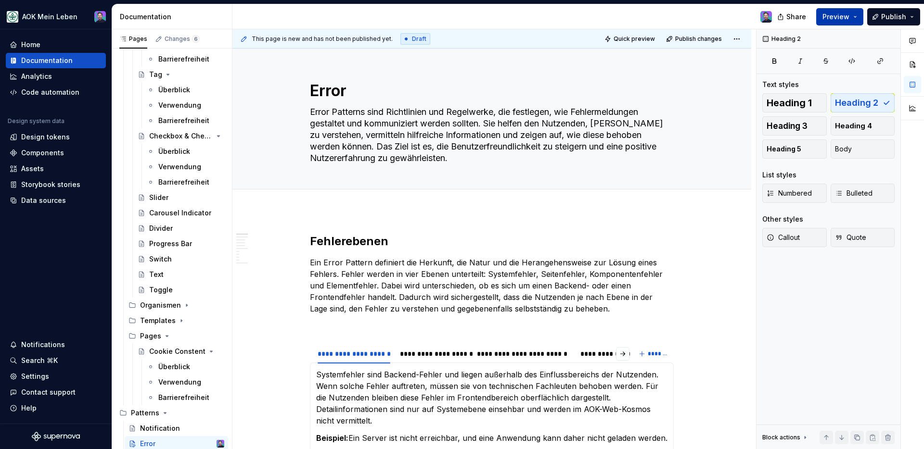
click at [842, 19] on span "Preview" at bounding box center [835, 17] width 27 height 10
click at [890, 11] on button "Publish" at bounding box center [893, 16] width 53 height 17
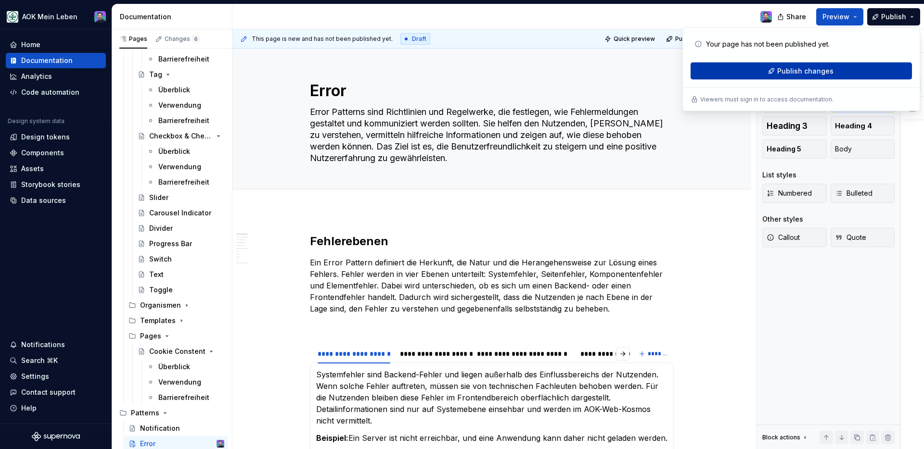
click at [821, 78] on button "Publish changes" at bounding box center [801, 71] width 221 height 17
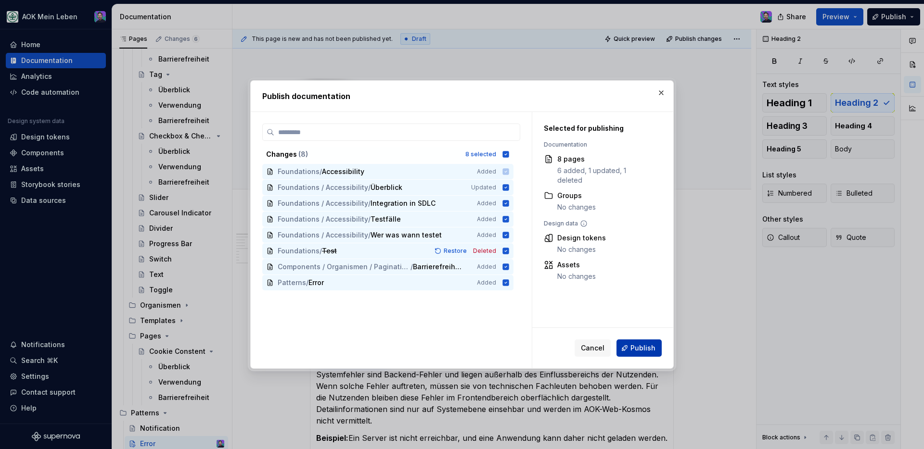
click at [641, 348] on span "Publish" at bounding box center [642, 349] width 25 height 10
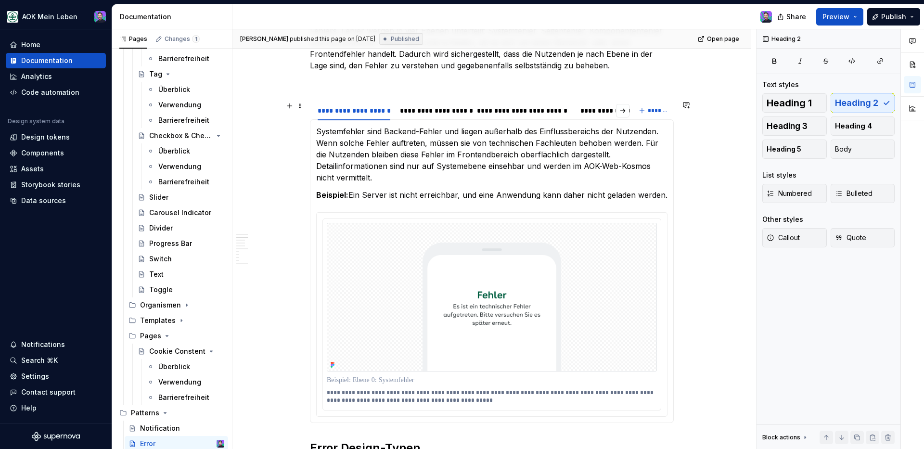
scroll to position [236, 0]
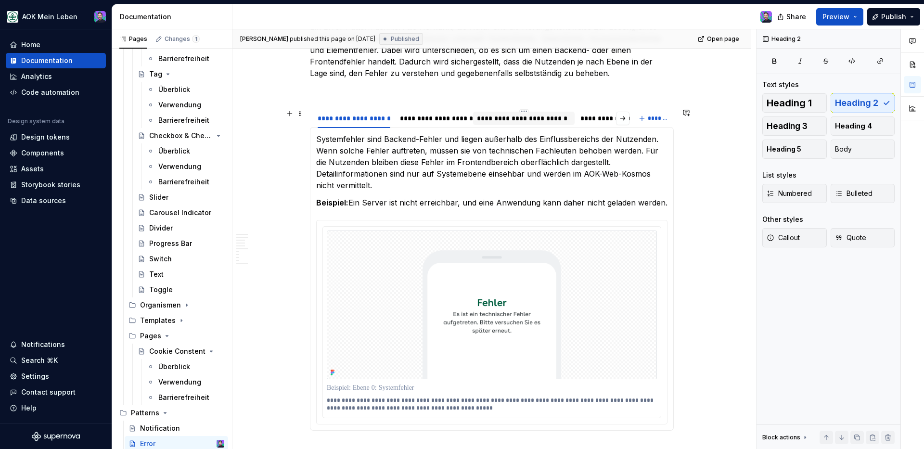
click at [502, 115] on div "**********" at bounding box center [523, 119] width 93 height 10
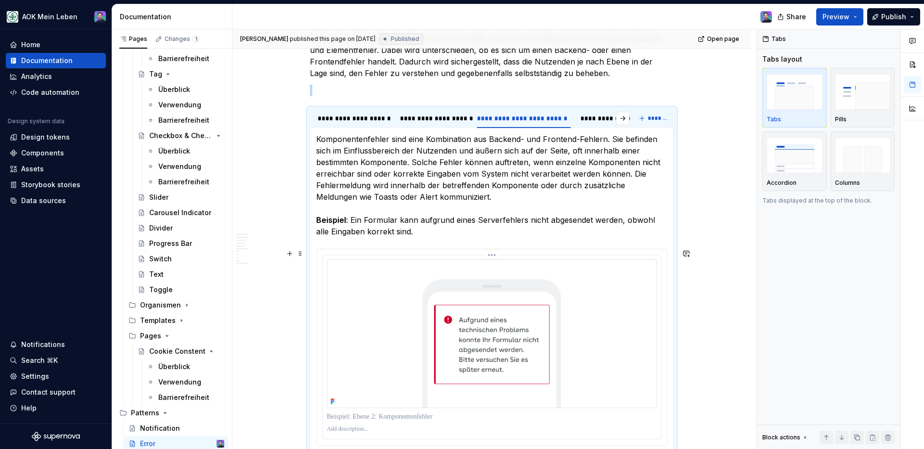
scroll to position [330, 0]
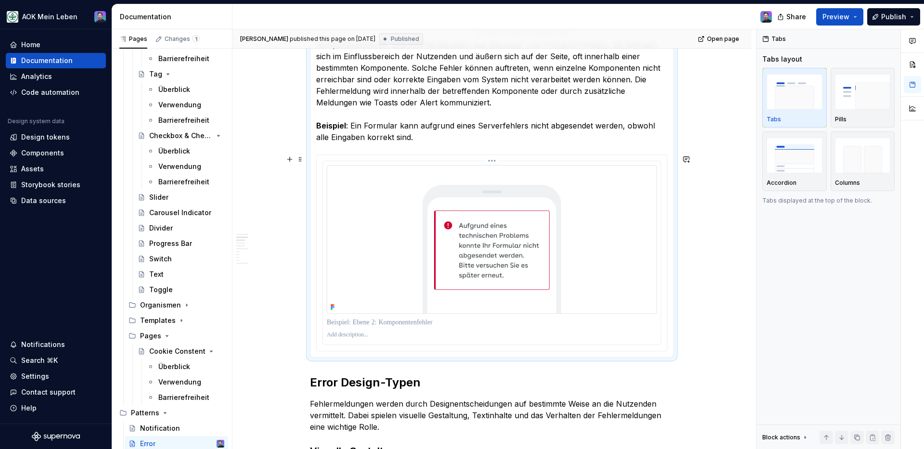
click at [346, 338] on p at bounding box center [492, 335] width 330 height 8
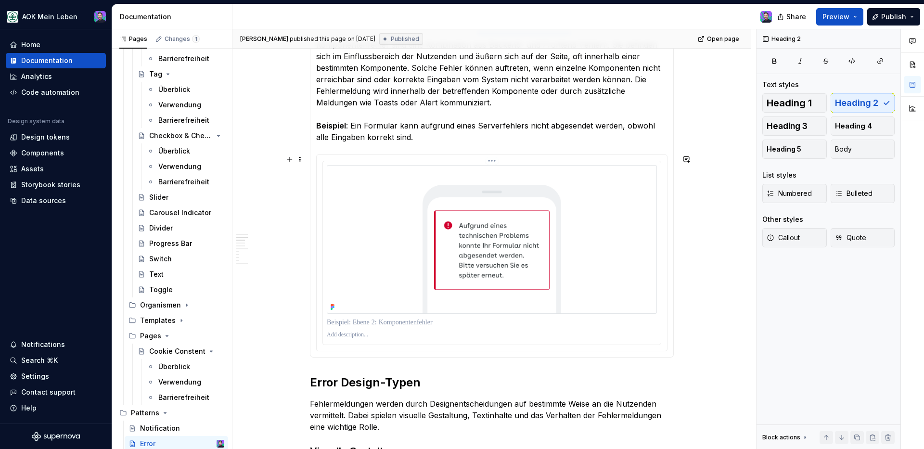
click at [364, 334] on p at bounding box center [492, 335] width 330 height 8
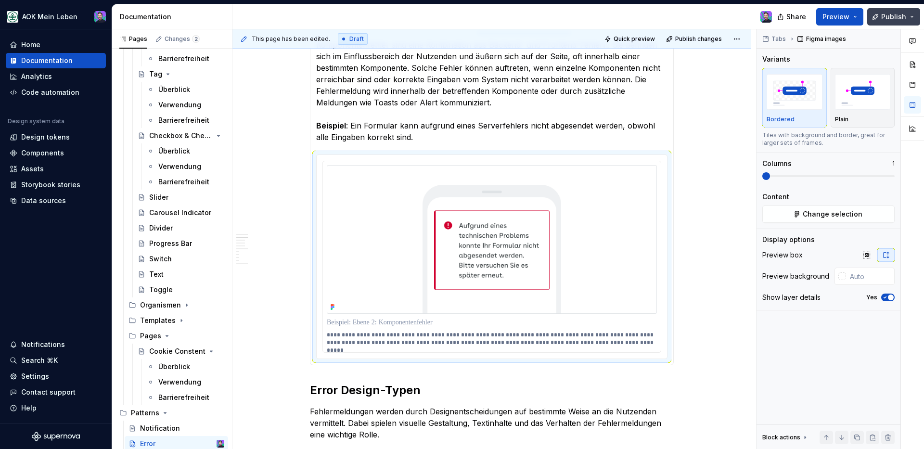
click at [874, 16] on button "Publish" at bounding box center [893, 16] width 53 height 17
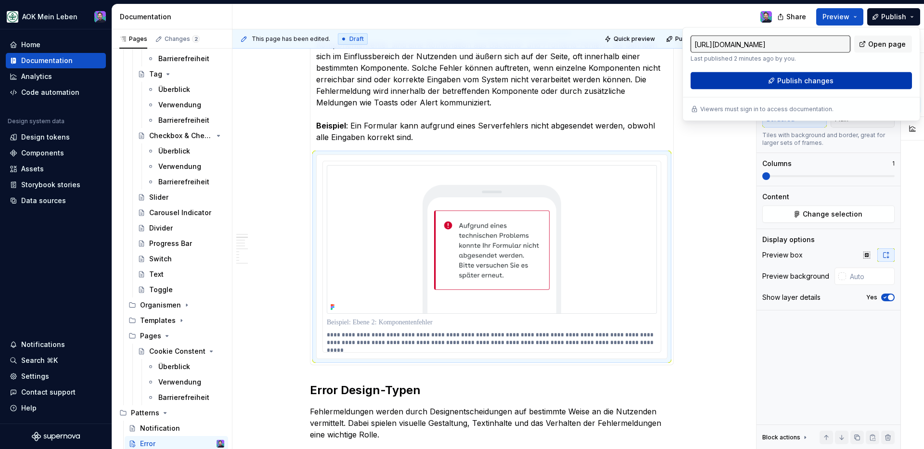
click at [809, 84] on span "Publish changes" at bounding box center [805, 81] width 56 height 10
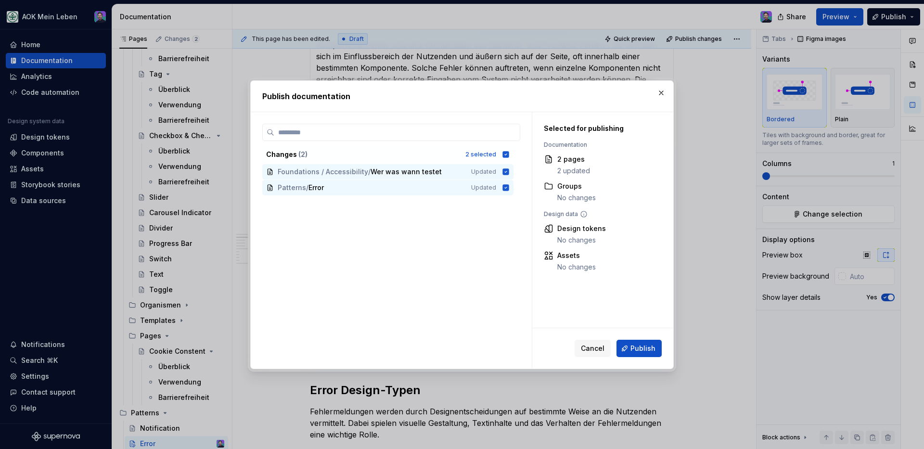
click at [624, 347] on button "Publish" at bounding box center [638, 348] width 45 height 17
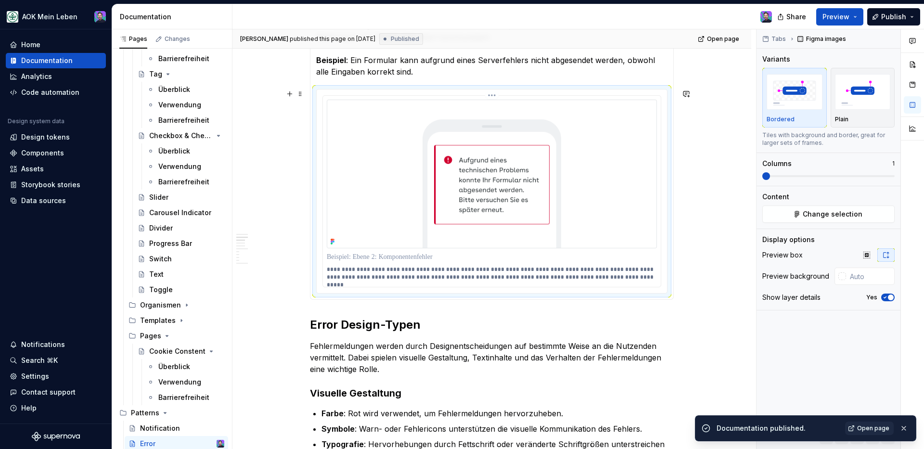
scroll to position [484, 0]
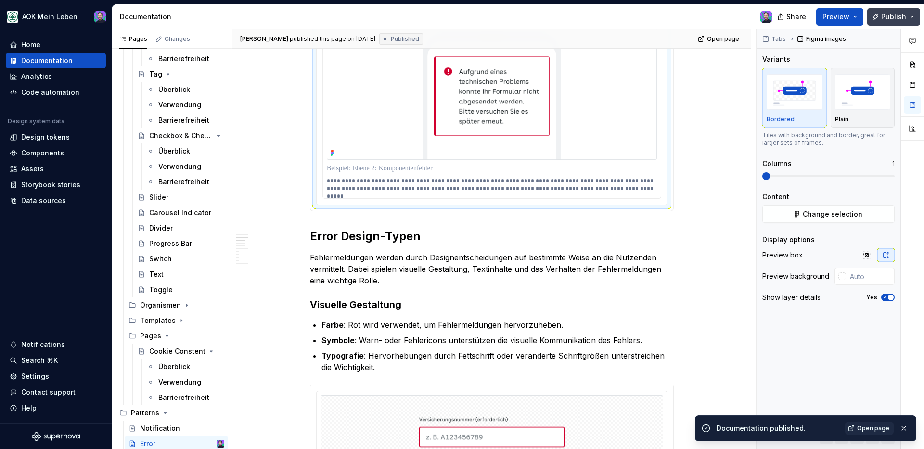
click at [876, 18] on button "Publish" at bounding box center [893, 16] width 53 height 17
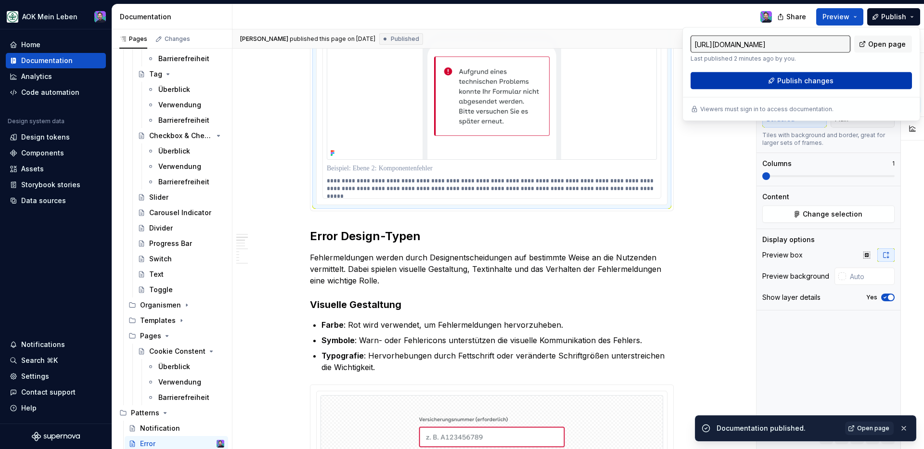
click at [827, 80] on span "Publish changes" at bounding box center [805, 81] width 56 height 10
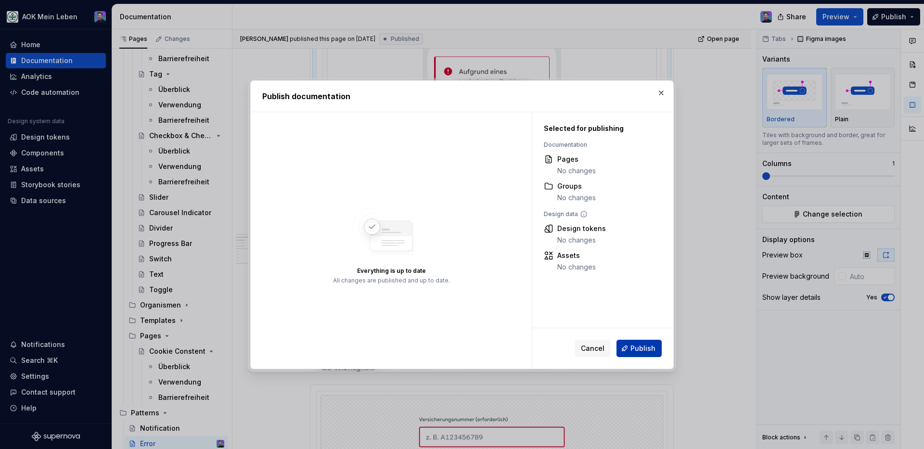
click at [648, 353] on button "Publish" at bounding box center [638, 348] width 45 height 17
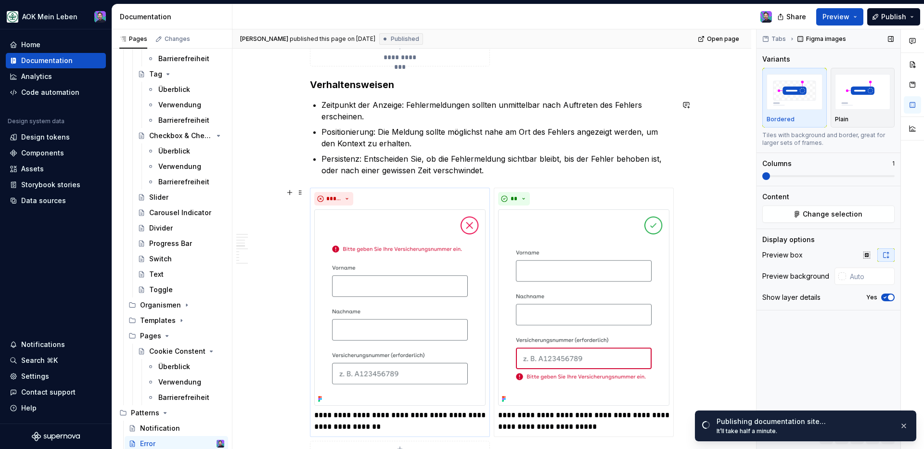
scroll to position [1983, 0]
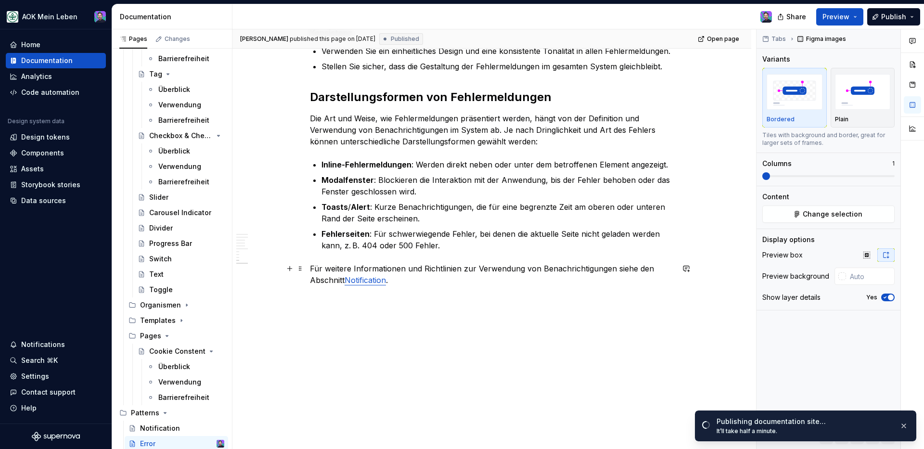
click at [379, 279] on link "Notification" at bounding box center [365, 280] width 41 height 10
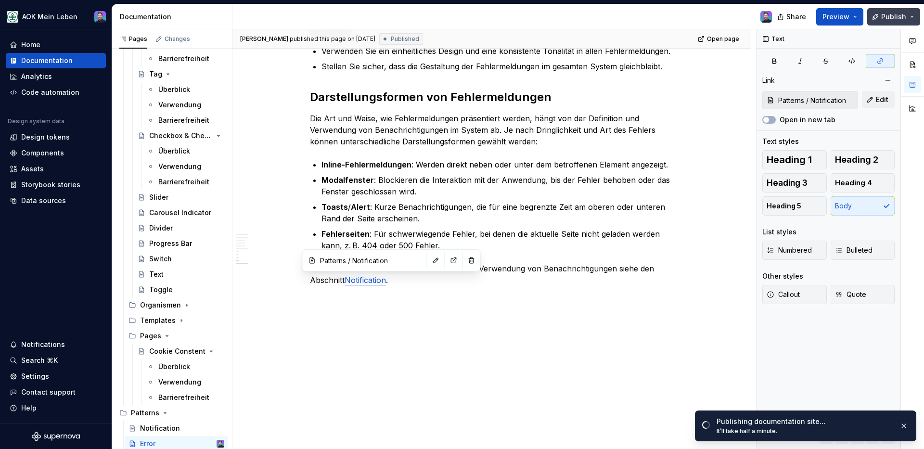
click at [902, 18] on span "Publish" at bounding box center [893, 17] width 25 height 10
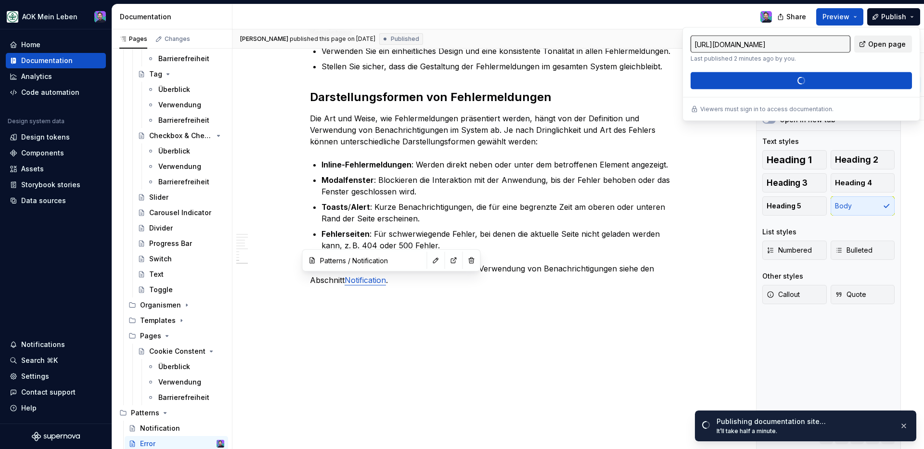
click at [886, 45] on span "Open page" at bounding box center [887, 44] width 38 height 10
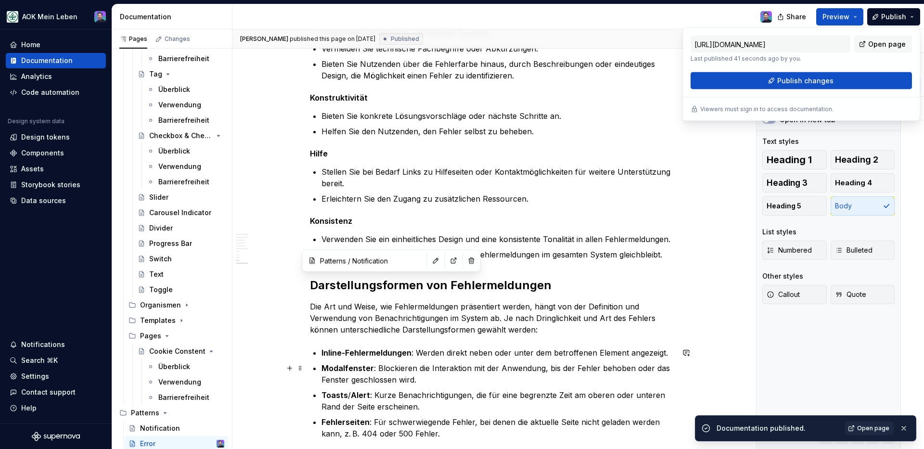
scroll to position [1673, 0]
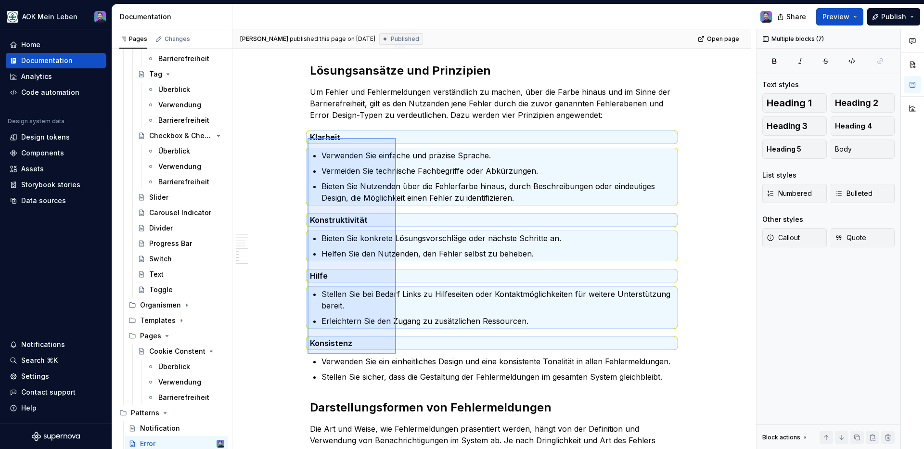
drag, startPoint x: 308, startPoint y: 138, endPoint x: 397, endPoint y: 354, distance: 233.3
click at [397, 354] on div "**********" at bounding box center [494, 239] width 524 height 420
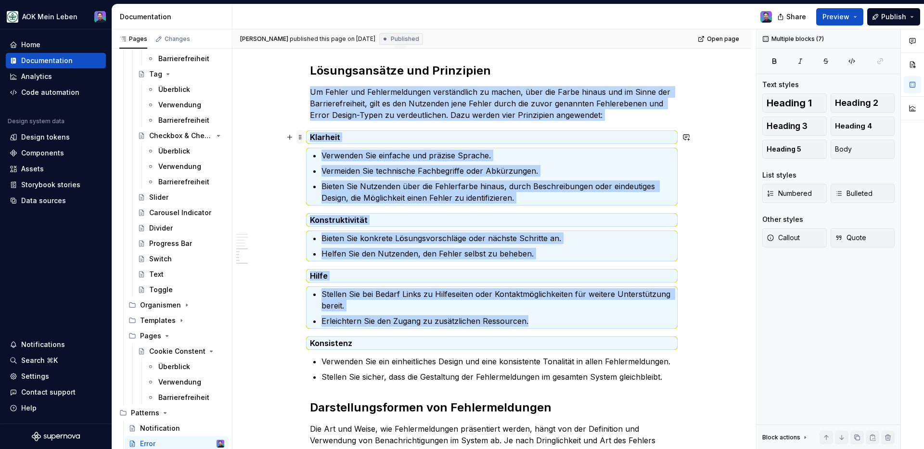
click at [303, 138] on span at bounding box center [300, 136] width 8 height 13
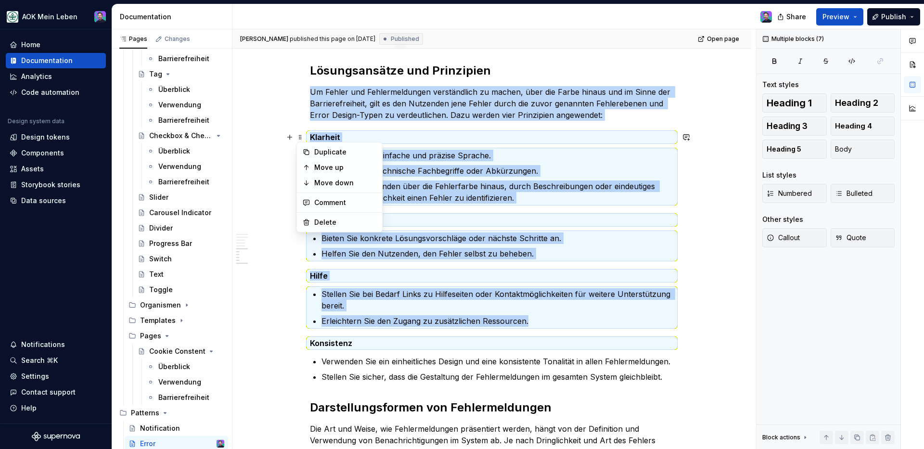
click at [324, 138] on strong "Klarheit" at bounding box center [325, 137] width 30 height 10
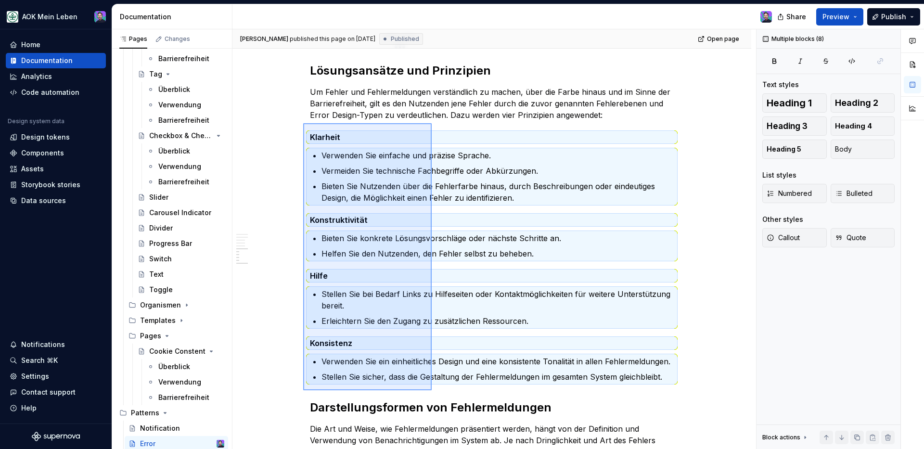
drag, startPoint x: 303, startPoint y: 123, endPoint x: 436, endPoint y: 379, distance: 288.2
click at [432, 390] on div "**********" at bounding box center [494, 239] width 524 height 420
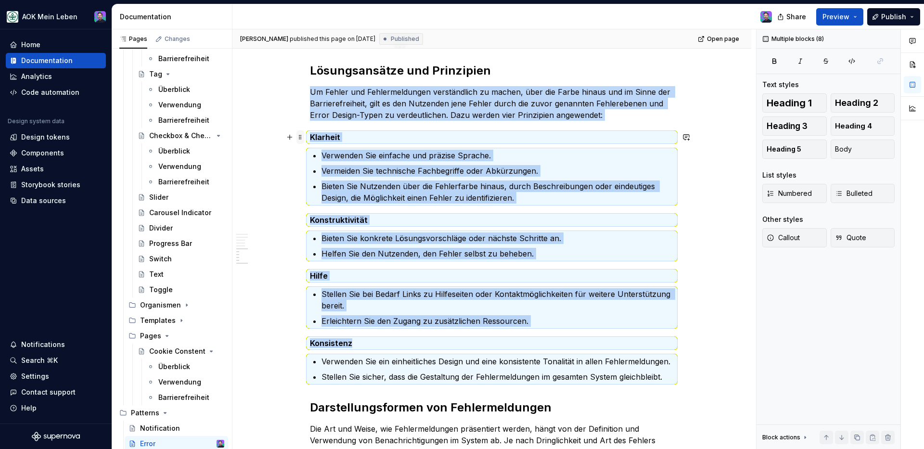
click at [297, 137] on span at bounding box center [300, 136] width 8 height 13
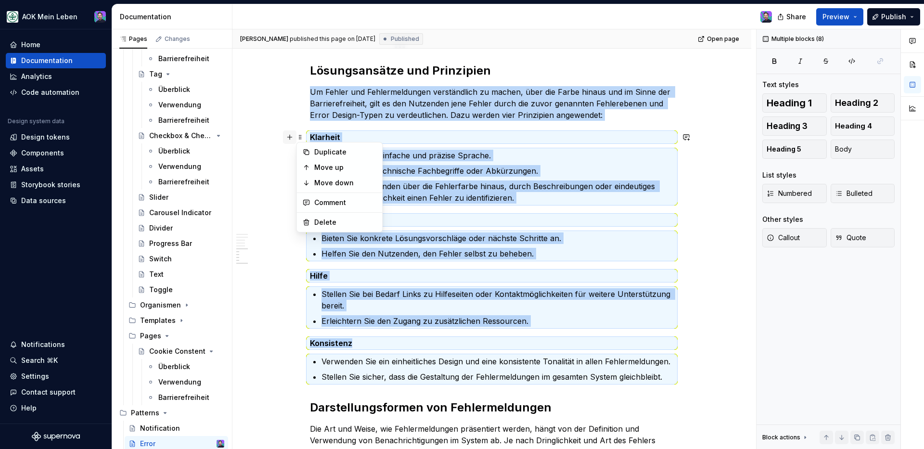
click at [288, 138] on button "button" at bounding box center [289, 136] width 13 height 13
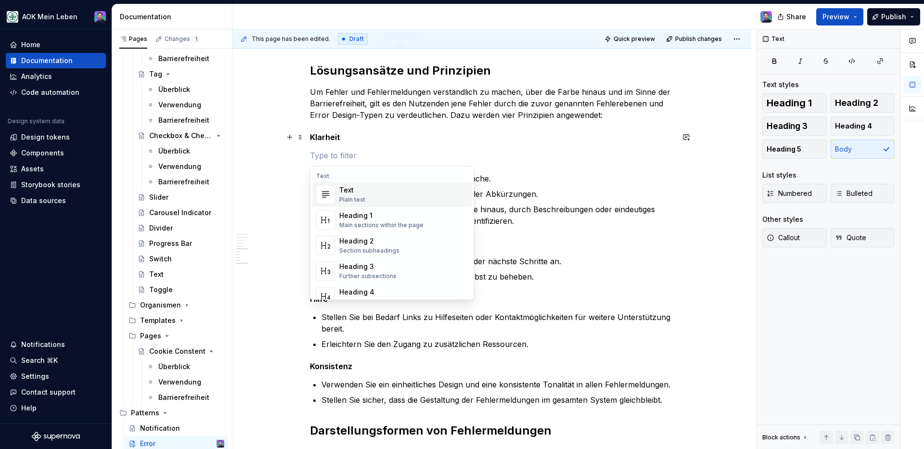
click at [500, 161] on p at bounding box center [492, 156] width 364 height 12
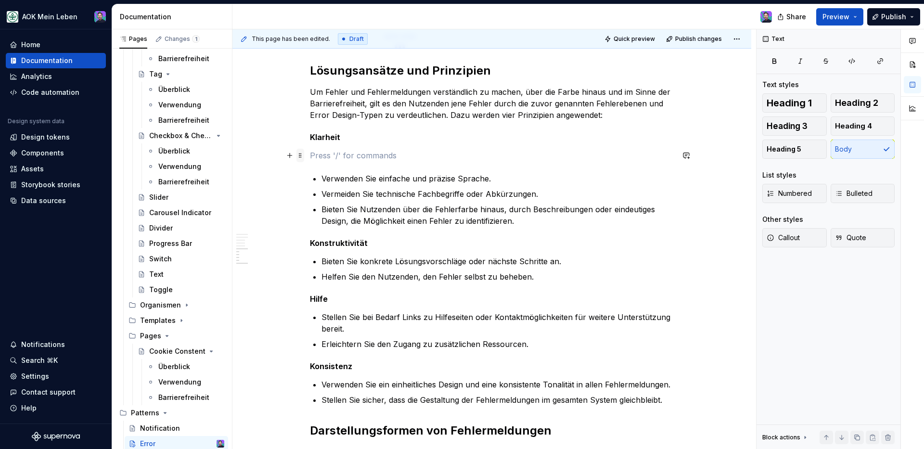
click at [300, 157] on span at bounding box center [300, 155] width 8 height 13
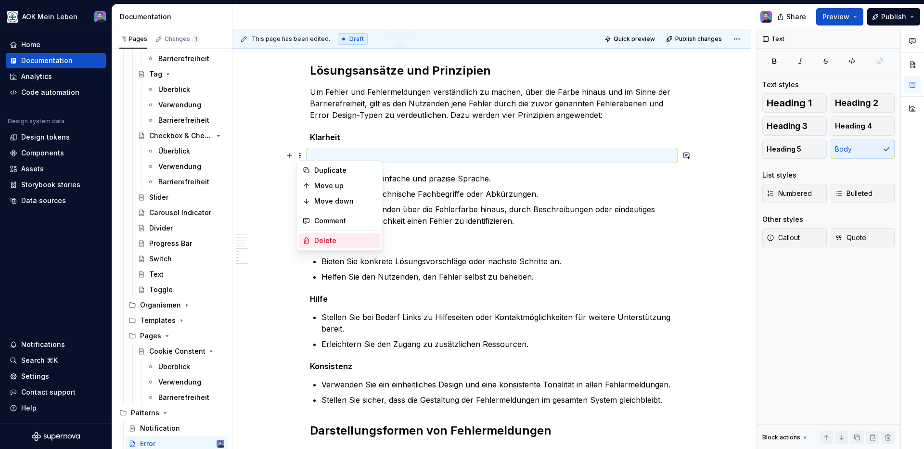
click at [332, 236] on div "Delete" at bounding box center [345, 241] width 63 height 10
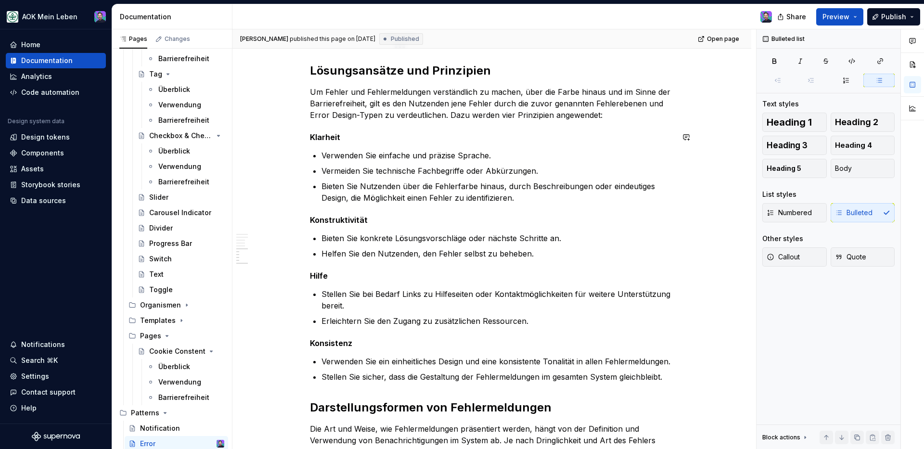
scroll to position [1596, 0]
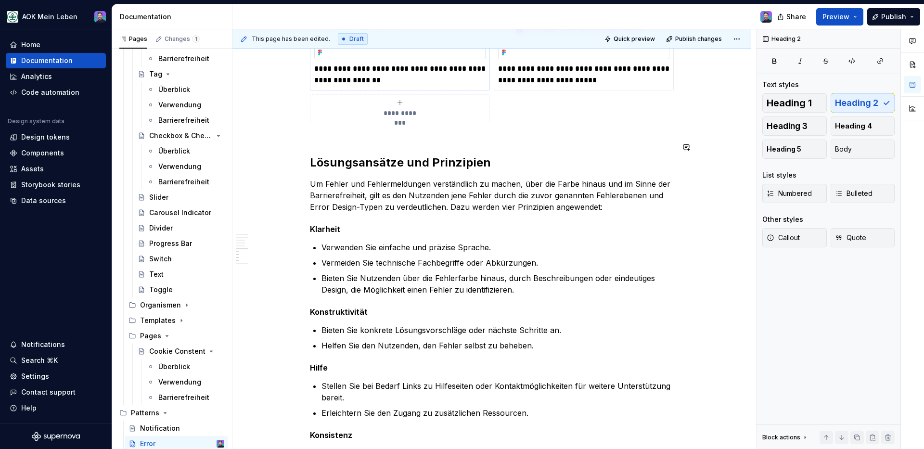
click at [322, 140] on h2 "Lösungsansätze und Prinzipien" at bounding box center [492, 155] width 364 height 31
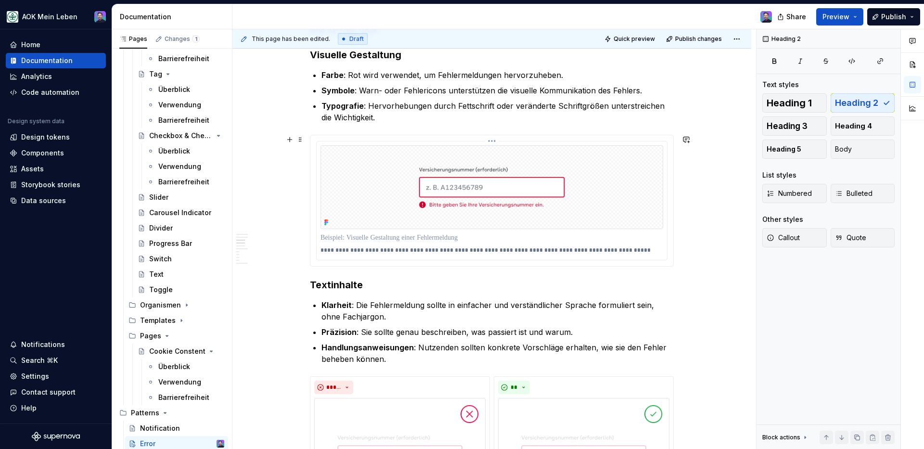
scroll to position [757, 0]
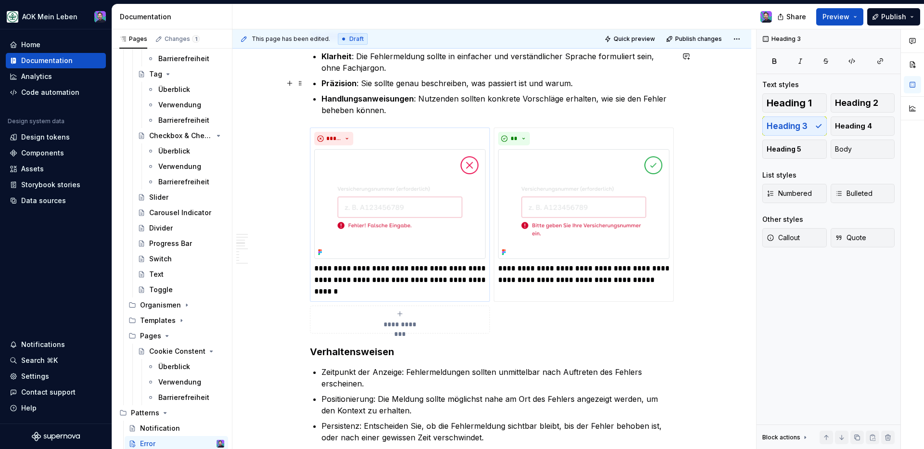
scroll to position [1036, 0]
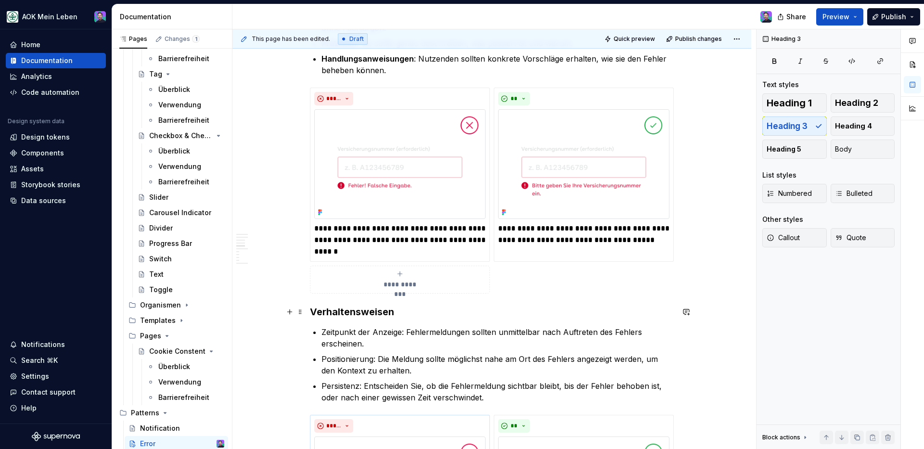
click at [310, 306] on h3 "Verhaltensweisen" at bounding box center [492, 311] width 364 height 13
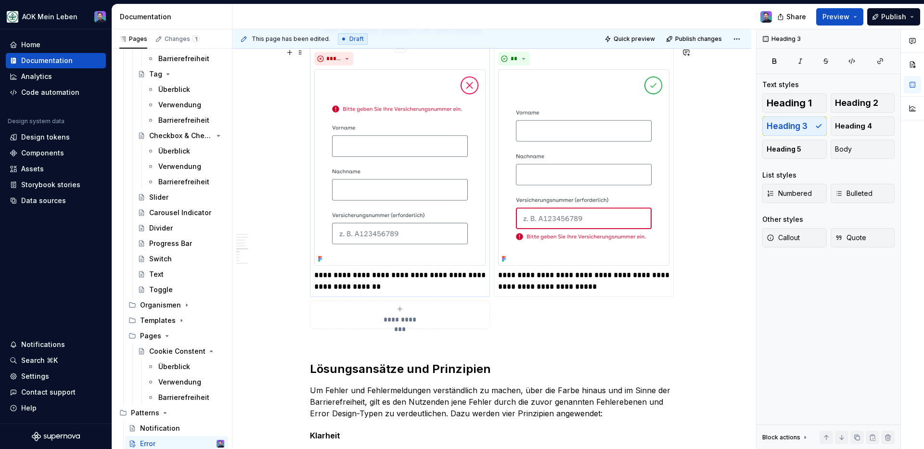
scroll to position [1500, 0]
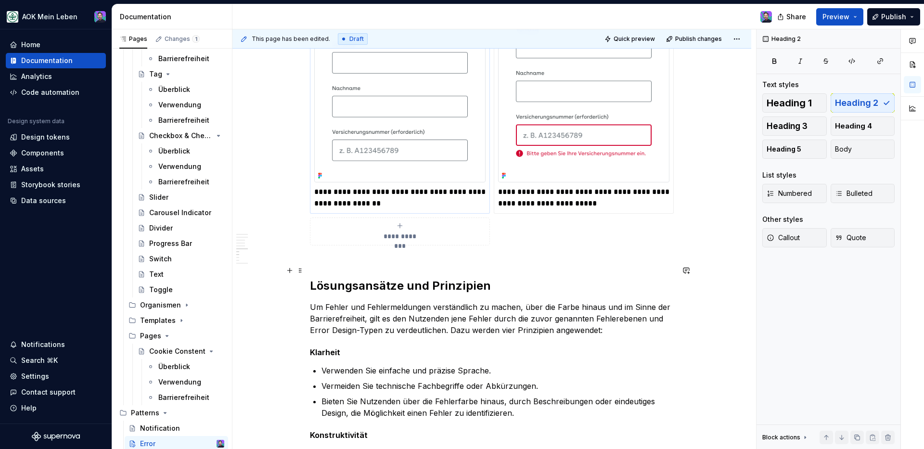
click at [498, 268] on h2 "Lösungsansätze und Prinzipien" at bounding box center [492, 278] width 364 height 31
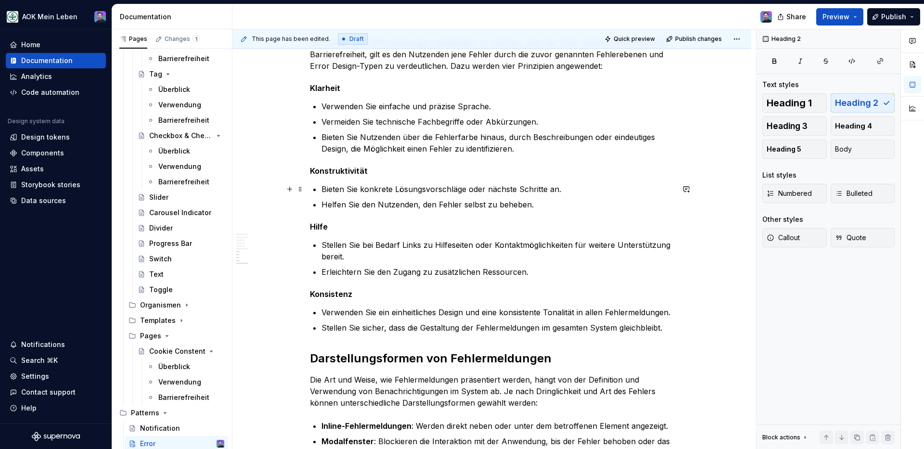
scroll to position [1856, 0]
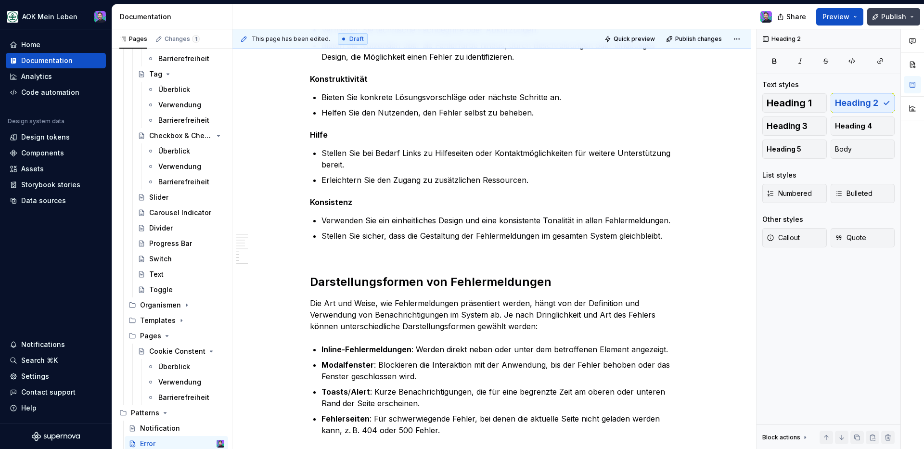
click at [890, 15] on span "Publish" at bounding box center [893, 17] width 25 height 10
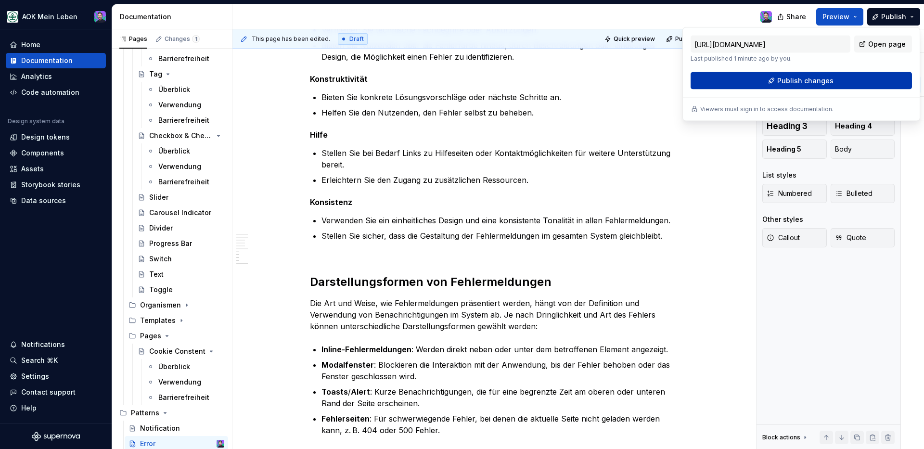
click at [803, 81] on span "Publish changes" at bounding box center [805, 81] width 56 height 10
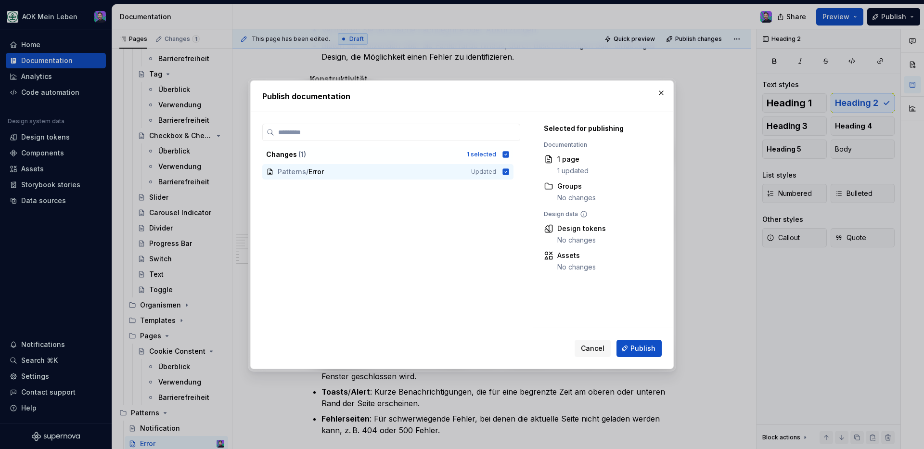
click at [637, 344] on span "Publish" at bounding box center [642, 349] width 25 height 10
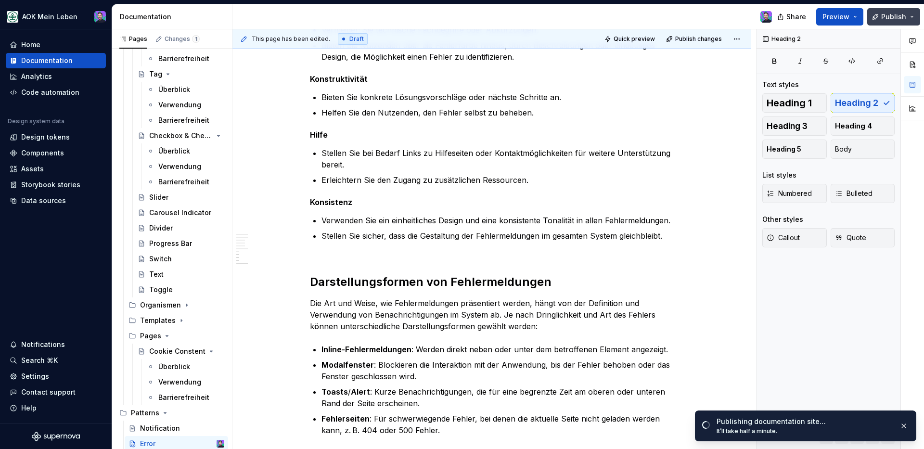
click at [906, 15] on span "Publish" at bounding box center [893, 17] width 25 height 10
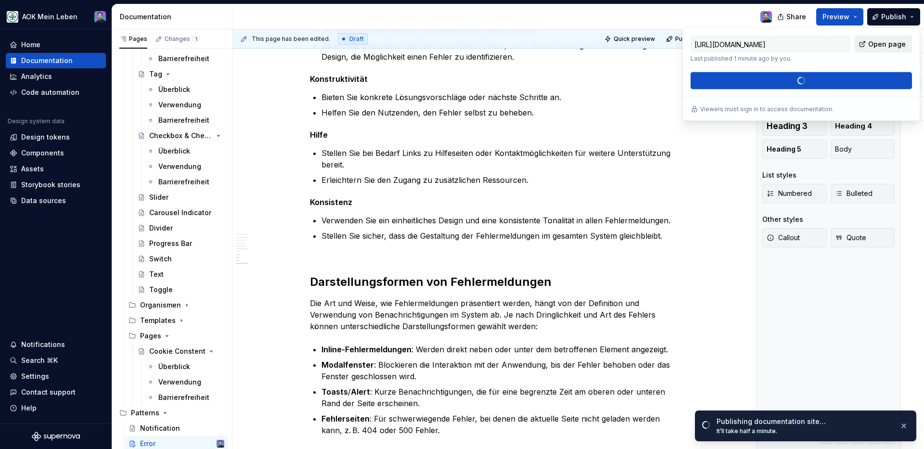
click at [895, 41] on span "Open page" at bounding box center [887, 44] width 38 height 10
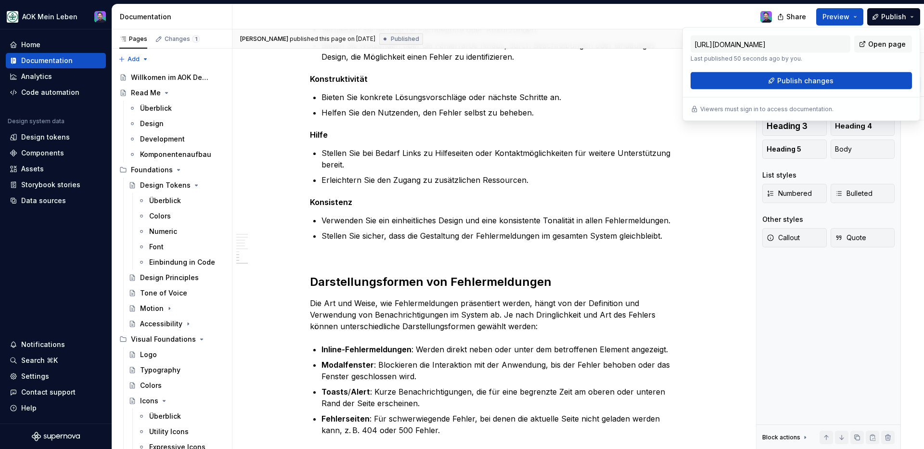
scroll to position [134, 0]
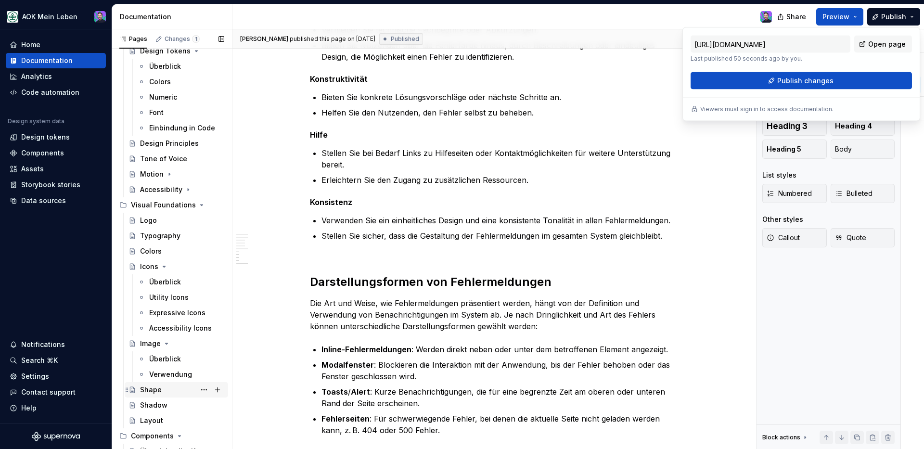
click at [157, 389] on div "Shape" at bounding box center [151, 390] width 22 height 10
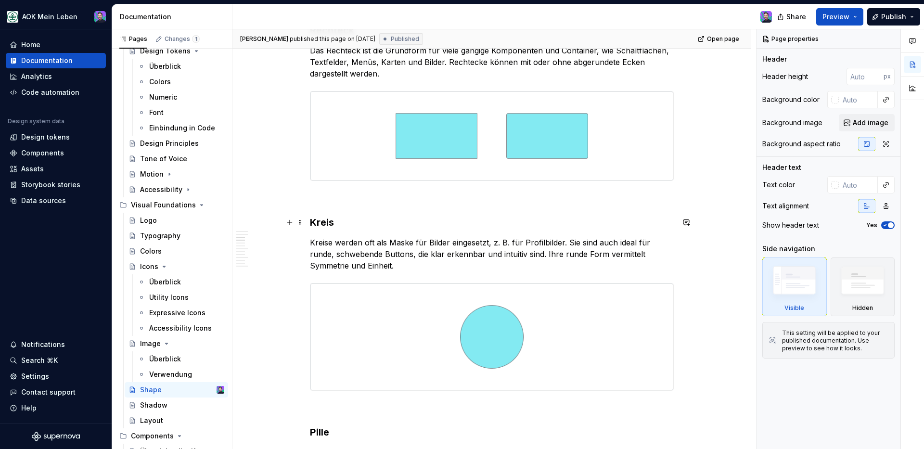
scroll to position [570, 0]
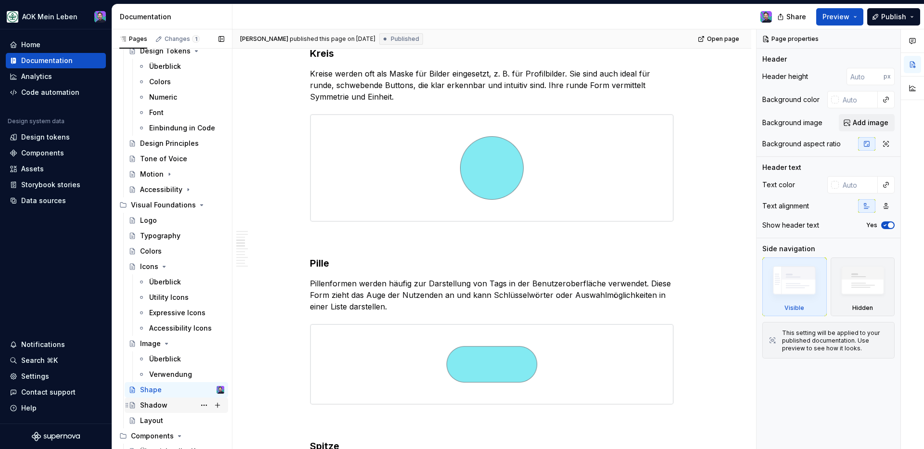
click at [148, 403] on div "Shadow" at bounding box center [153, 405] width 27 height 10
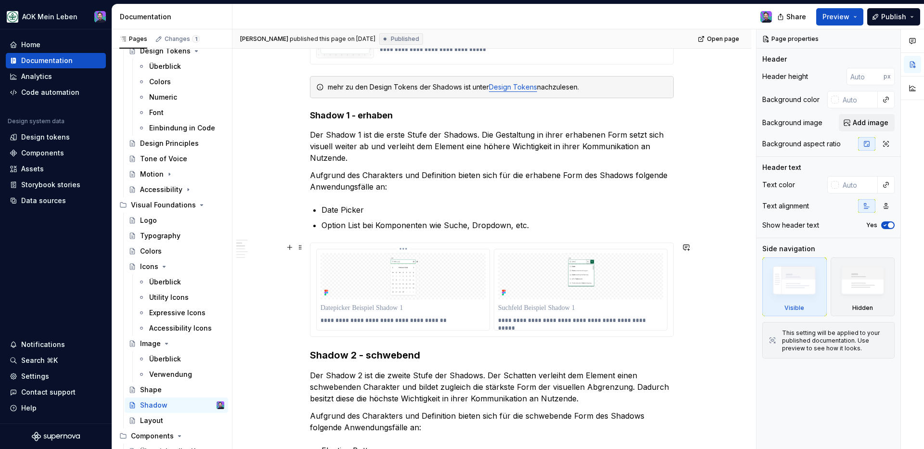
scroll to position [407, 0]
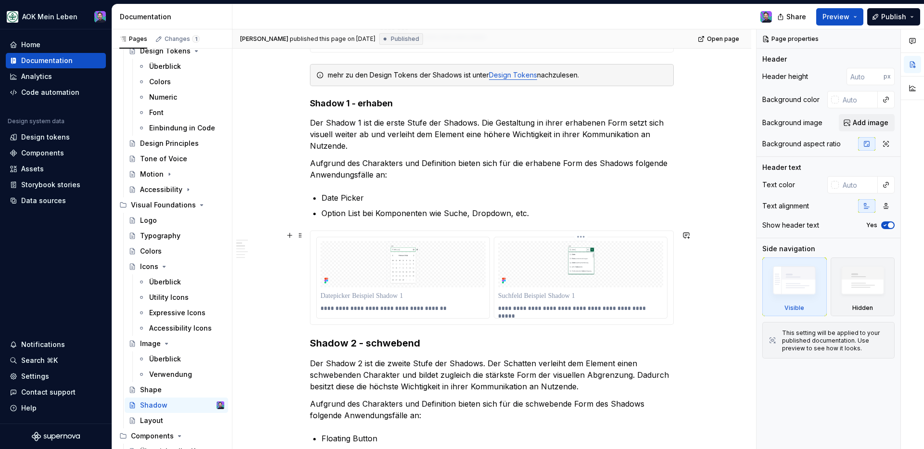
click at [525, 271] on img at bounding box center [580, 264] width 165 height 46
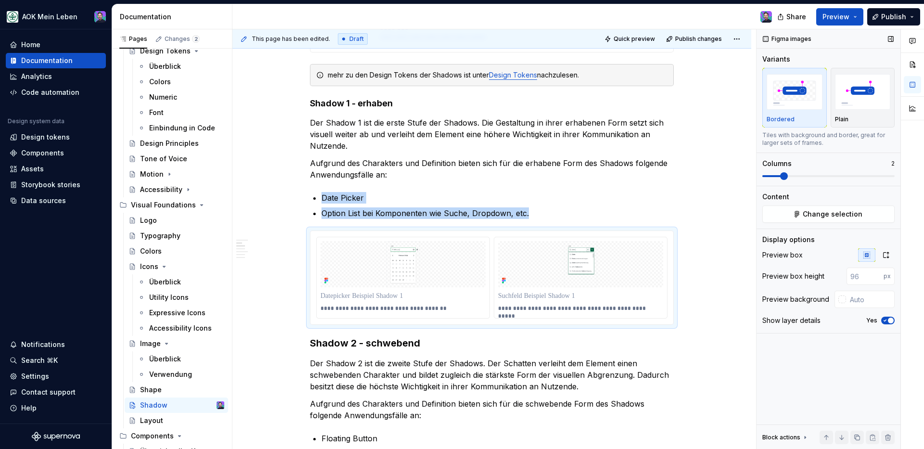
click at [780, 176] on span at bounding box center [784, 176] width 8 height 8
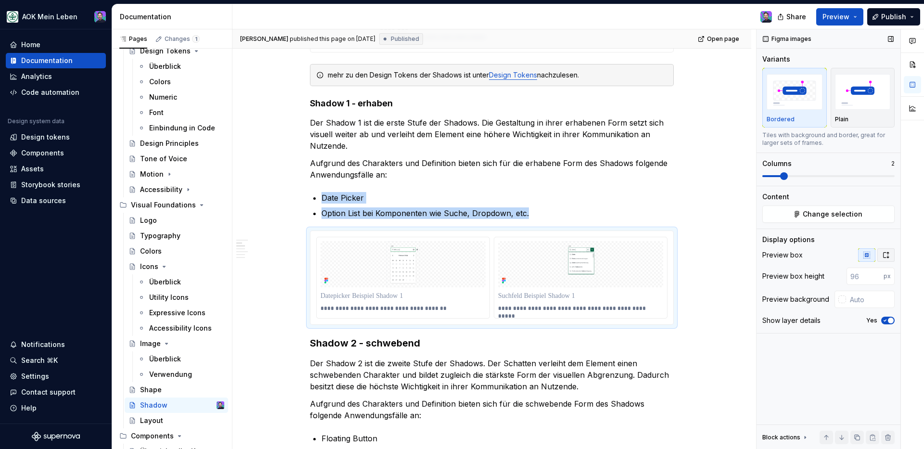
click at [889, 253] on icon "button" at bounding box center [886, 255] width 8 height 8
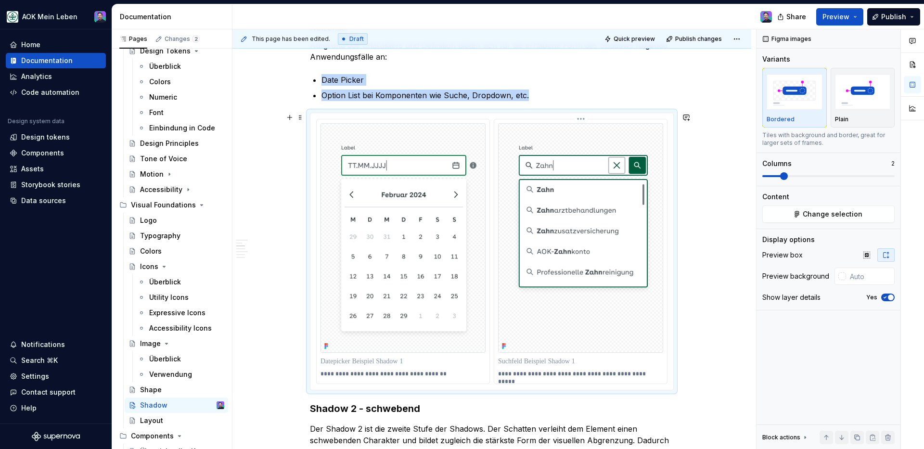
scroll to position [530, 0]
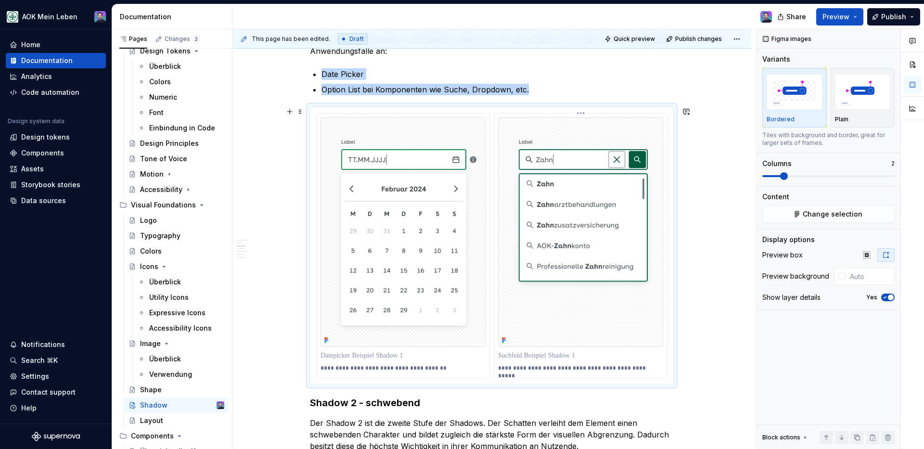
click at [838, 20] on span "Preview" at bounding box center [835, 17] width 27 height 10
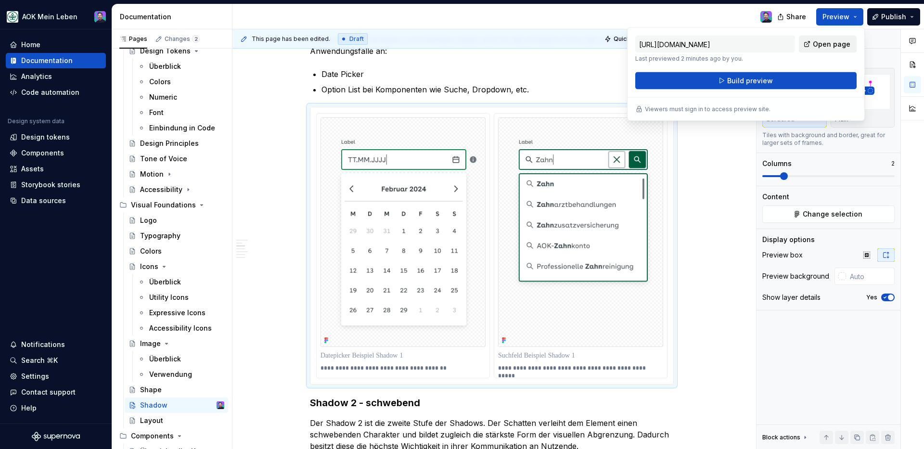
click at [826, 39] on span "Open page" at bounding box center [832, 44] width 38 height 10
click at [755, 87] on button "Build preview" at bounding box center [745, 80] width 221 height 17
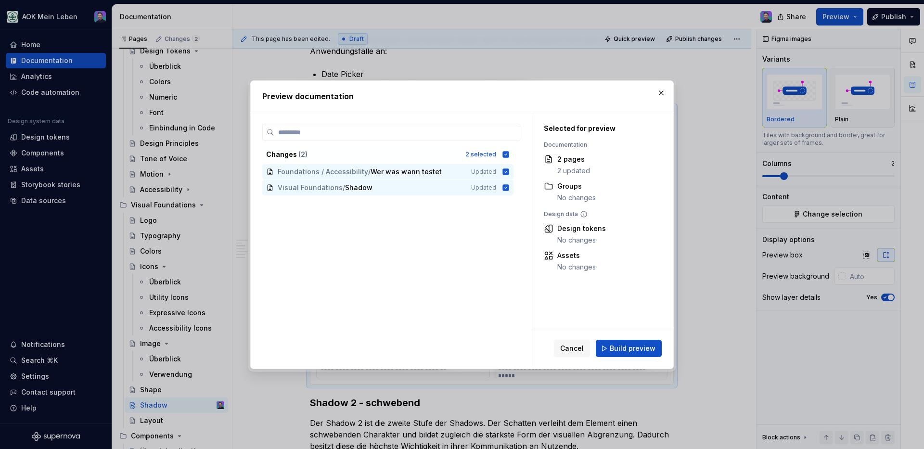
click at [654, 341] on button "Build preview" at bounding box center [629, 348] width 66 height 17
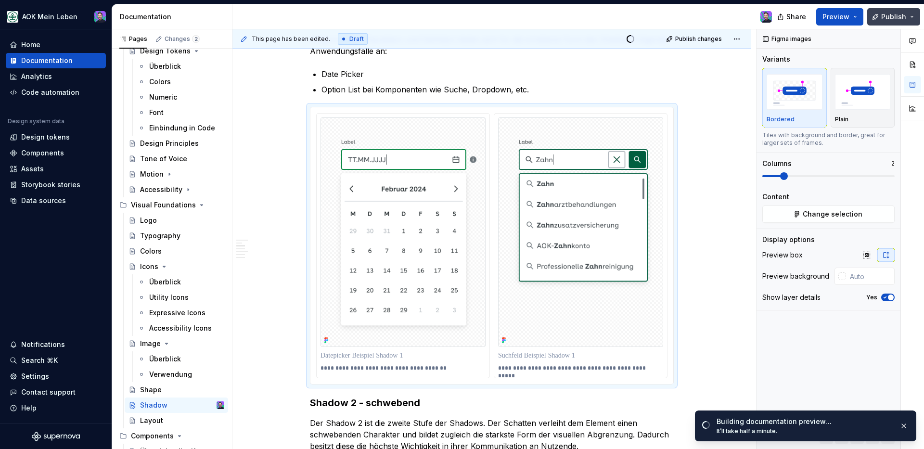
click at [898, 22] on button "Publish" at bounding box center [893, 16] width 53 height 17
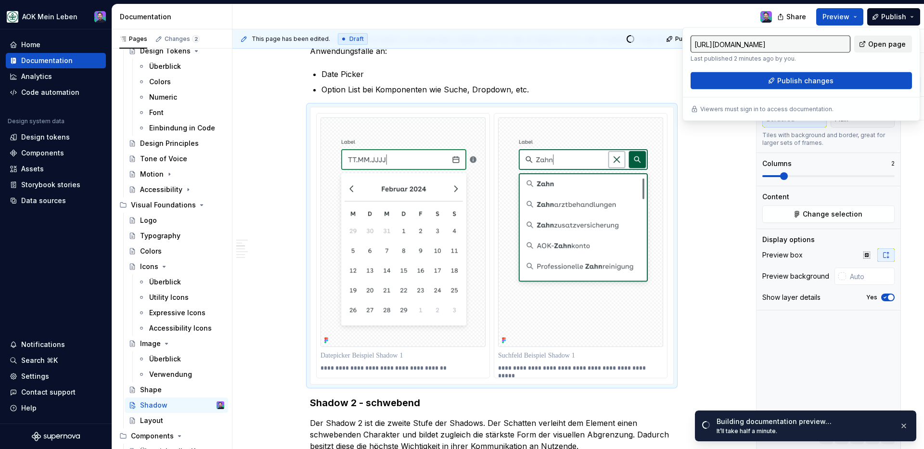
click at [873, 51] on link "Open page" at bounding box center [883, 44] width 58 height 17
click at [833, 78] on button "Publish changes" at bounding box center [801, 80] width 221 height 17
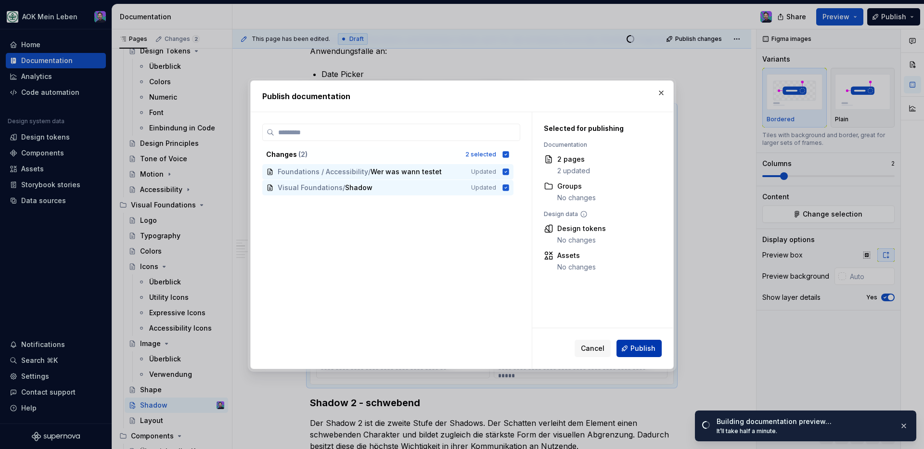
click at [646, 345] on span "Publish" at bounding box center [642, 349] width 25 height 10
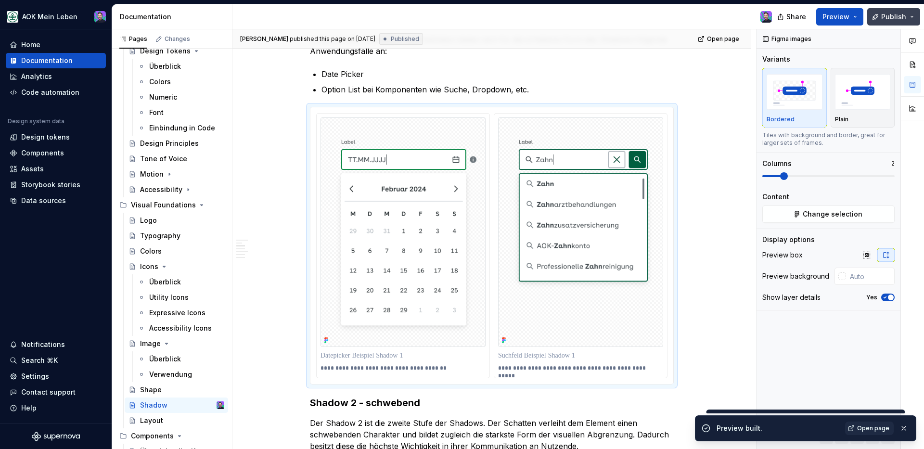
click at [895, 17] on span "Publish" at bounding box center [893, 17] width 25 height 10
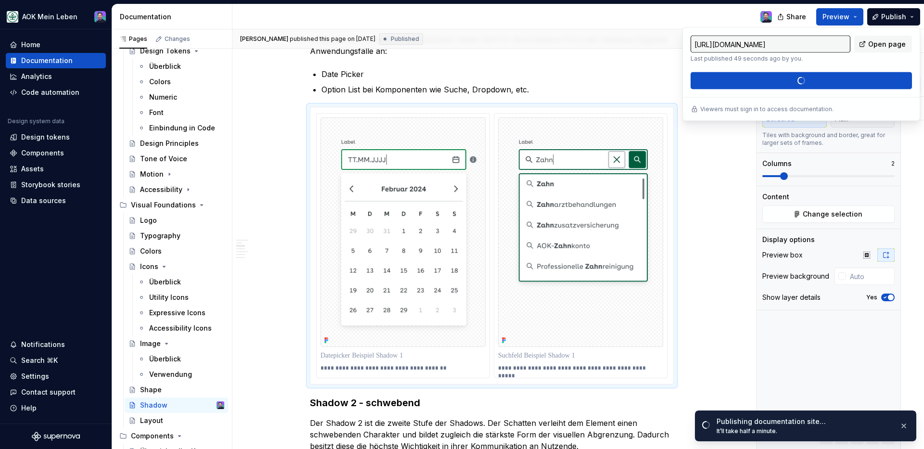
type textarea "*"
type input "[URL][DOMAIN_NAME]"
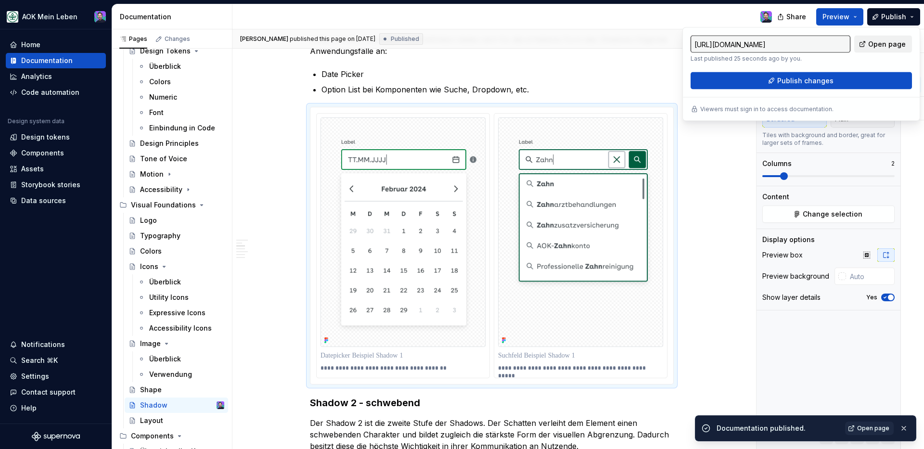
click at [883, 38] on link "Open page" at bounding box center [883, 44] width 58 height 17
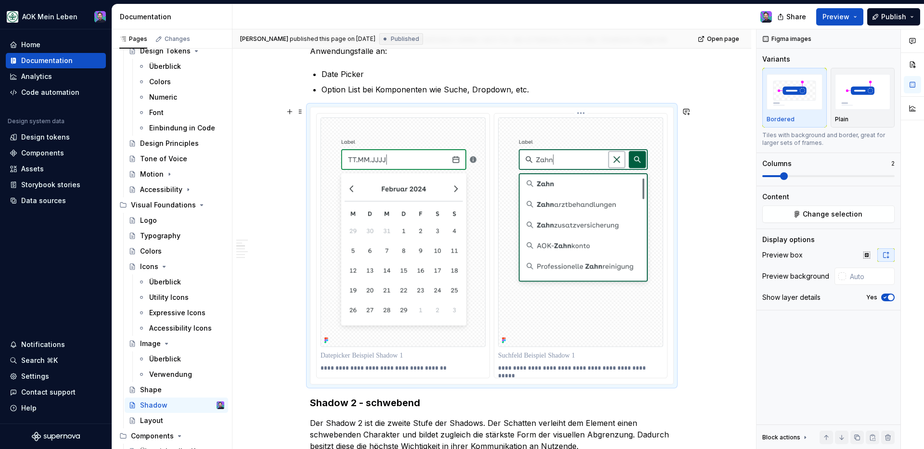
click at [644, 153] on img at bounding box center [580, 232] width 165 height 230
click at [502, 117] on img at bounding box center [580, 232] width 165 height 230
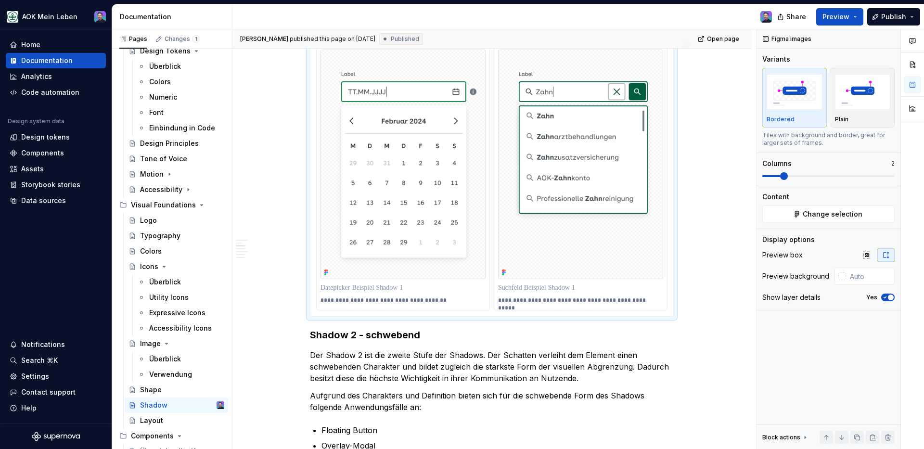
scroll to position [599, 0]
click at [859, 19] on button "Preview" at bounding box center [839, 16] width 47 height 17
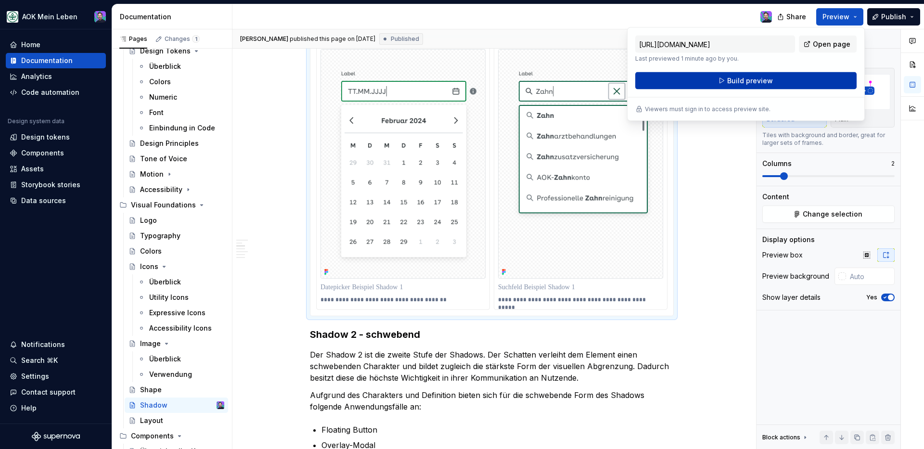
click at [756, 80] on span "Build preview" at bounding box center [750, 81] width 46 height 10
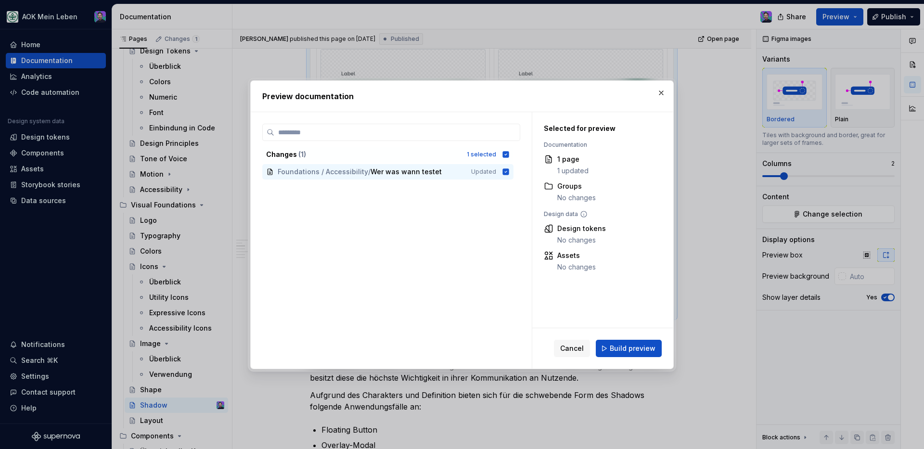
click at [617, 344] on span "Build preview" at bounding box center [633, 349] width 46 height 10
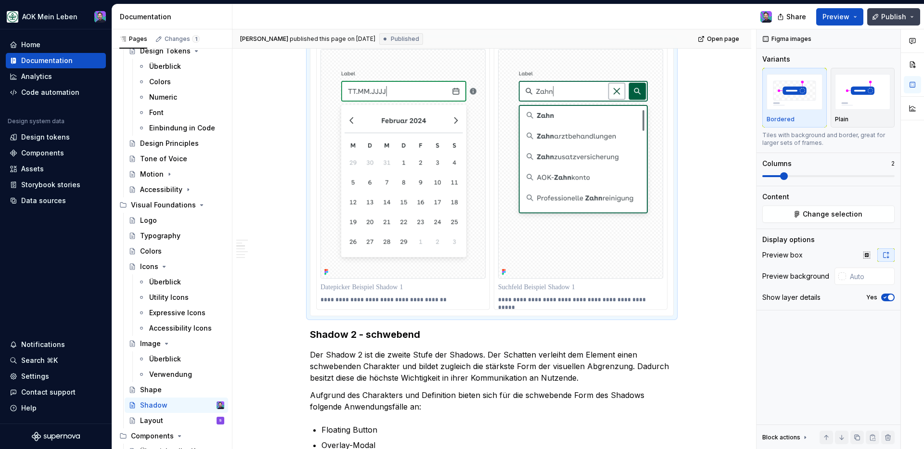
click at [899, 13] on span "Publish" at bounding box center [893, 17] width 25 height 10
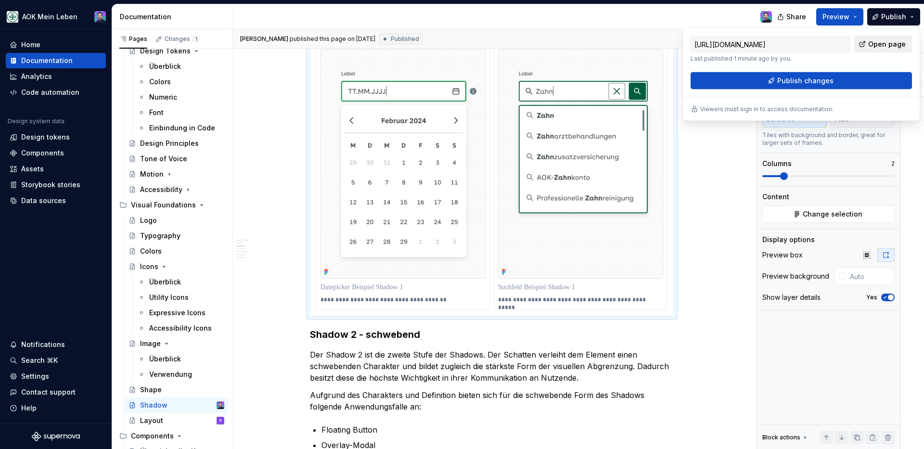
click at [895, 43] on span "Open page" at bounding box center [887, 44] width 38 height 10
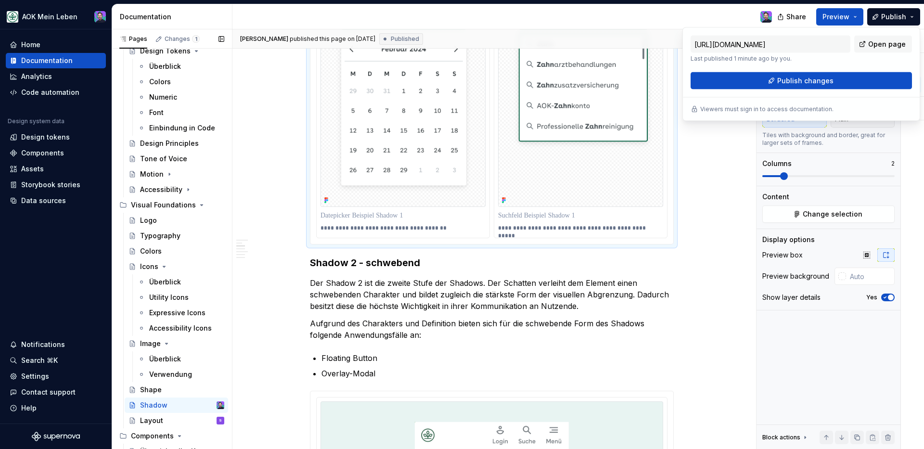
scroll to position [771, 0]
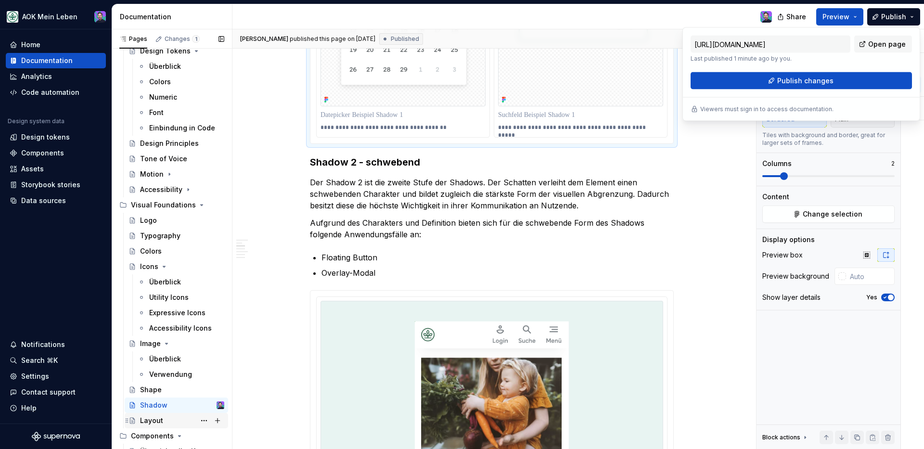
click at [189, 413] on div "Layout S" at bounding box center [176, 420] width 103 height 15
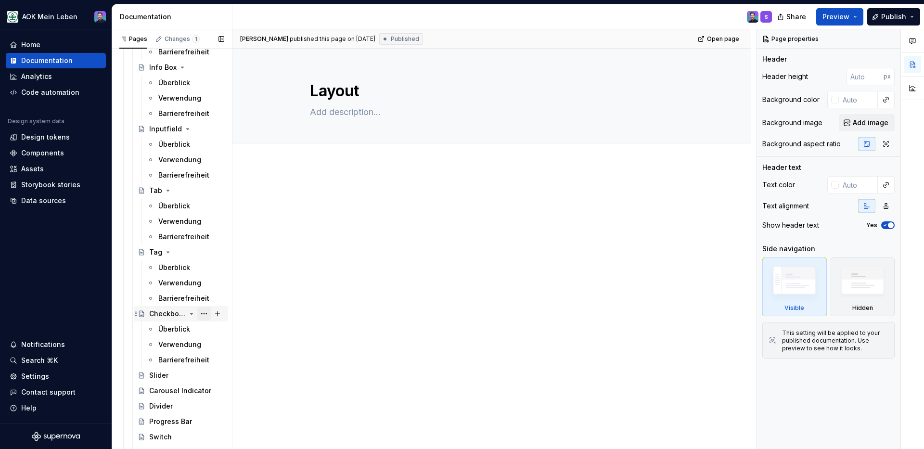
scroll to position [927, 0]
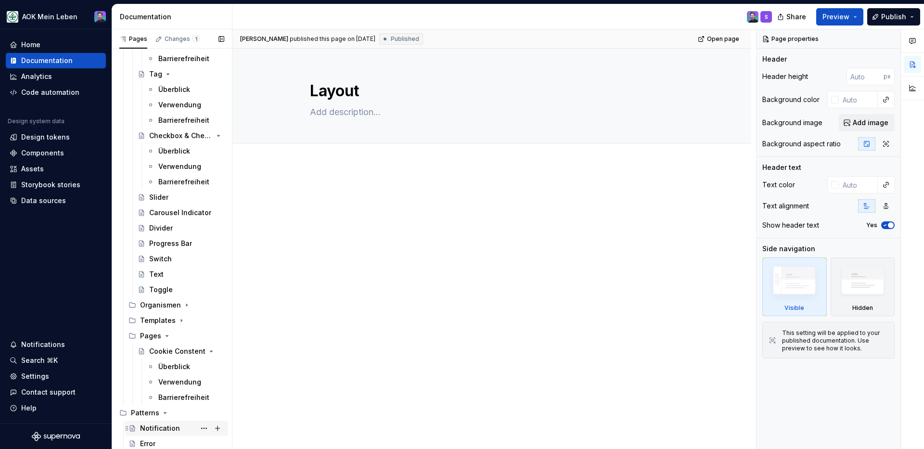
click at [152, 432] on div "Notification" at bounding box center [160, 429] width 40 height 10
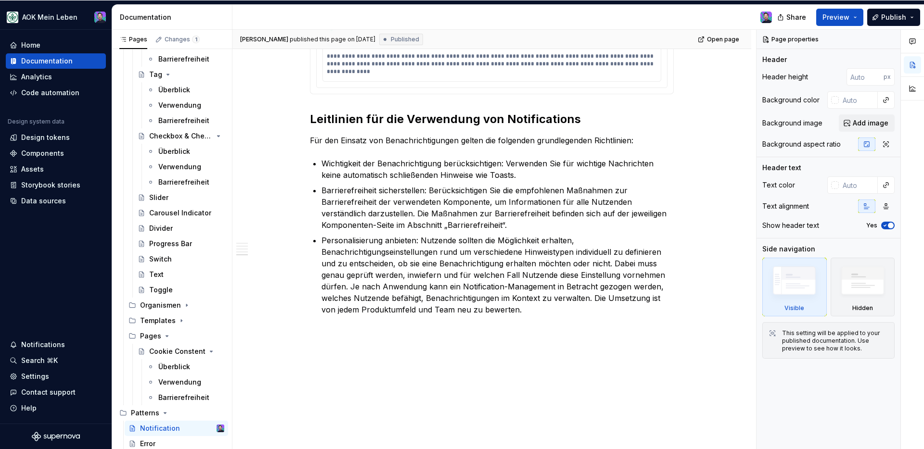
scroll to position [927, 0]
click at [175, 223] on div "Divider" at bounding box center [186, 228] width 75 height 13
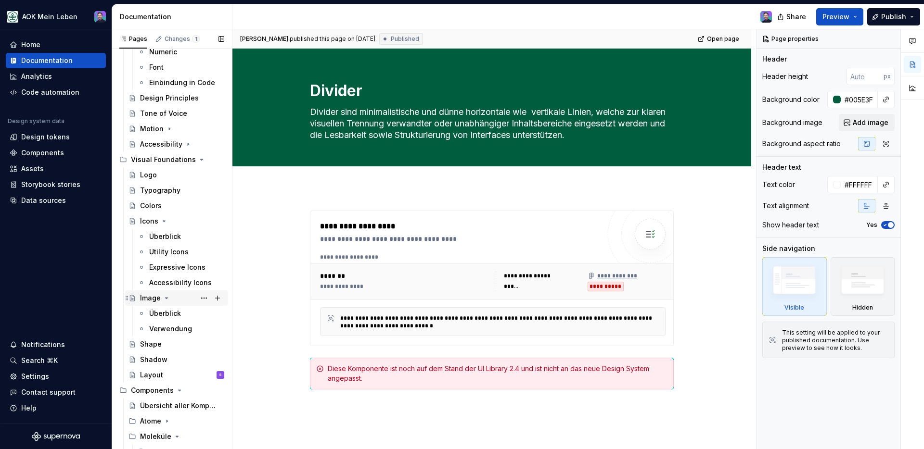
scroll to position [175, 0]
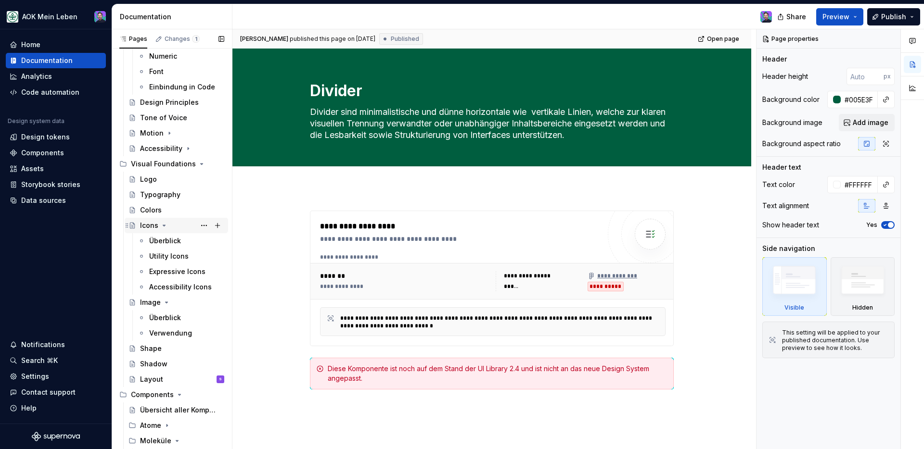
click at [163, 225] on icon "Page tree" at bounding box center [164, 225] width 2 height 1
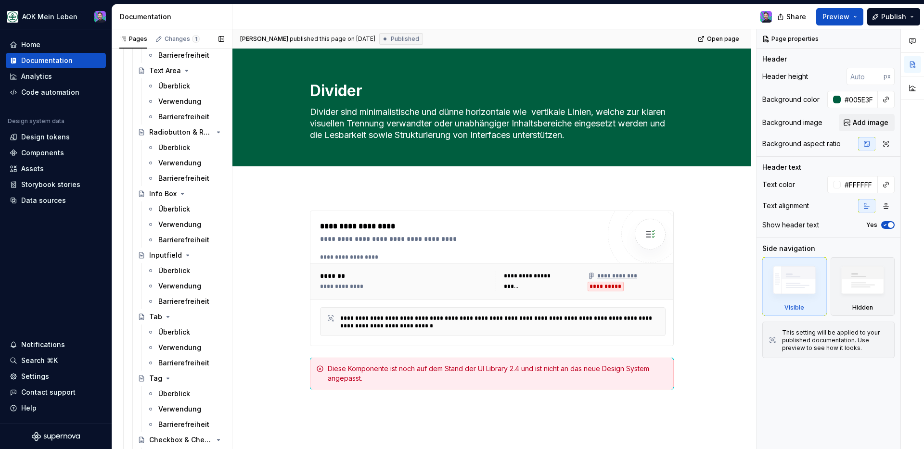
scroll to position [865, 0]
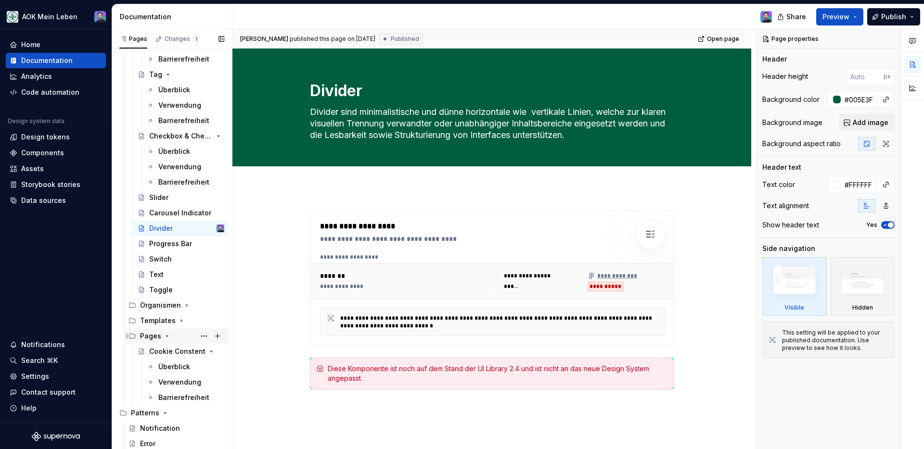
click at [167, 341] on div "Pages" at bounding box center [182, 336] width 84 height 13
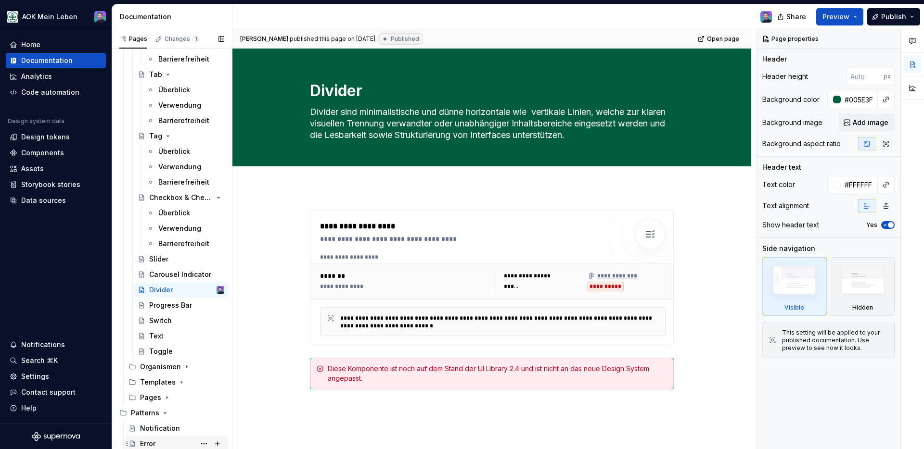
click at [152, 442] on div "Error" at bounding box center [147, 444] width 15 height 10
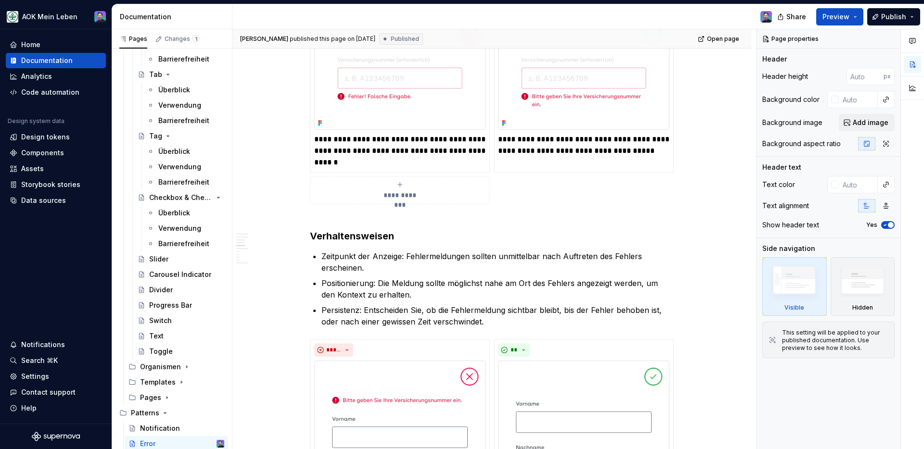
scroll to position [1162, 0]
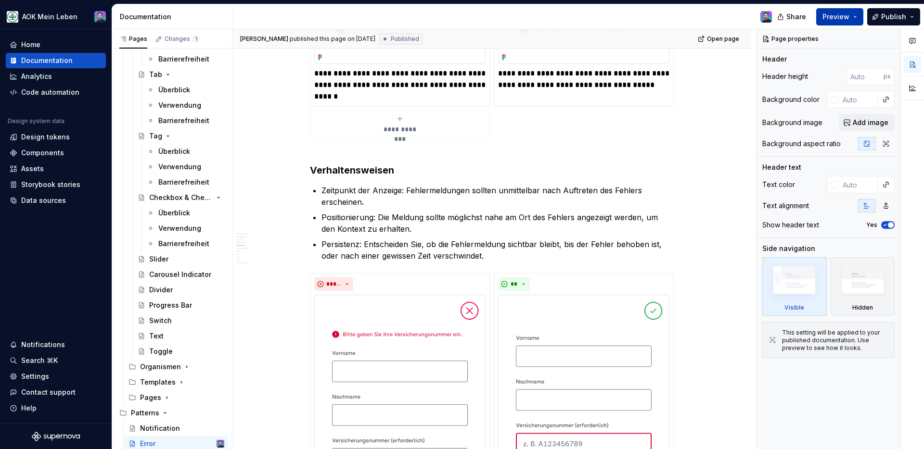
click at [838, 13] on span "Preview" at bounding box center [835, 17] width 27 height 10
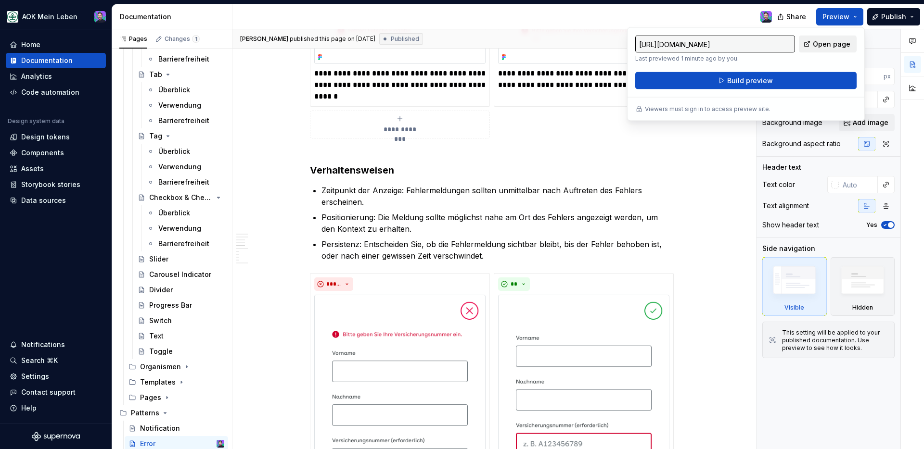
click at [822, 46] on span "Open page" at bounding box center [832, 44] width 38 height 10
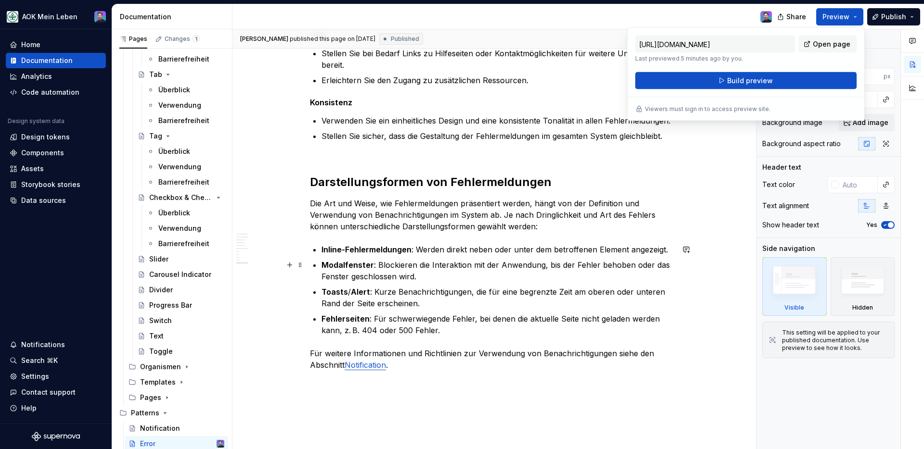
scroll to position [1919, 0]
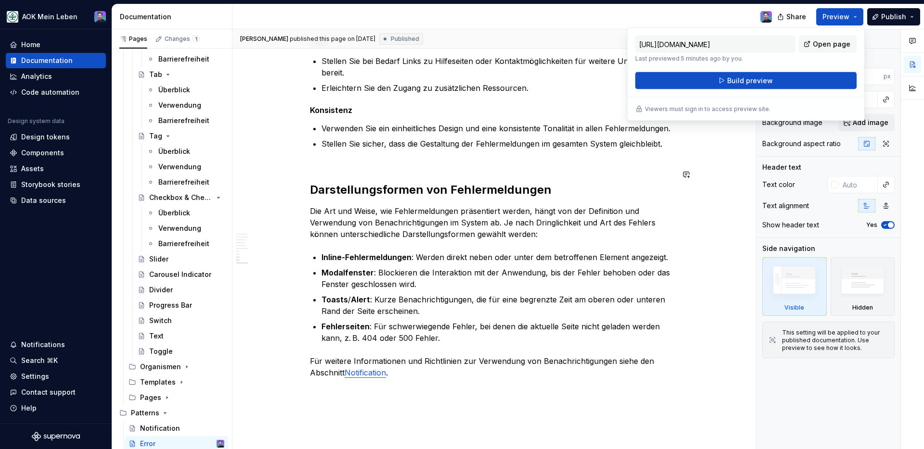
click at [322, 172] on h2 "Darstellungsformen von Fehlermeldungen" at bounding box center [492, 182] width 364 height 31
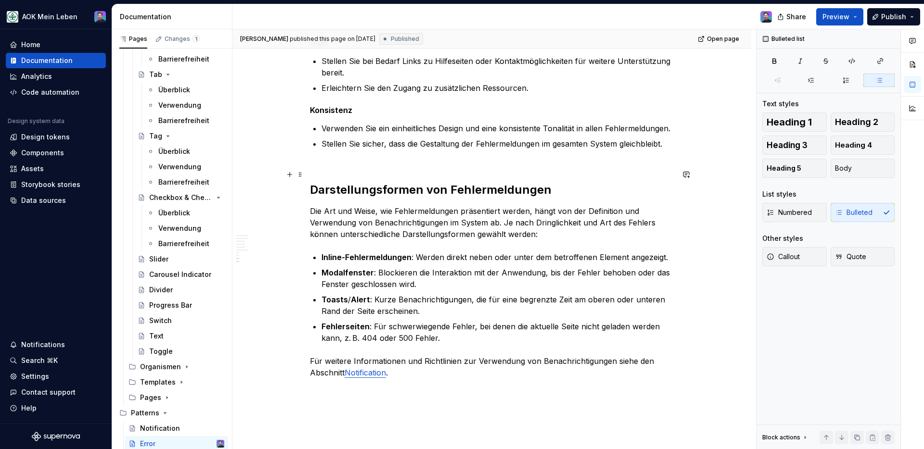
click at [319, 167] on h2 "Darstellungsformen von Fehlermeldungen" at bounding box center [492, 182] width 364 height 31
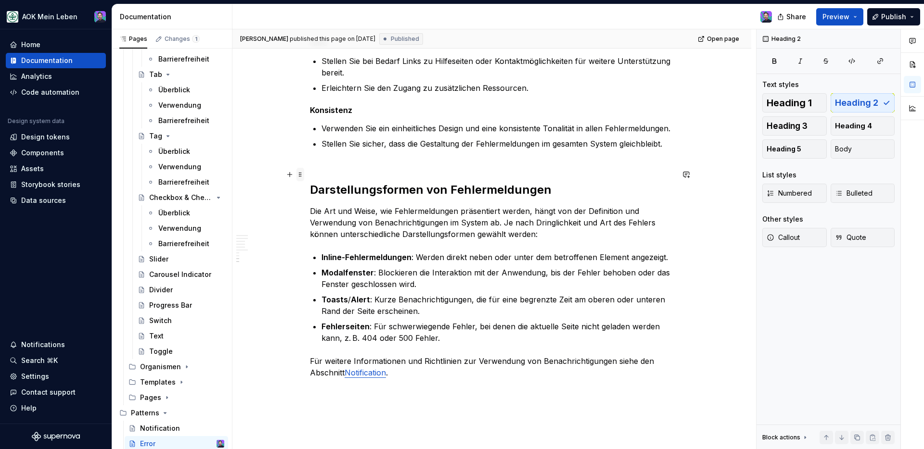
click at [301, 176] on span at bounding box center [300, 174] width 8 height 13
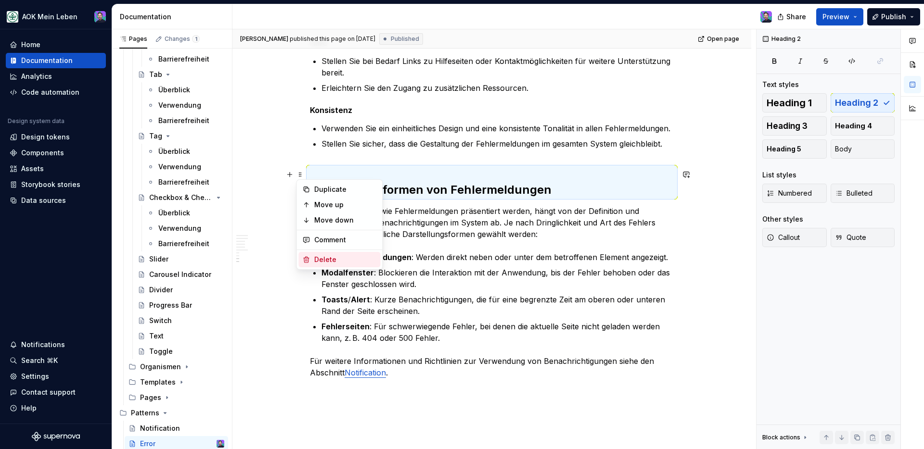
drag, startPoint x: 329, startPoint y: 256, endPoint x: 442, endPoint y: 205, distance: 123.9
click at [441, 206] on body "AOK Mein Leben Home Documentation Analytics Code automation Design system data …" at bounding box center [462, 224] width 924 height 449
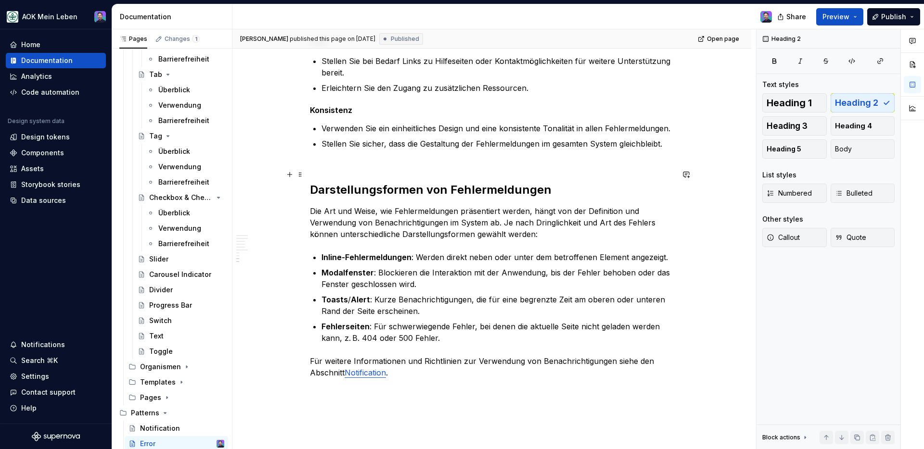
click at [310, 189] on h2 "Darstellungsformen von Fehlermeldungen" at bounding box center [492, 182] width 364 height 31
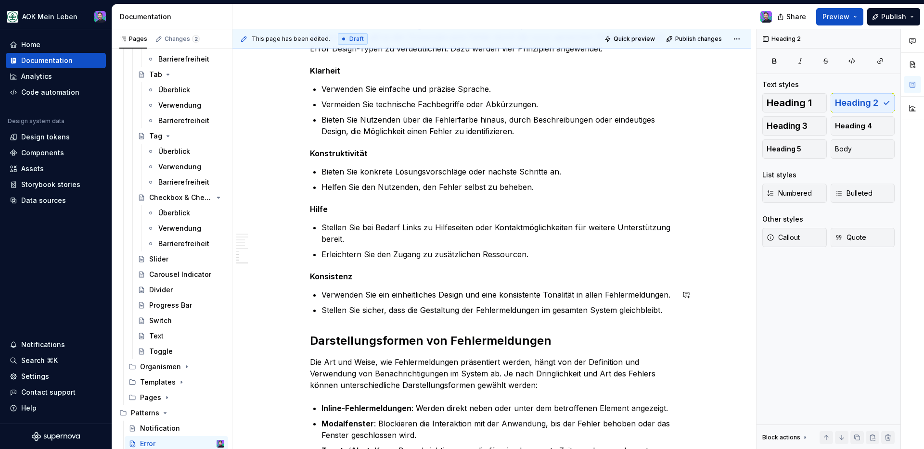
scroll to position [1688, 0]
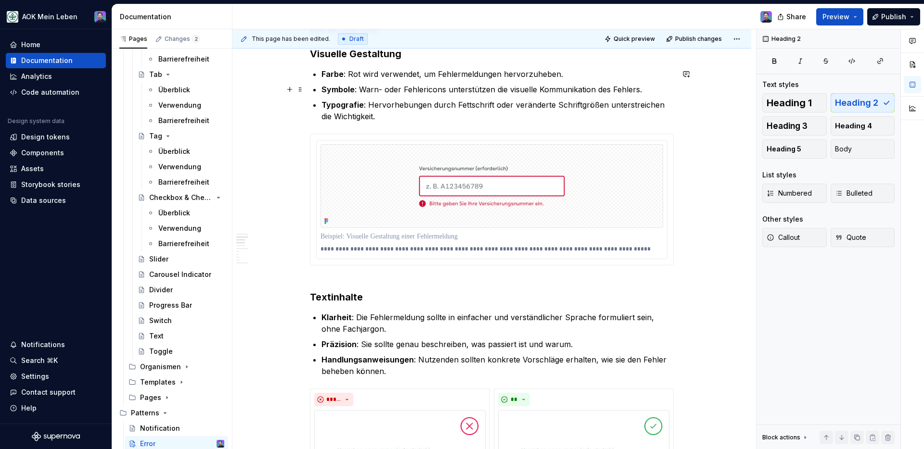
scroll to position [756, 0]
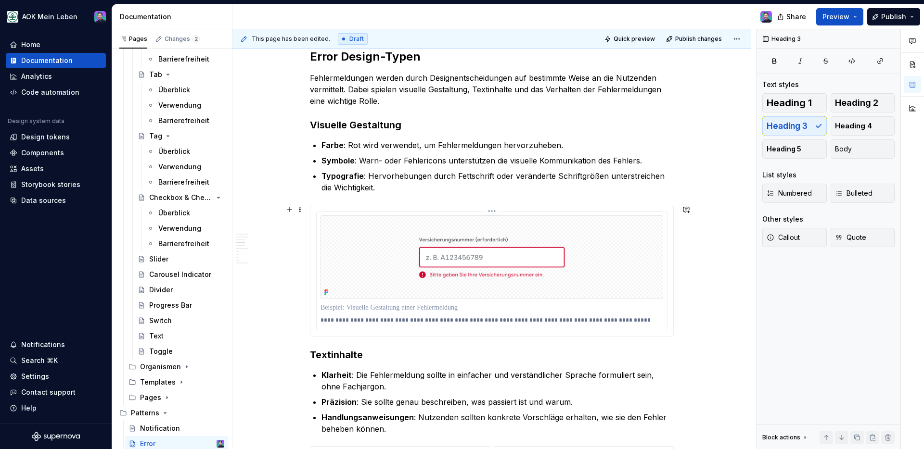
scroll to position [551, 0]
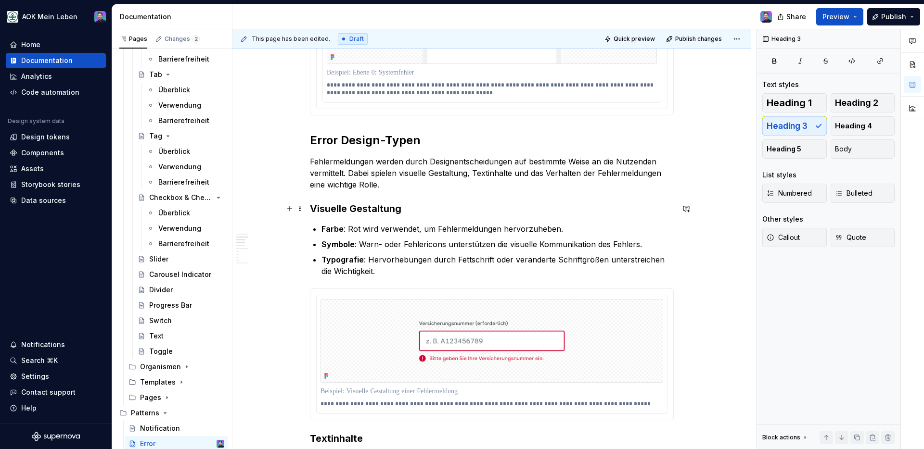
click at [312, 208] on h3 "Visuelle Gestaltung" at bounding box center [492, 208] width 364 height 13
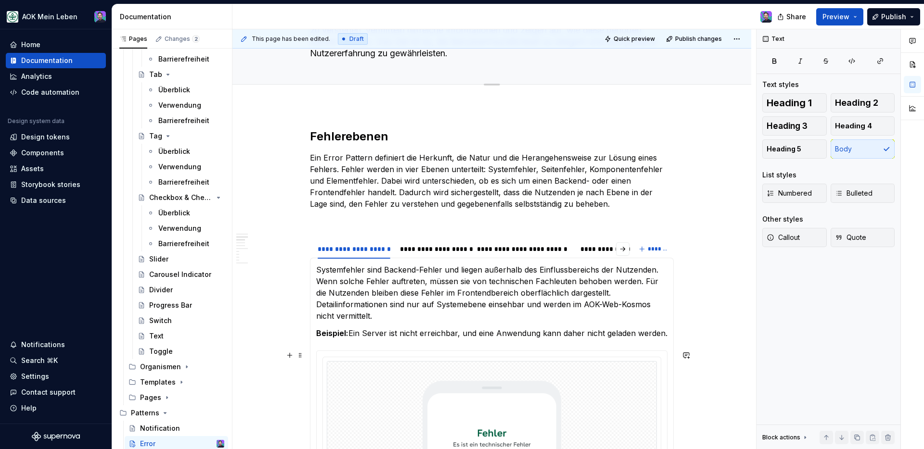
scroll to position [0, 0]
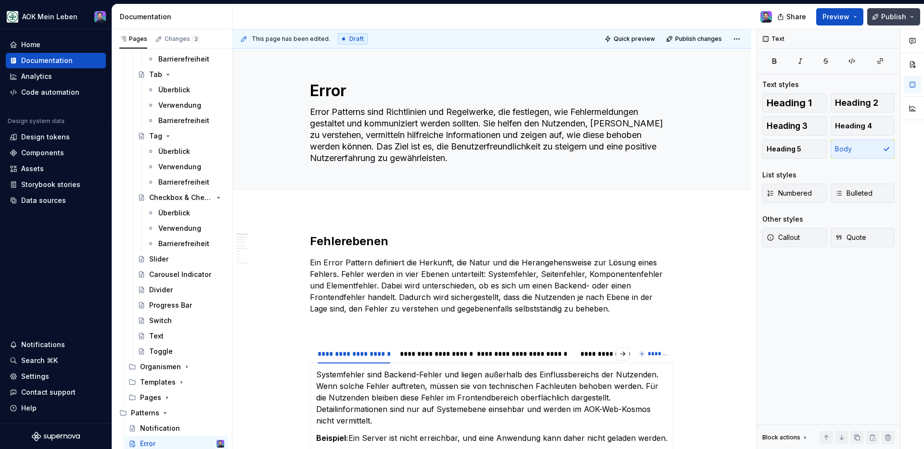
click at [872, 14] on button "Publish" at bounding box center [893, 16] width 53 height 17
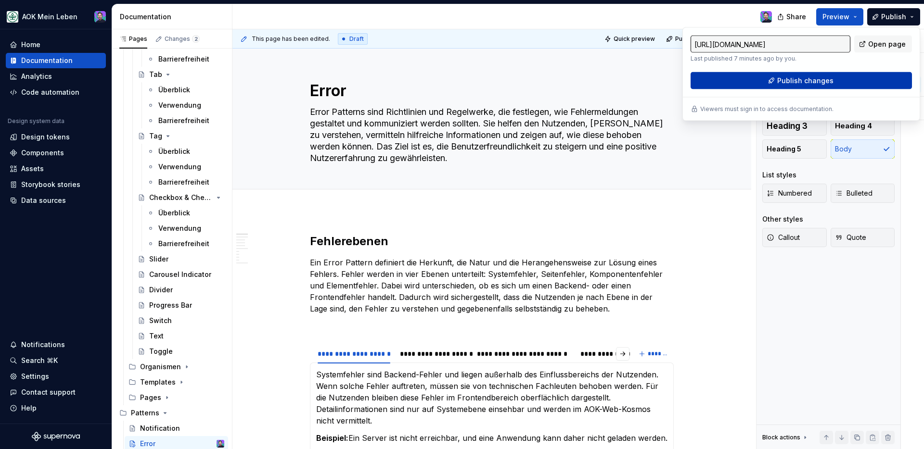
click at [871, 79] on button "Publish changes" at bounding box center [801, 80] width 221 height 17
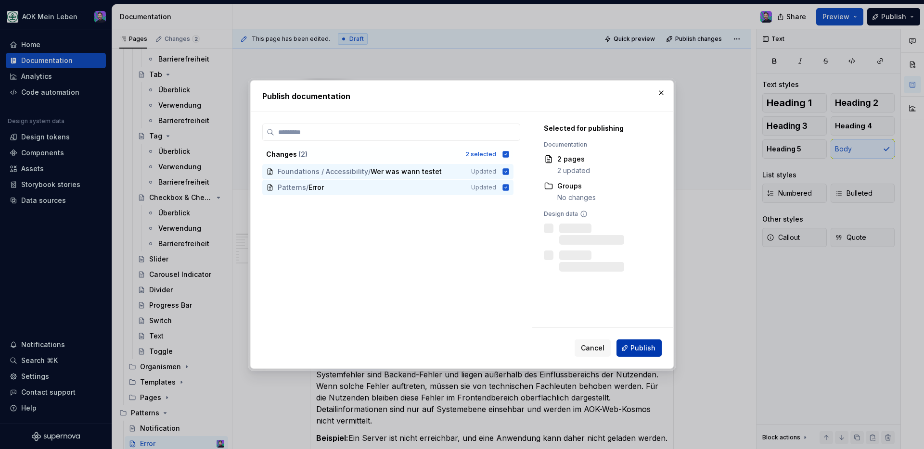
click at [625, 353] on button "Publish" at bounding box center [638, 348] width 45 height 17
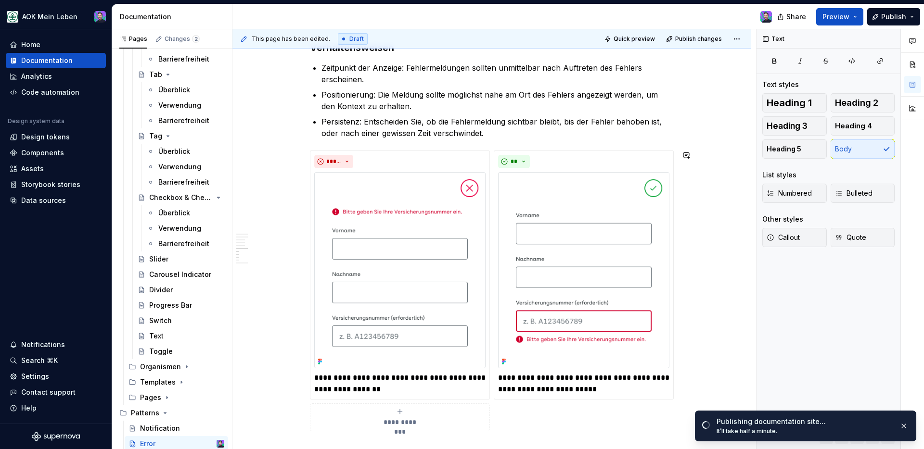
scroll to position [1659, 0]
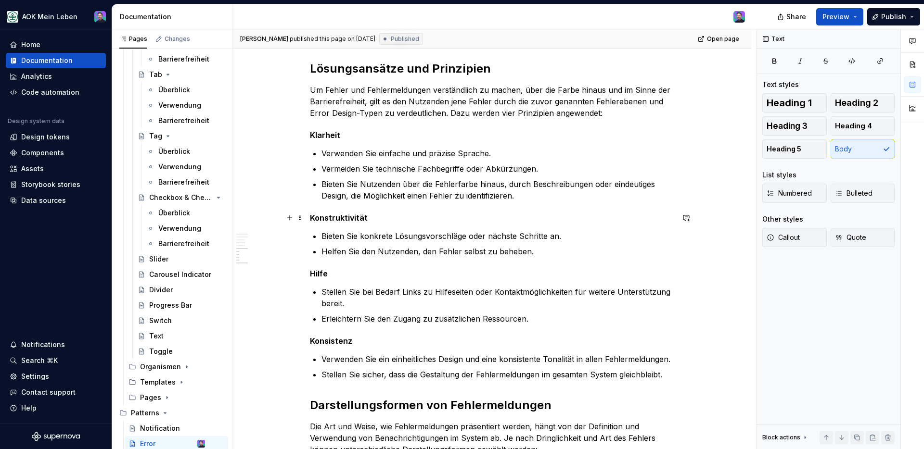
type textarea "*"
